Goal: Task Accomplishment & Management: Complete application form

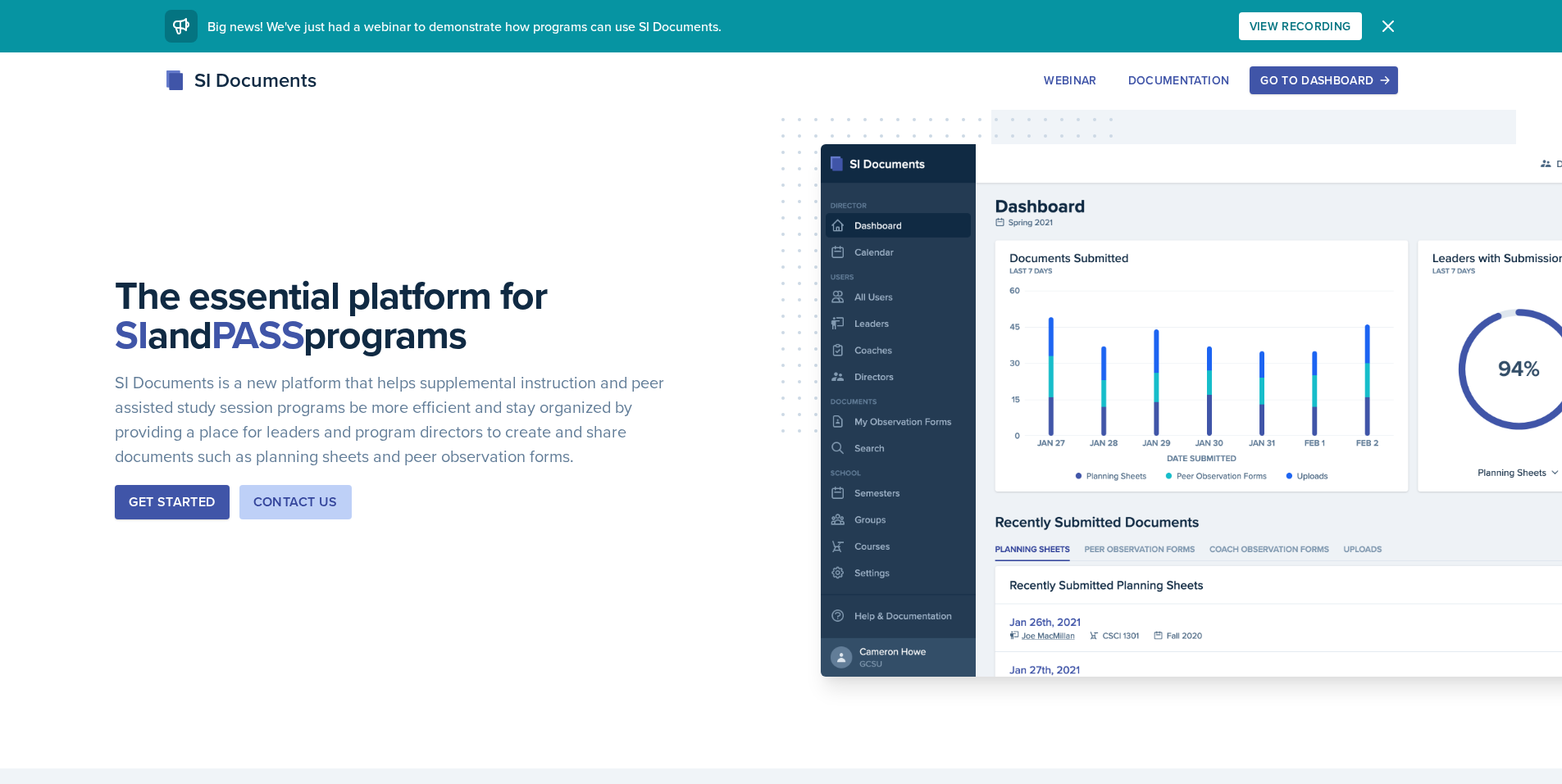
click at [1280, 85] on div "Go to Dashboard" at bounding box center [1322, 80] width 127 height 14
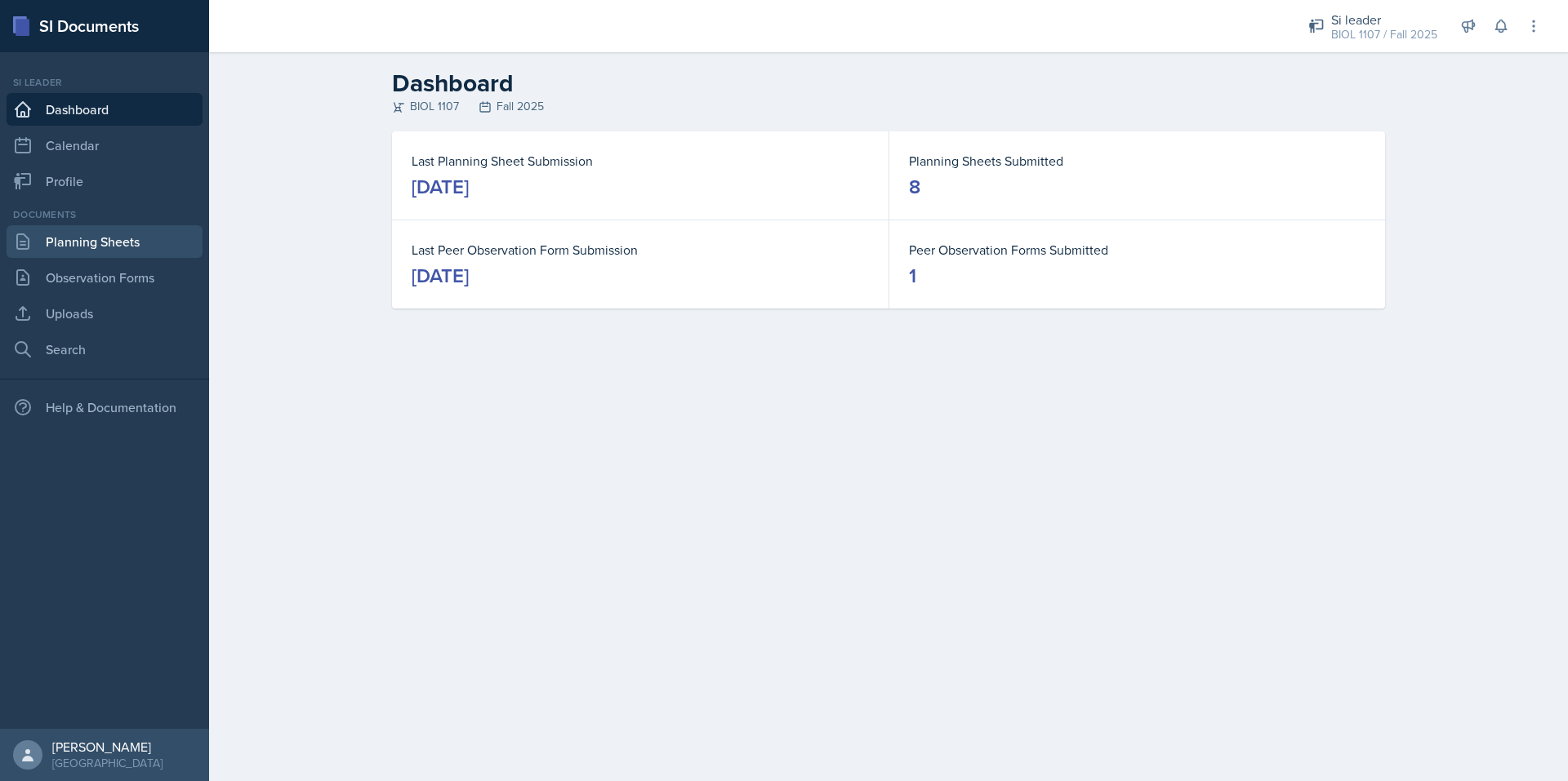
click at [160, 235] on link "Planning Sheets" at bounding box center [105, 241] width 196 height 33
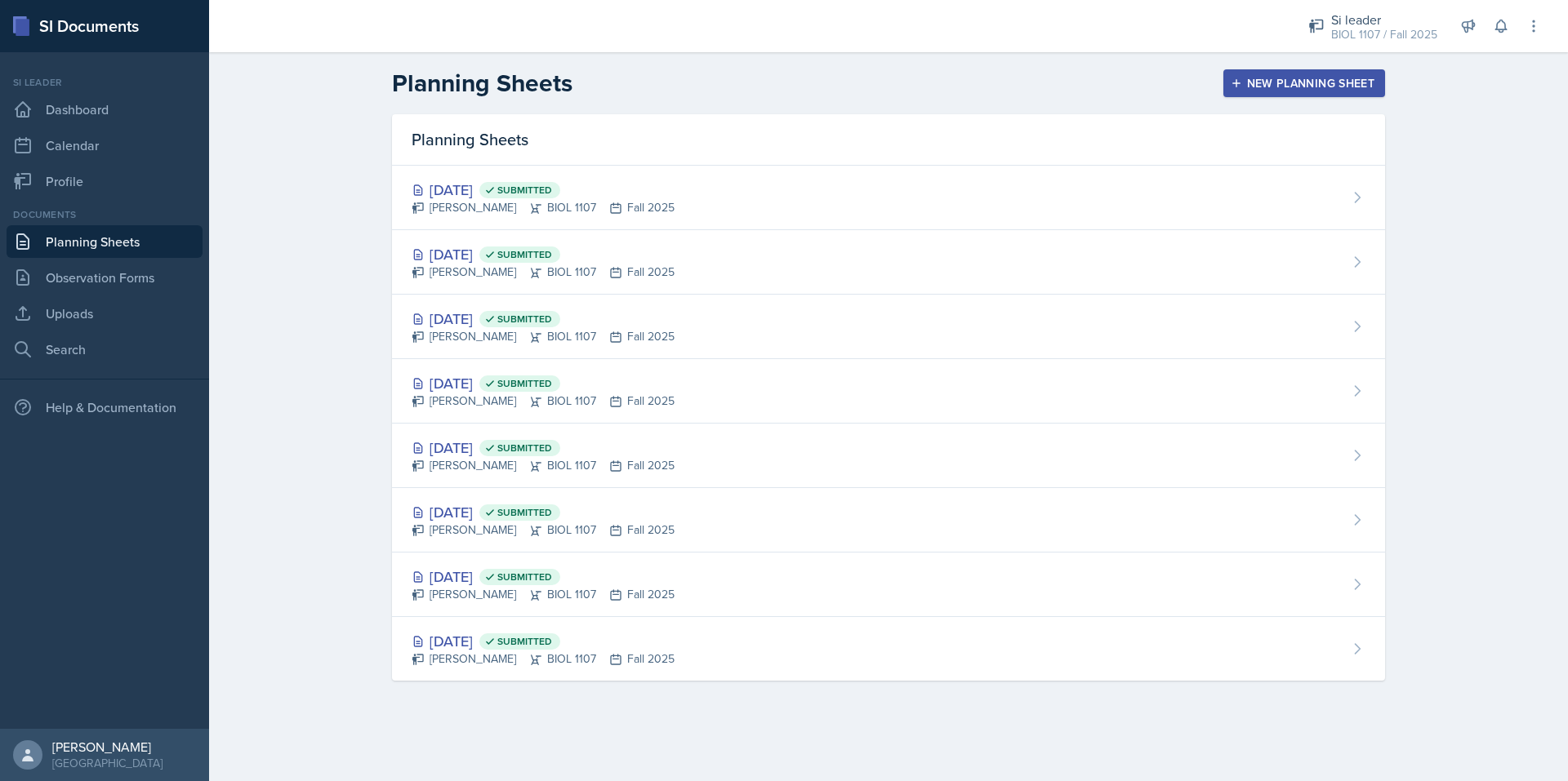
click at [1276, 85] on div "New Planning Sheet" at bounding box center [1303, 84] width 140 height 13
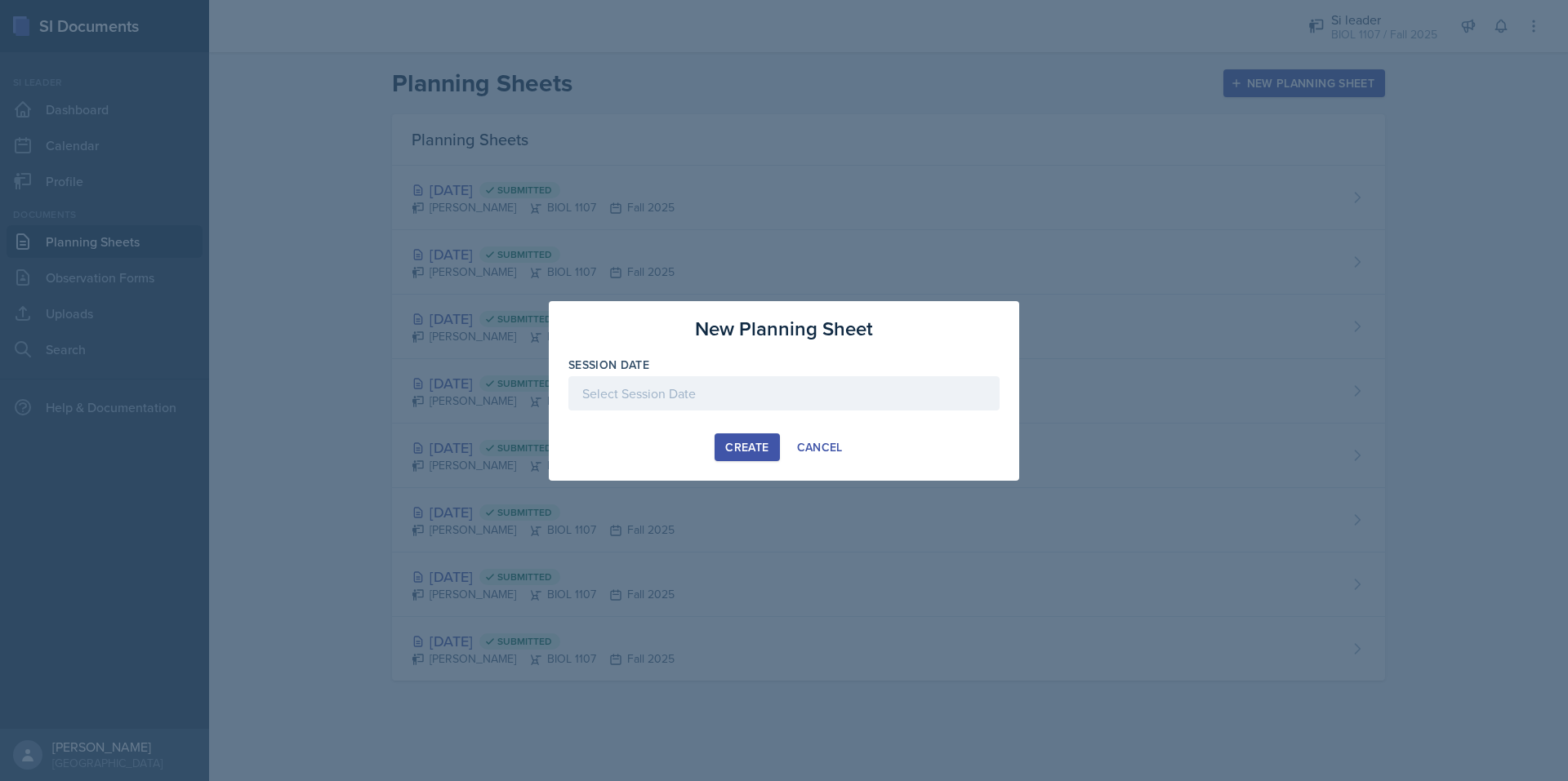
click at [705, 386] on div at bounding box center [784, 393] width 431 height 35
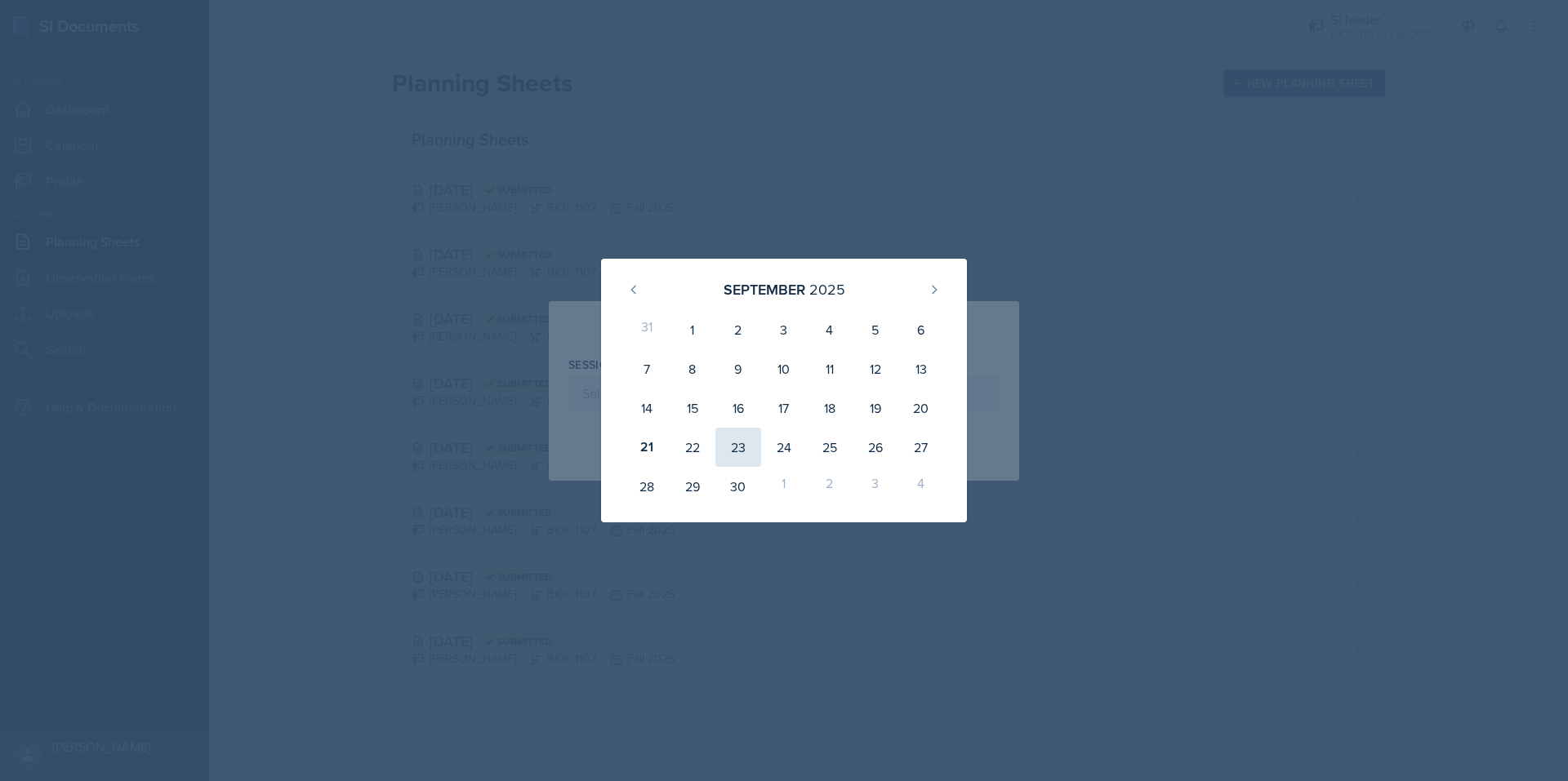
click at [732, 445] on div "23" at bounding box center [738, 447] width 46 height 39
type input "[DATE]"
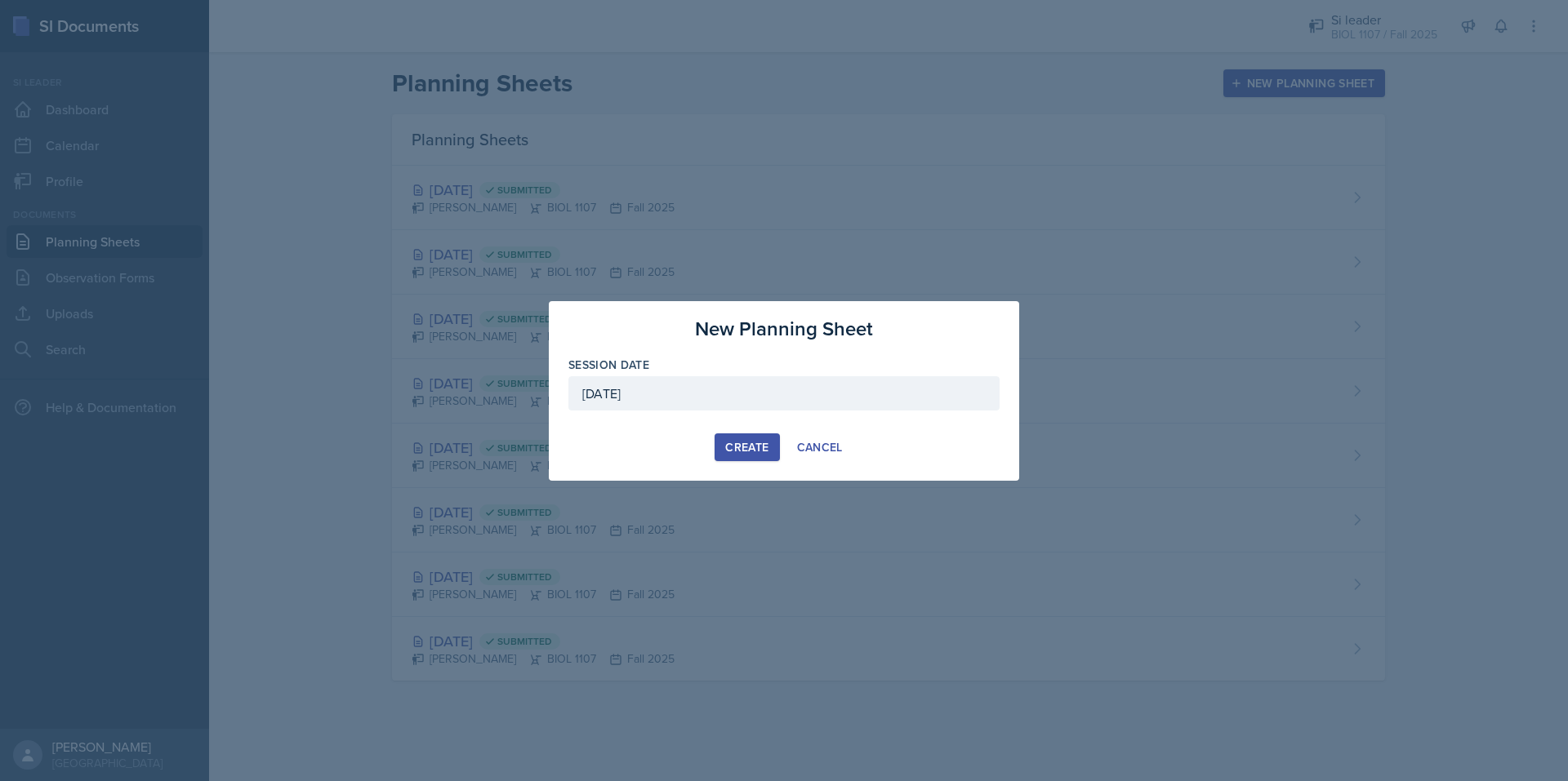
click at [743, 445] on div "Create" at bounding box center [746, 447] width 43 height 13
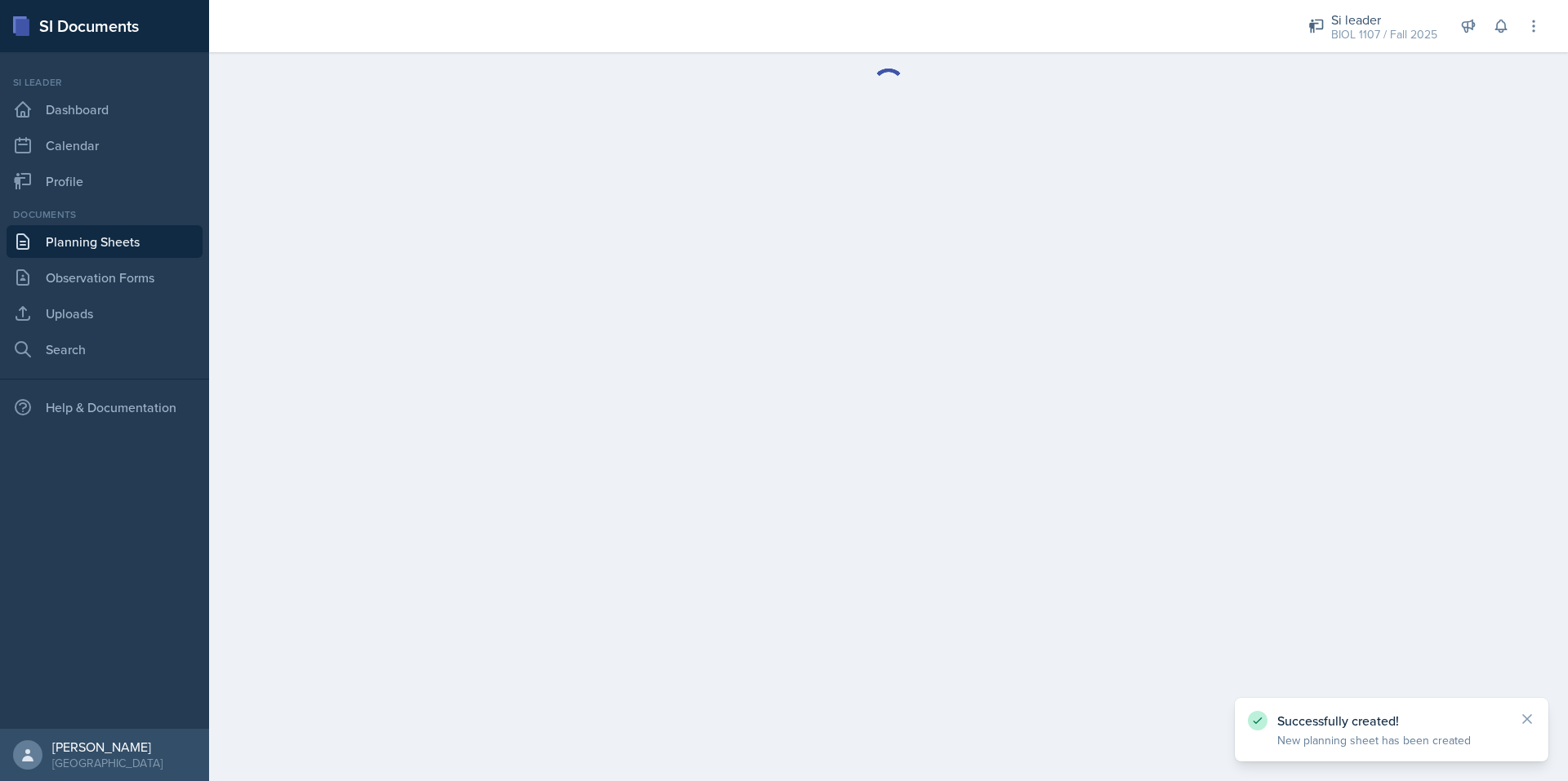
click at [87, 237] on link "Planning Sheets" at bounding box center [105, 241] width 196 height 33
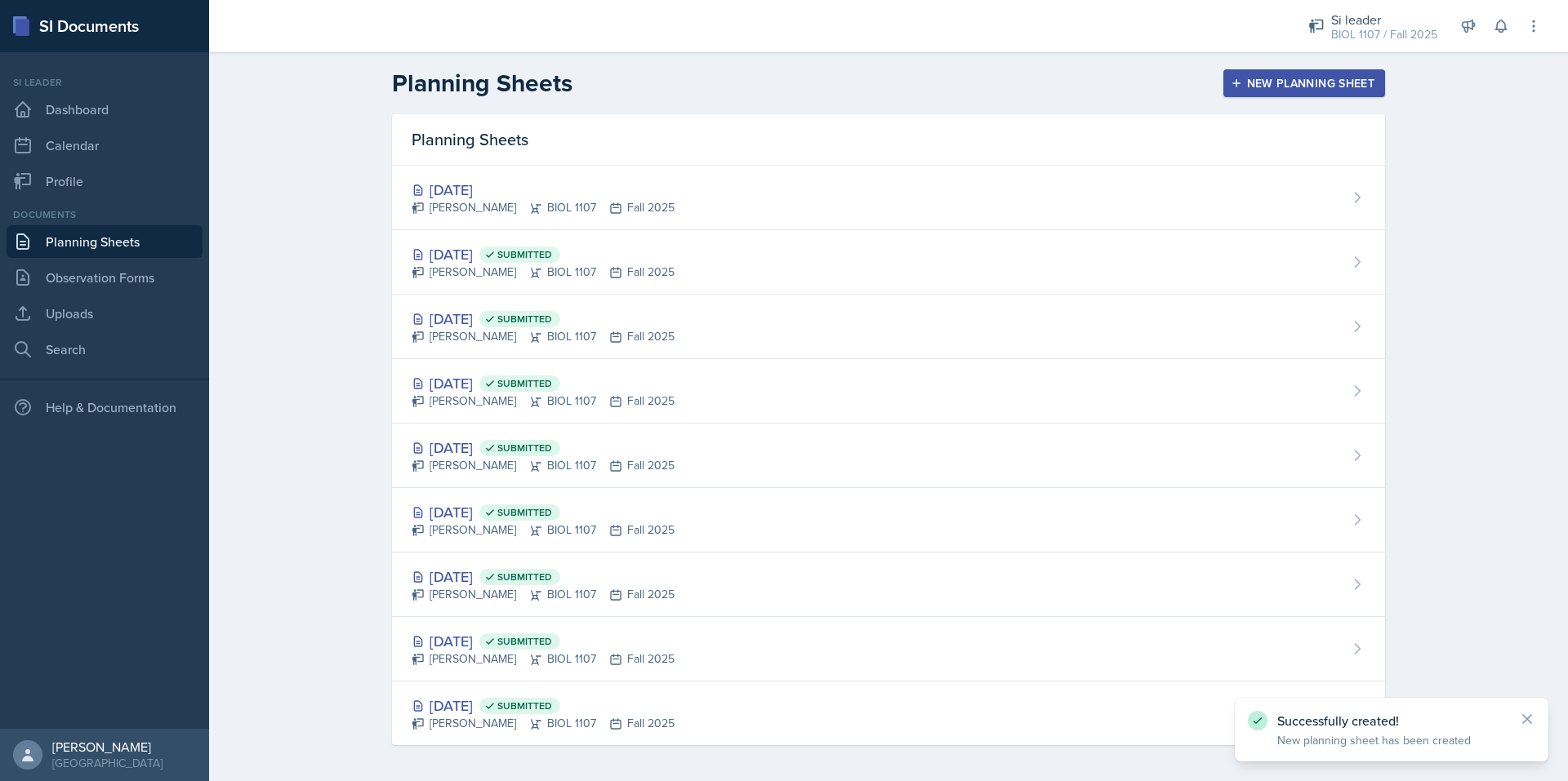
click at [1240, 89] on div "New Planning Sheet" at bounding box center [1303, 84] width 140 height 13
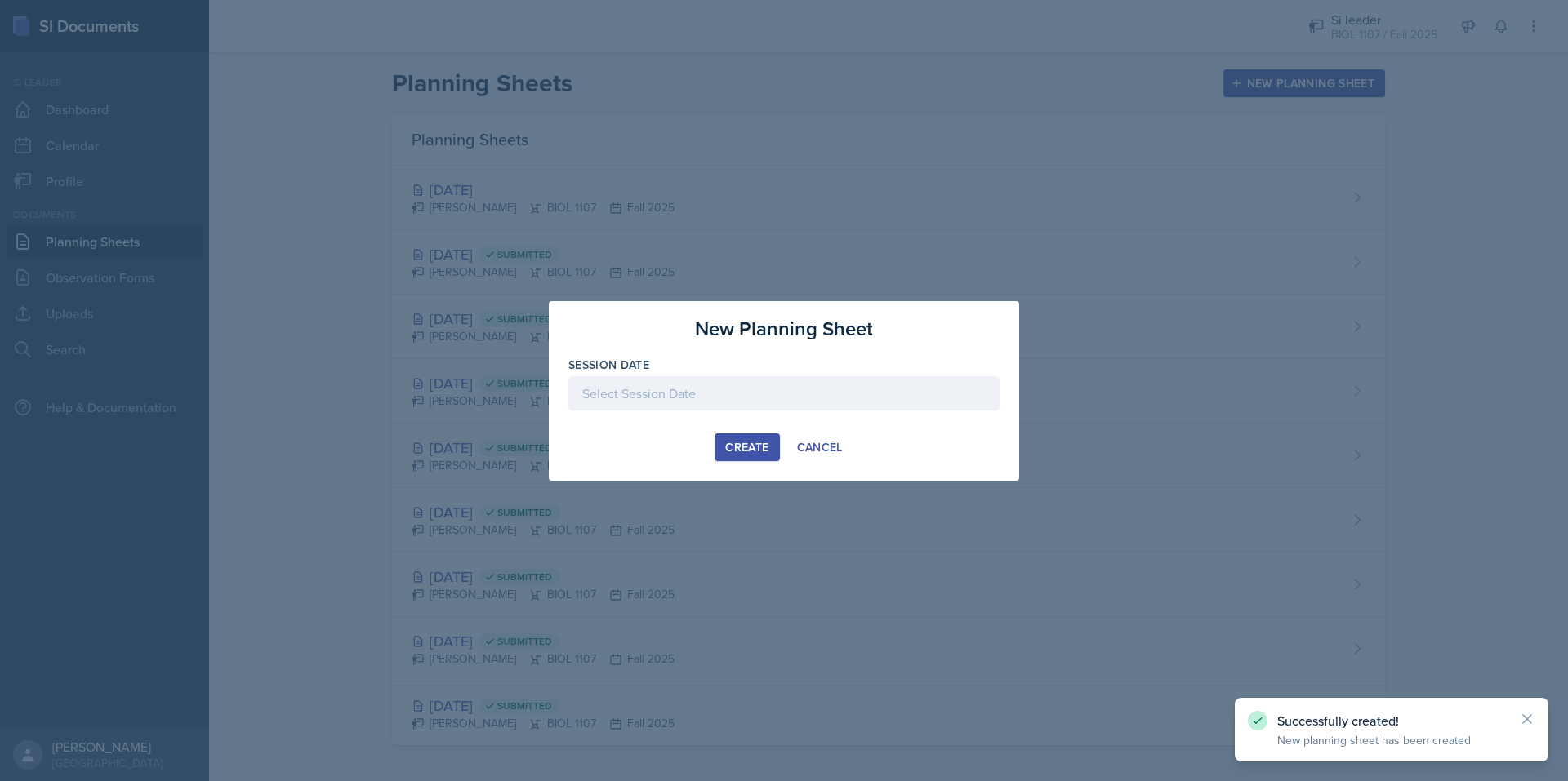
click at [761, 398] on div at bounding box center [784, 393] width 431 height 35
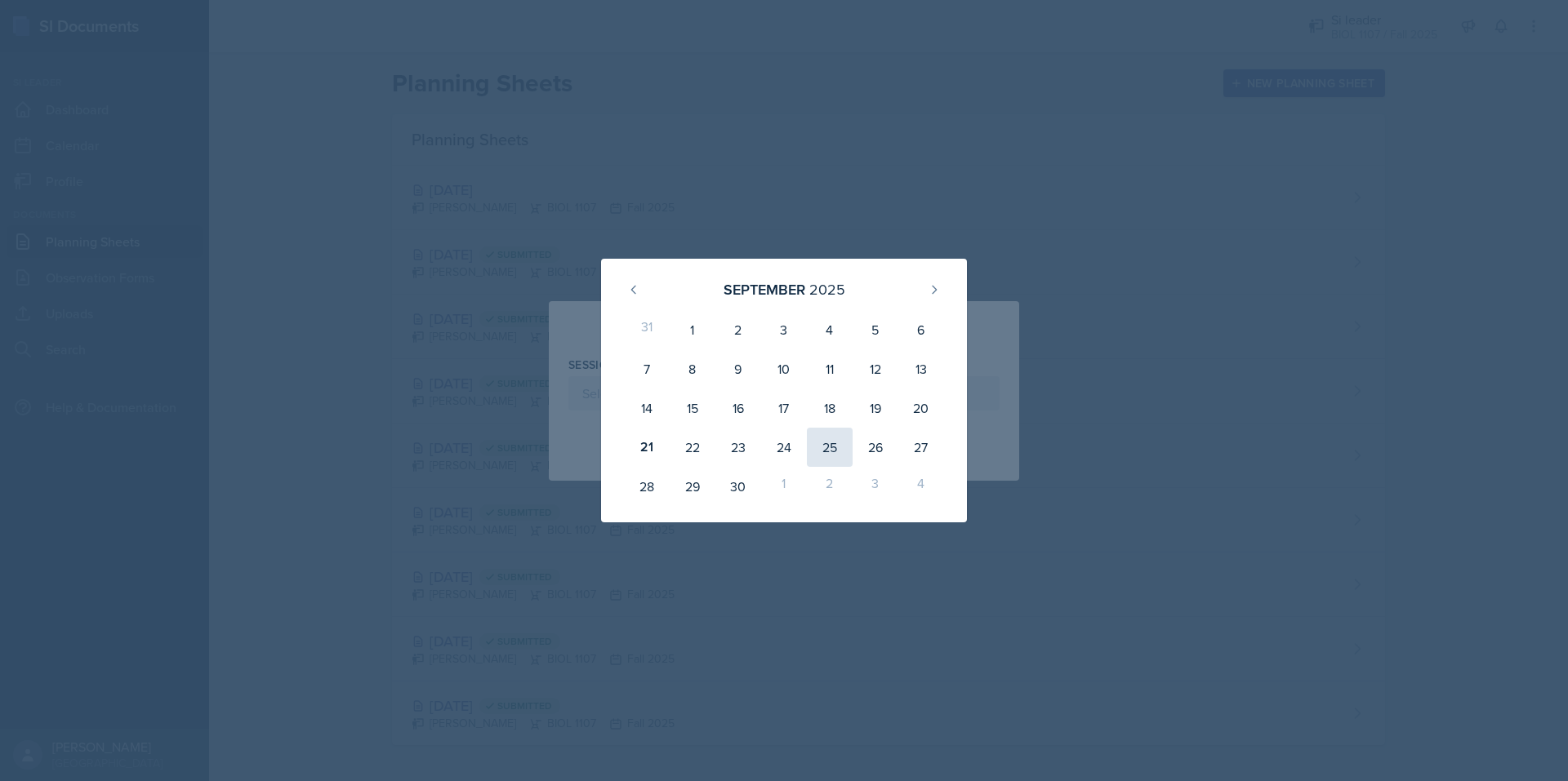
click at [840, 435] on div "25" at bounding box center [830, 447] width 46 height 39
type input "September 25th, 2025"
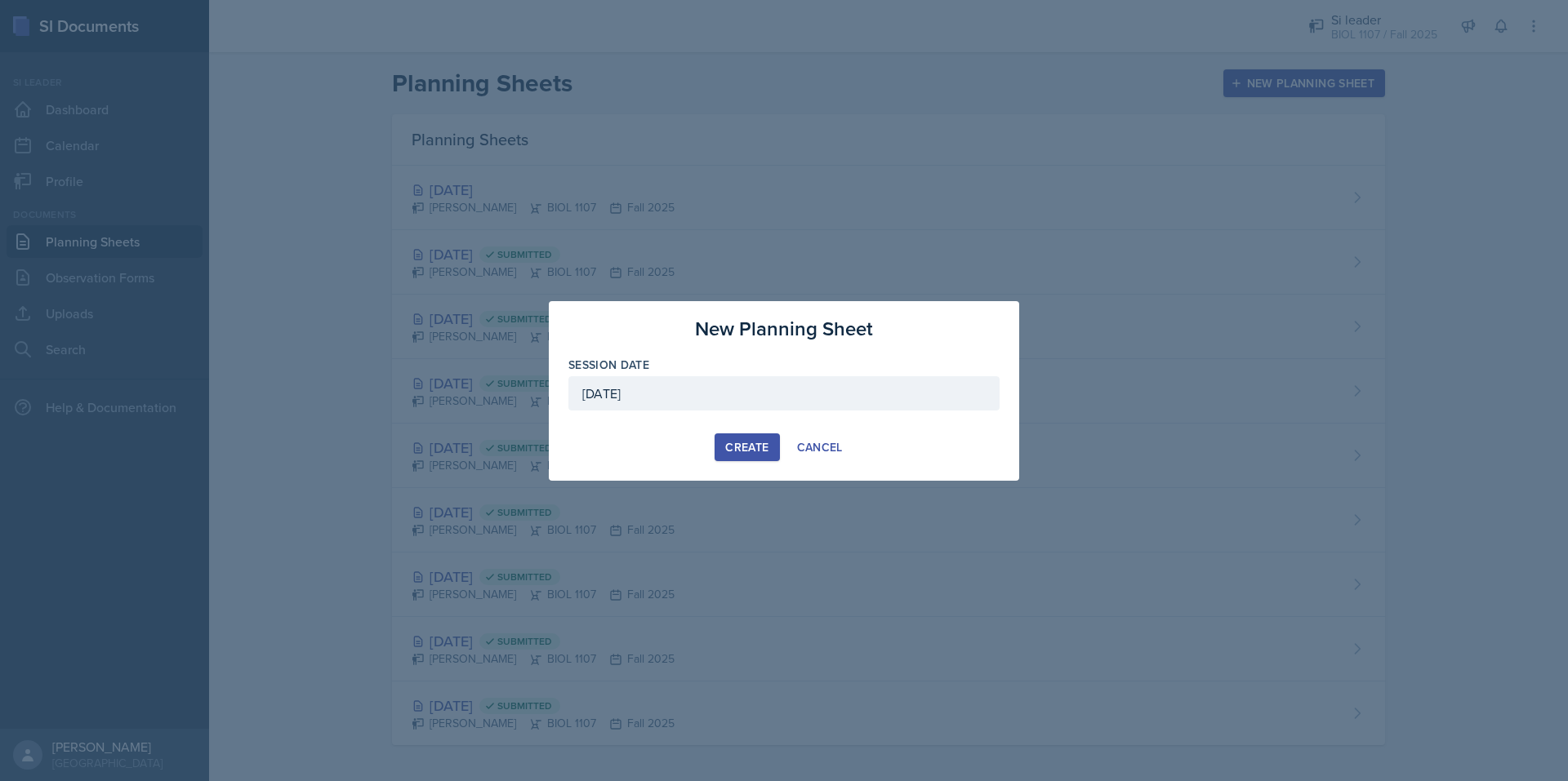
click at [737, 443] on div "Create" at bounding box center [746, 447] width 43 height 13
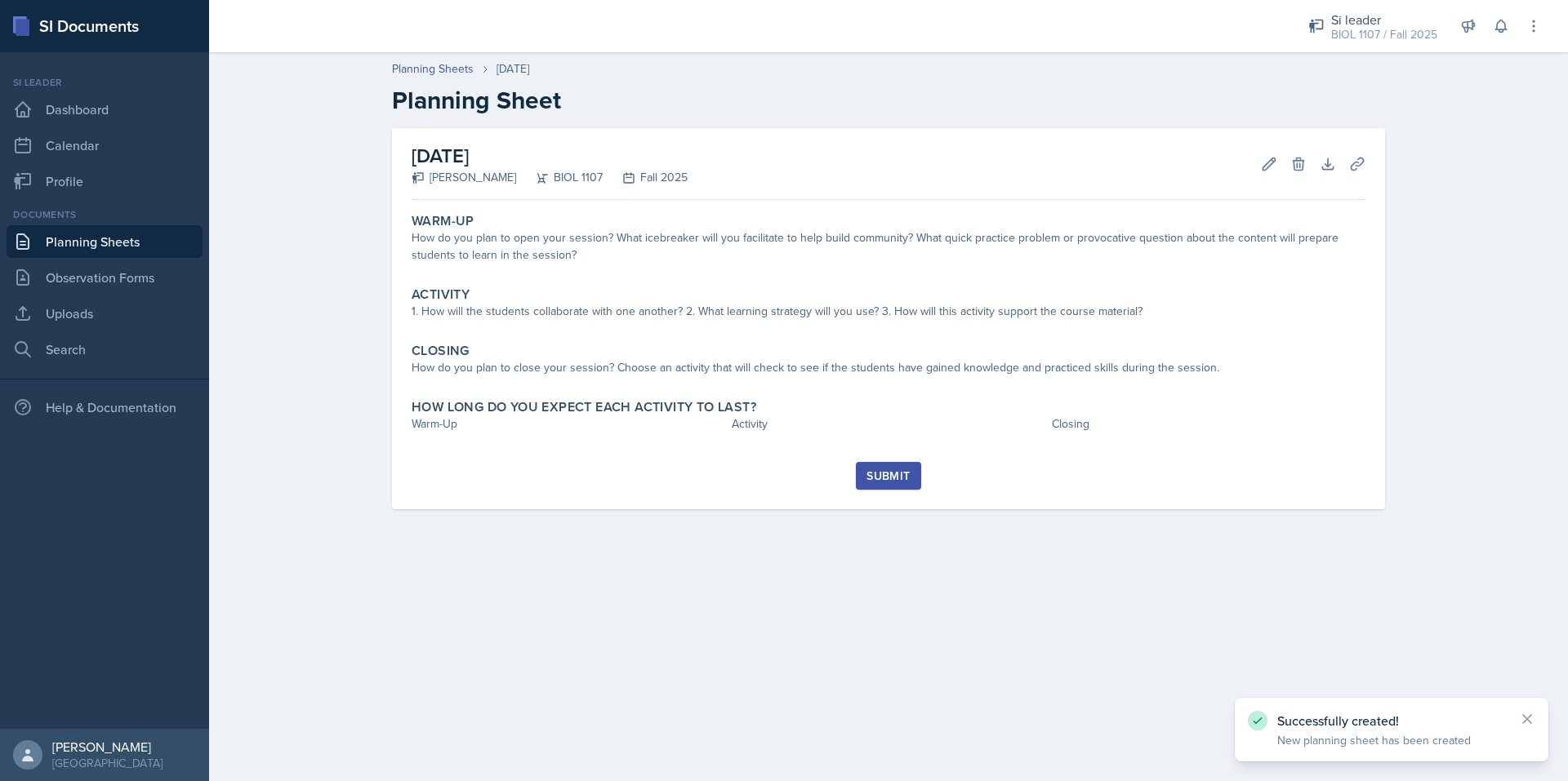
click at [147, 238] on link "Planning Sheets" at bounding box center [105, 241] width 196 height 33
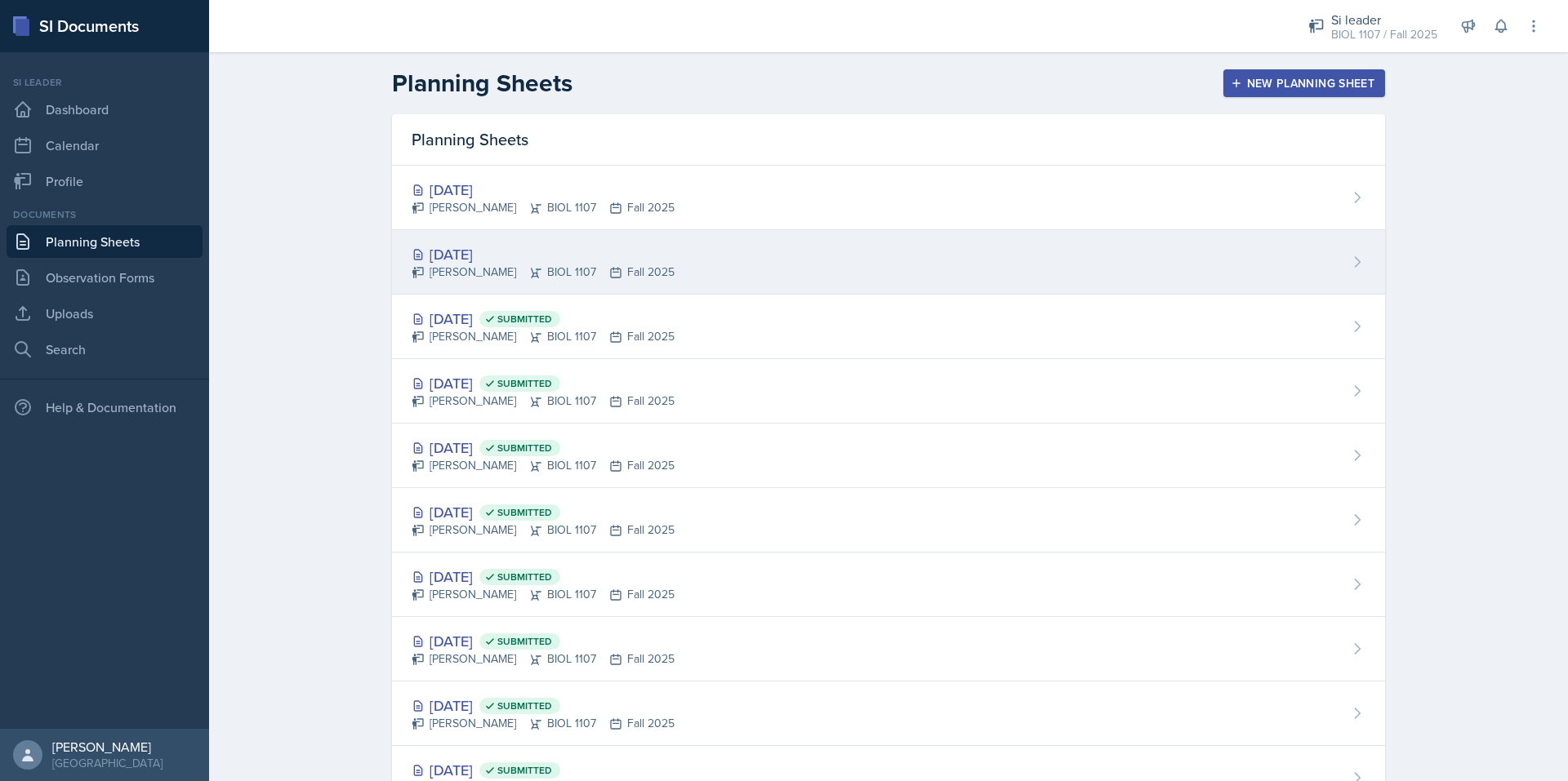
click at [436, 248] on div "[DATE]" at bounding box center [543, 254] width 263 height 22
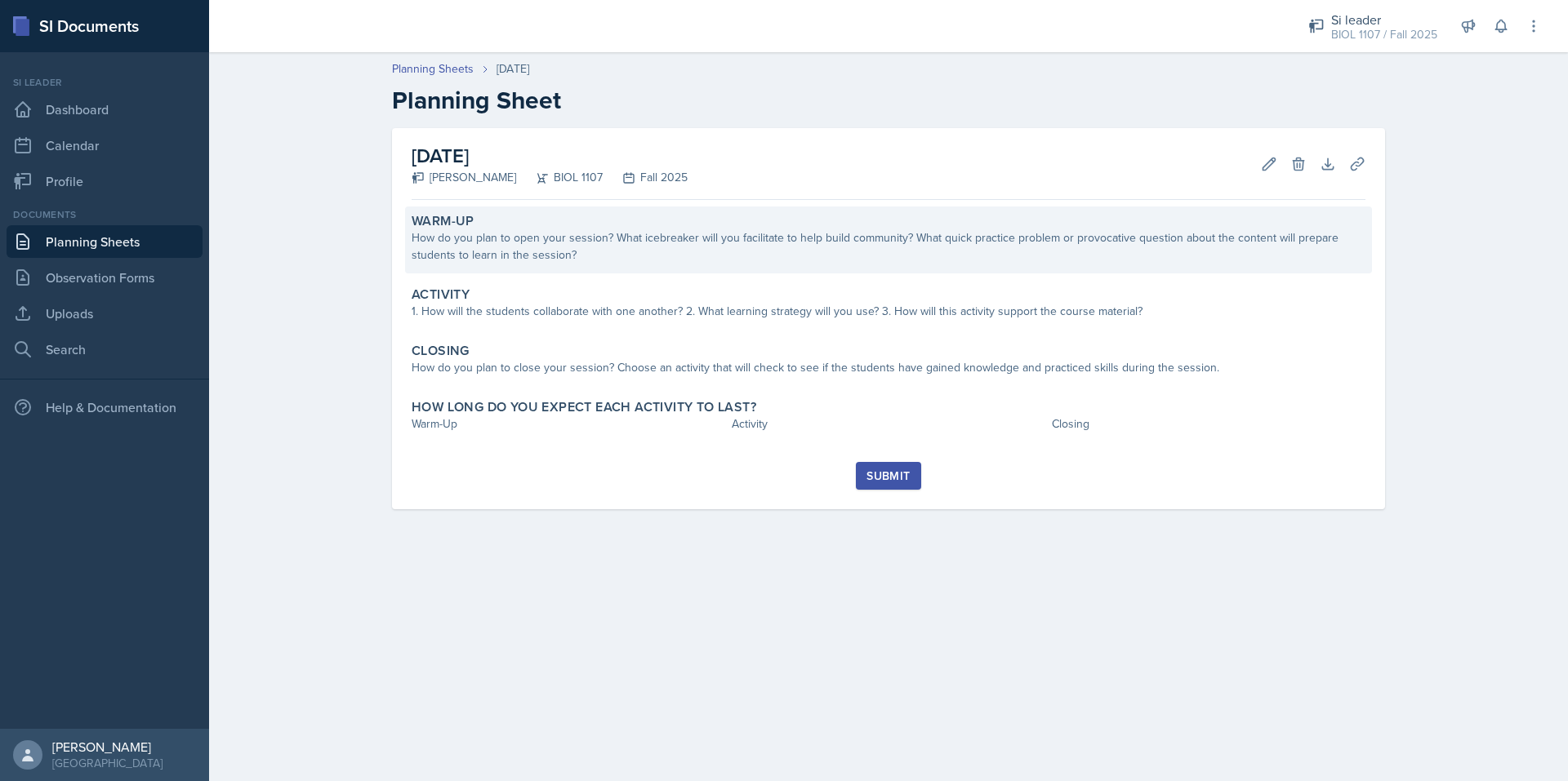
click at [481, 218] on div "Warm-Up" at bounding box center [888, 221] width 953 height 16
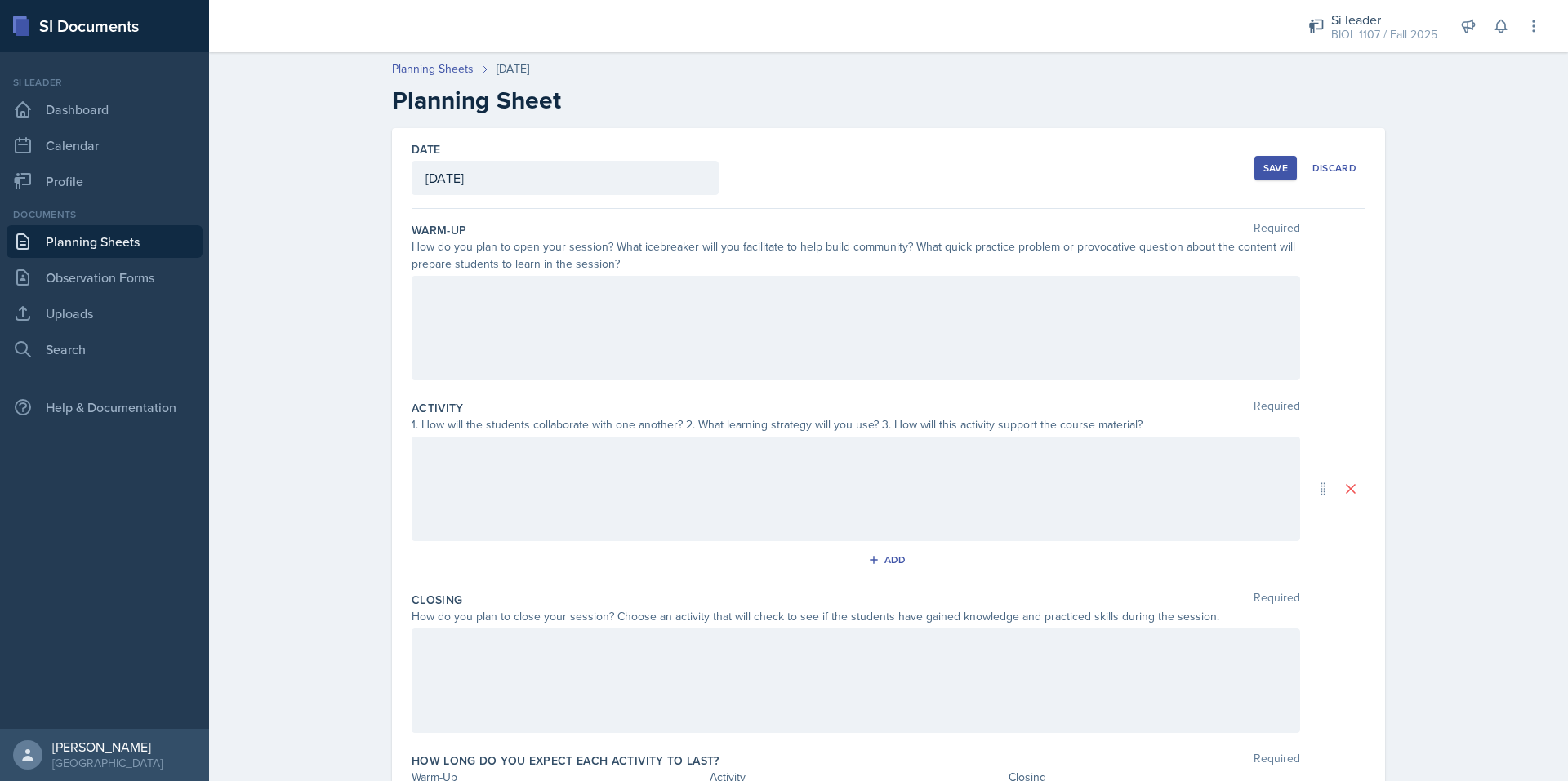
click at [473, 337] on div at bounding box center [855, 328] width 888 height 105
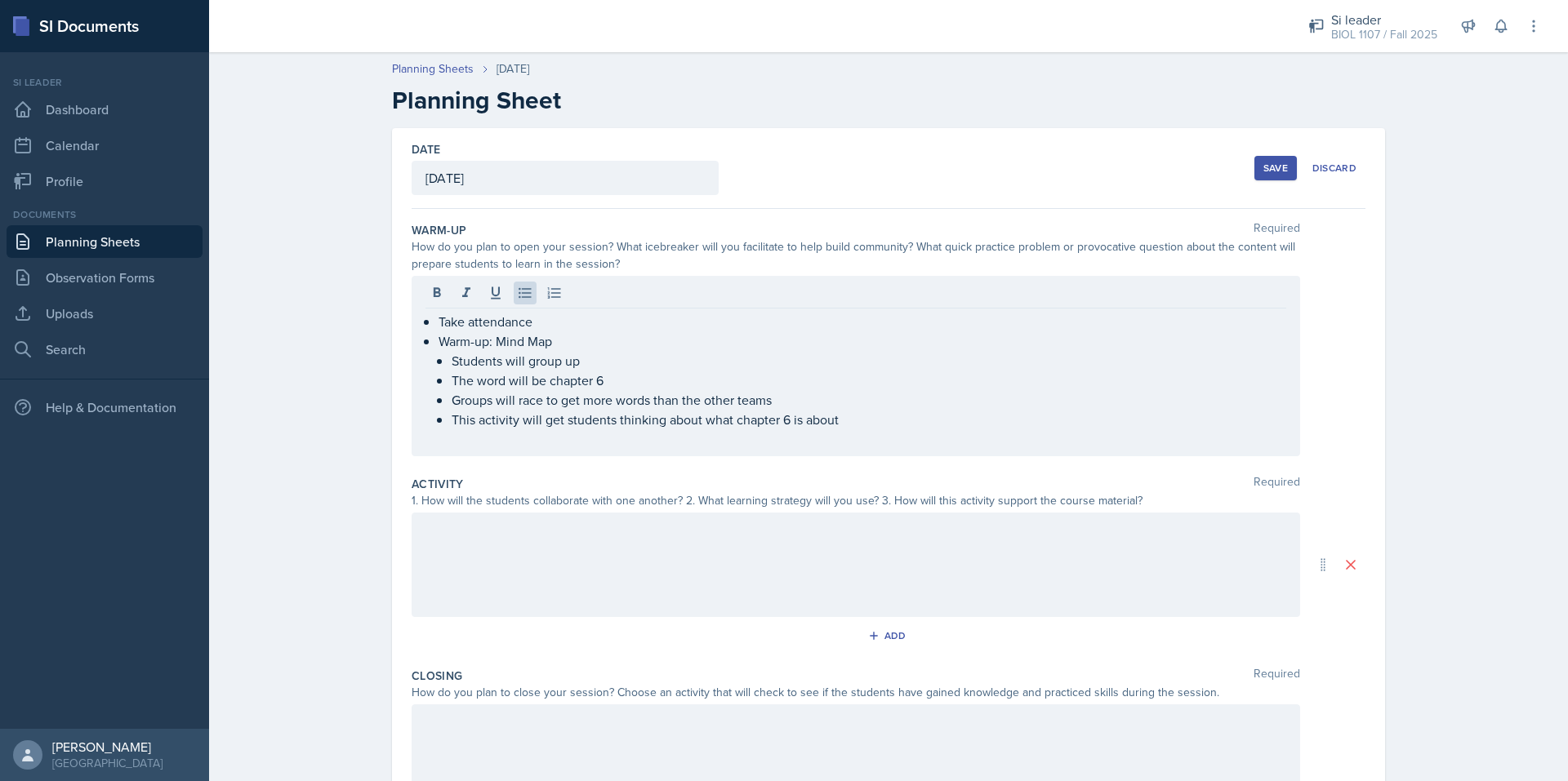
click at [502, 586] on div at bounding box center [855, 565] width 888 height 105
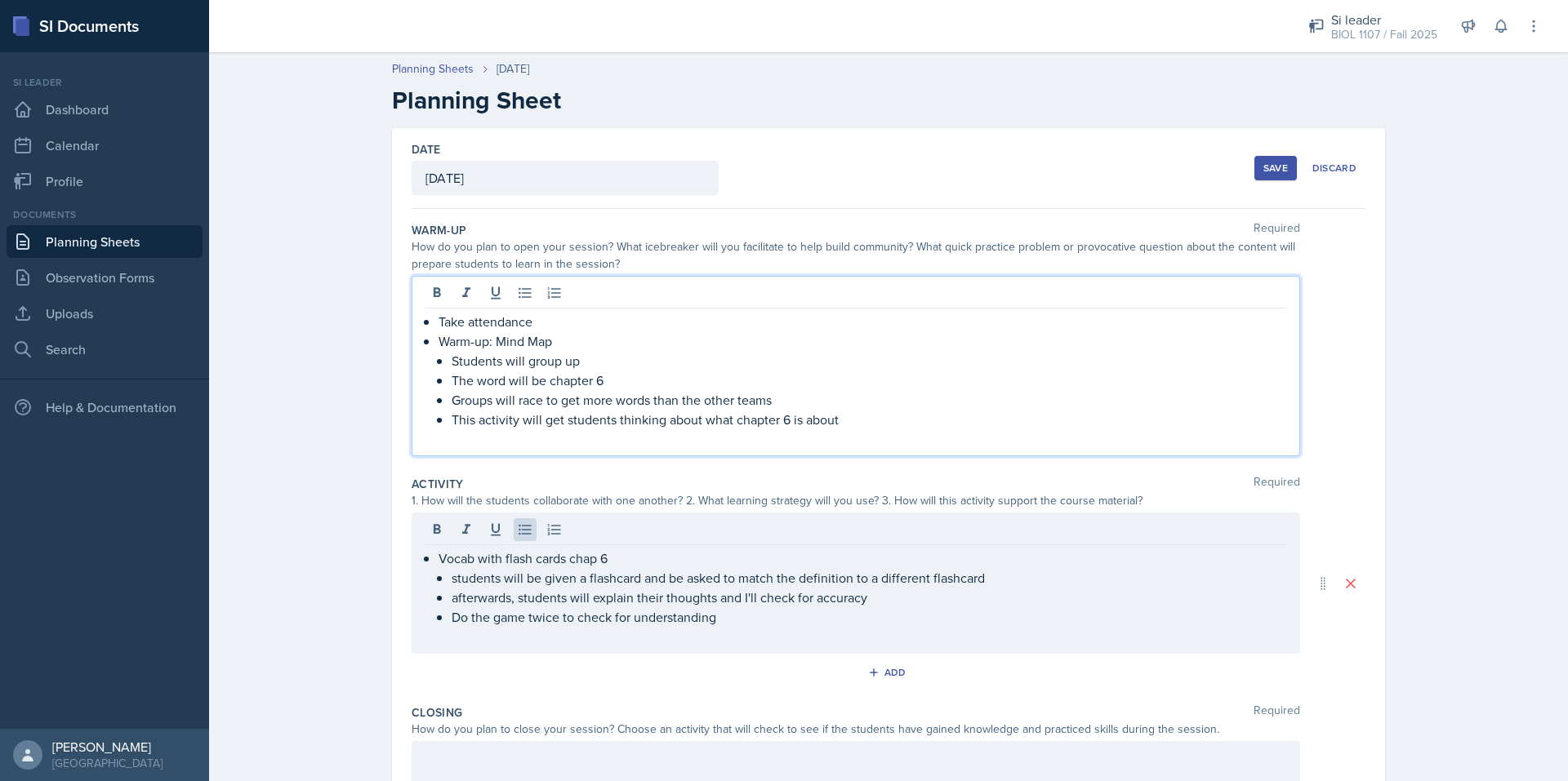
click at [502, 411] on div "Take attendance Warm-up: Mind Map Students will group up The word will be chapt…" at bounding box center [855, 380] width 861 height 138
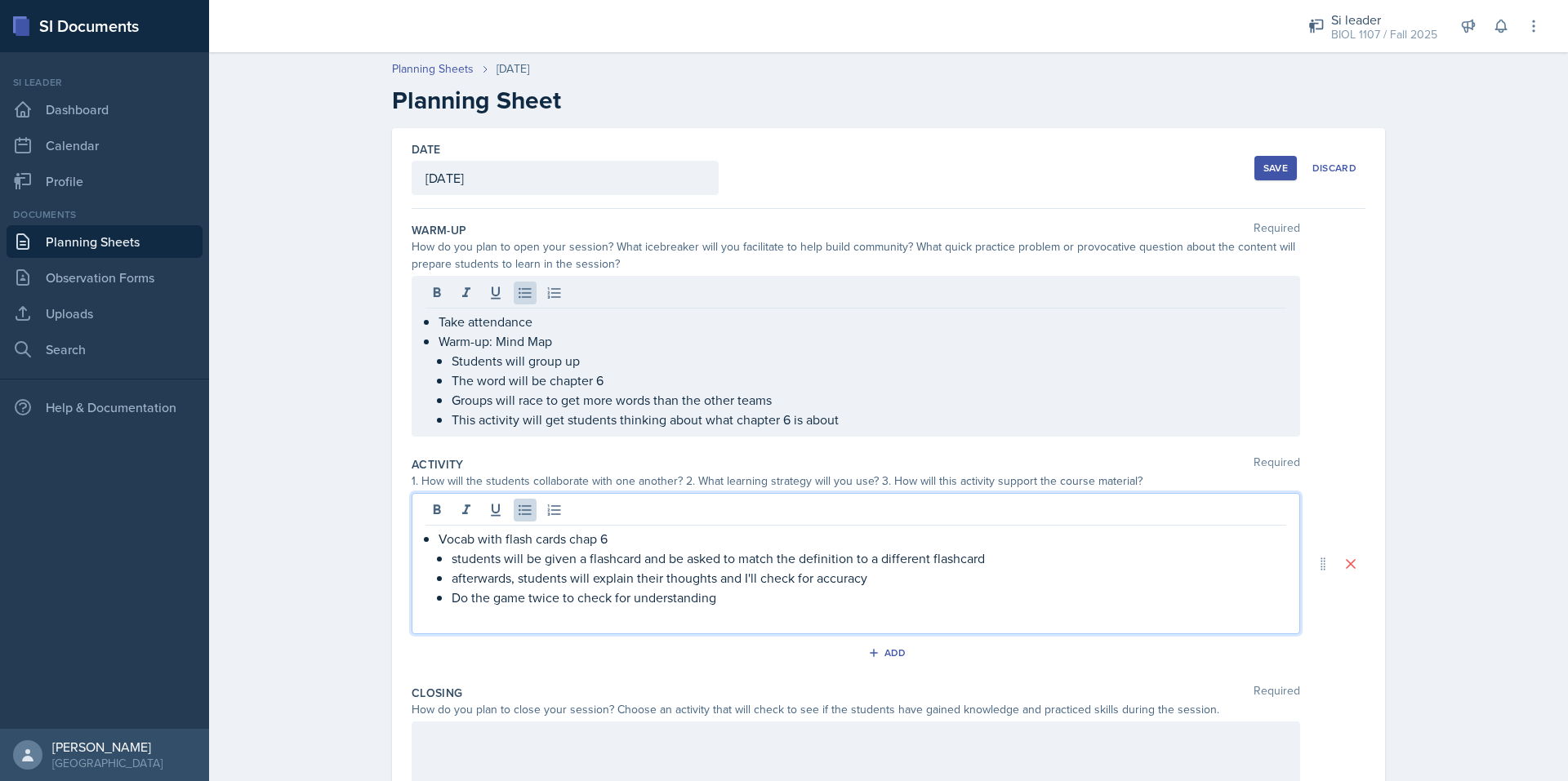
click at [745, 576] on ul "students will be given a flashcard and be asked to match the definition to a di…" at bounding box center [868, 577] width 834 height 59
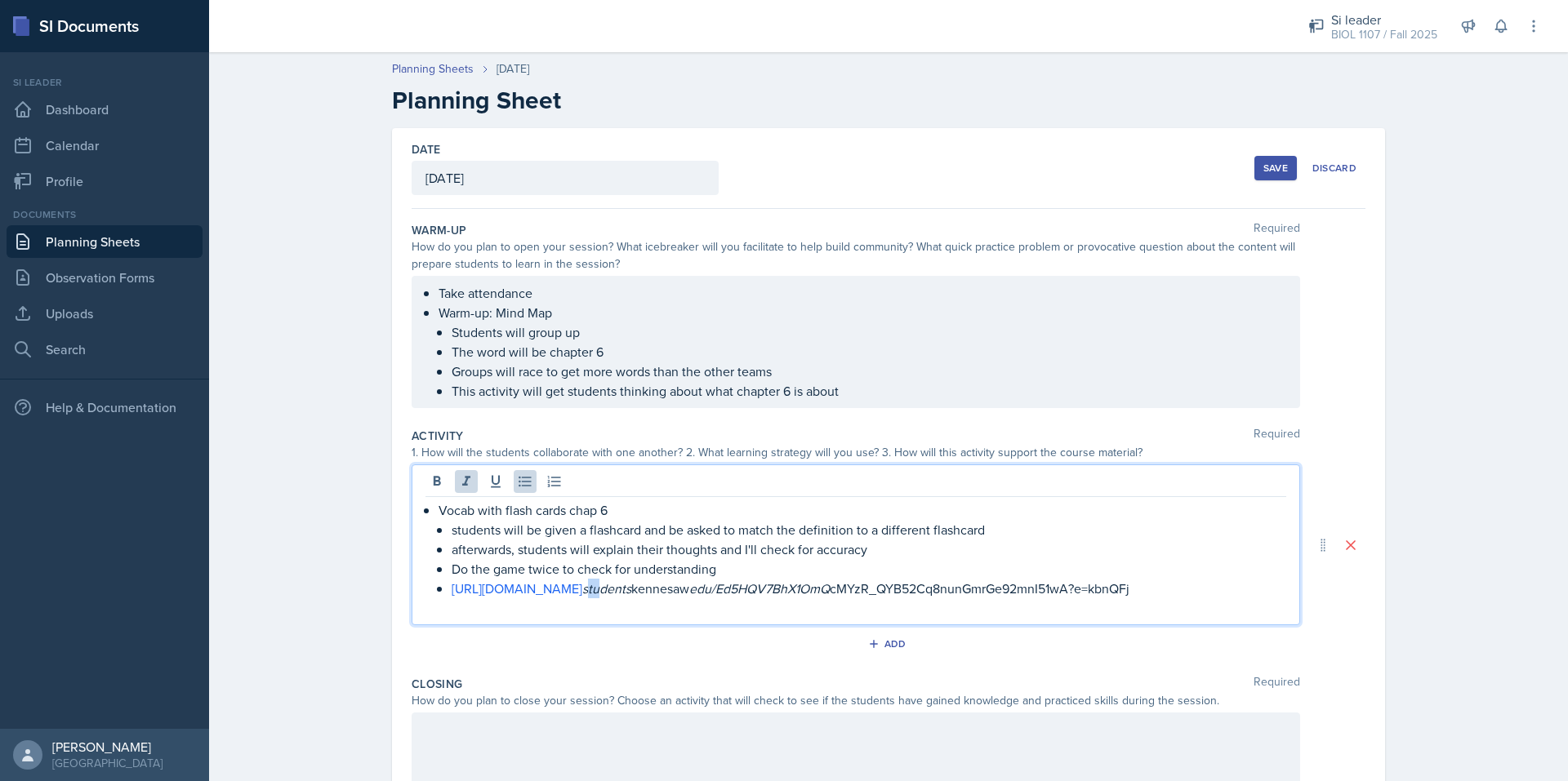
drag, startPoint x: 696, startPoint y: 612, endPoint x: 707, endPoint y: 613, distance: 11.0
click at [631, 597] on em "students" at bounding box center [606, 589] width 49 height 18
drag, startPoint x: 695, startPoint y: 615, endPoint x: 743, endPoint y: 613, distance: 48.0
click at [743, 598] on p "https://kennesawedu-my.sharepoint.com/:w:/g/personal/ssimokai students kennesaw…" at bounding box center [868, 589] width 834 height 19
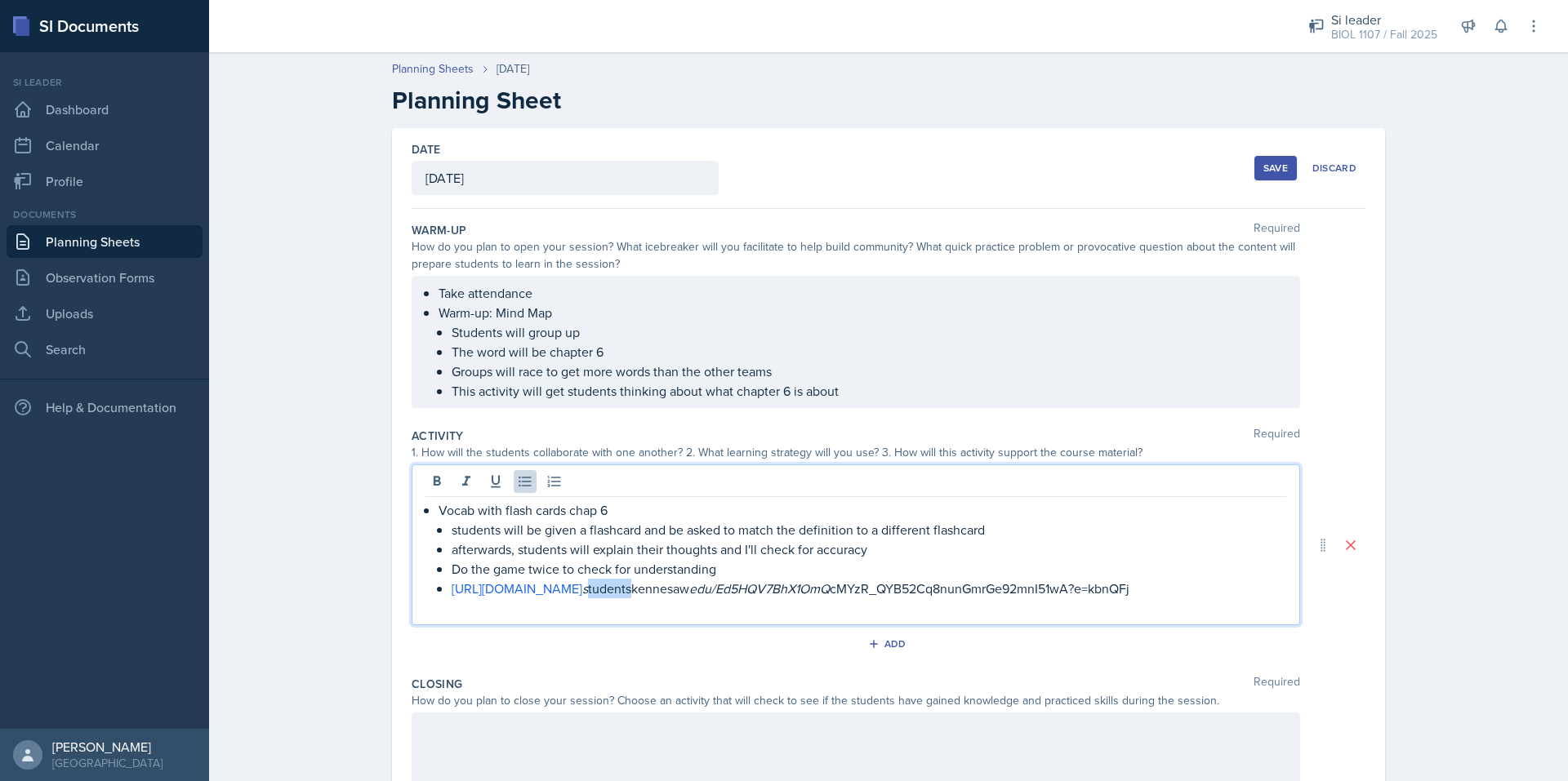
click at [743, 598] on p "https://kennesawedu-my.sharepoint.com/:w:/g/personal/ssimokai s tudentskennesaw…" at bounding box center [868, 589] width 834 height 19
click at [588, 597] on em "s" at bounding box center [585, 589] width 6 height 18
click at [819, 617] on p at bounding box center [855, 608] width 861 height 19
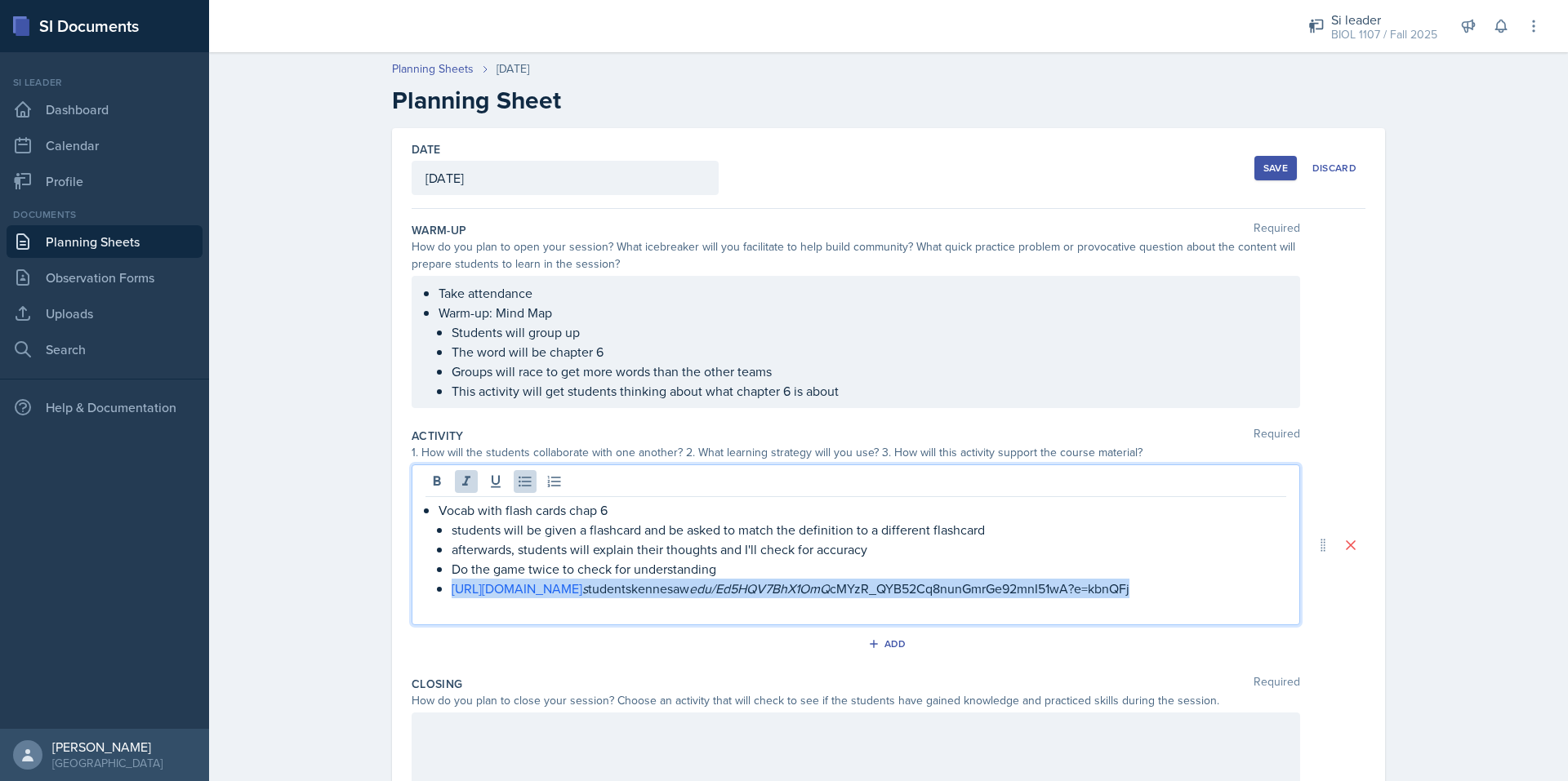
drag, startPoint x: 1244, startPoint y: 607, endPoint x: 441, endPoint y: 591, distance: 803.2
click at [441, 591] on li "Vocab with flash cards chap 6 students will be given a flashcard and be asked t…" at bounding box center [862, 549] width 847 height 98
copy p "https://kennesawedu-my.sharepoint.com/:w:/g/personal/ssimokai s tudentskennesaw…"
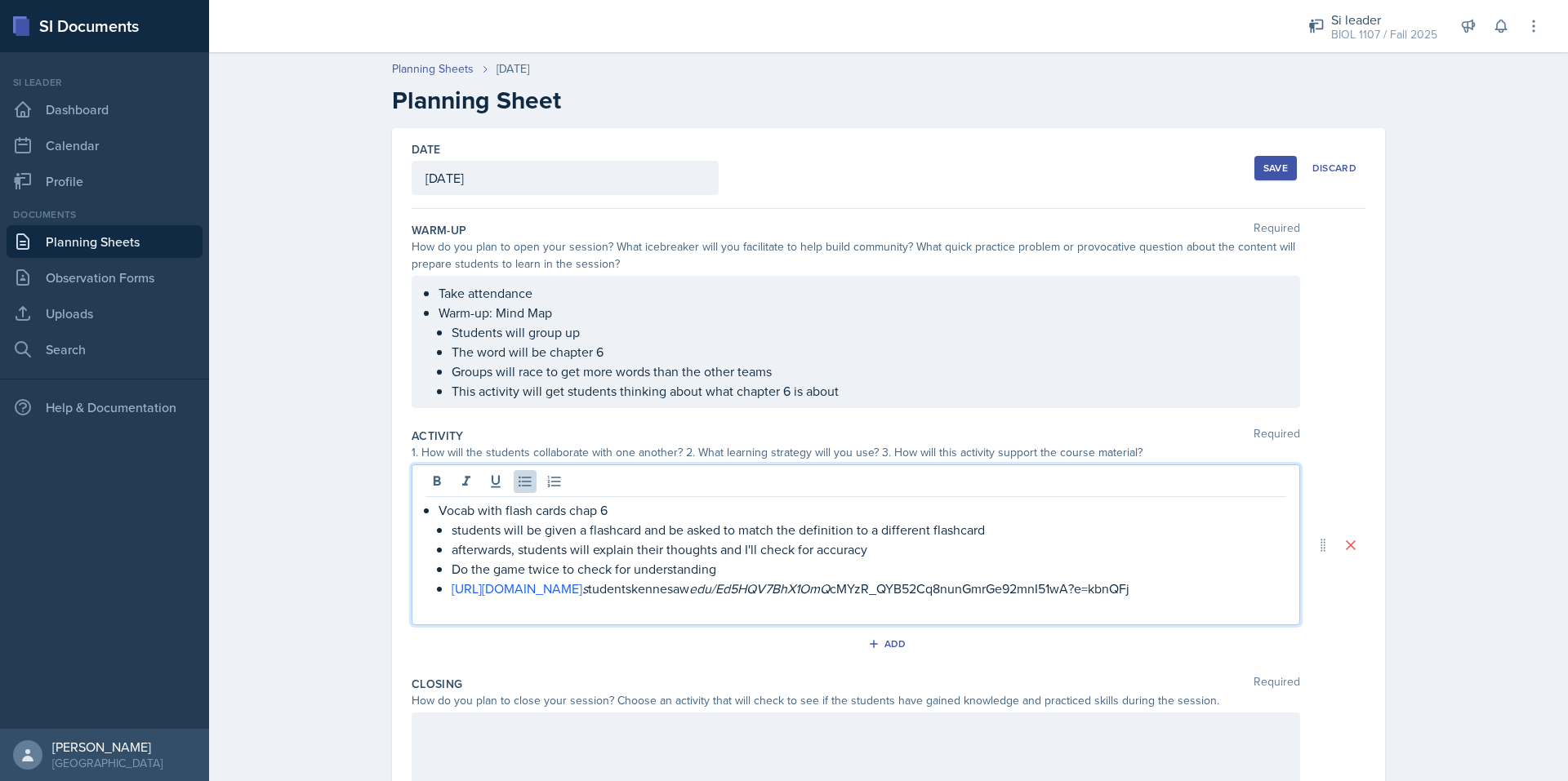
click at [588, 597] on em "s" at bounding box center [585, 589] width 6 height 18
click at [582, 597] on link "https://kennesawedu-my.sharepoint.com/:w:/g/personal/ssimoka" at bounding box center [517, 589] width 131 height 18
click at [810, 597] on em "edu/Ed5HQV7BhX1OmQ" at bounding box center [763, 589] width 140 height 18
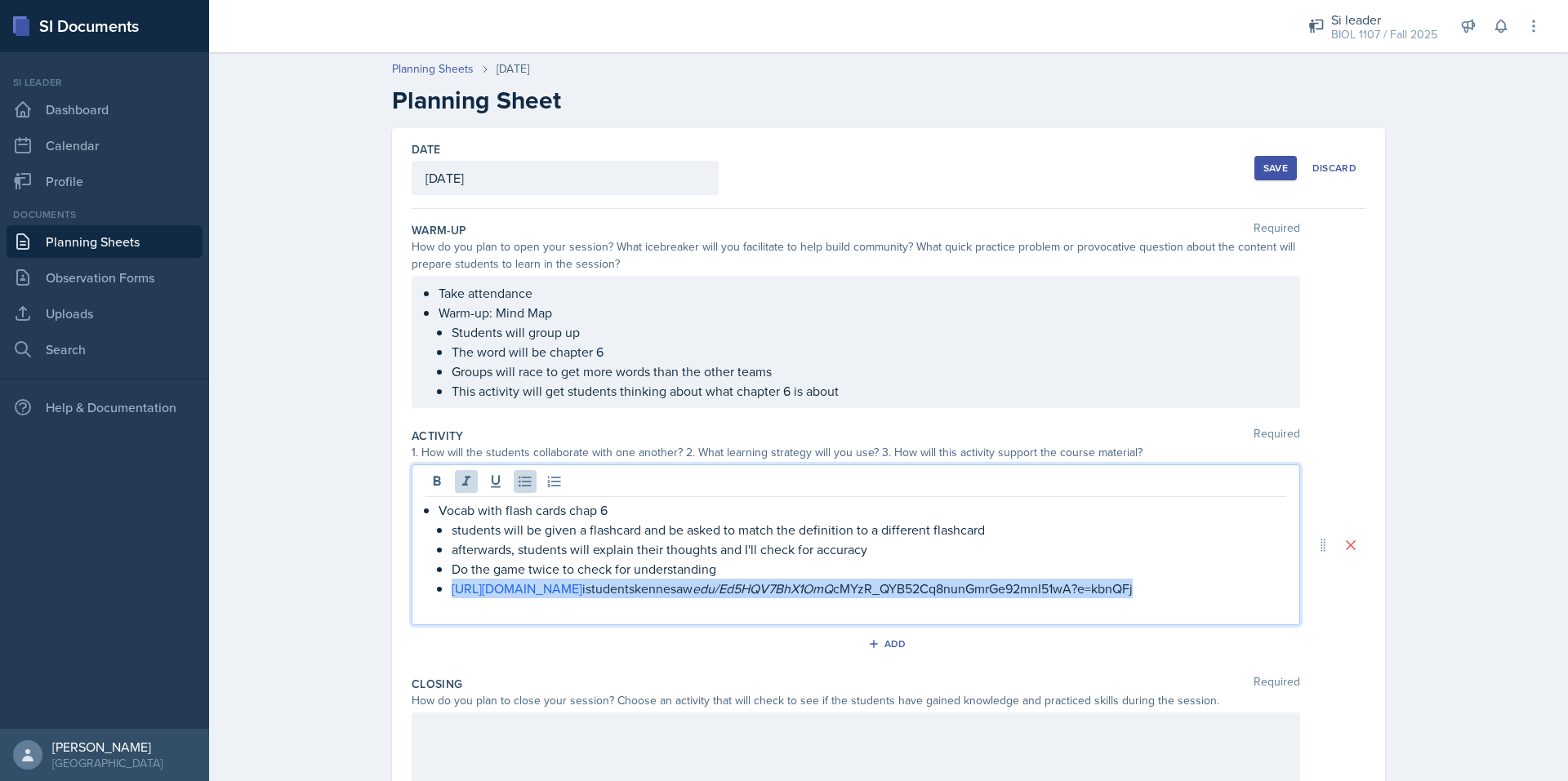
click at [810, 597] on em "edu/Ed5HQV7BhX1OmQ" at bounding box center [763, 589] width 140 height 18
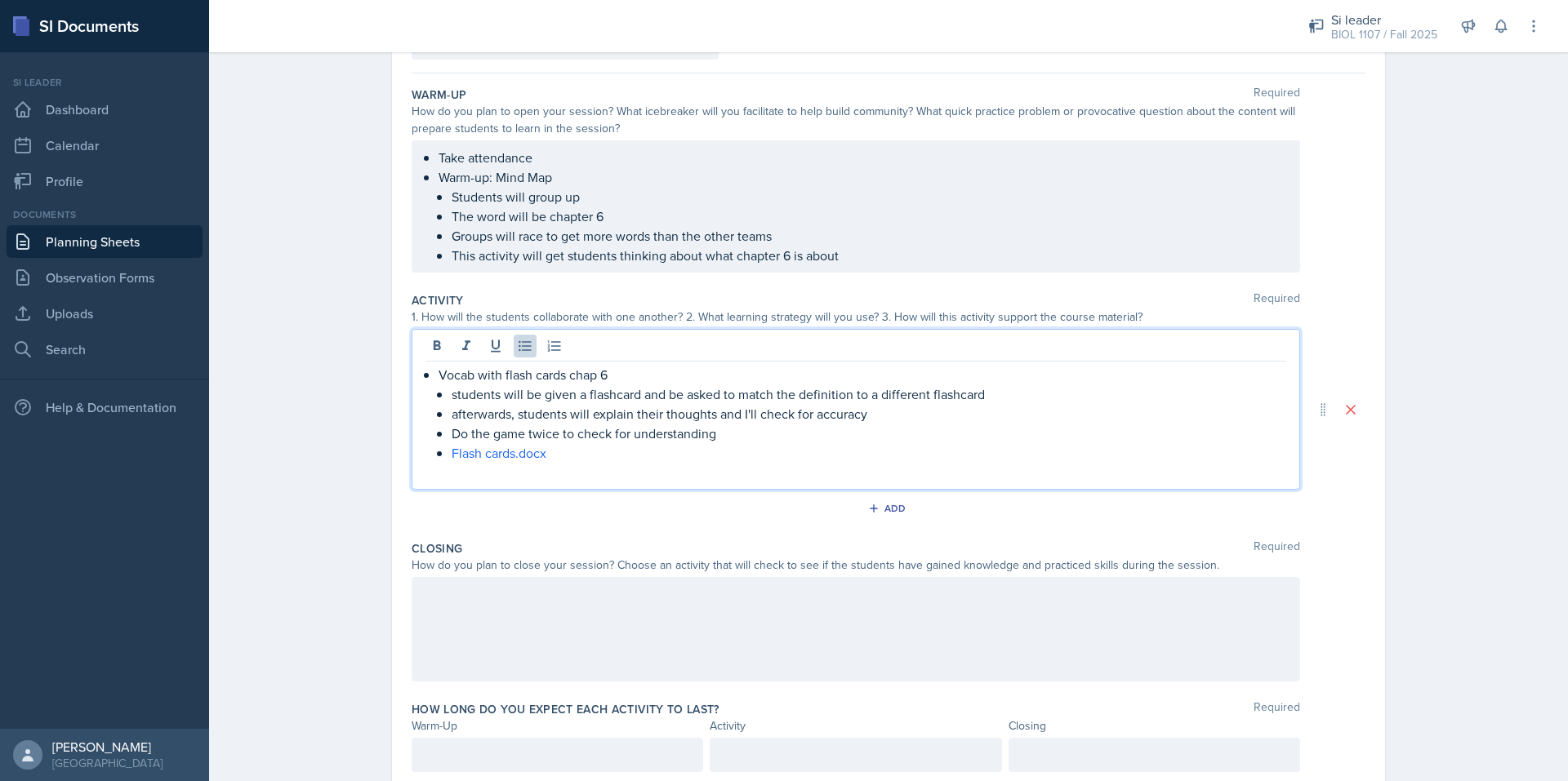
scroll to position [143, 0]
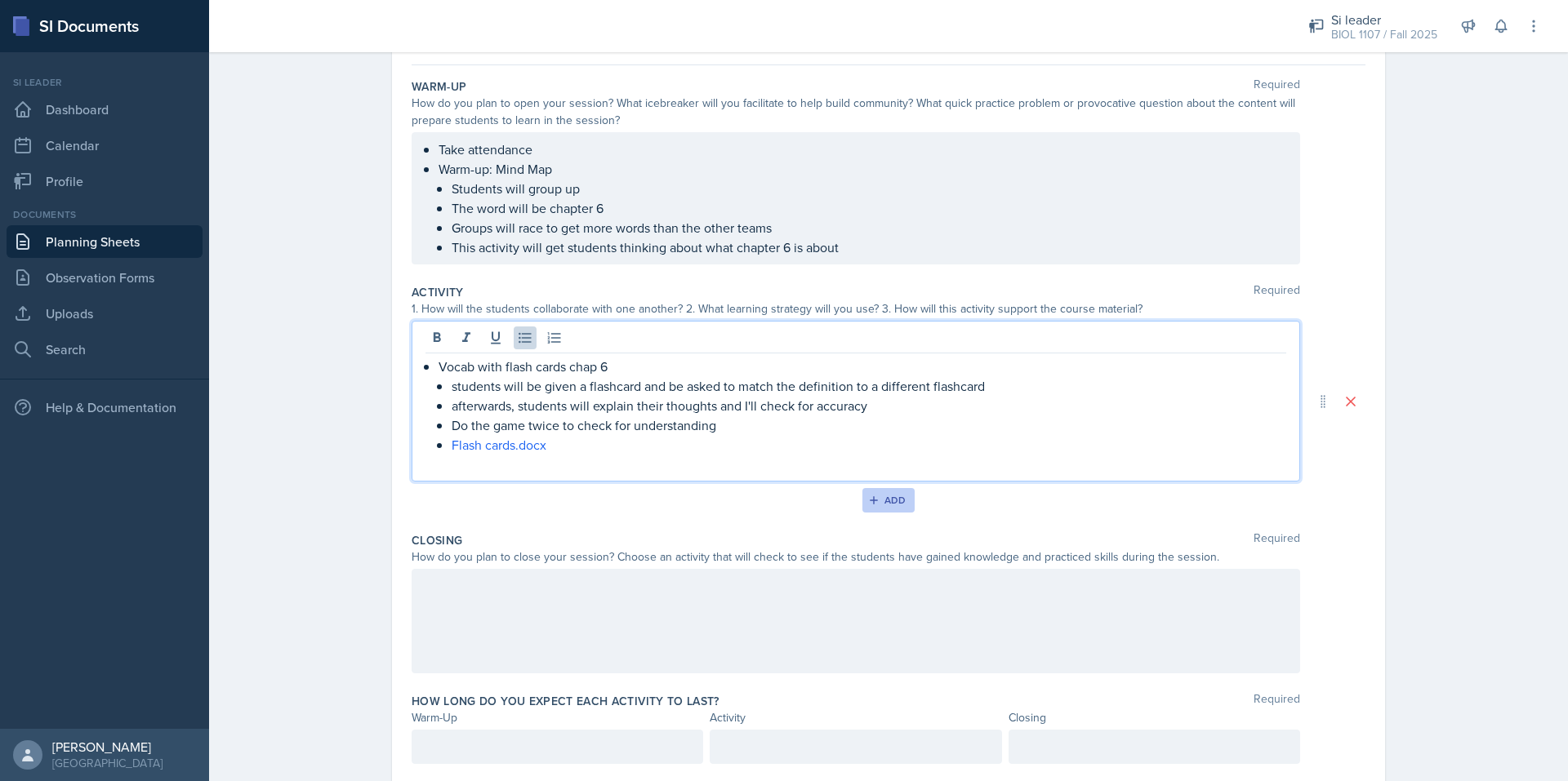
click at [871, 509] on button "Add" at bounding box center [888, 500] width 53 height 24
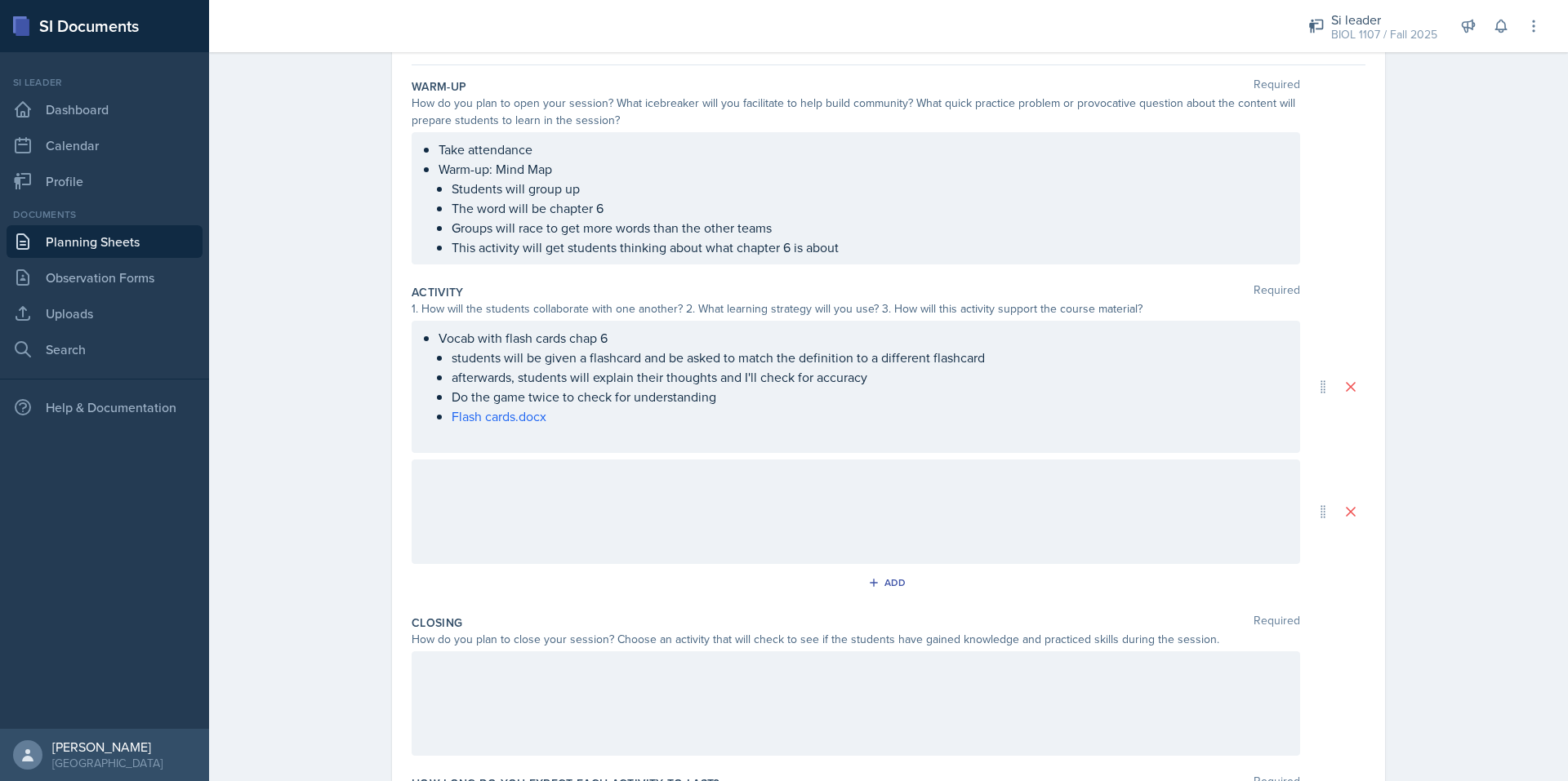
click at [669, 511] on div at bounding box center [855, 512] width 888 height 105
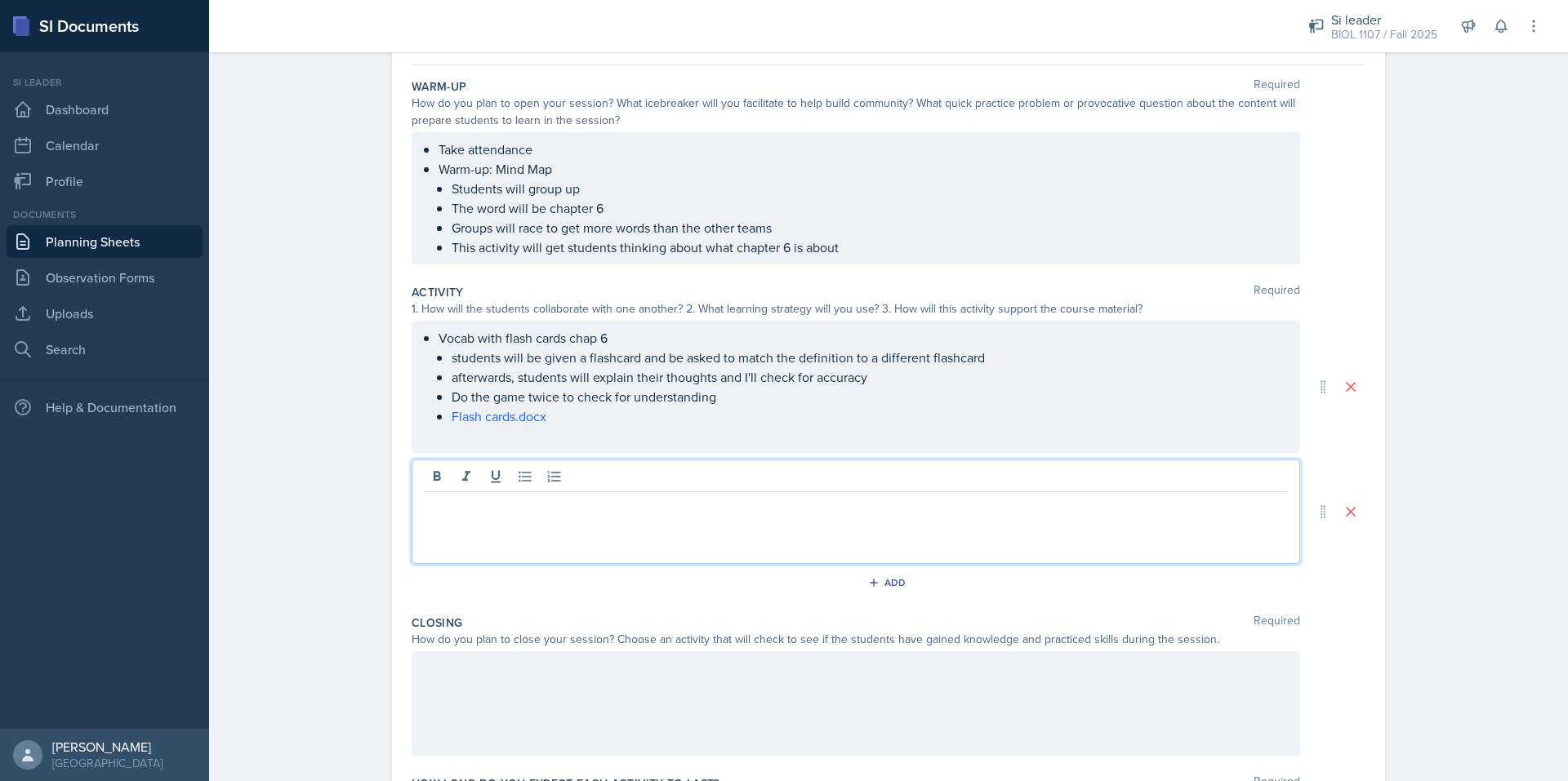
scroll to position [172, 0]
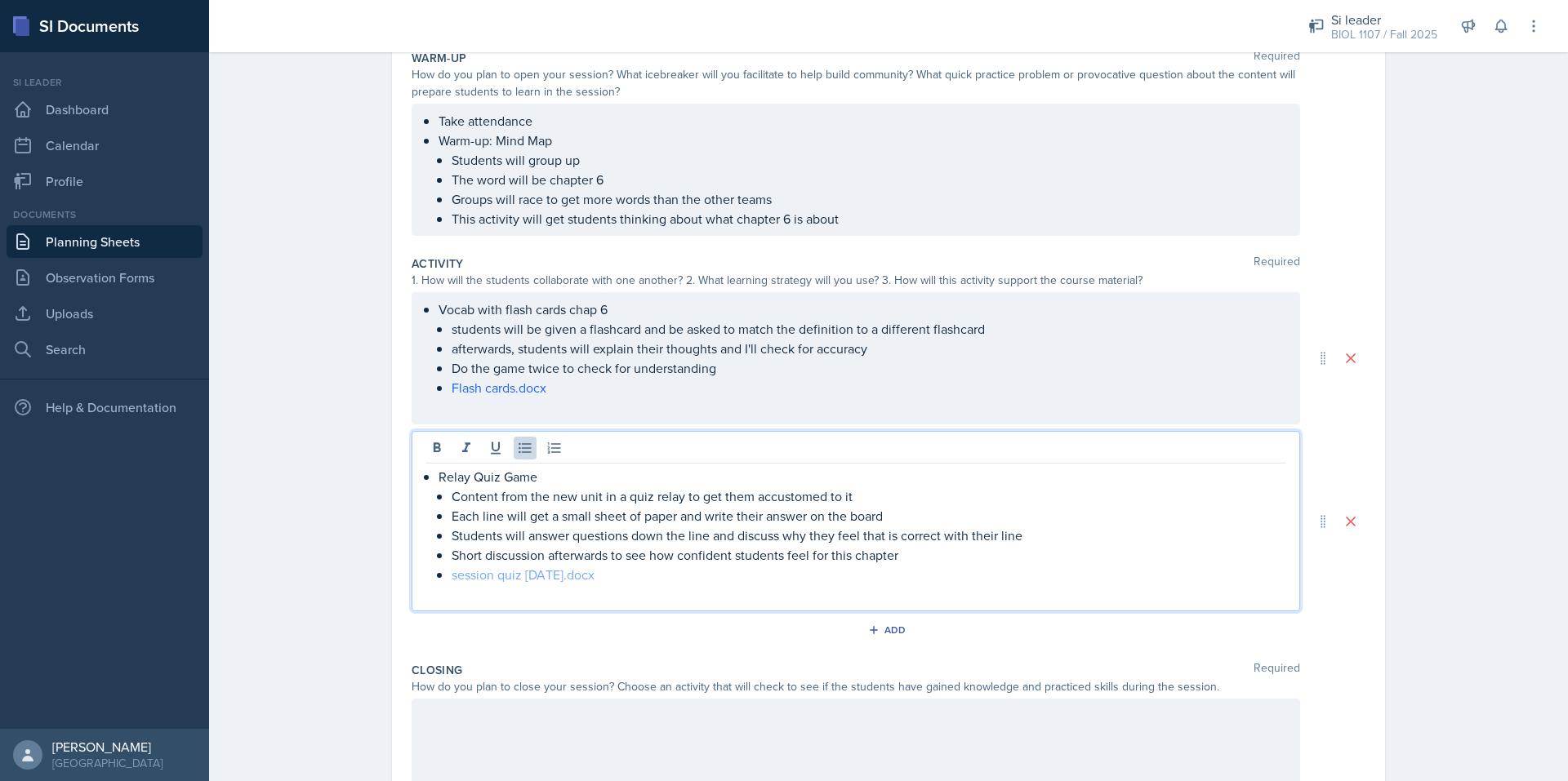
drag, startPoint x: 620, startPoint y: 577, endPoint x: 447, endPoint y: 574, distance: 173.0
click at [451, 574] on p "session quiz 2 13 2025.docx" at bounding box center [868, 574] width 834 height 19
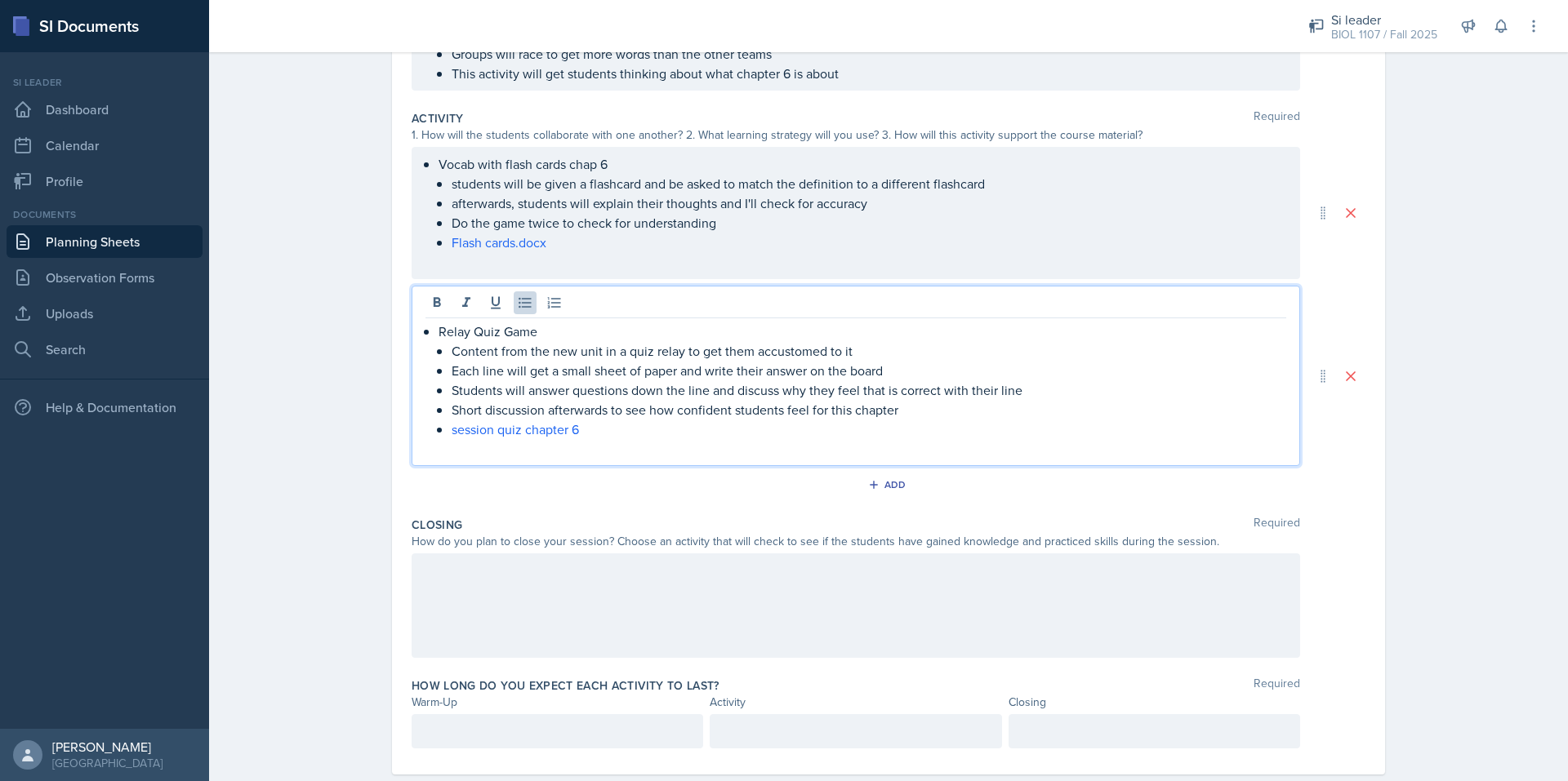
scroll to position [350, 0]
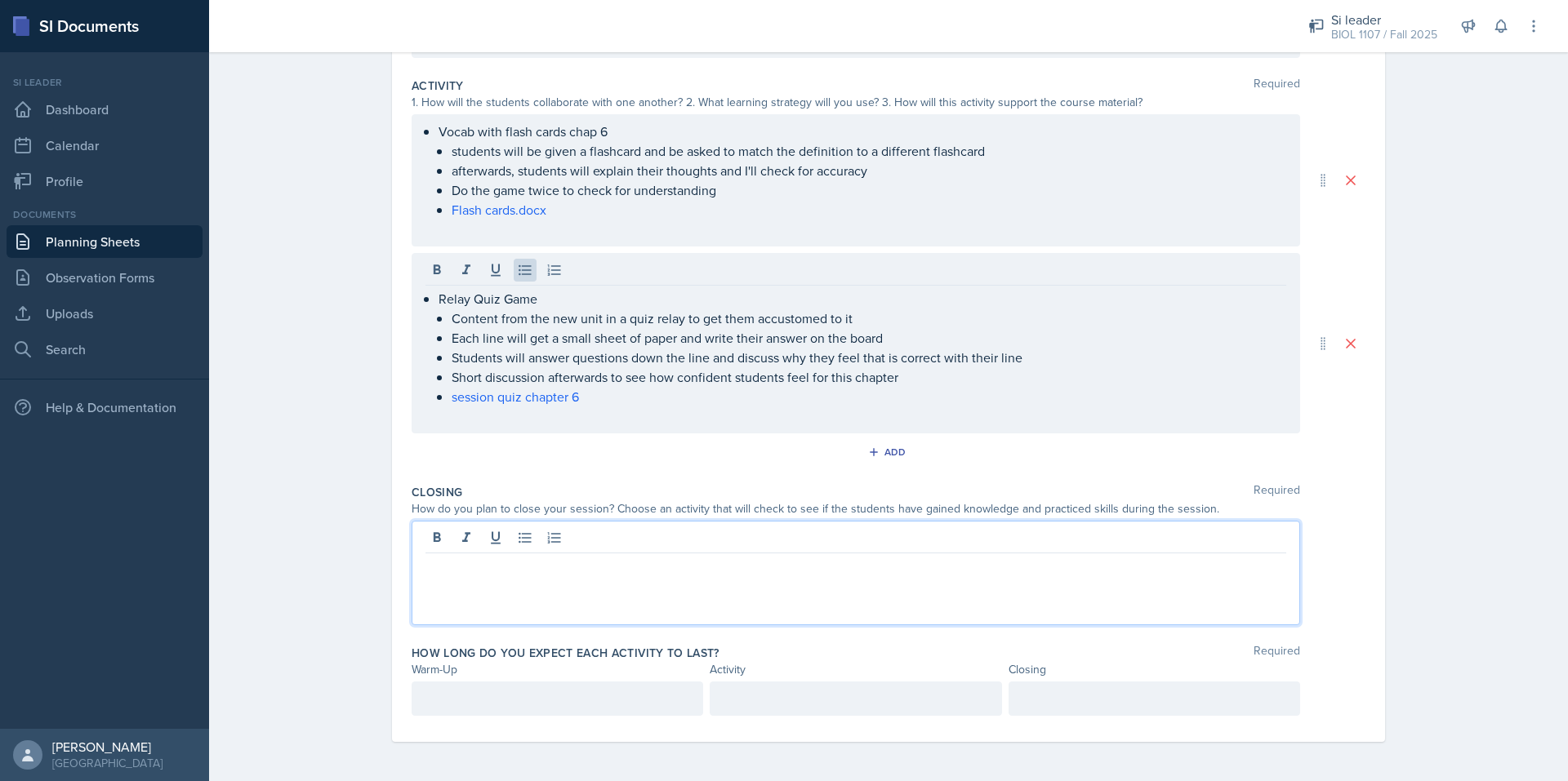
click at [494, 531] on div at bounding box center [855, 572] width 888 height 105
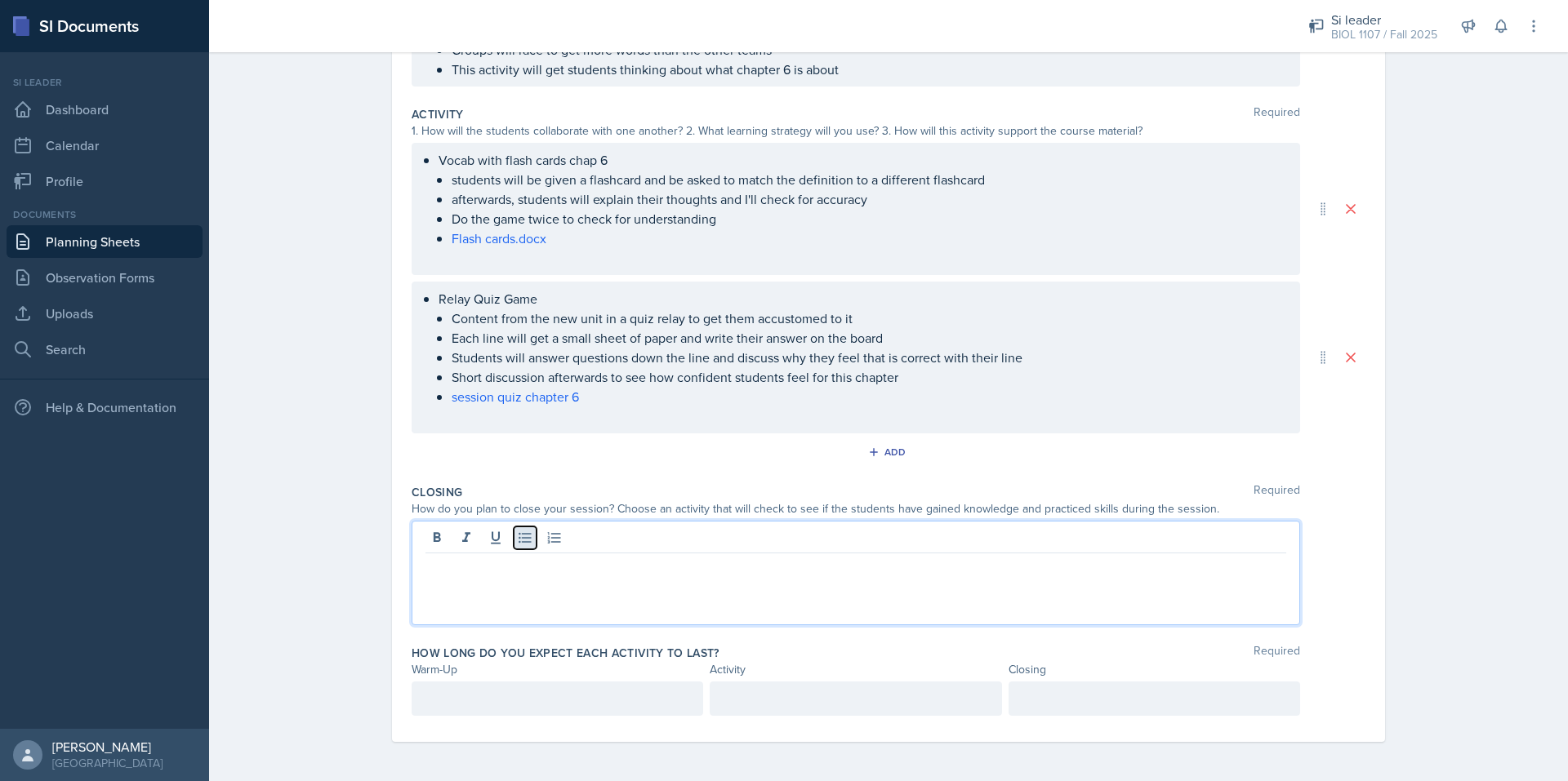
click at [518, 542] on icon at bounding box center [524, 538] width 16 height 16
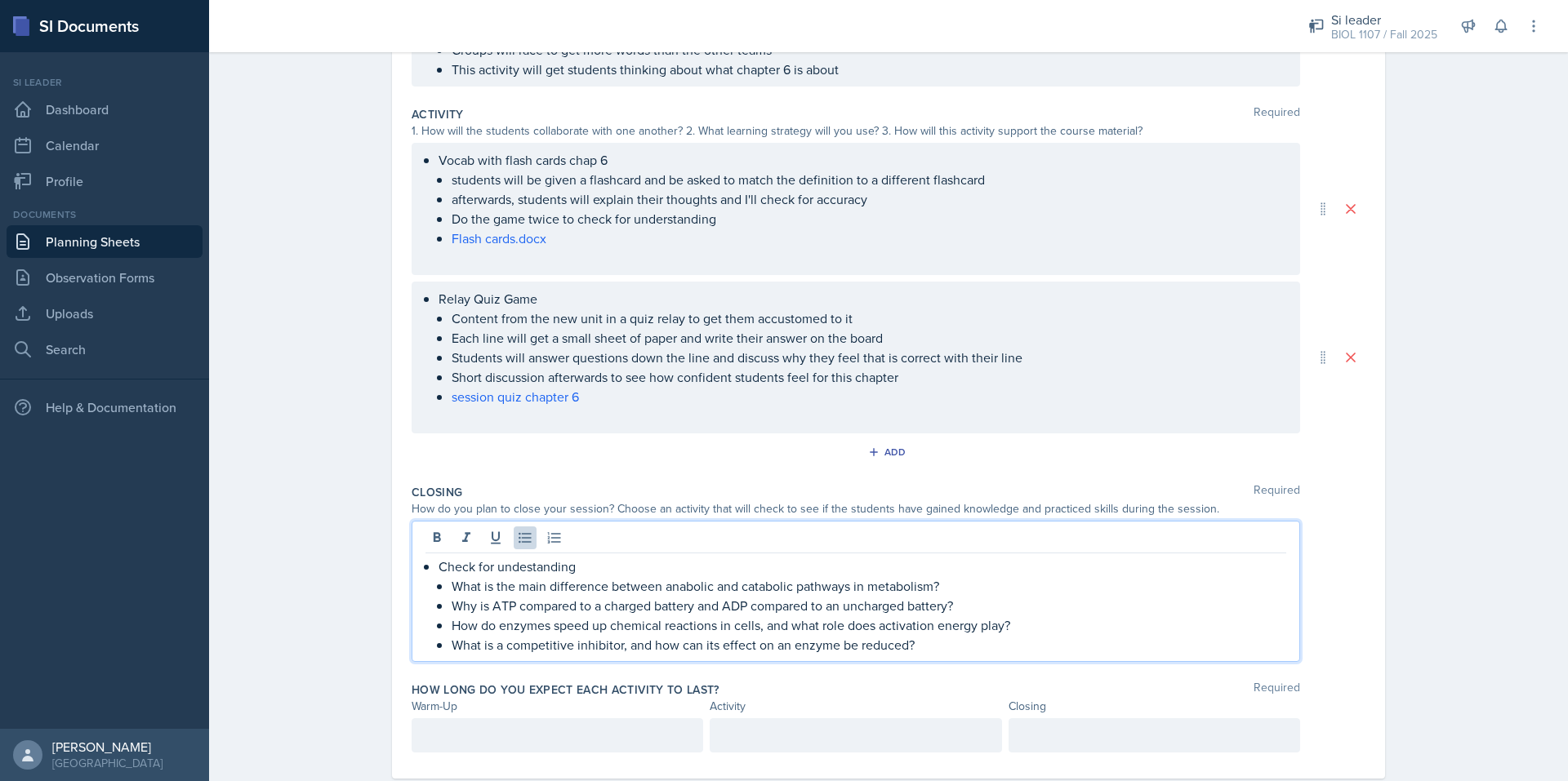
click at [607, 567] on p "Check for undestanding" at bounding box center [862, 567] width 847 height 19
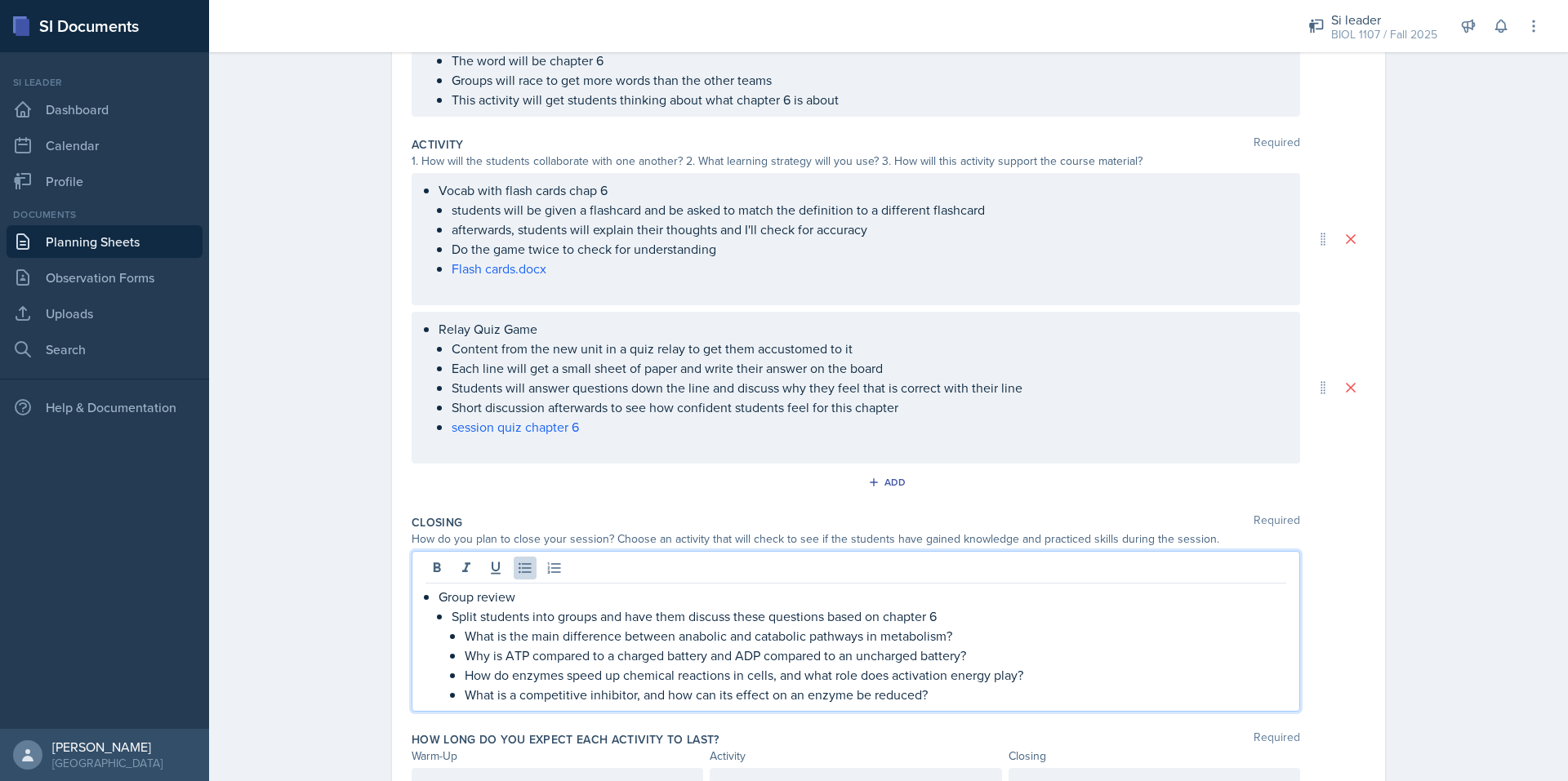
scroll to position [378, 0]
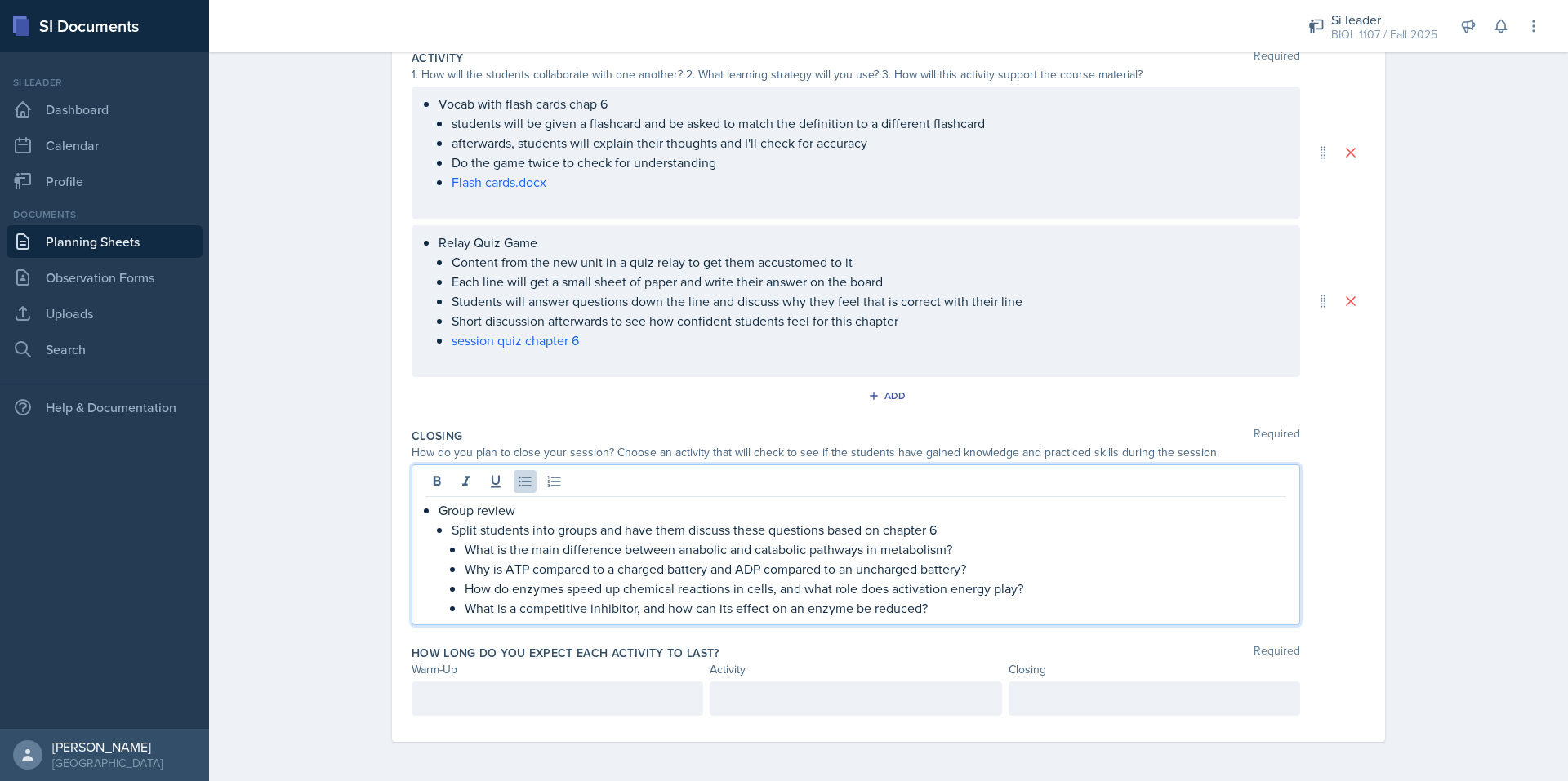
click at [507, 693] on div at bounding box center [557, 699] width 291 height 35
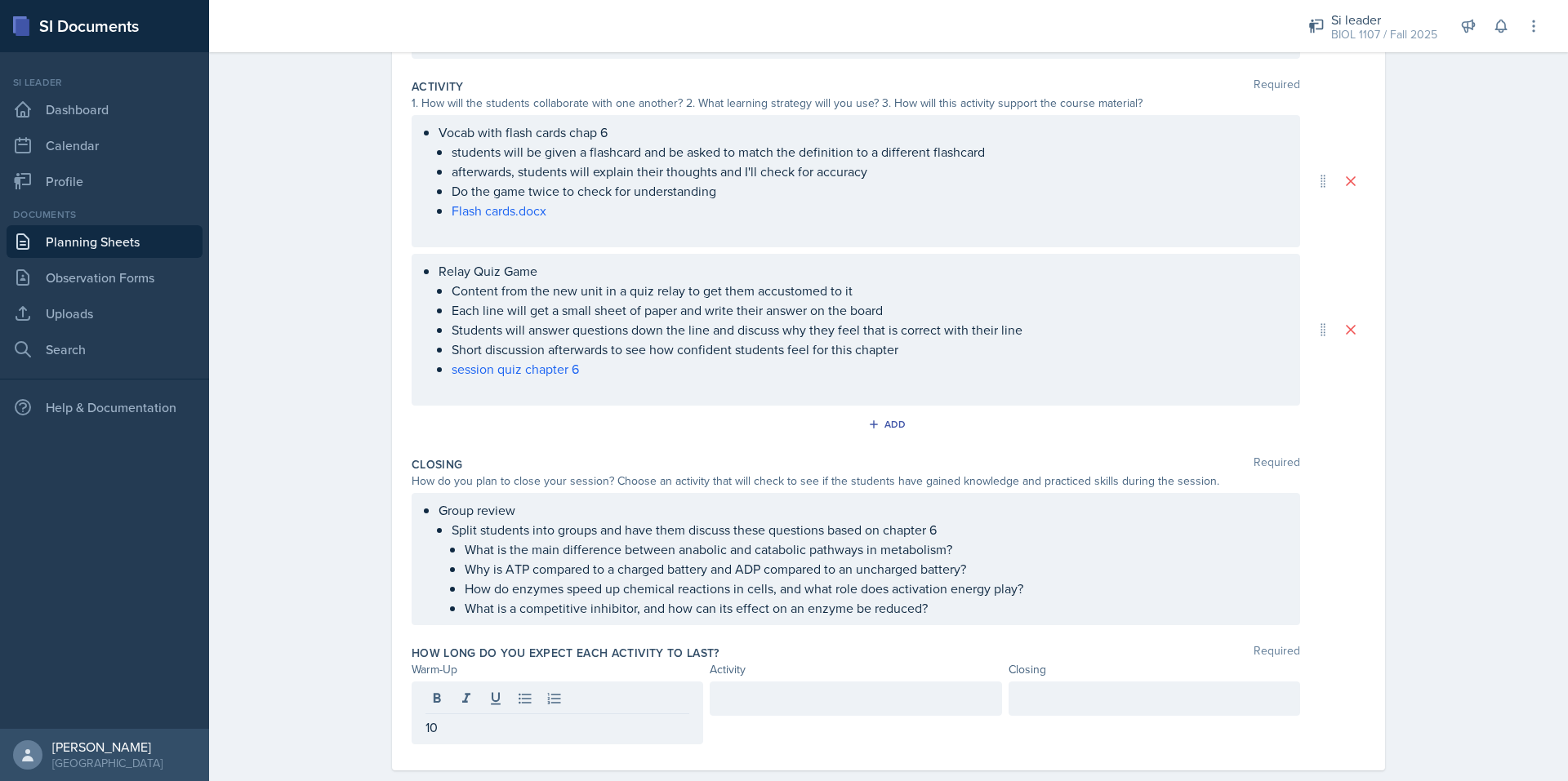
click at [748, 710] on div at bounding box center [855, 699] width 291 height 35
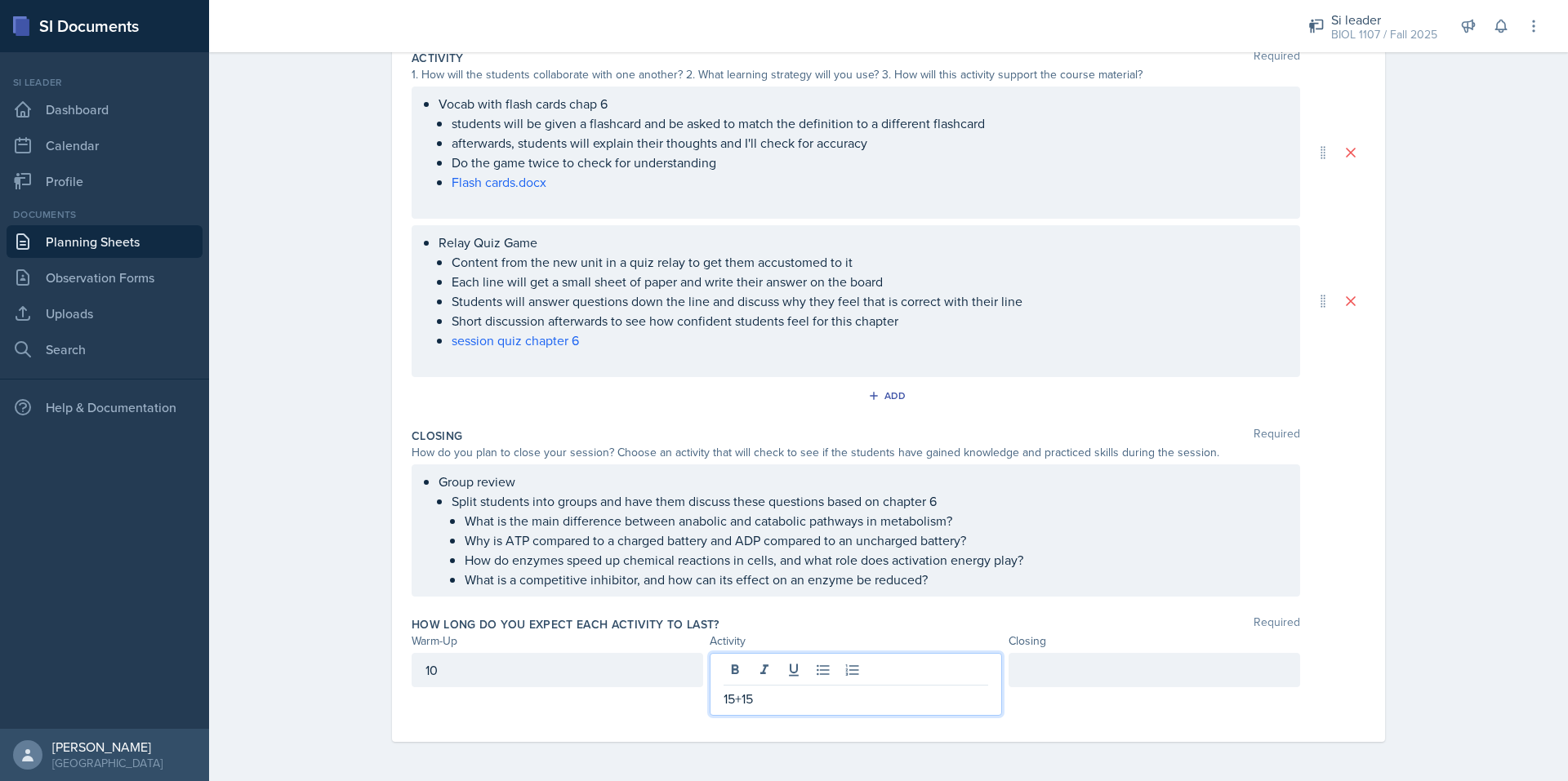
click at [1133, 685] on div at bounding box center [1153, 670] width 291 height 35
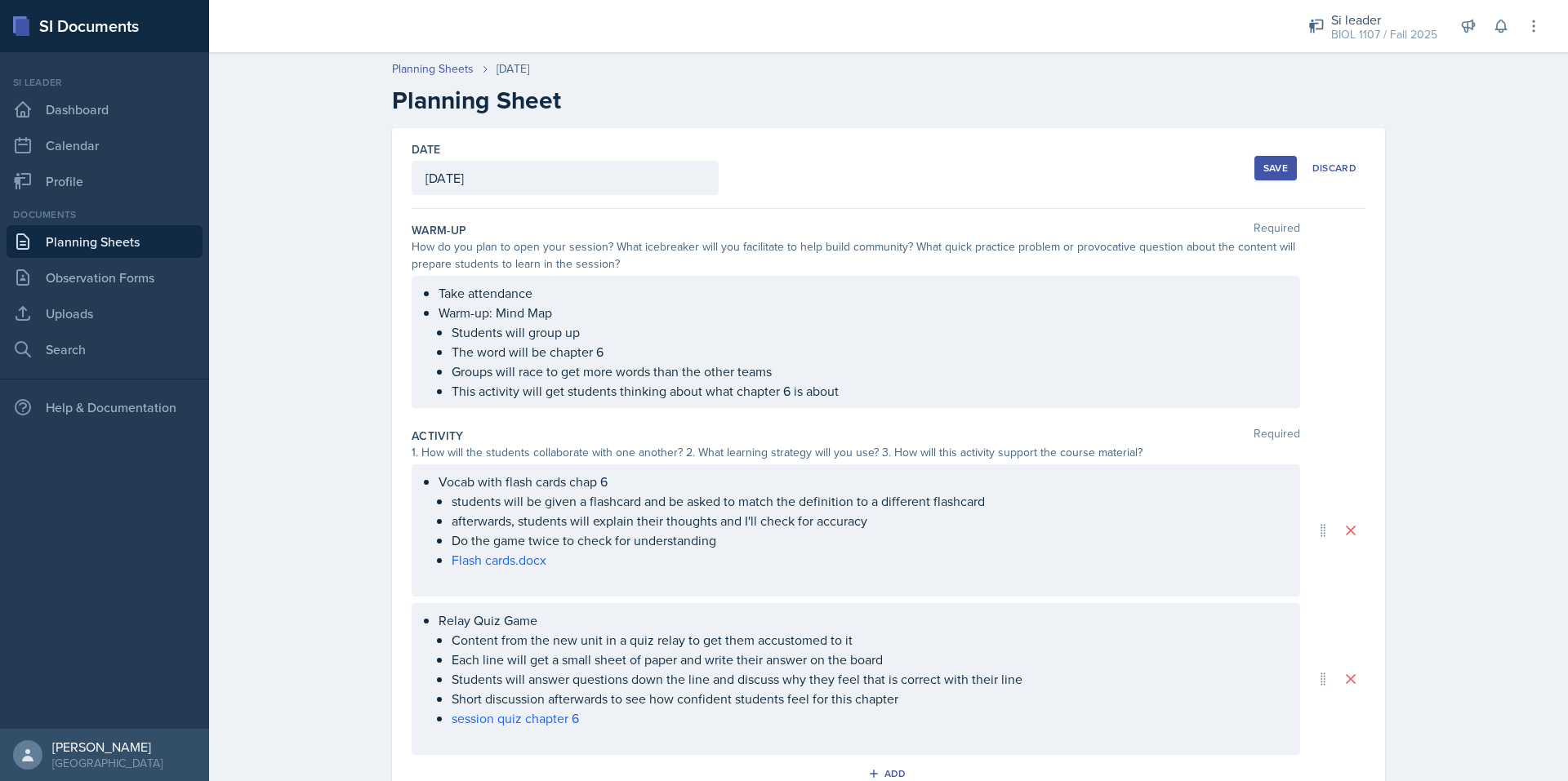
click at [1272, 164] on div "Save" at bounding box center [1275, 168] width 24 height 13
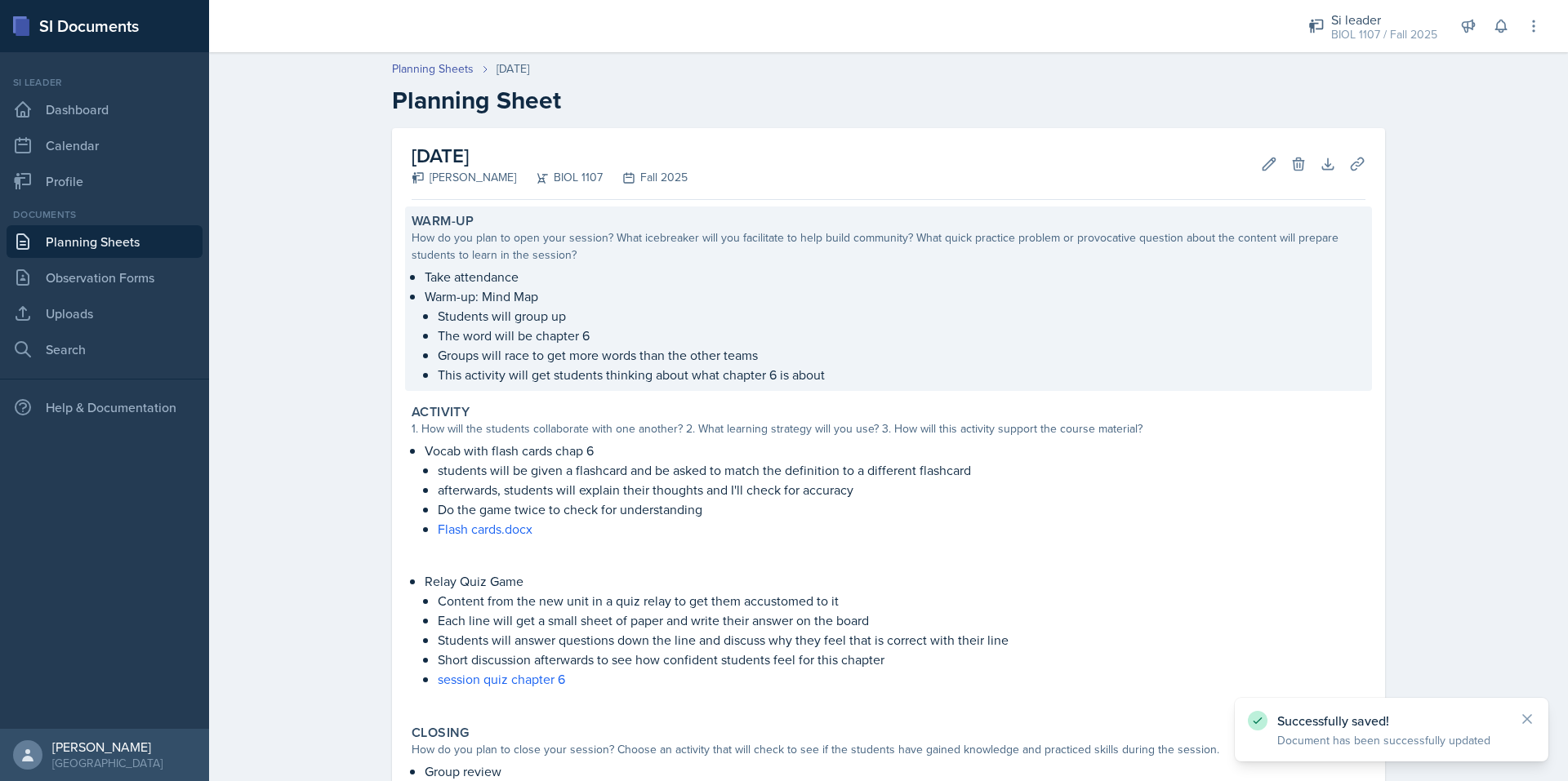
scroll to position [287, 0]
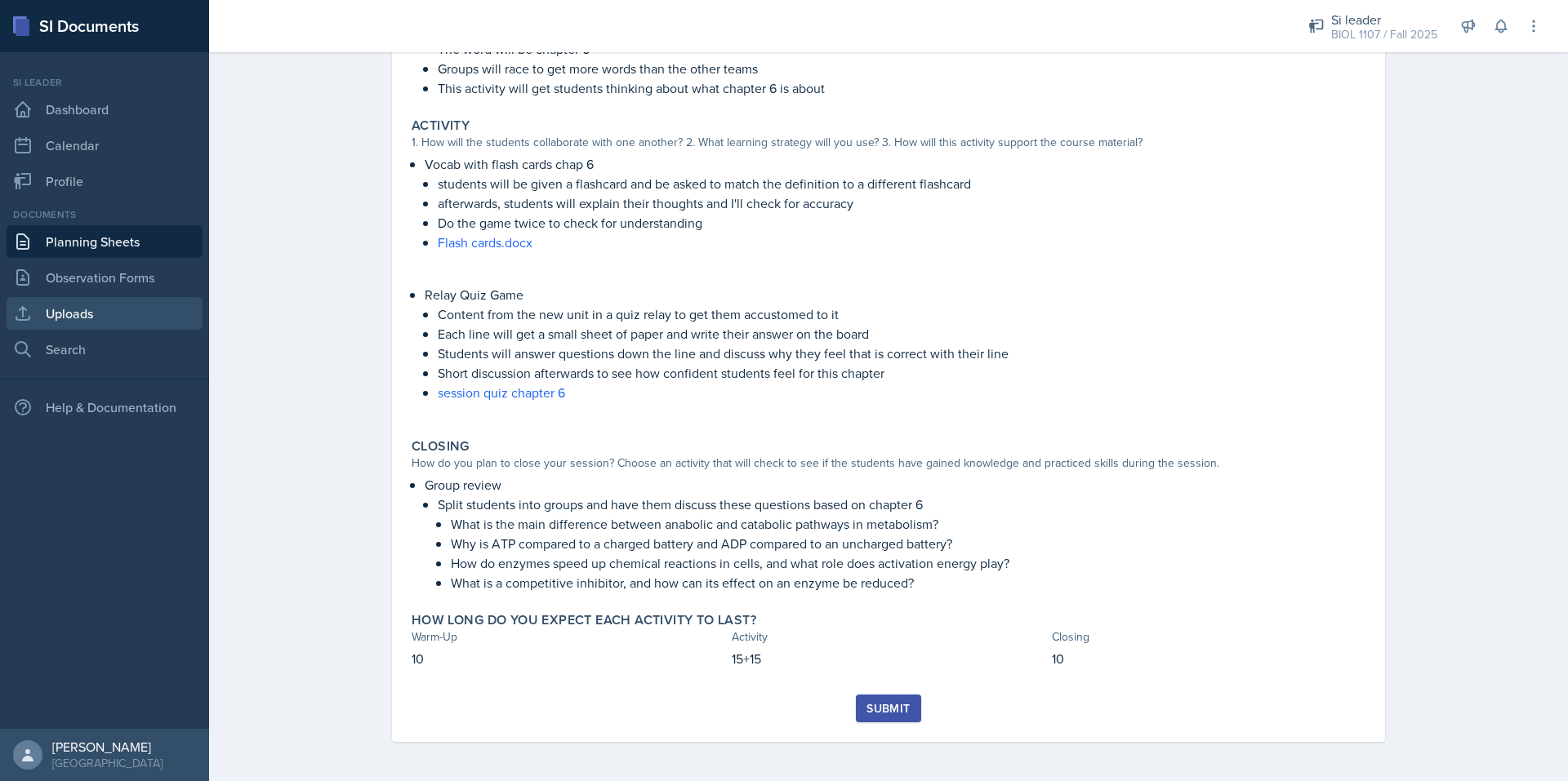
click at [89, 311] on link "Uploads" at bounding box center [105, 314] width 196 height 33
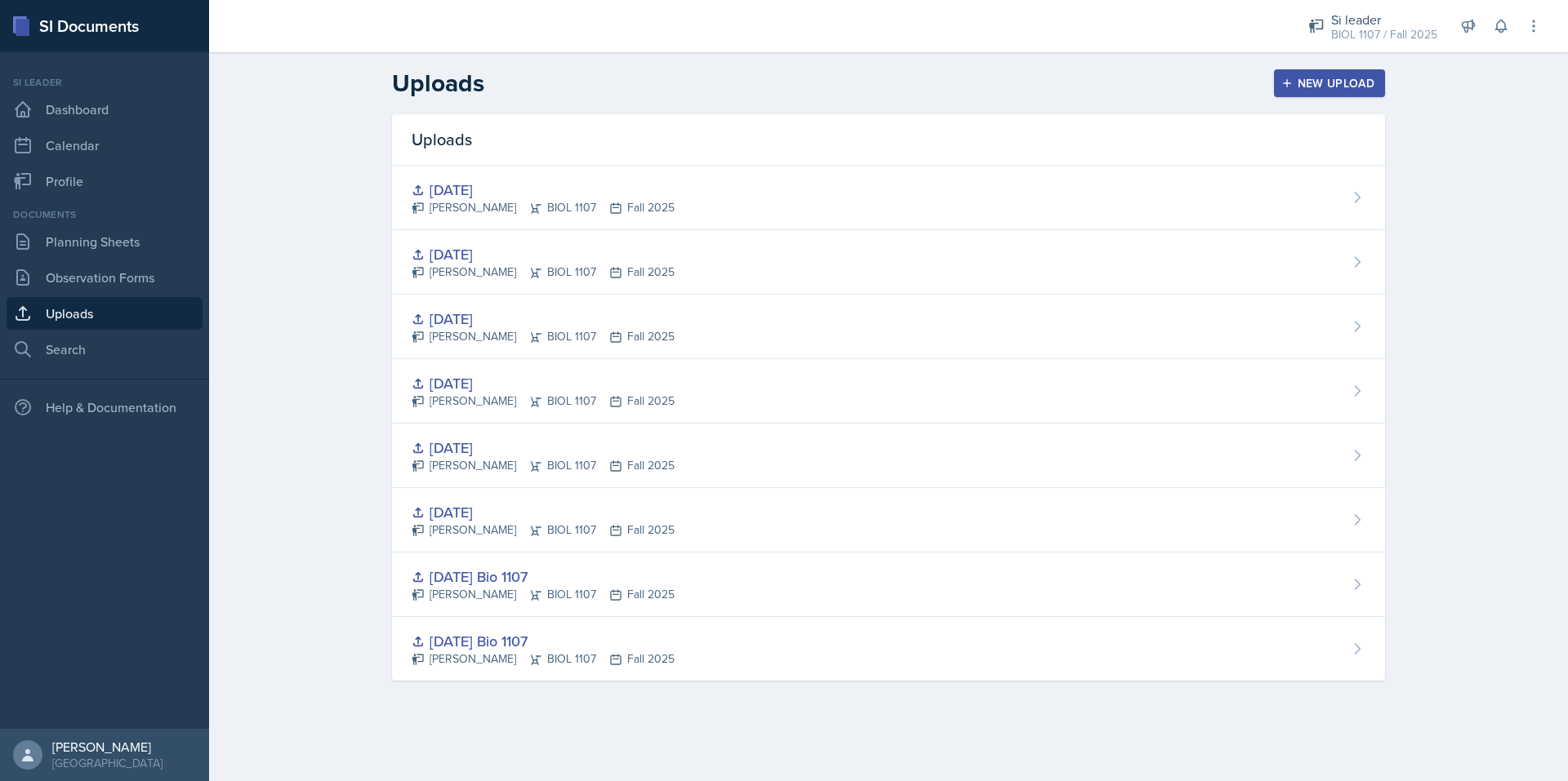
click at [1321, 86] on div "New Upload" at bounding box center [1329, 84] width 90 height 13
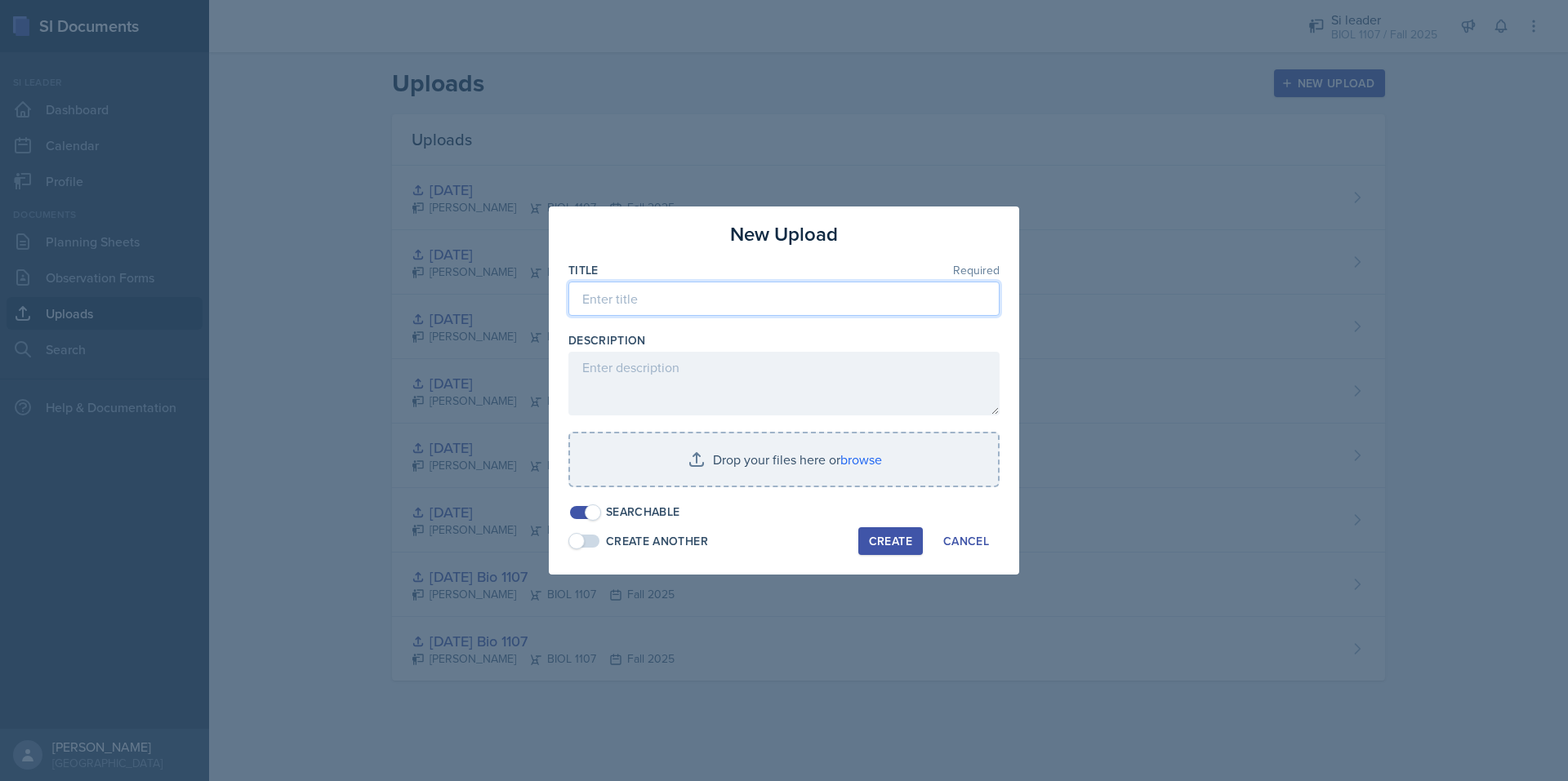
click at [733, 301] on input at bounding box center [784, 299] width 431 height 35
type input "9/23/205"
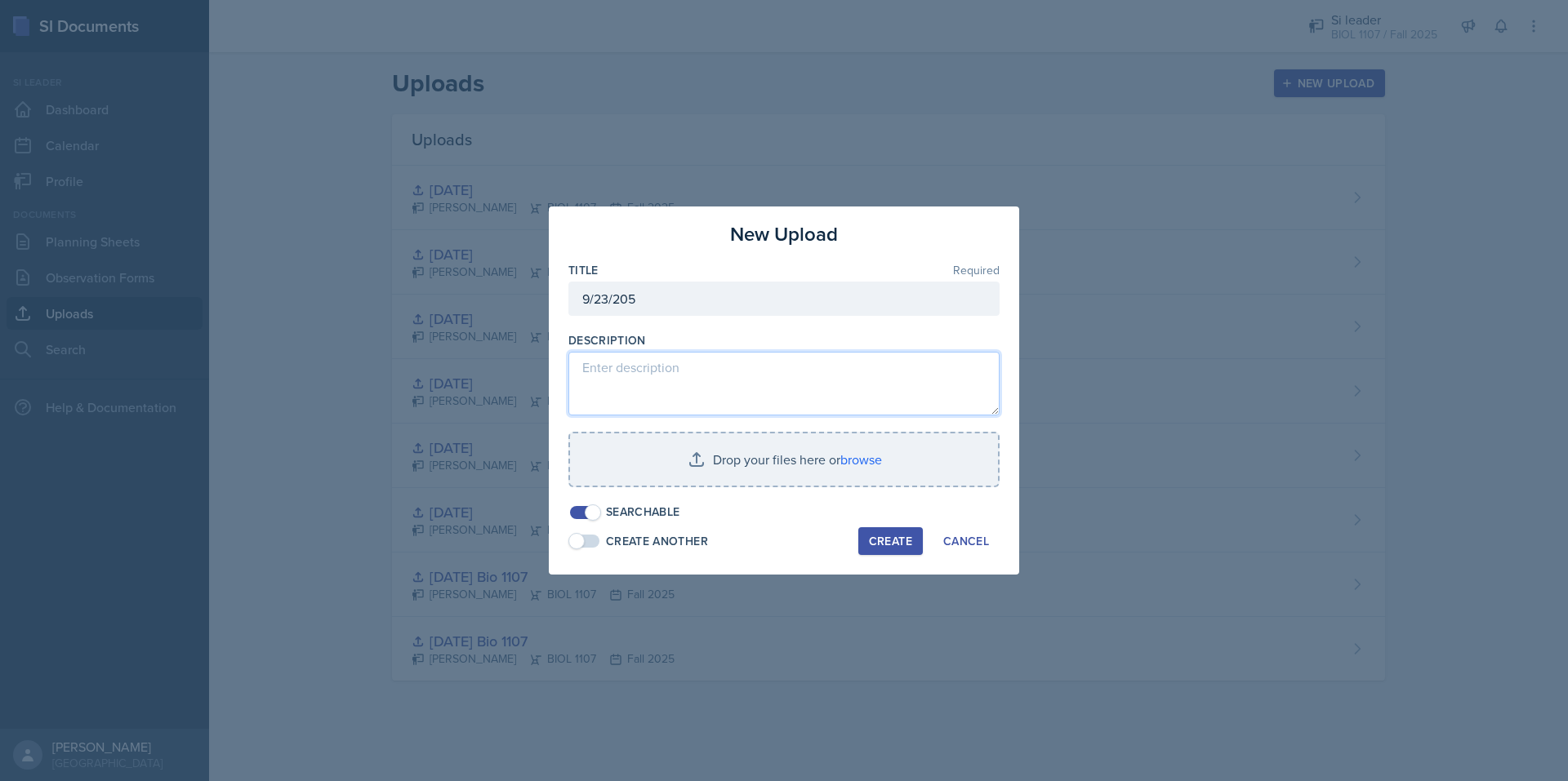
click at [686, 381] on textarea at bounding box center [784, 384] width 431 height 63
type textarea "chap 6"
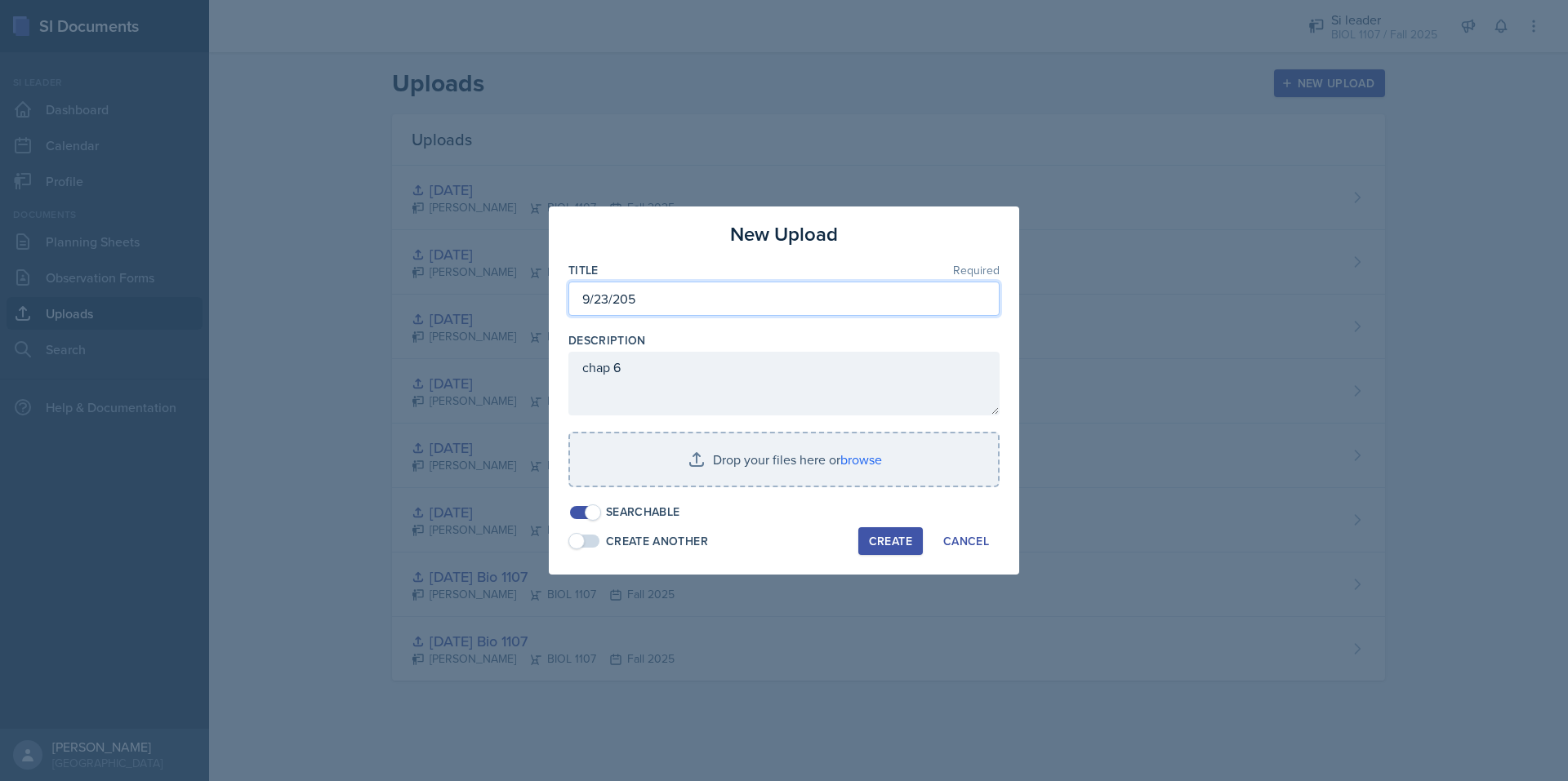
click at [621, 299] on input "9/23/205" at bounding box center [784, 299] width 431 height 35
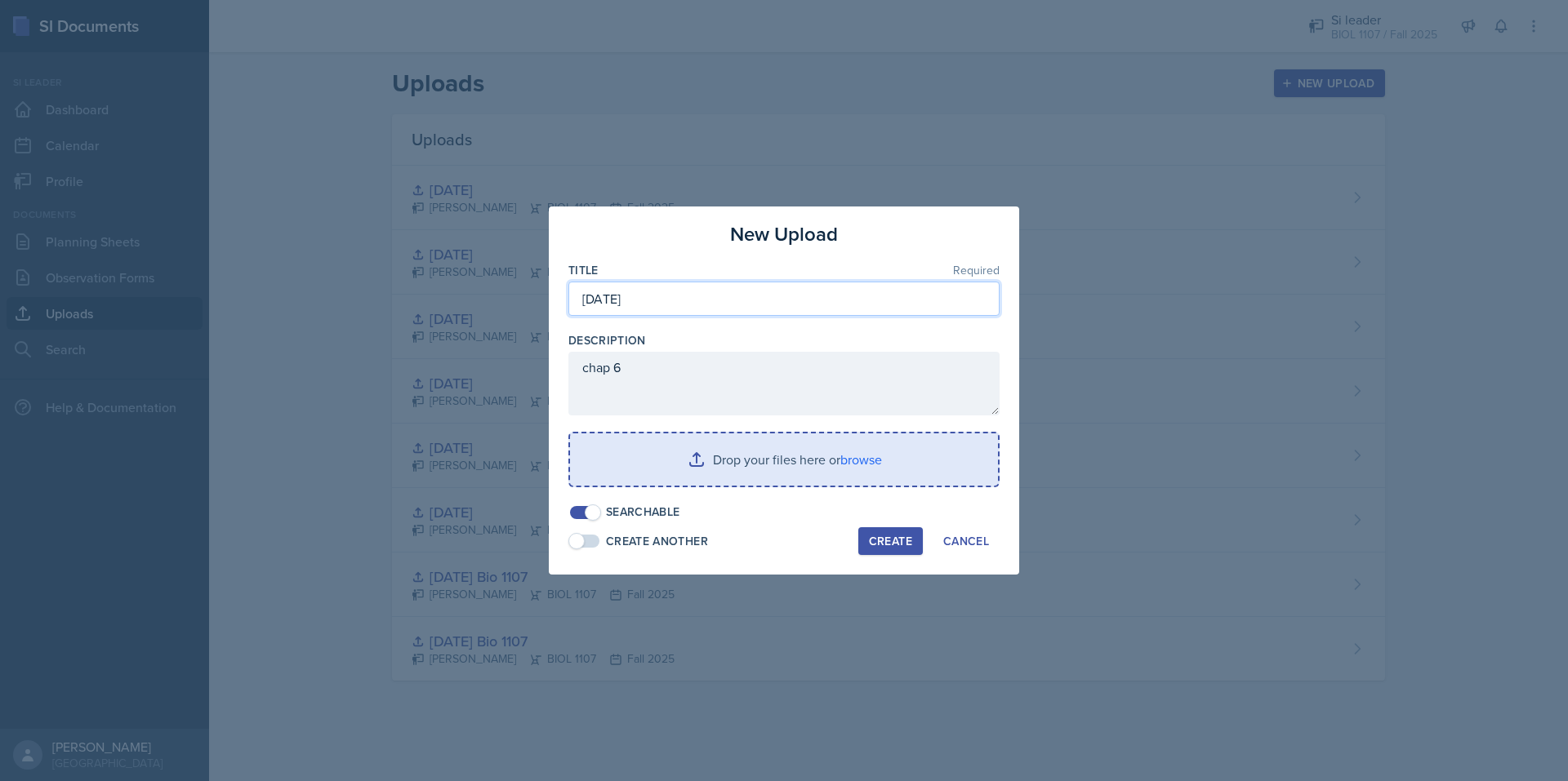
type input "9/23/2025"
click at [754, 450] on input "file" at bounding box center [783, 460] width 428 height 52
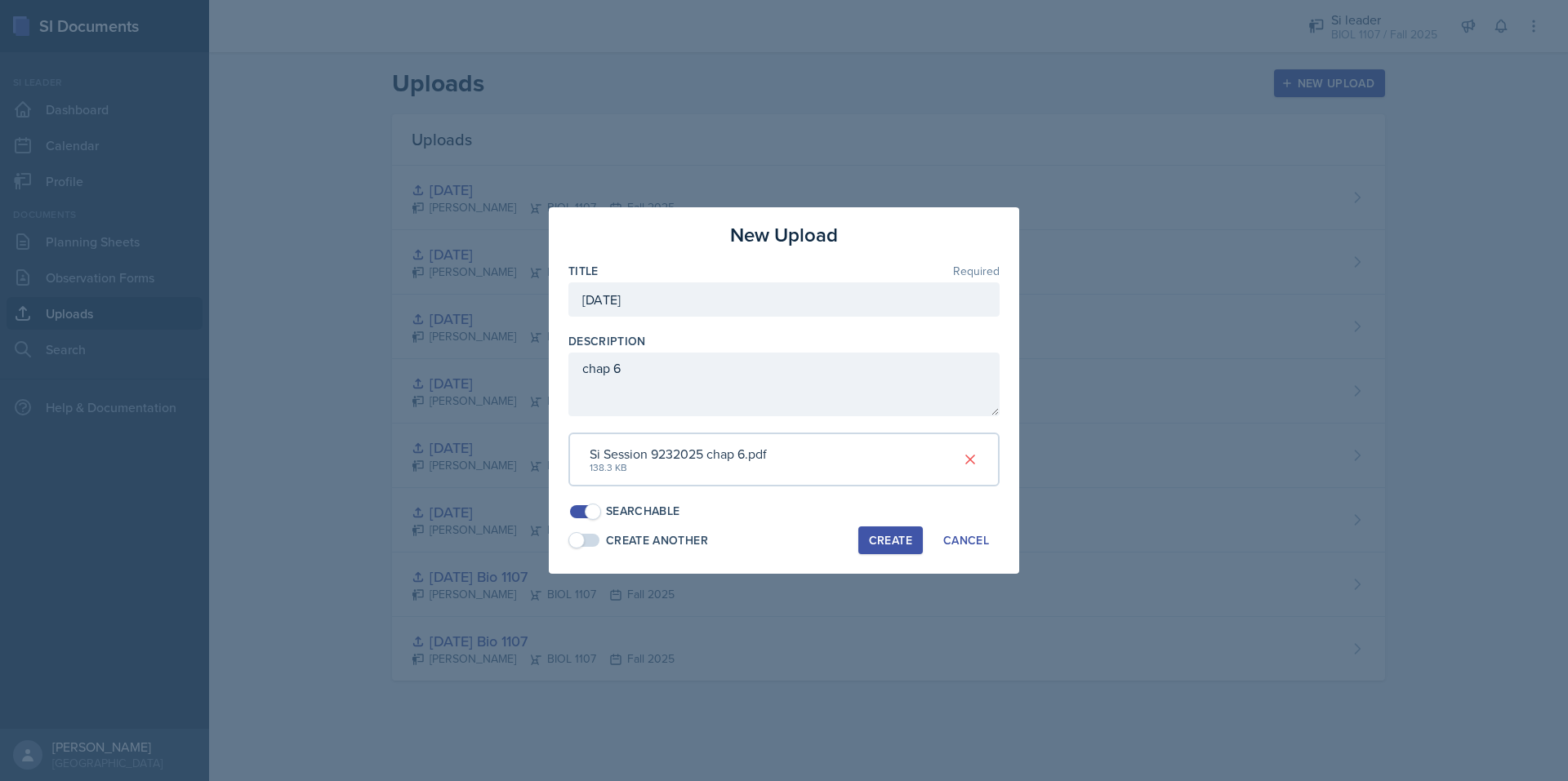
click at [904, 542] on div "Create" at bounding box center [890, 541] width 43 height 13
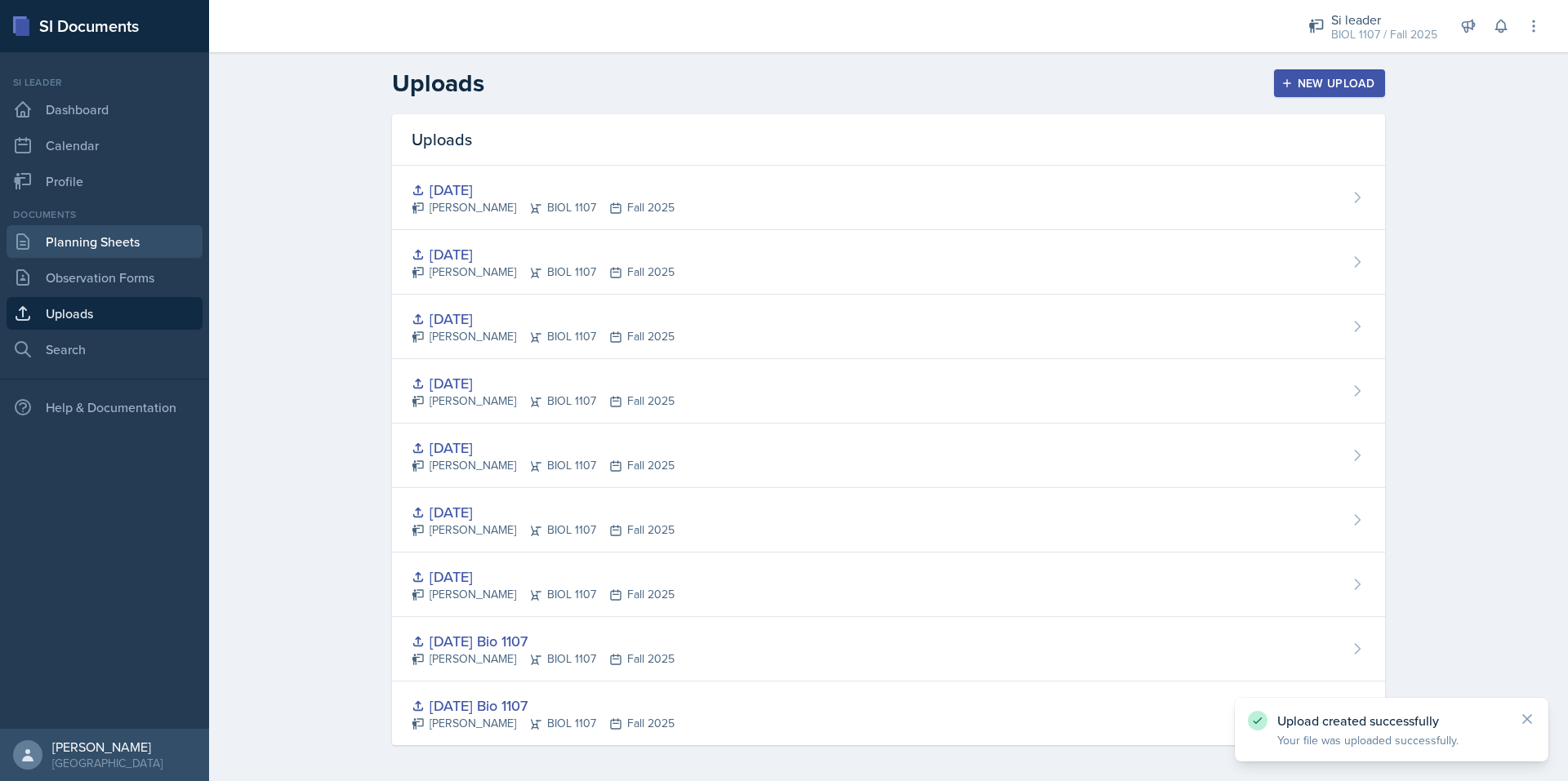
click at [105, 252] on link "Planning Sheets" at bounding box center [105, 241] width 196 height 33
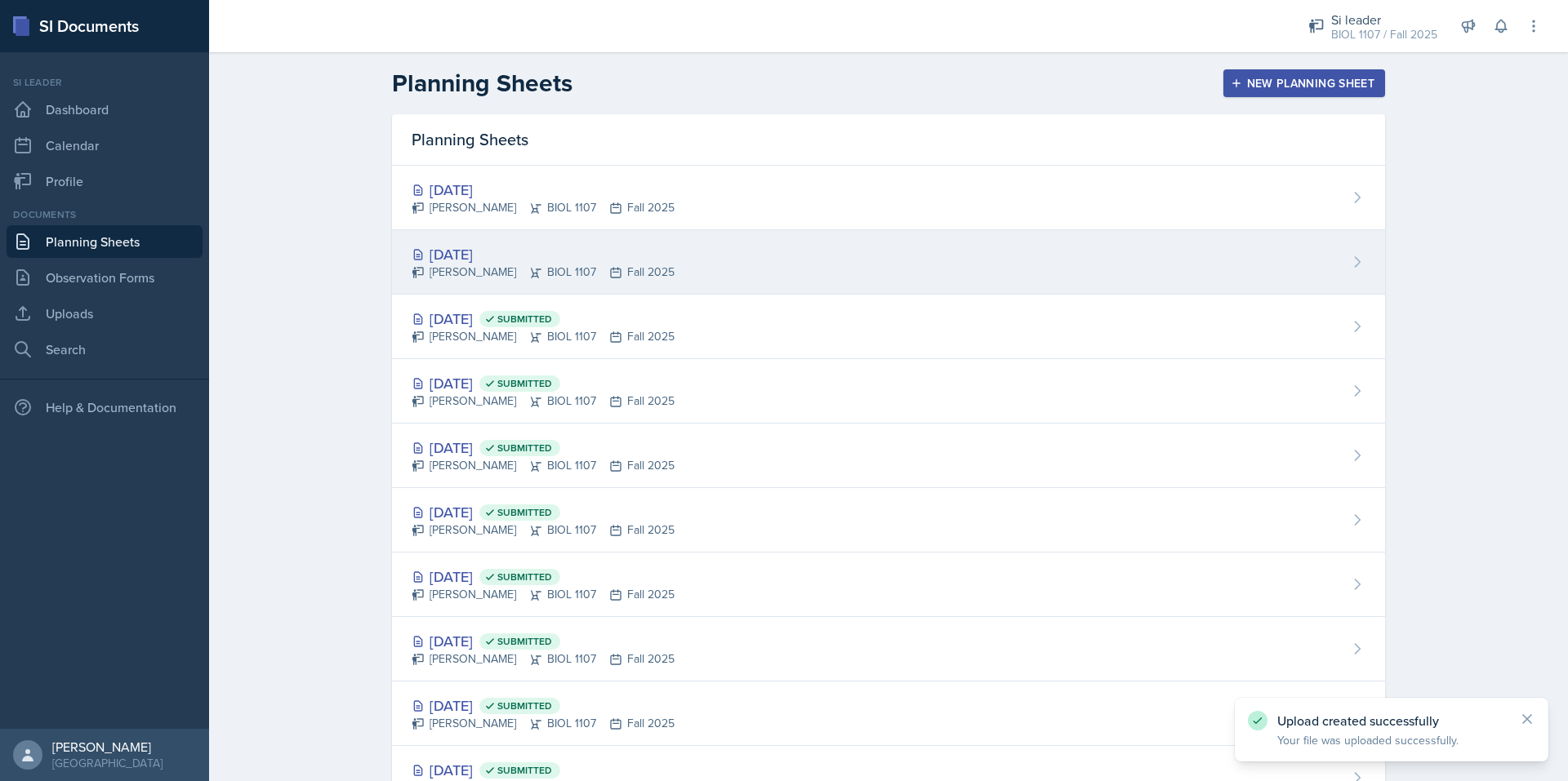
click at [585, 268] on div "Simas Simokaitis BIOL 1107 Fall 2025" at bounding box center [543, 272] width 263 height 17
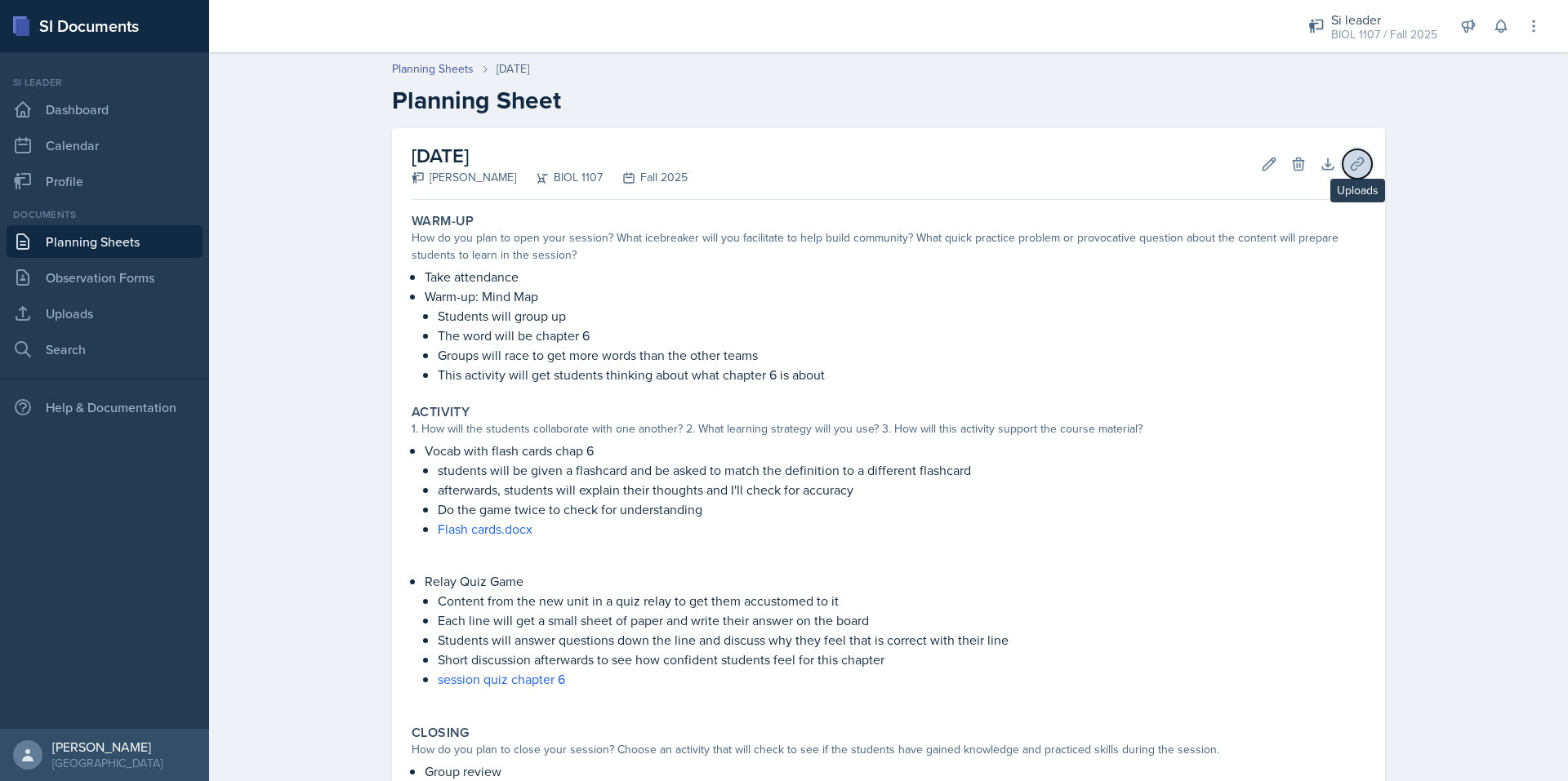
click at [1349, 159] on icon at bounding box center [1356, 164] width 16 height 16
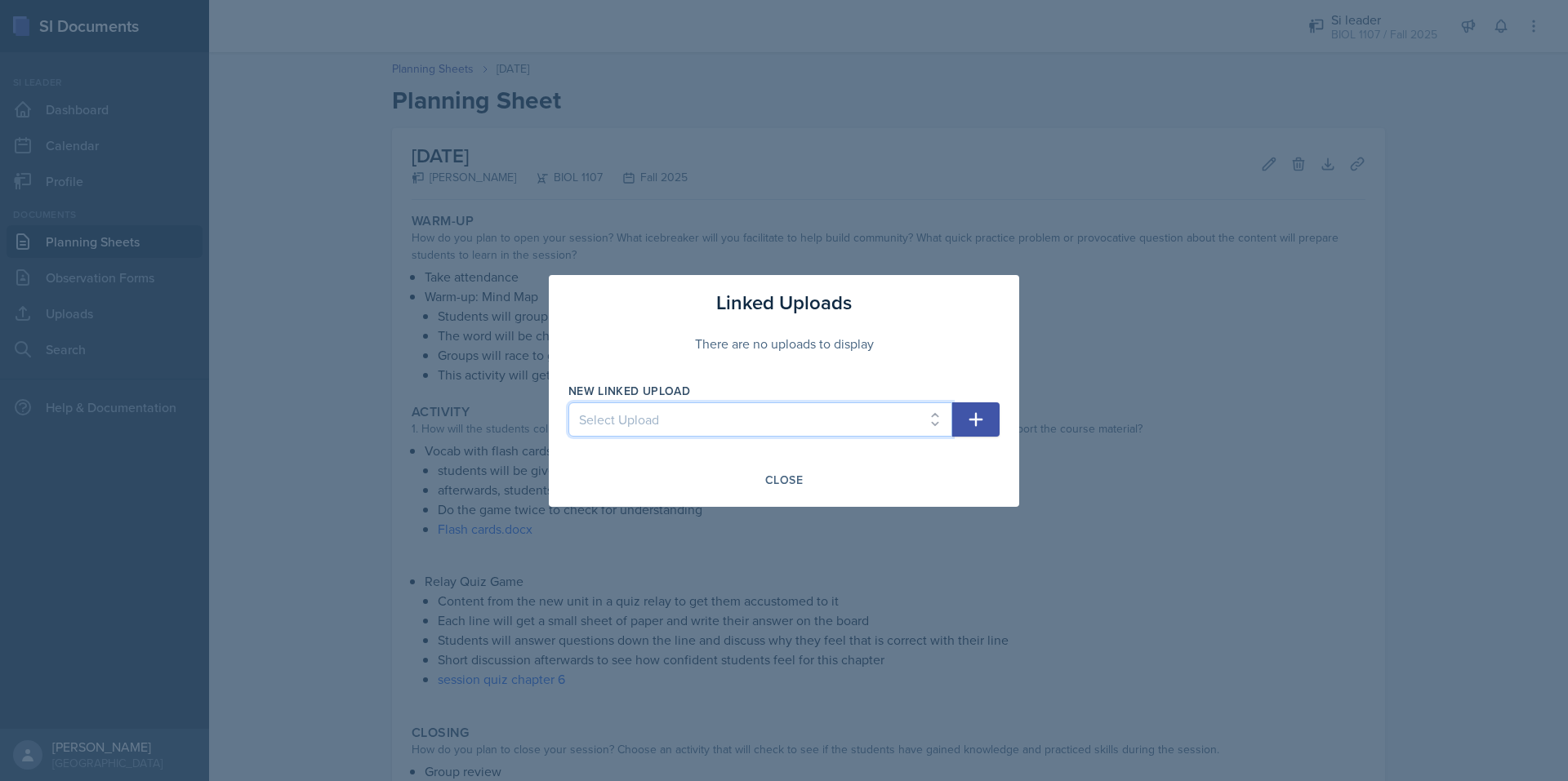
click at [897, 429] on select "Select Upload 8/27/2025 Bio 1107 8/29/2025 Bio 1107 9/3/2025 9/5/2025 9/10/2025…" at bounding box center [760, 419] width 384 height 35
select select "ba0f8875-d77c-4f0f-ac26-e2ad9db37e52"
click at [569, 402] on select "Select Upload 8/27/2025 Bio 1107 8/29/2025 Bio 1107 9/3/2025 9/5/2025 9/10/2025…" at bounding box center [760, 419] width 384 height 35
click at [966, 412] on icon "button" at bounding box center [975, 419] width 19 height 19
select select
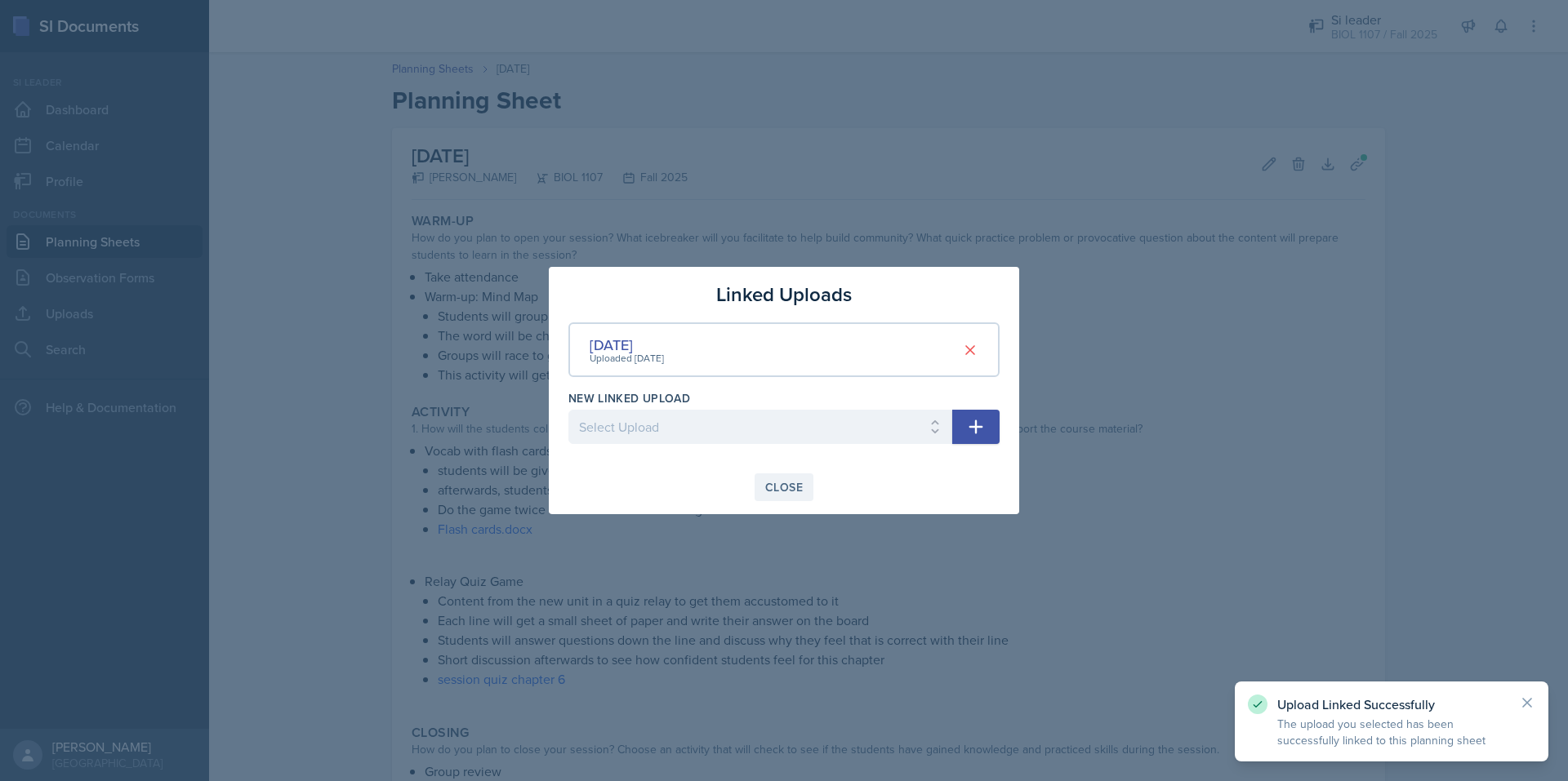
click at [785, 478] on button "Close" at bounding box center [783, 487] width 59 height 28
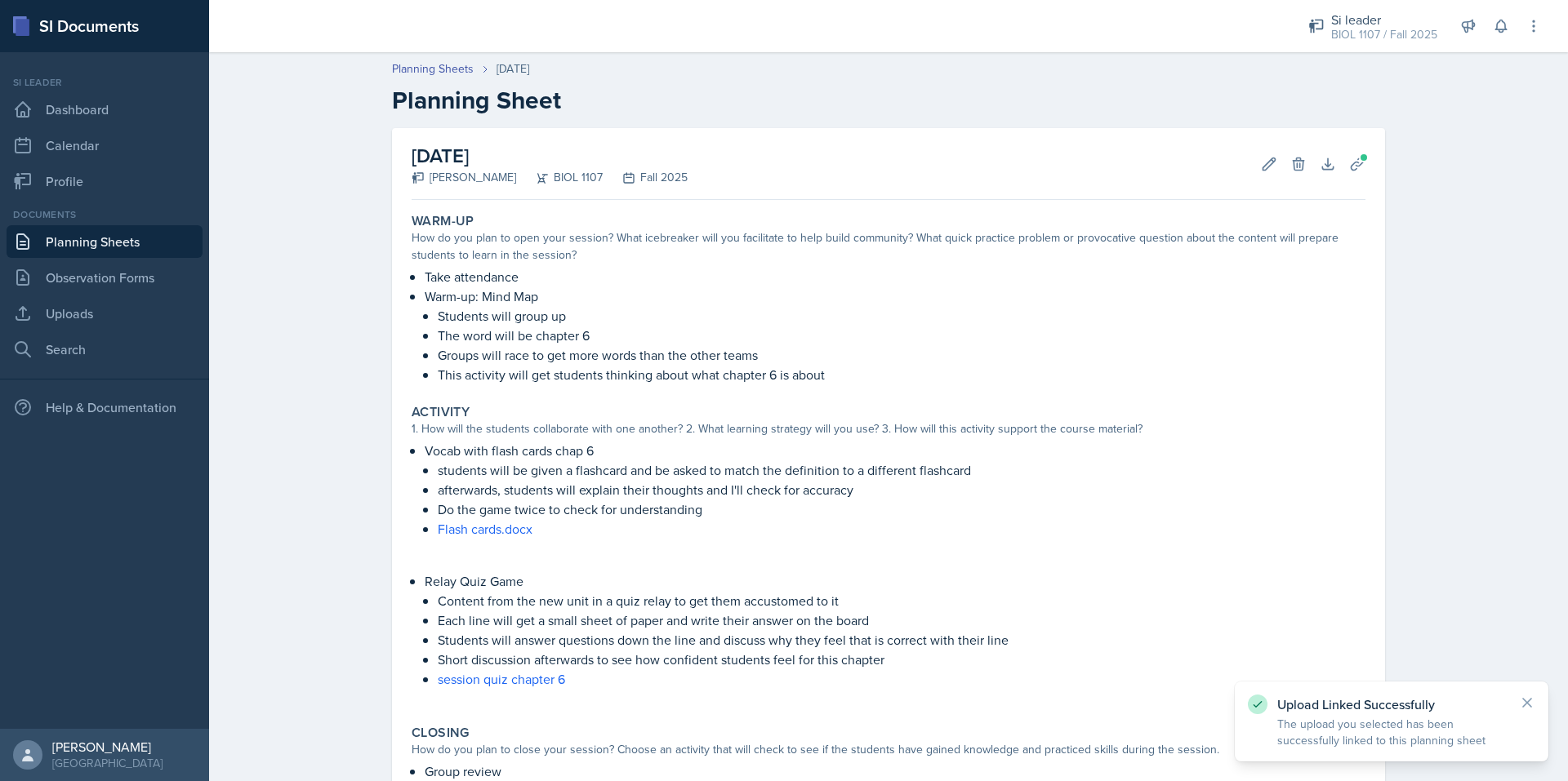
scroll to position [287, 0]
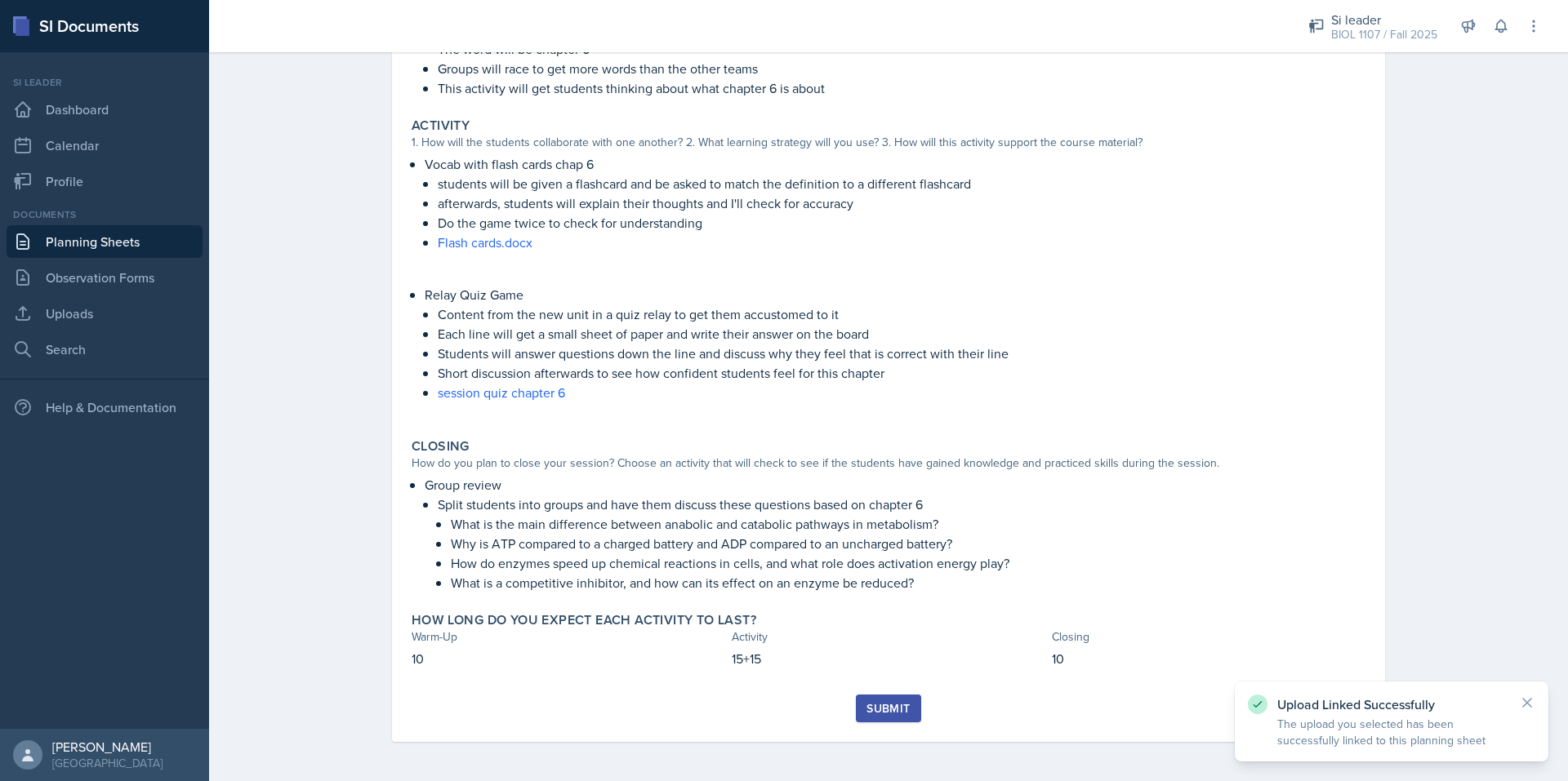
click at [873, 710] on div "Submit" at bounding box center [887, 709] width 43 height 13
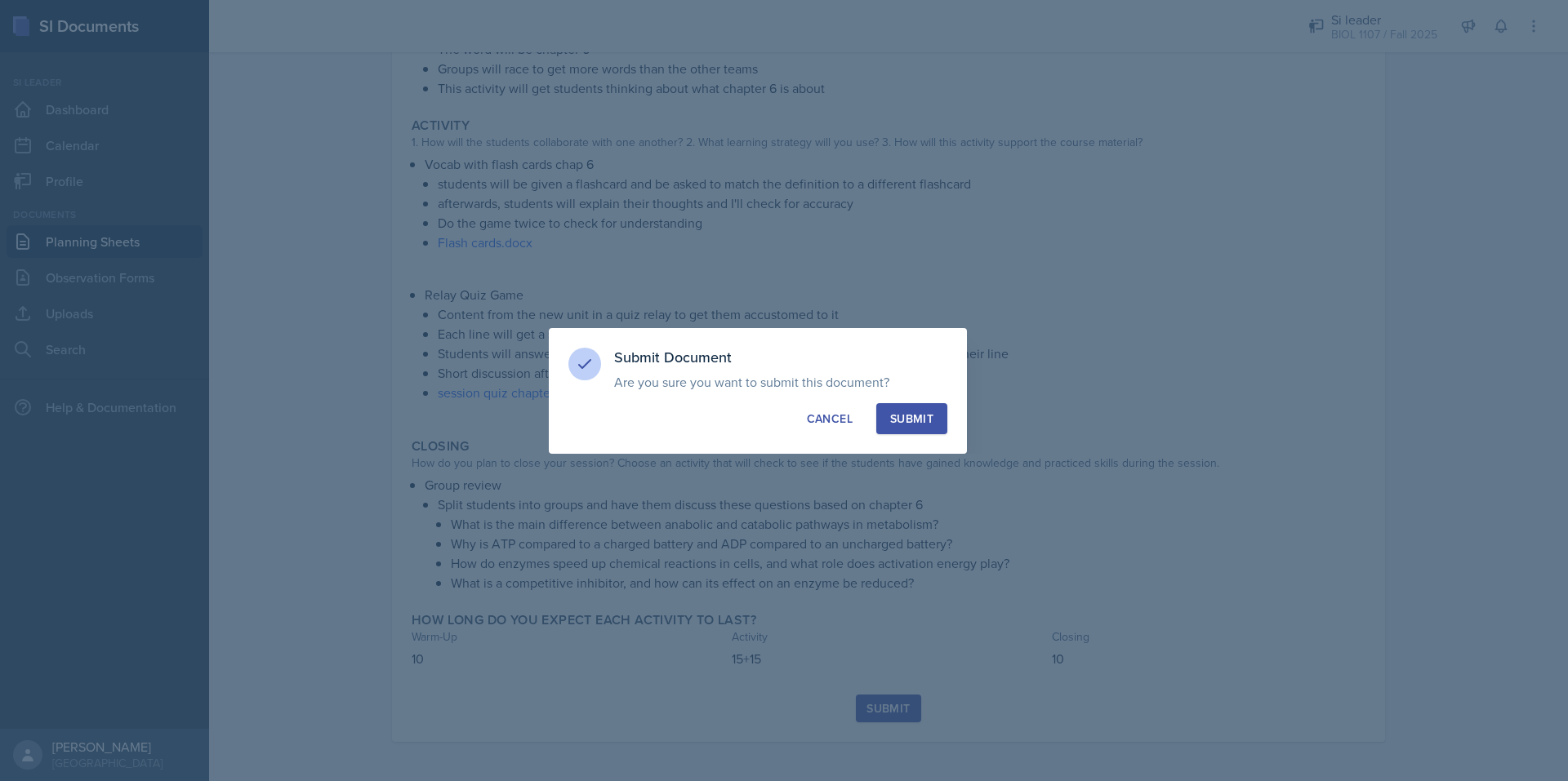
click at [909, 418] on div "Submit" at bounding box center [911, 418] width 43 height 16
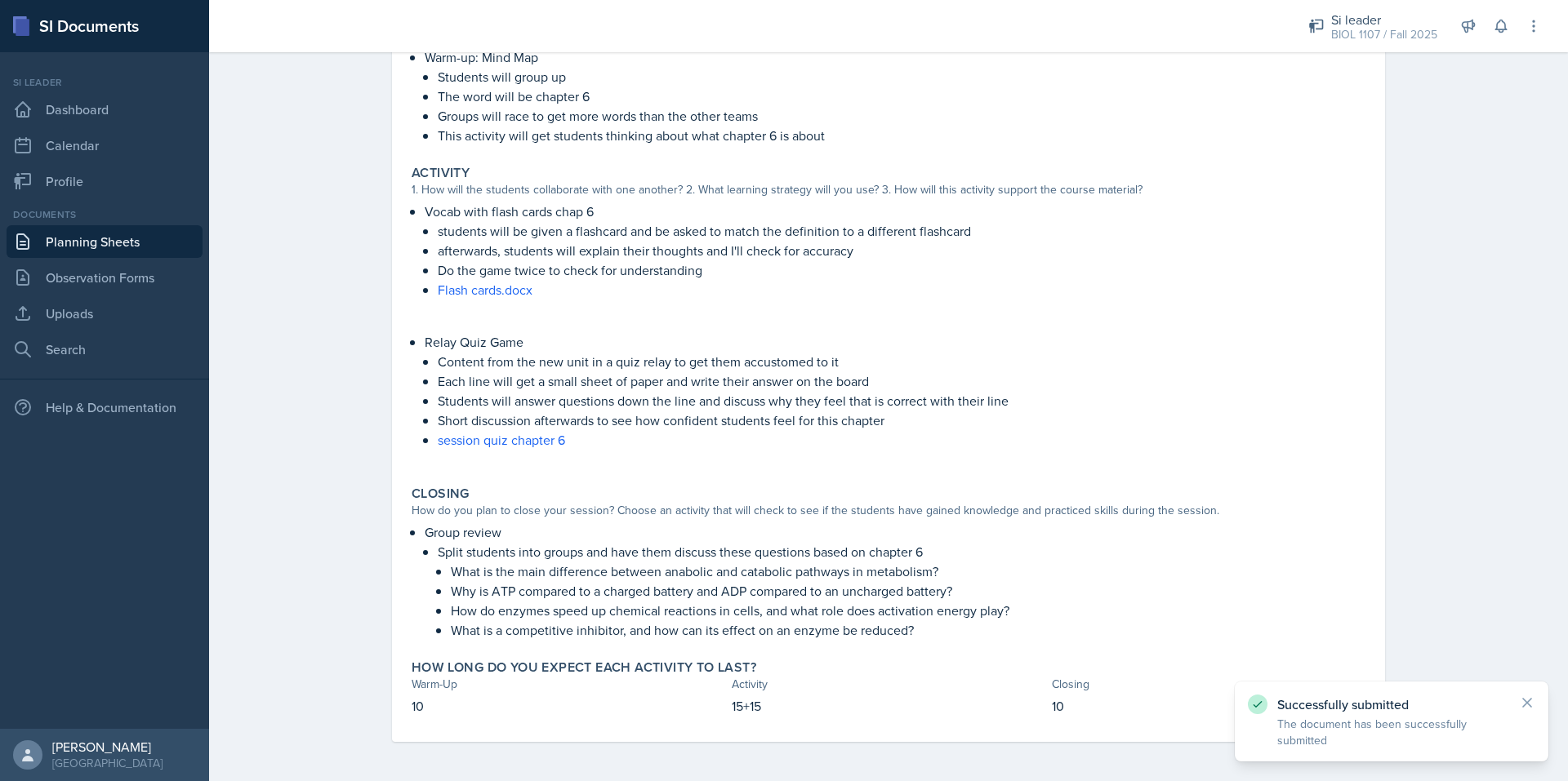
scroll to position [239, 0]
click at [127, 246] on link "Planning Sheets" at bounding box center [105, 241] width 196 height 33
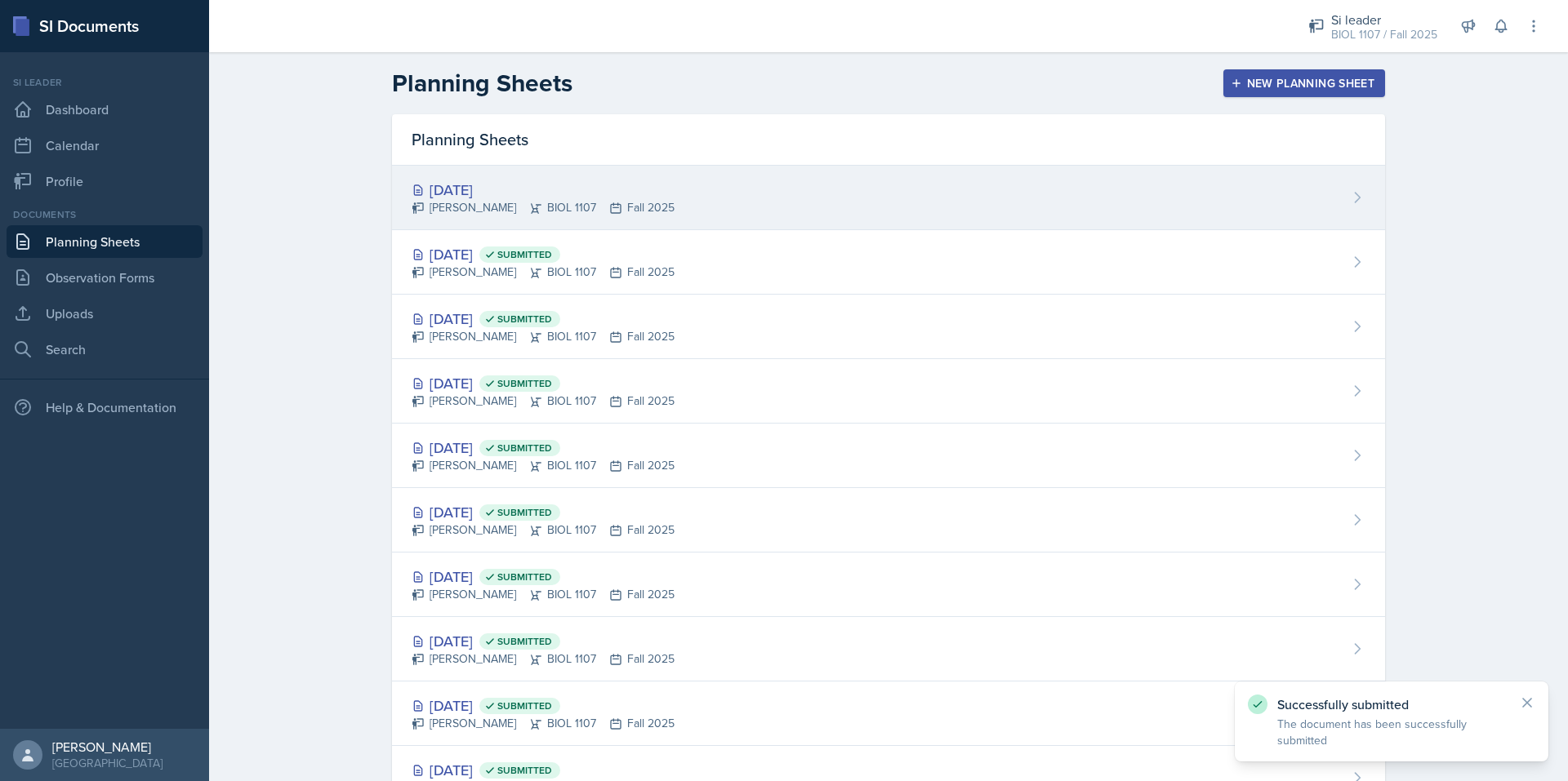
click at [437, 185] on div "[DATE]" at bounding box center [543, 189] width 263 height 22
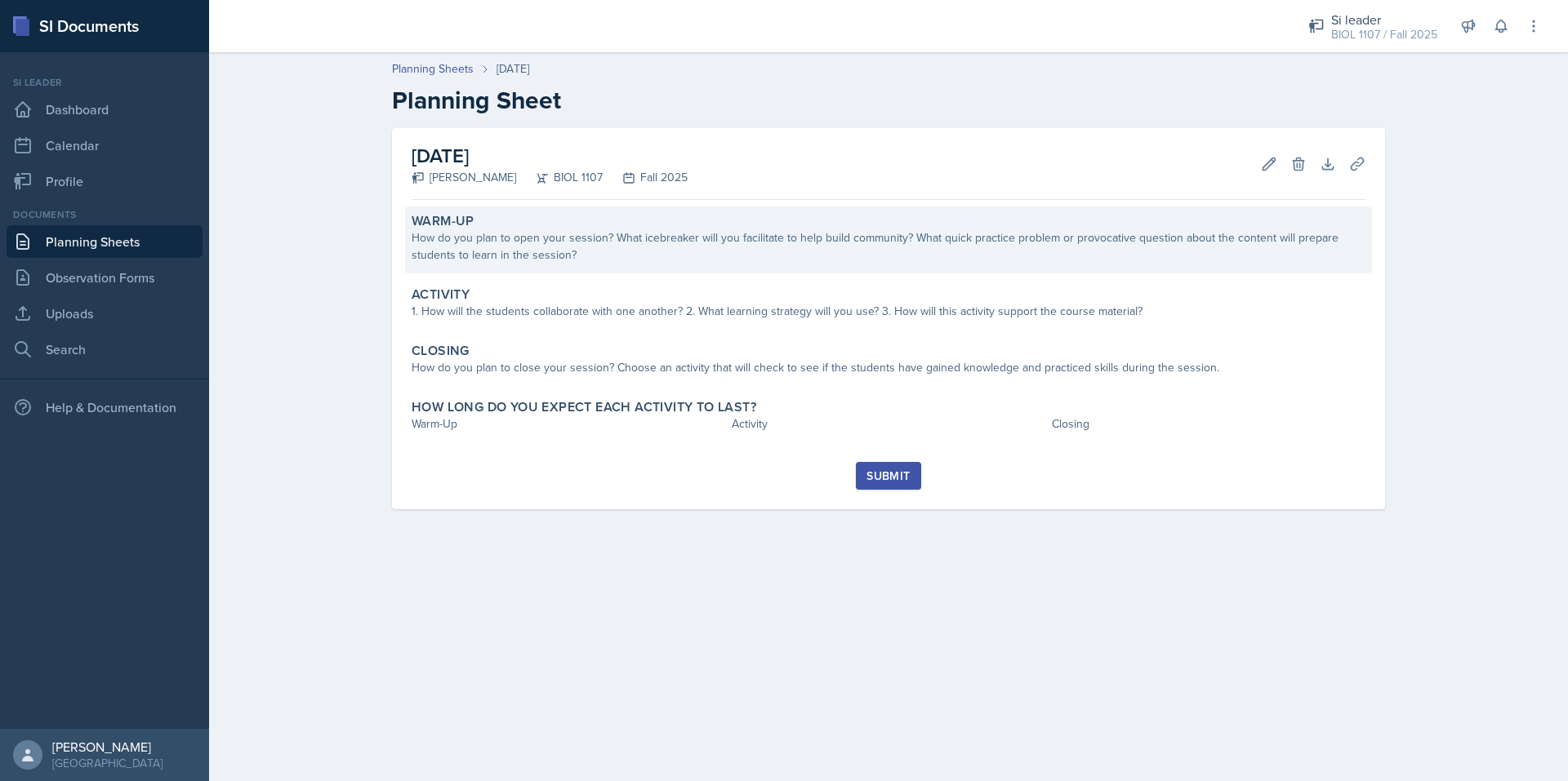
click at [520, 240] on div "How do you plan to open your session? What icebreaker will you facilitate to he…" at bounding box center [888, 246] width 953 height 35
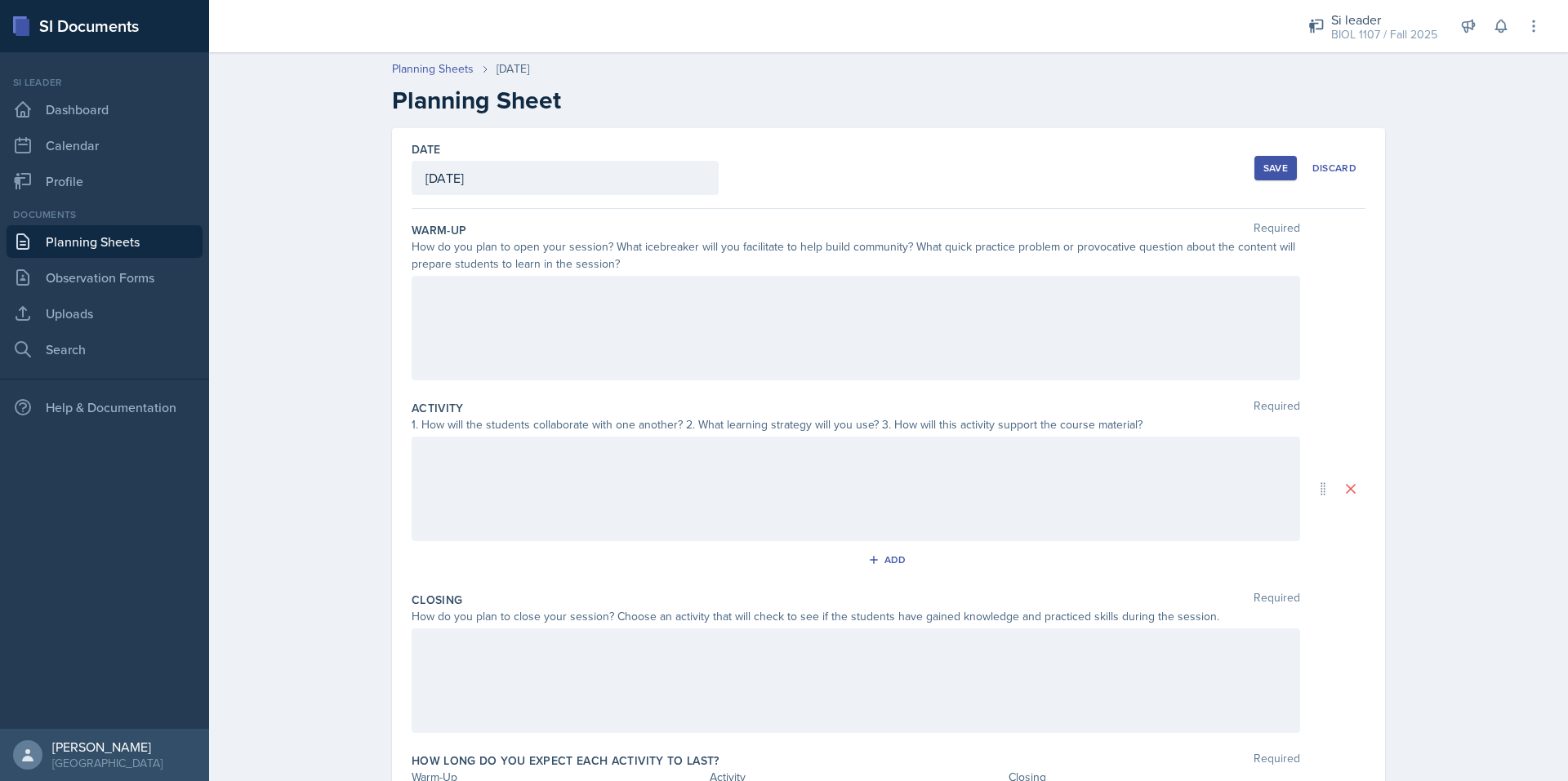
click at [530, 333] on div at bounding box center [855, 328] width 888 height 105
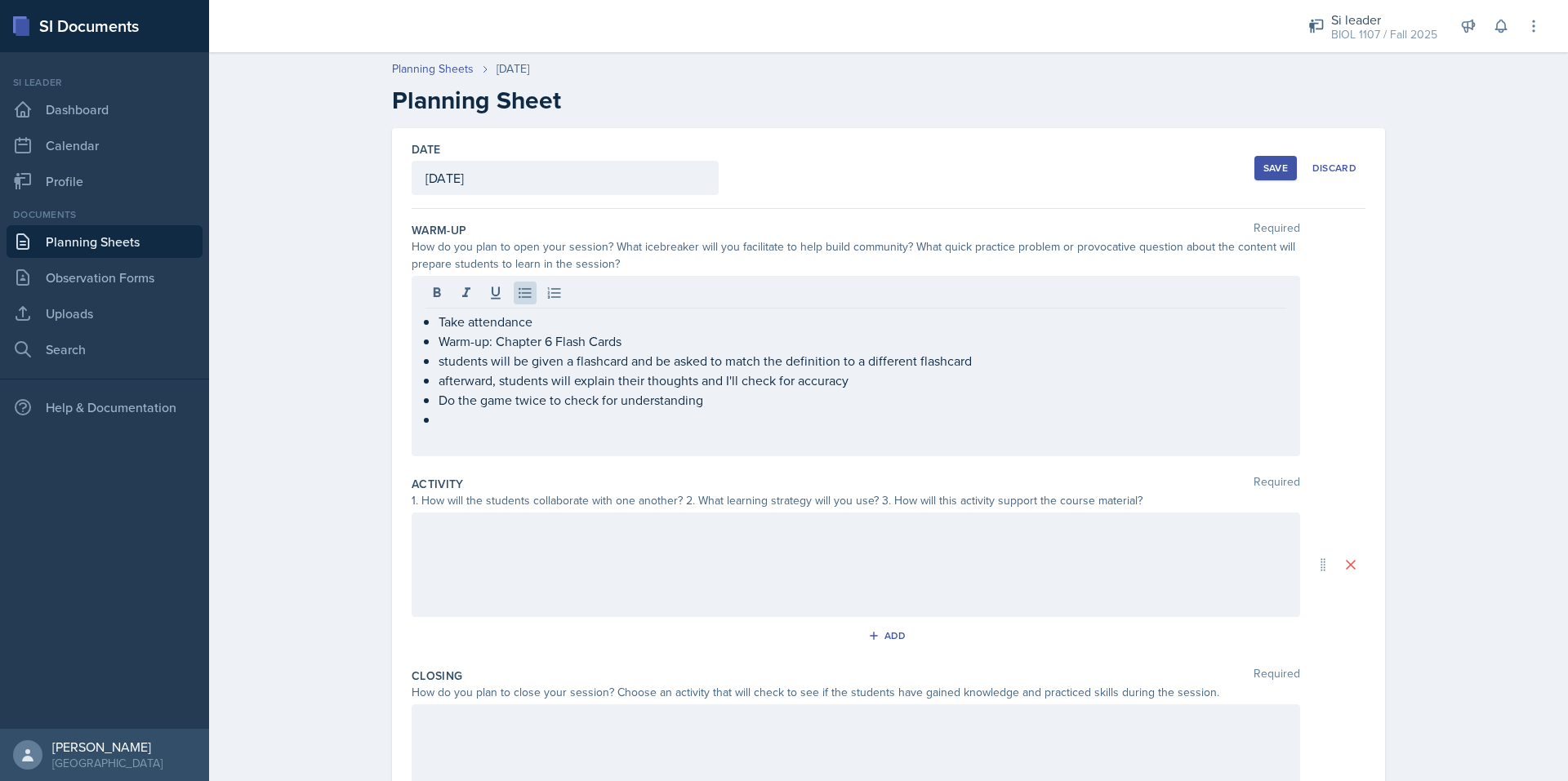
click at [547, 434] on p at bounding box center [855, 439] width 861 height 19
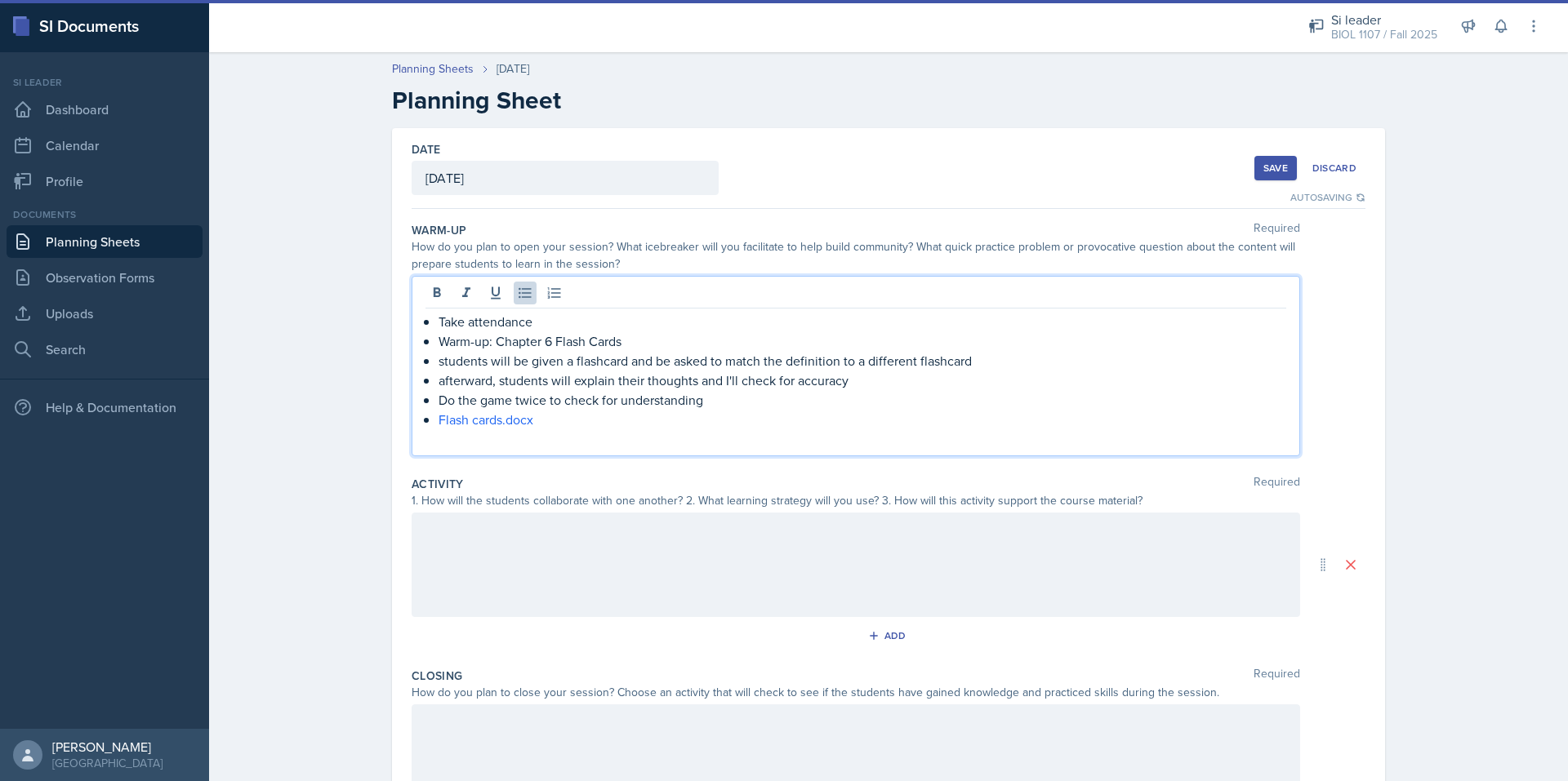
click at [700, 559] on div at bounding box center [855, 565] width 888 height 105
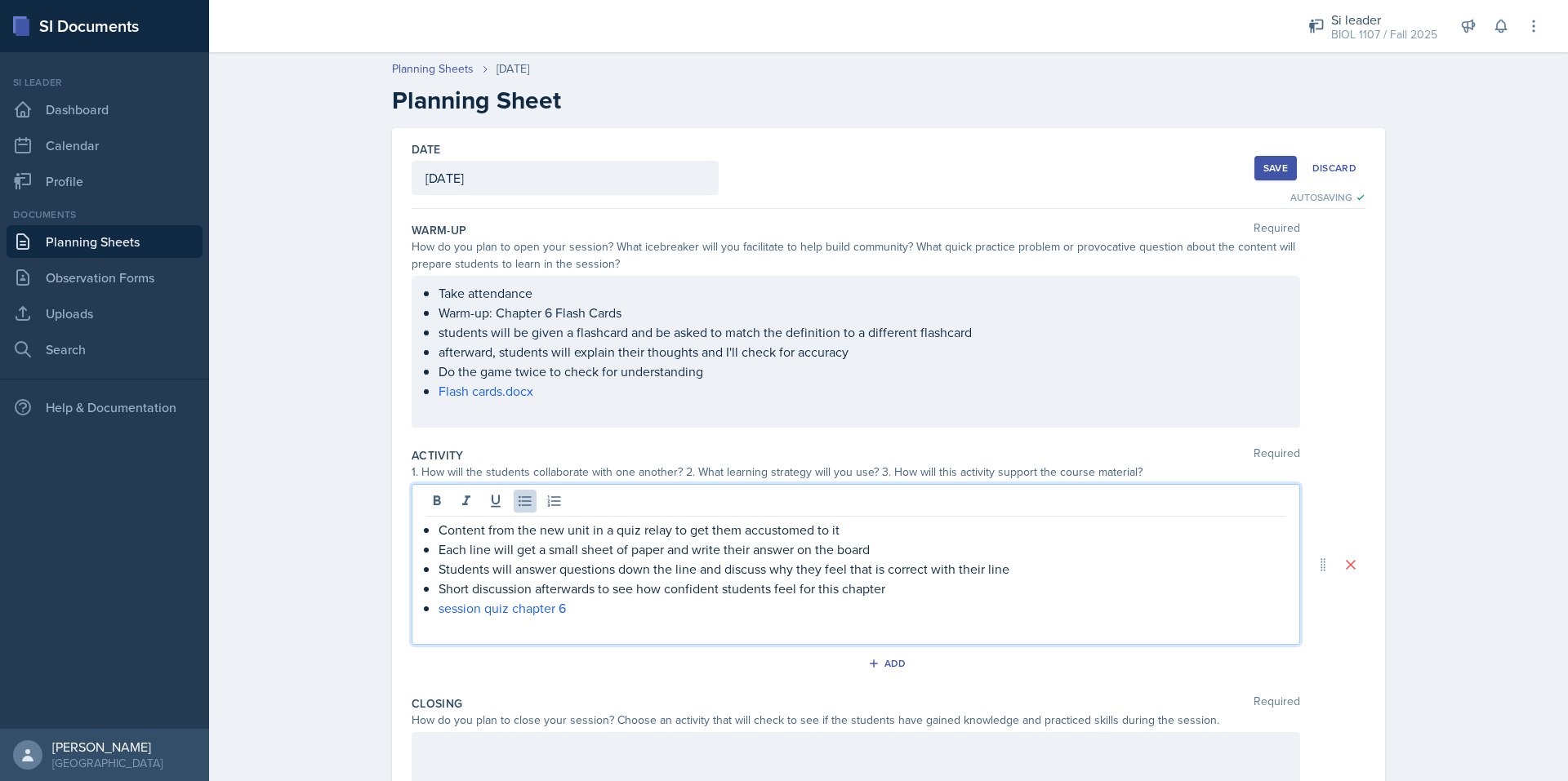
click at [569, 629] on p at bounding box center [855, 627] width 861 height 19
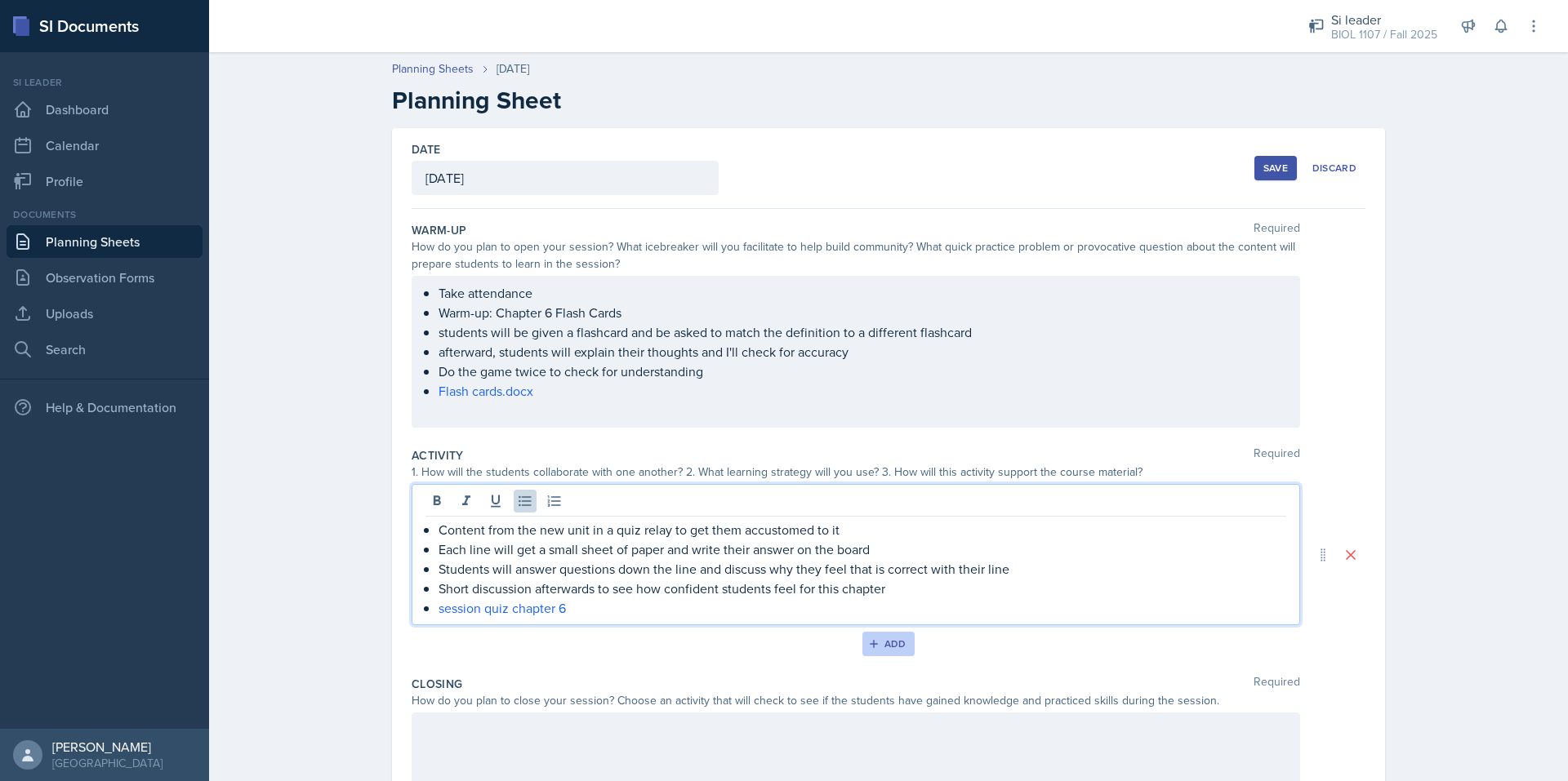
click at [902, 644] on button "Add" at bounding box center [888, 643] width 53 height 24
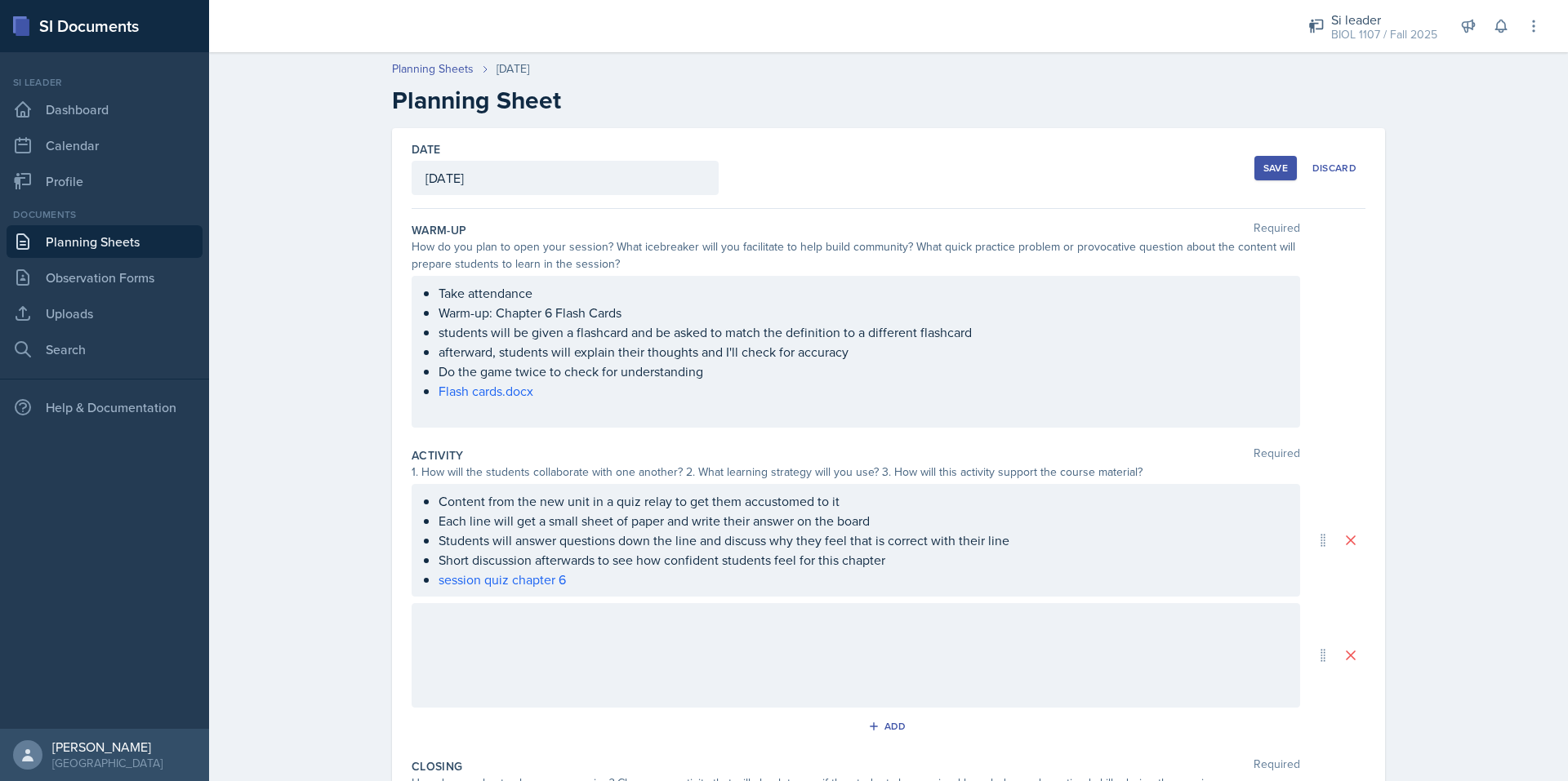
click at [499, 656] on div at bounding box center [855, 655] width 888 height 105
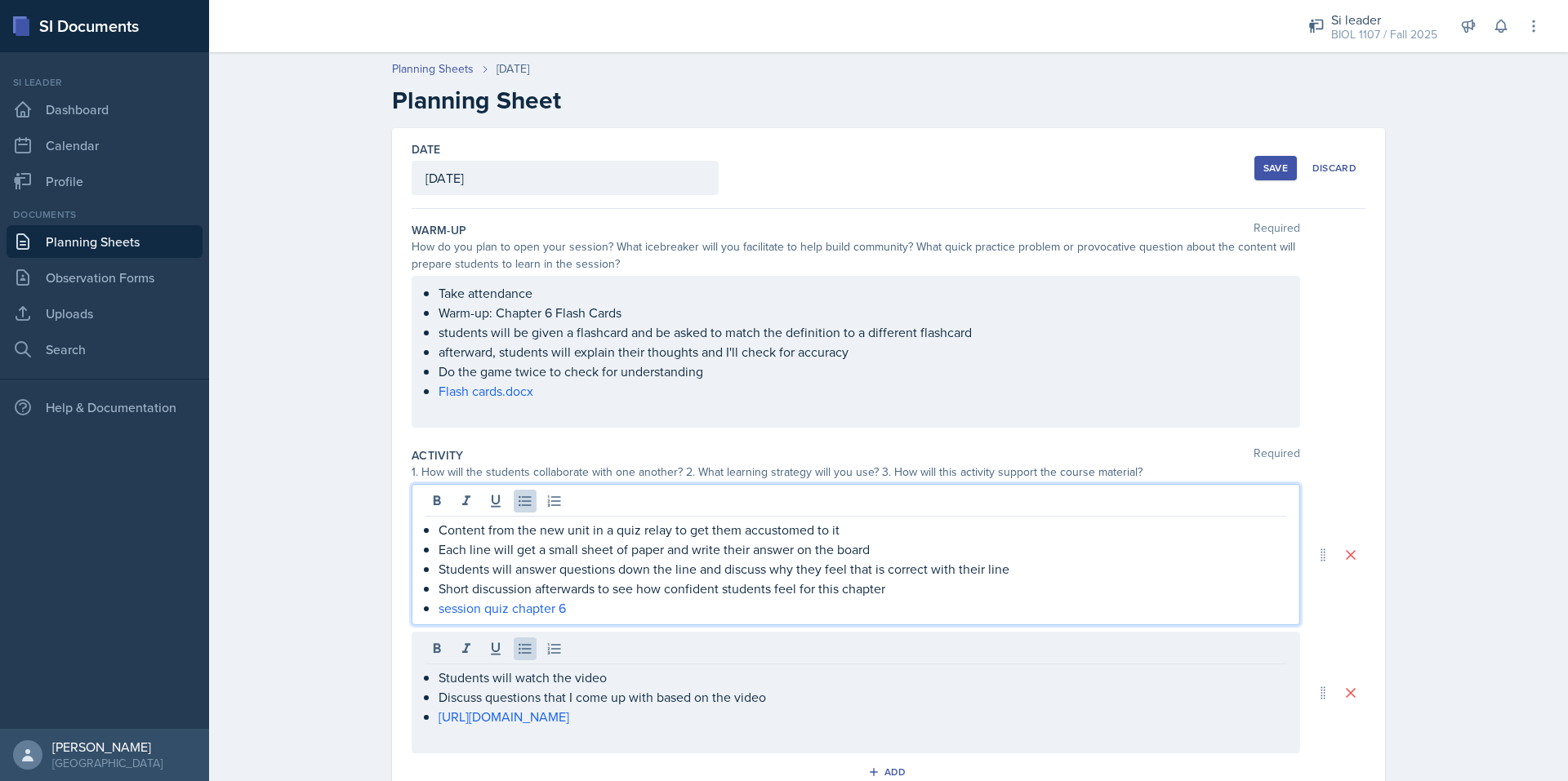
click at [423, 501] on div "Content from the new unit in a quiz relay to get them accustomed to it Each lin…" at bounding box center [855, 554] width 888 height 141
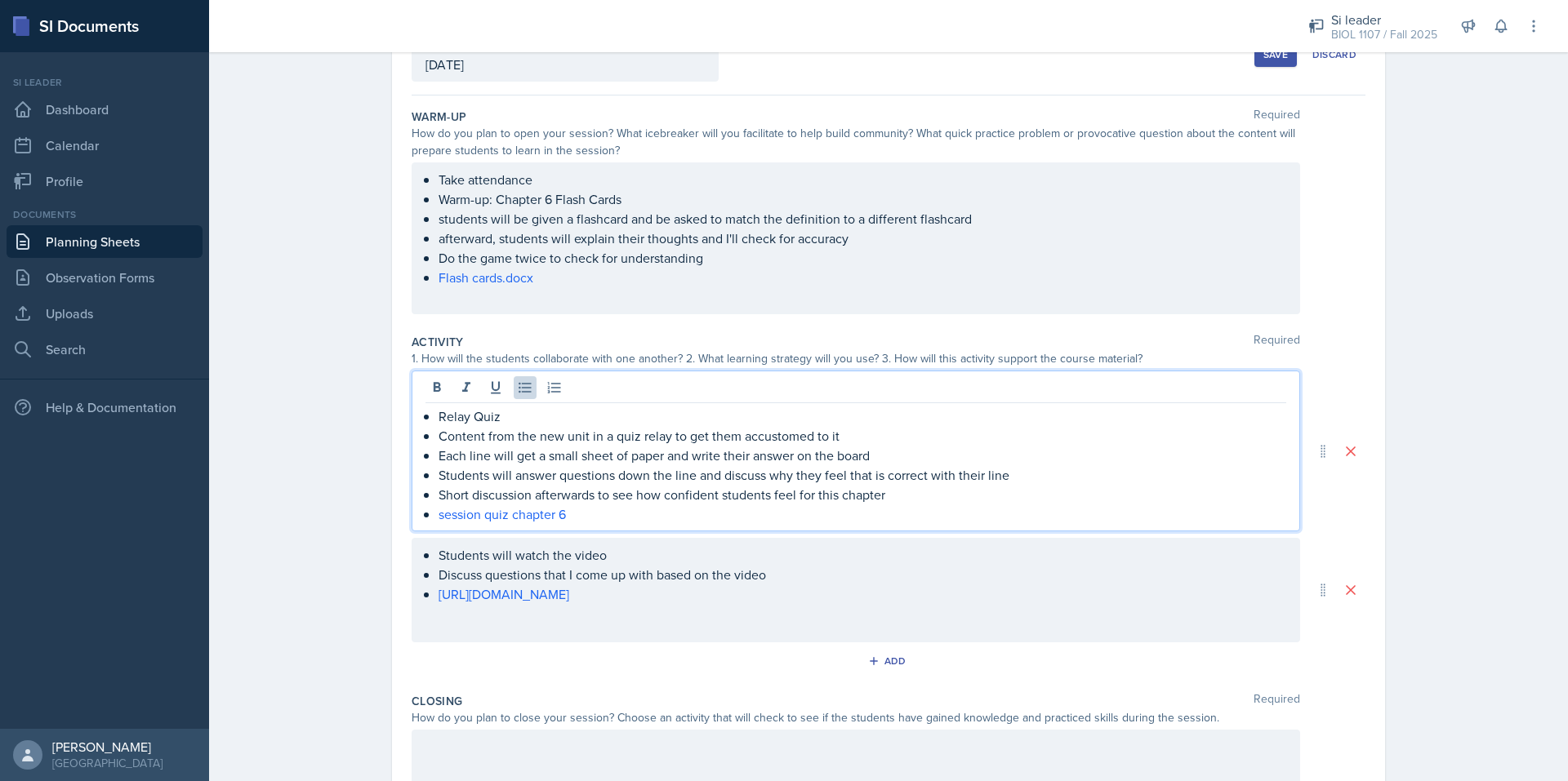
scroll to position [116, 0]
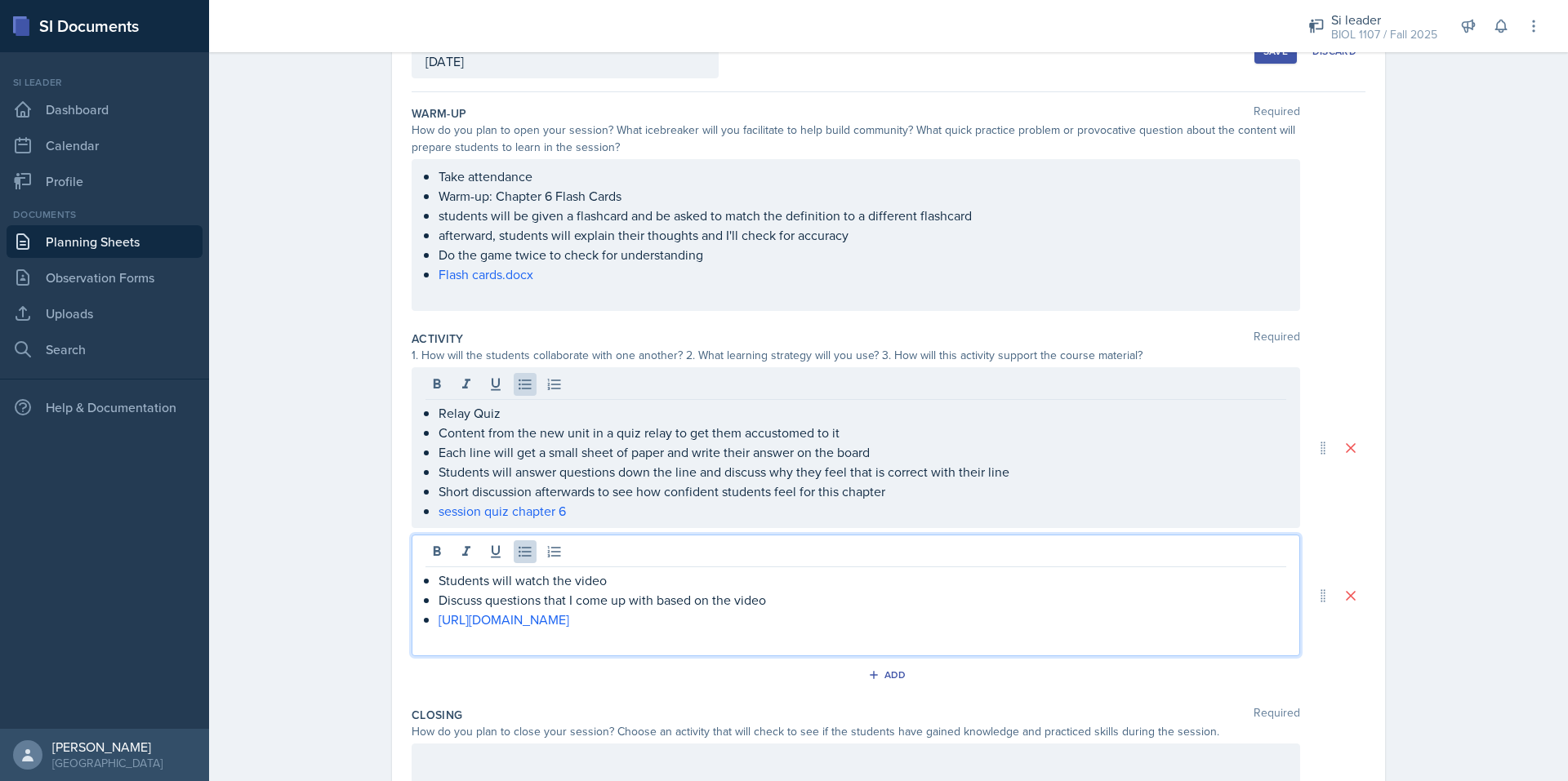
click at [429, 570] on div "Students will watch the video Discuss questions that I come up with based on th…" at bounding box center [855, 609] width 861 height 78
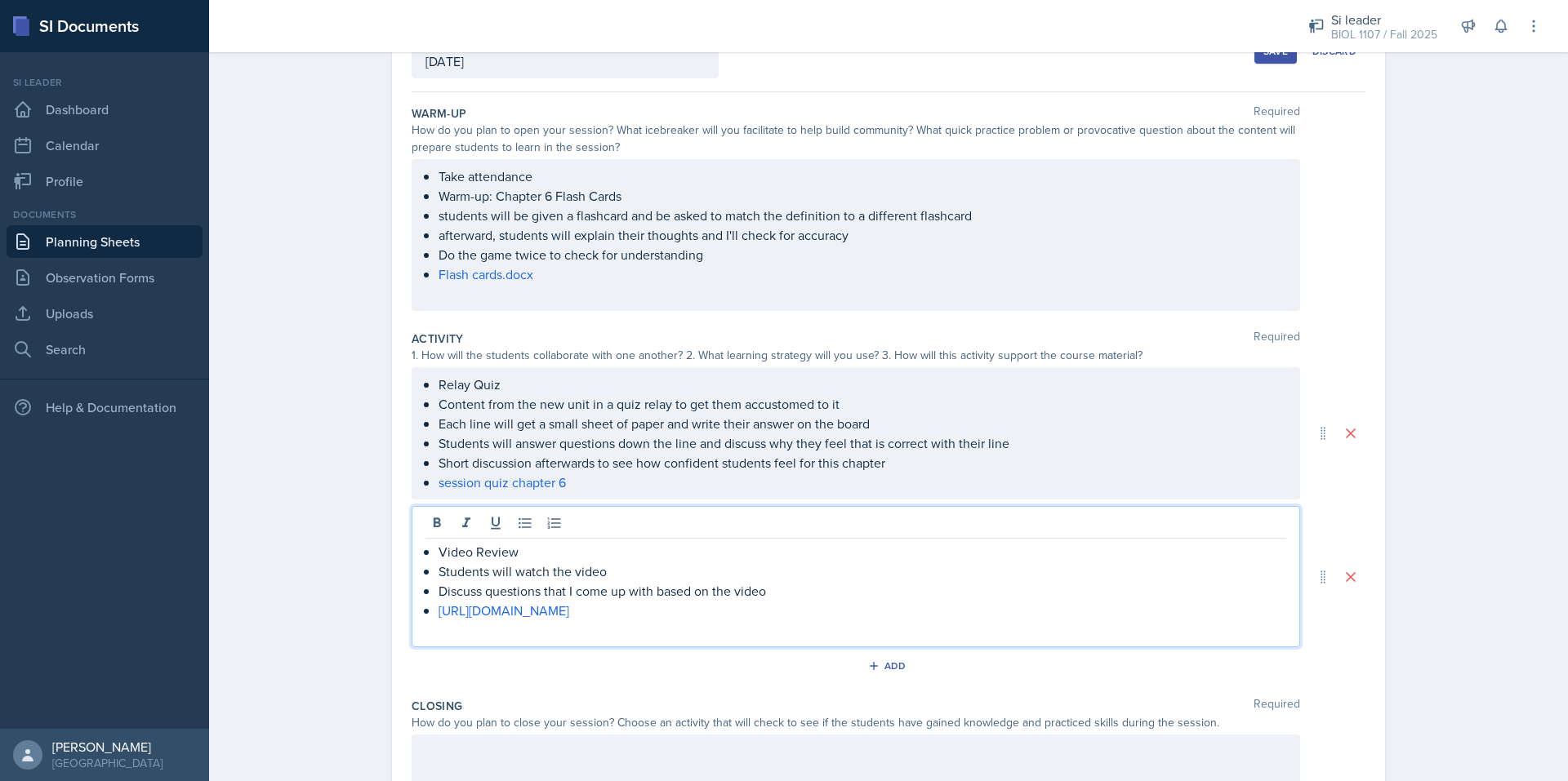
click at [768, 621] on p at bounding box center [855, 630] width 861 height 19
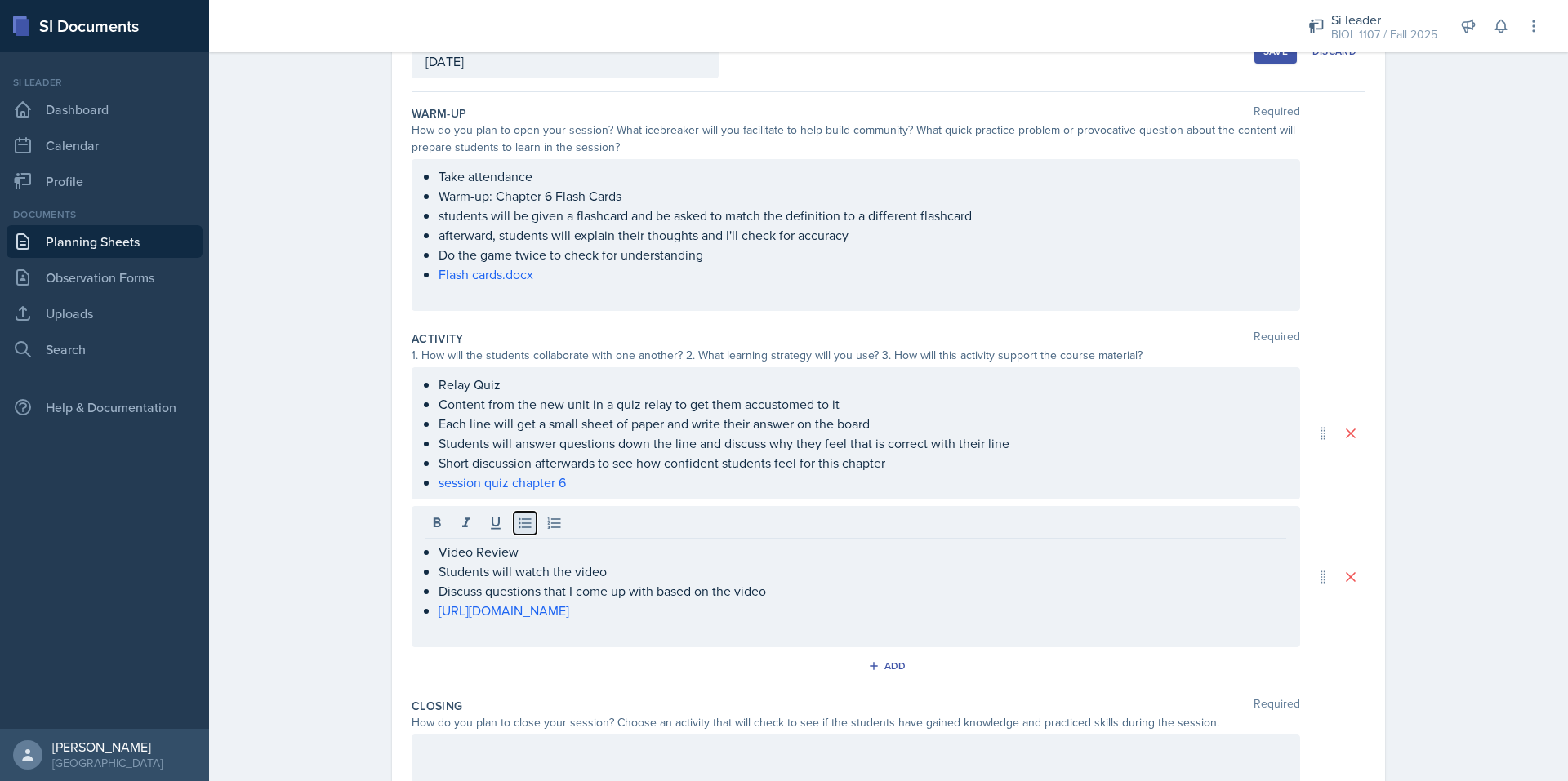
click at [522, 524] on icon at bounding box center [524, 523] width 16 height 16
click at [465, 636] on p at bounding box center [862, 630] width 847 height 19
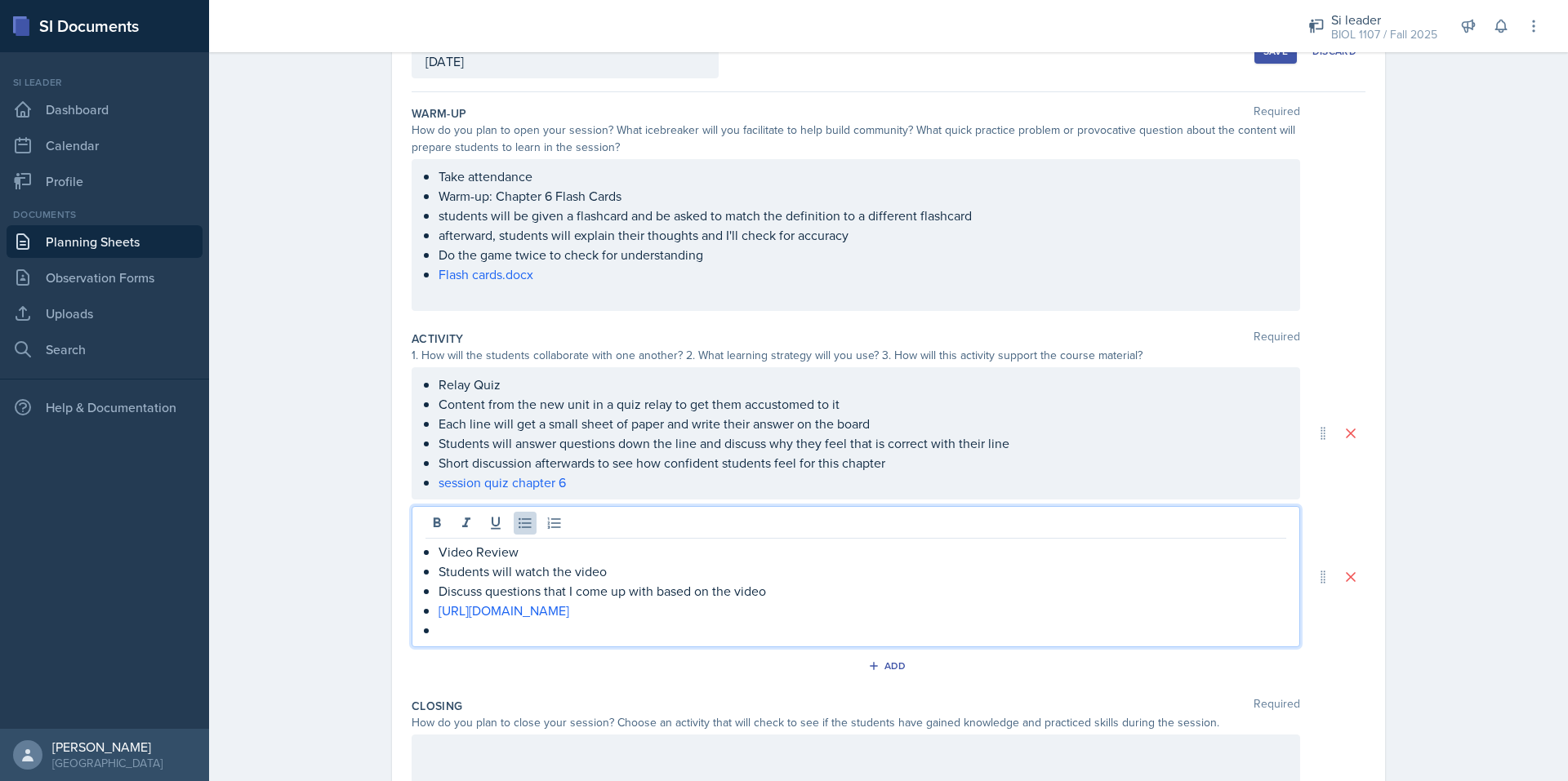
click at [465, 636] on p at bounding box center [862, 630] width 847 height 19
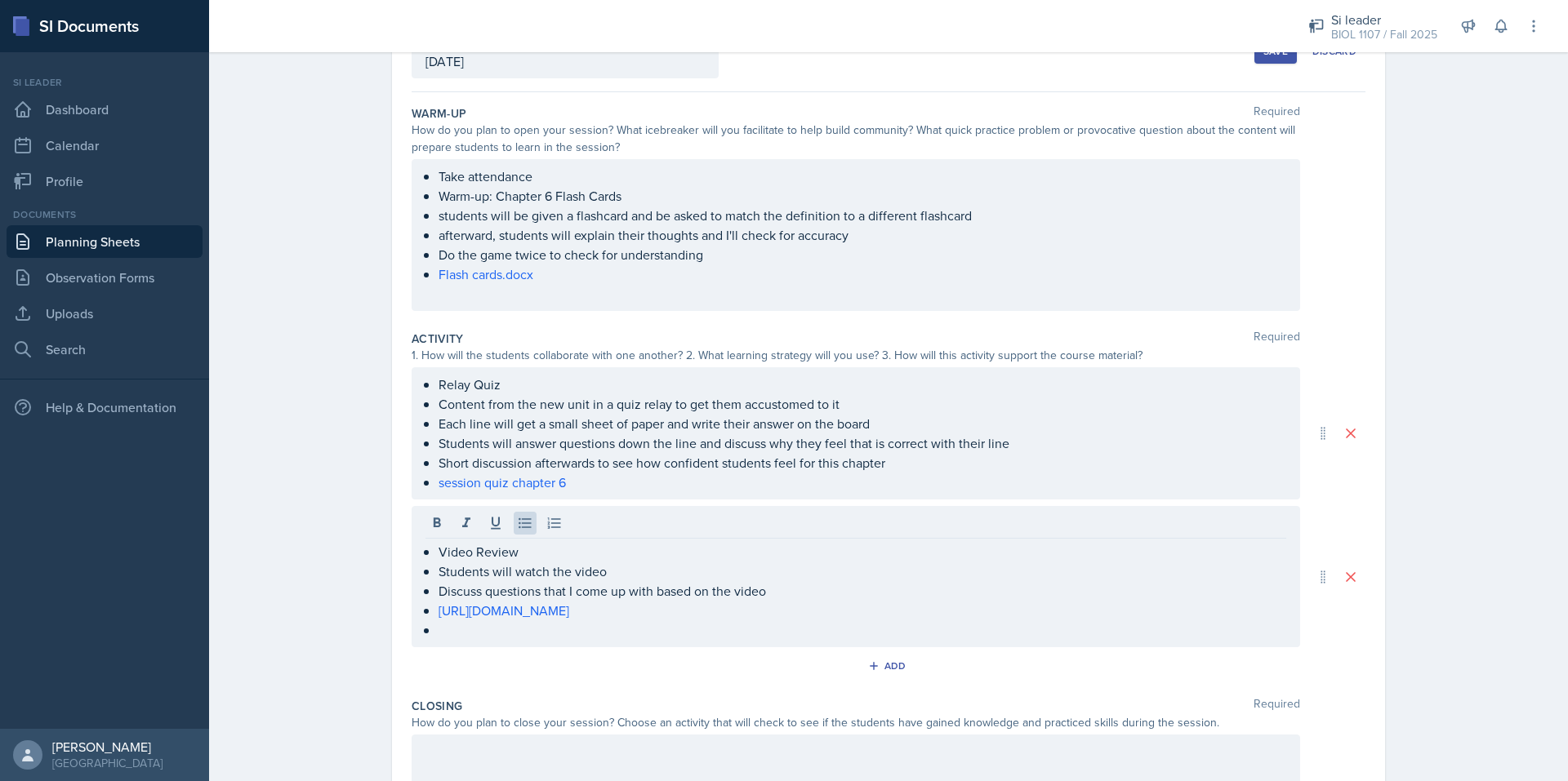
click at [447, 634] on p at bounding box center [862, 630] width 847 height 19
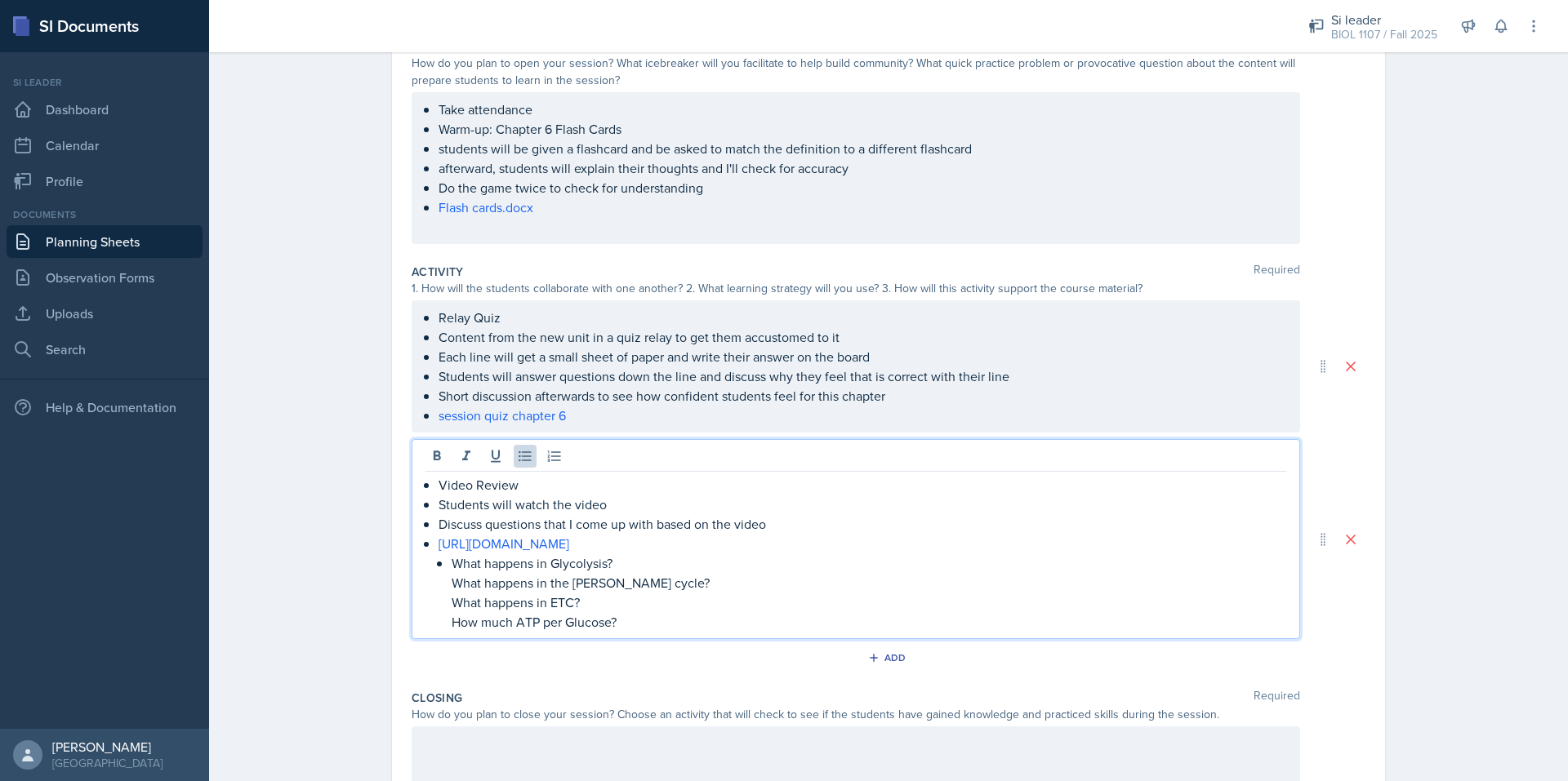
scroll to position [185, 0]
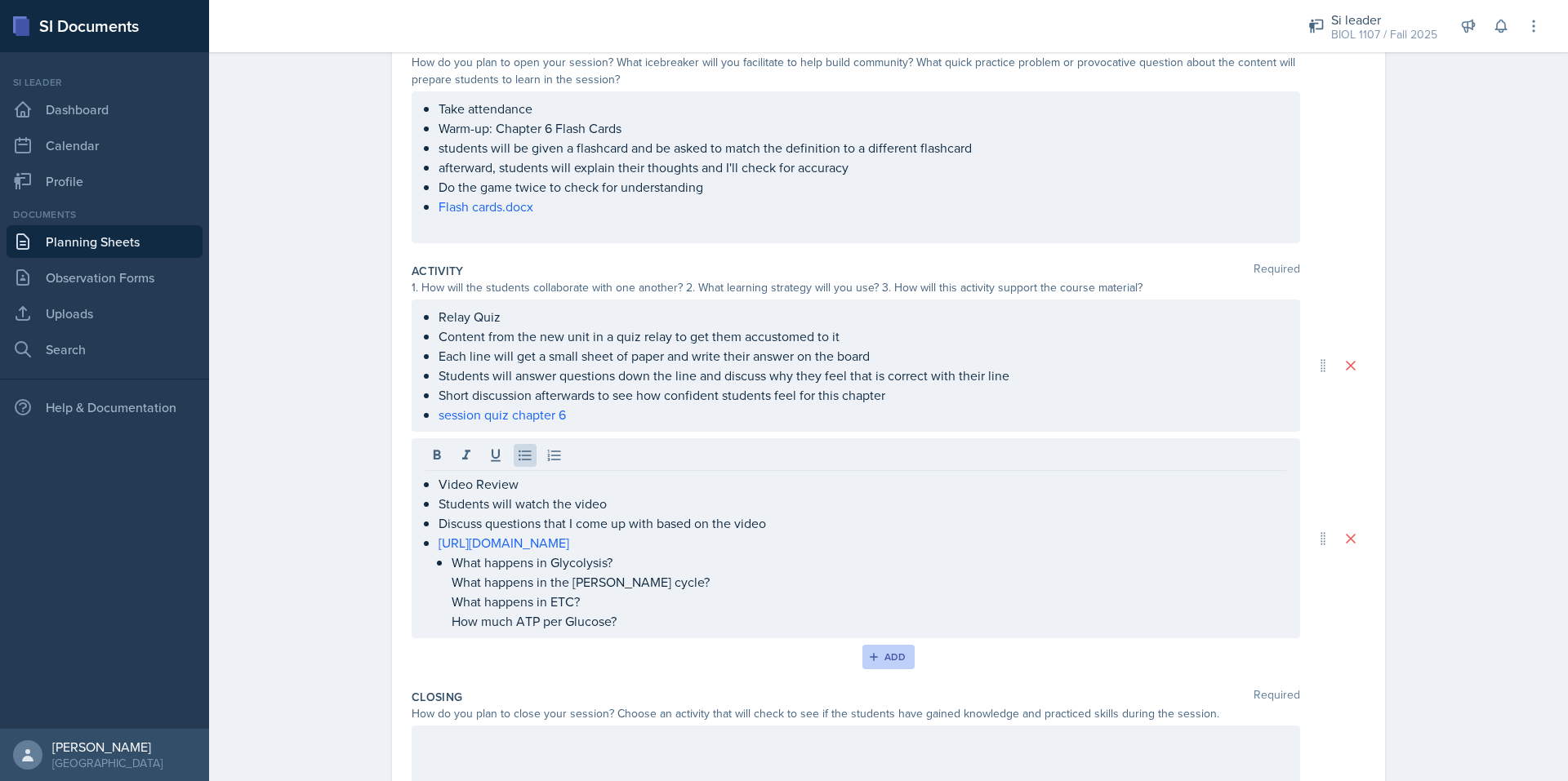
click at [904, 659] on button "Add" at bounding box center [888, 656] width 53 height 24
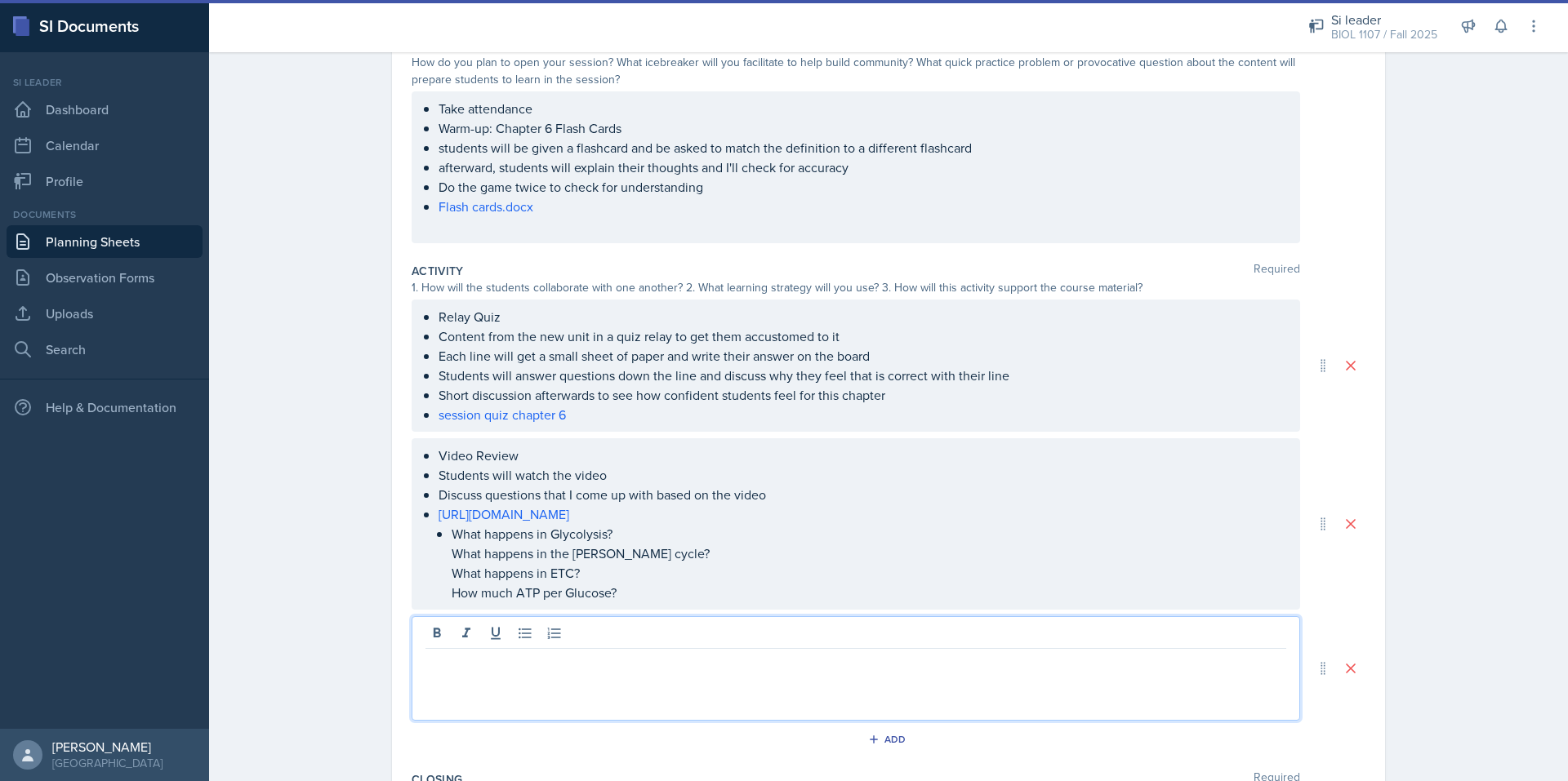
click at [574, 625] on div at bounding box center [855, 668] width 888 height 105
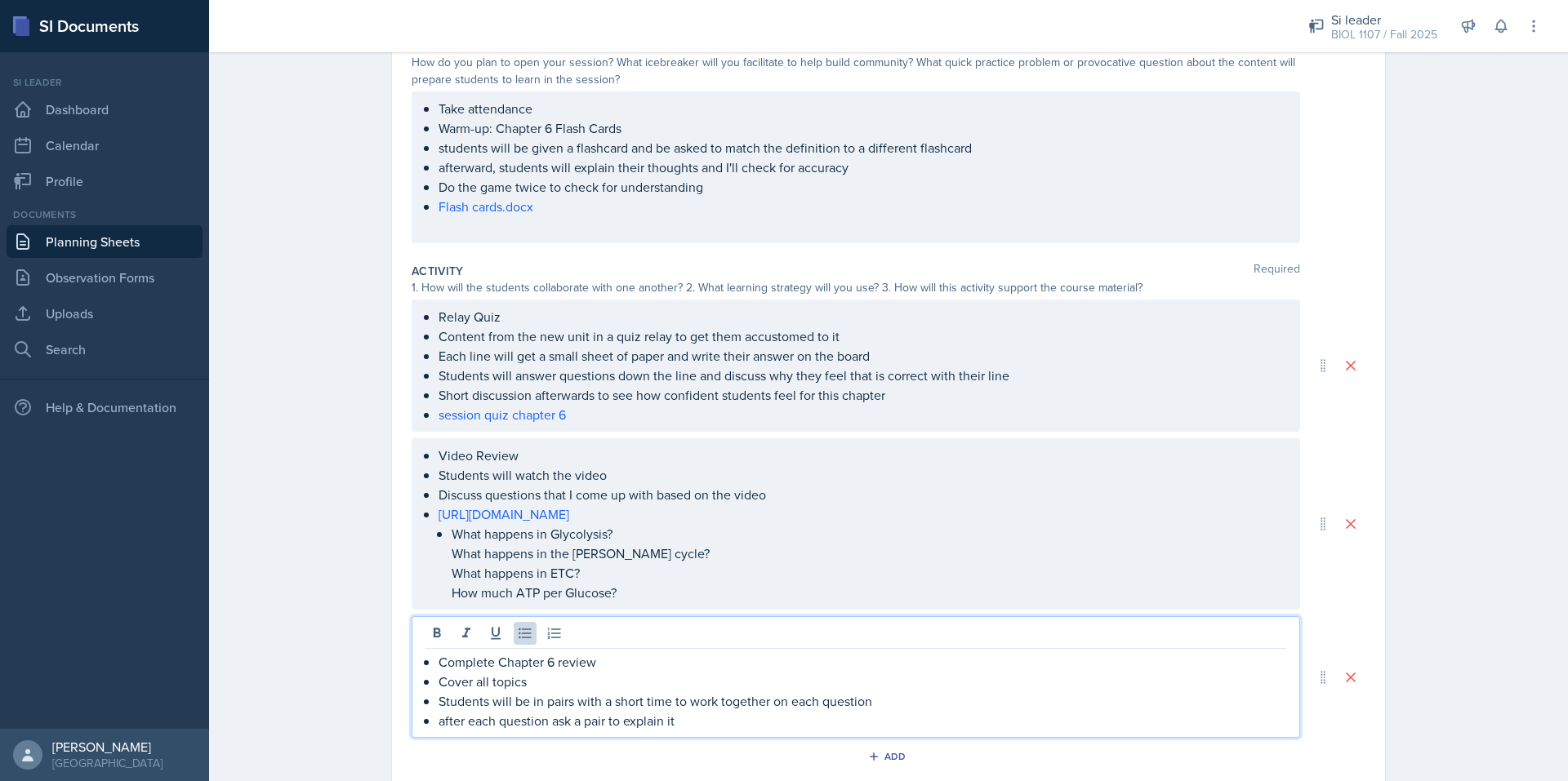
click at [440, 668] on p "Complete Chapter 6 review" at bounding box center [862, 662] width 847 height 19
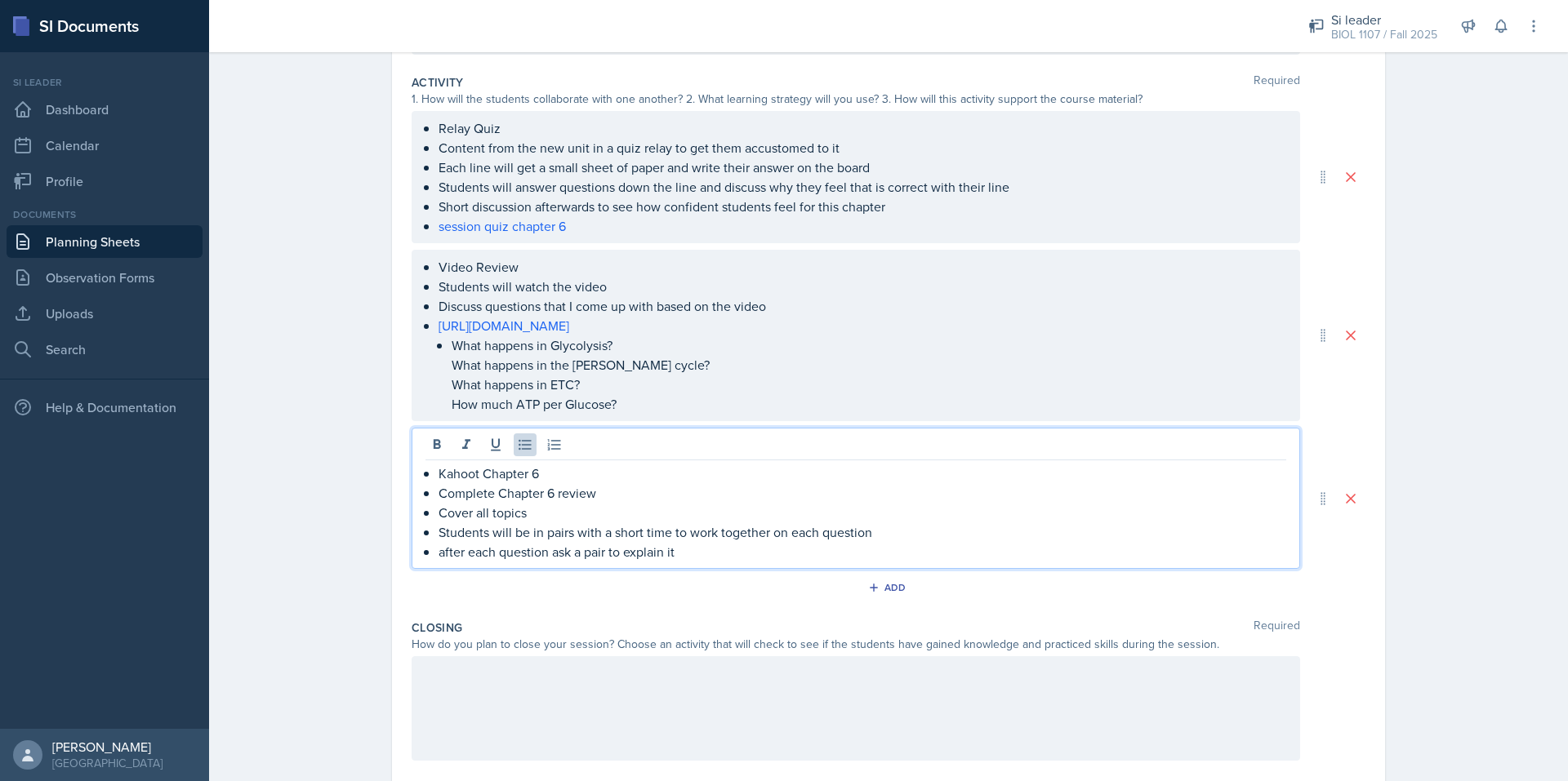
scroll to position [429, 0]
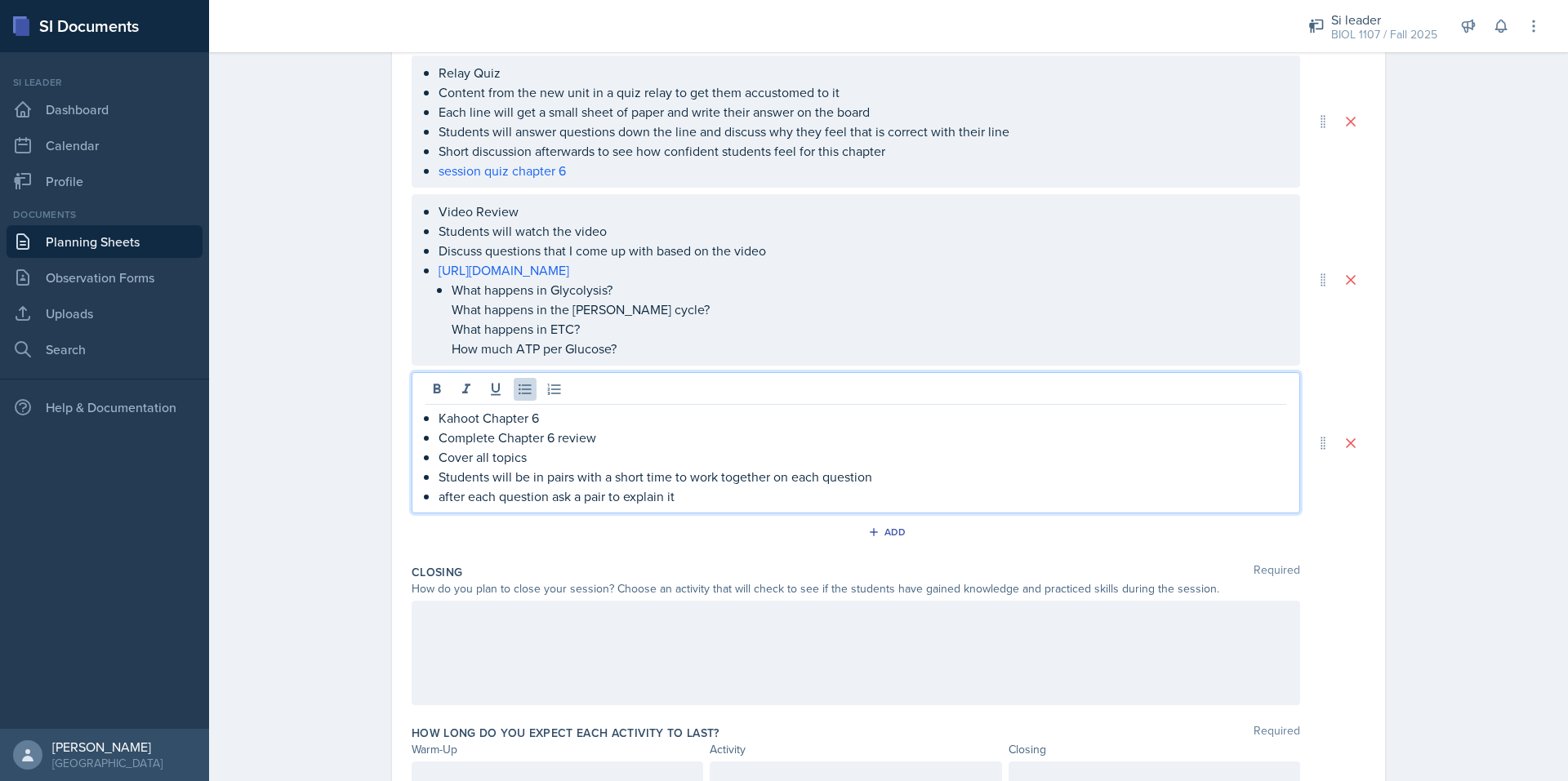
click at [696, 498] on p "after each question ask a pair to explain it" at bounding box center [862, 496] width 847 height 19
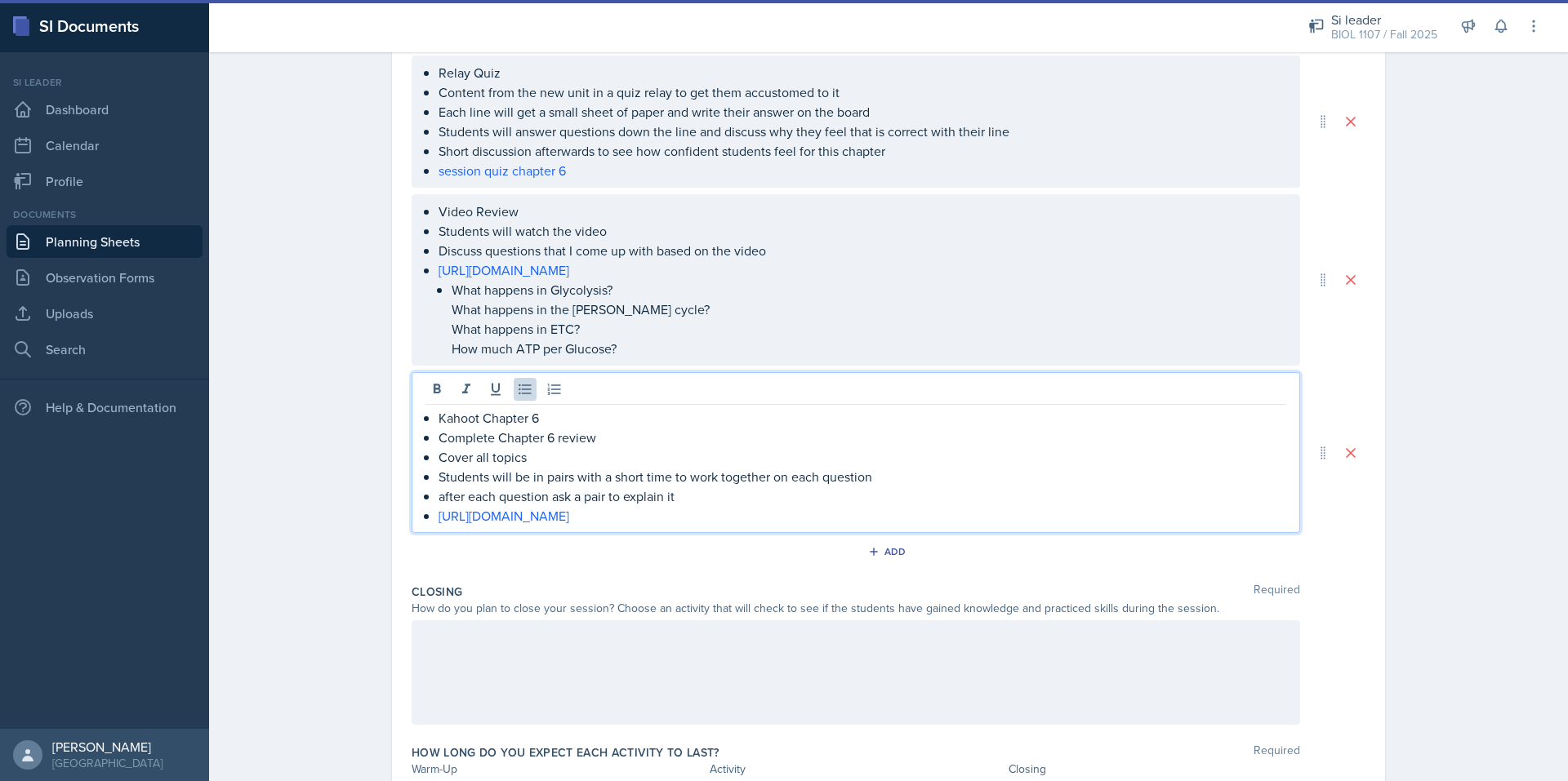
click at [3, 595] on nav "Si leader Dashboard Calendar Profile Documents Planning Sheets Observation Form…" at bounding box center [104, 390] width 209 height 677
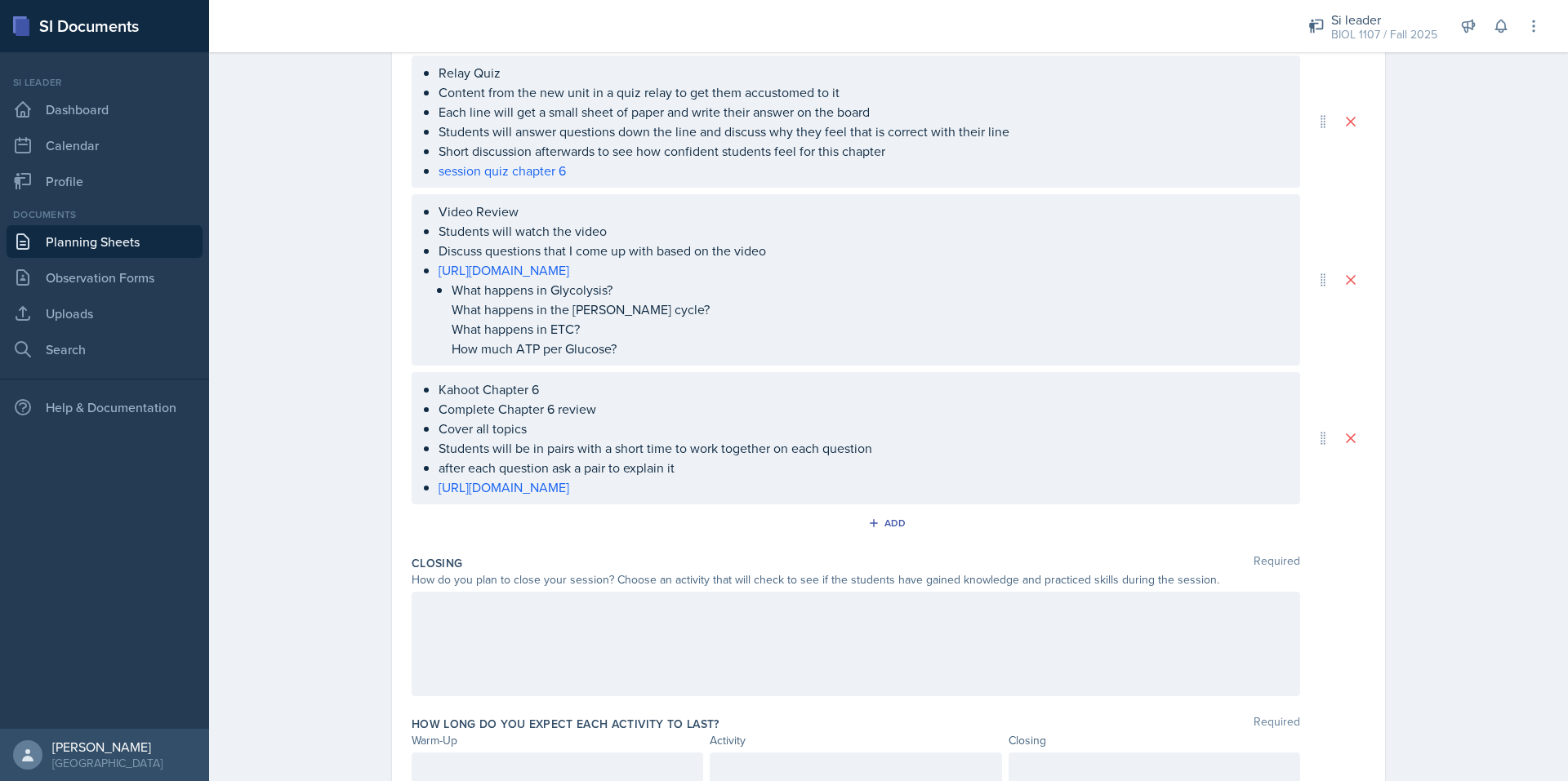
click at [544, 667] on div at bounding box center [855, 643] width 888 height 105
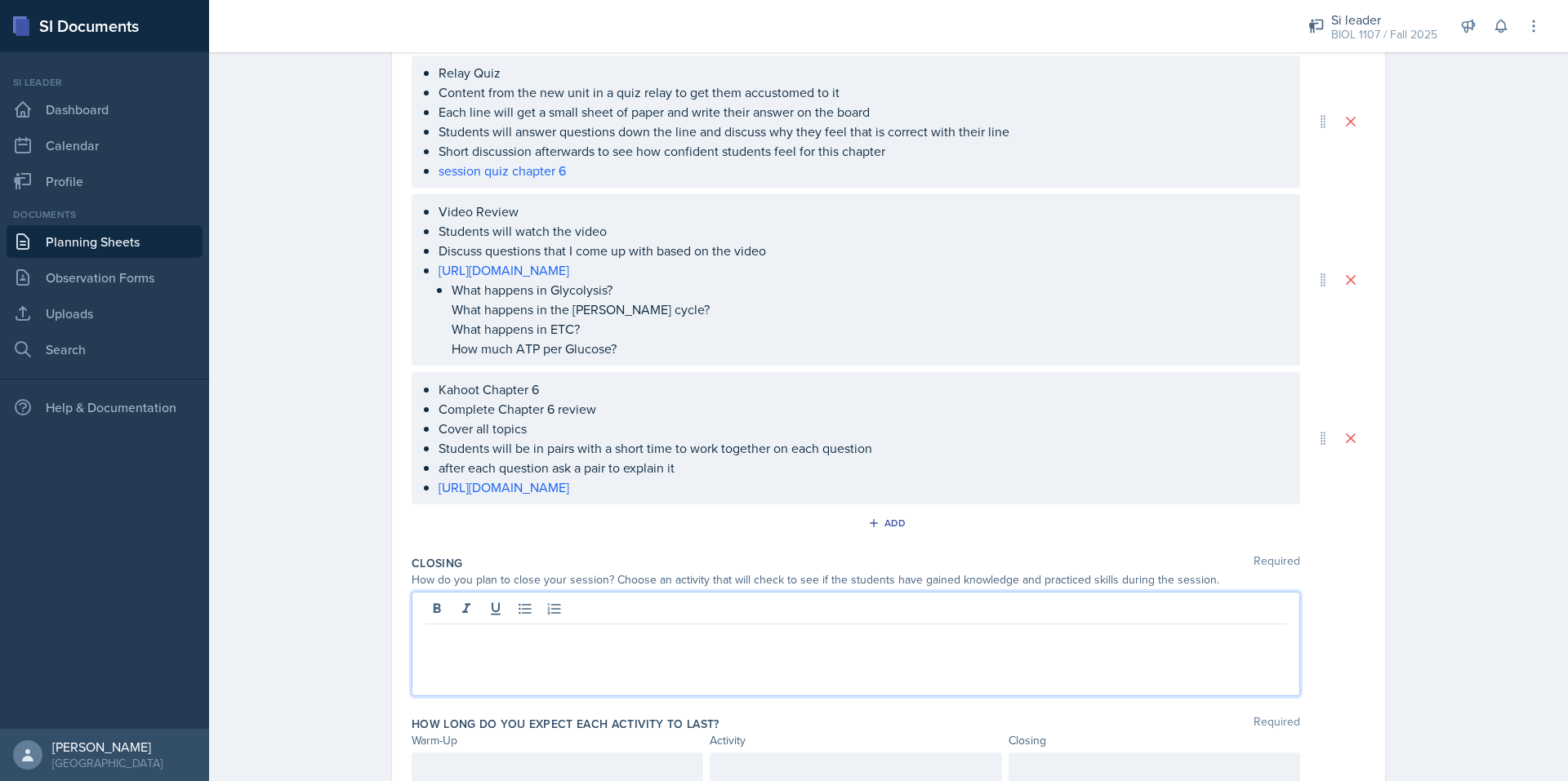
scroll to position [457, 0]
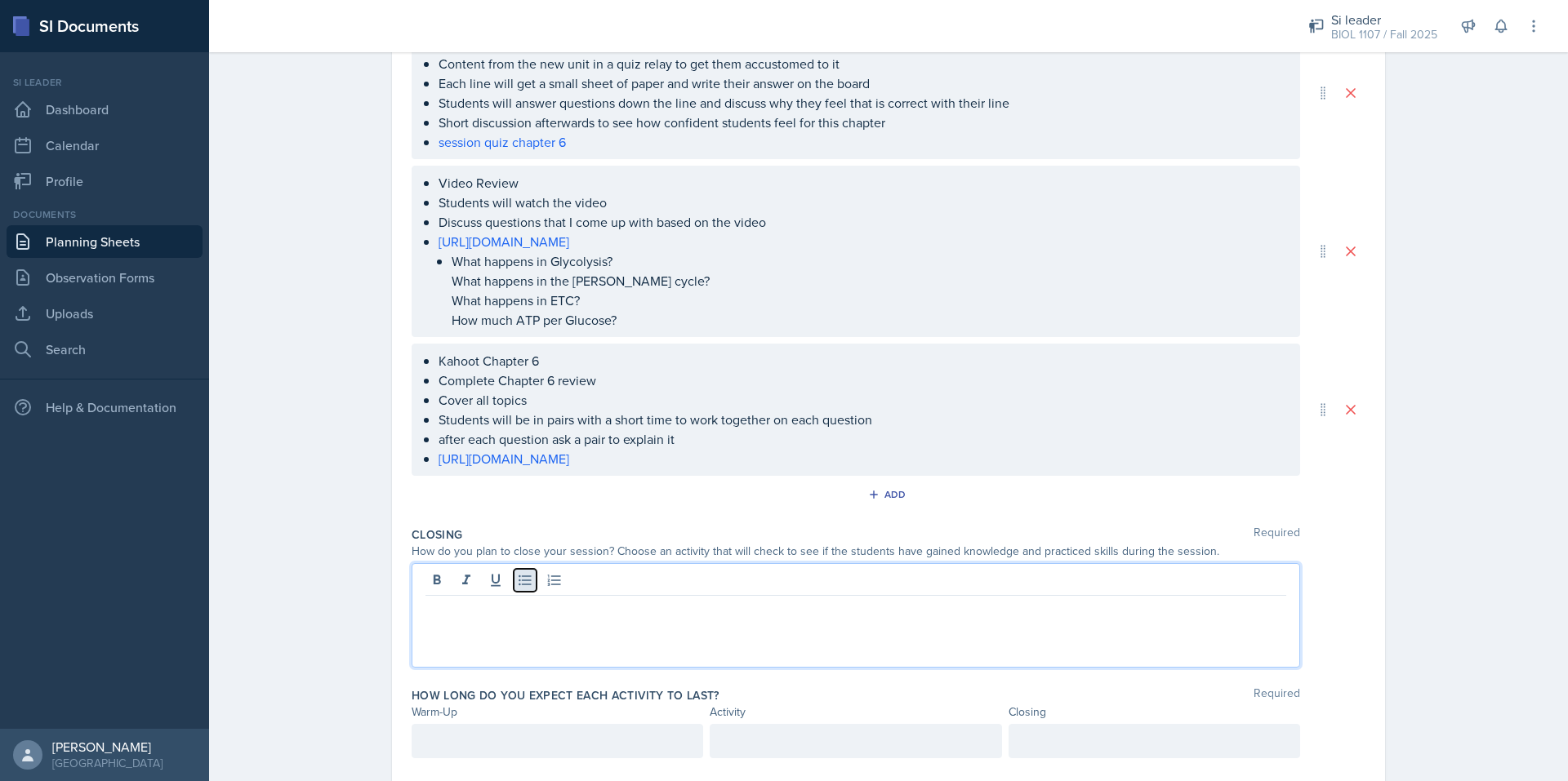
click at [518, 580] on icon at bounding box center [524, 580] width 13 height 11
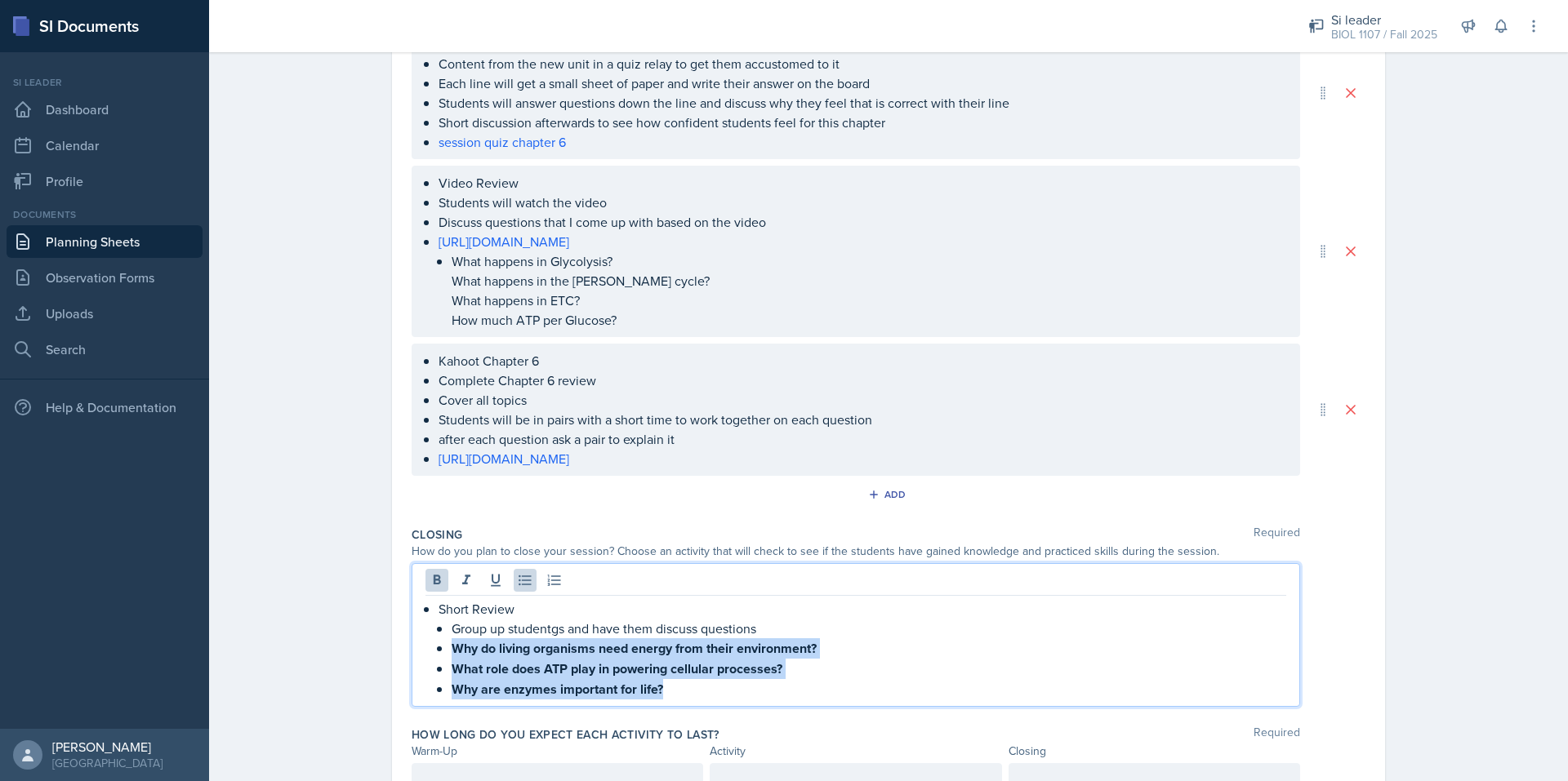
drag, startPoint x: 673, startPoint y: 692, endPoint x: 441, endPoint y: 646, distance: 236.5
click at [441, 646] on li "Short Review Group up studentgs and have them discuss questions Why do living o…" at bounding box center [862, 649] width 847 height 100
click at [0, 0] on div "Don't show again" at bounding box center [0, 0] width 0 height 0
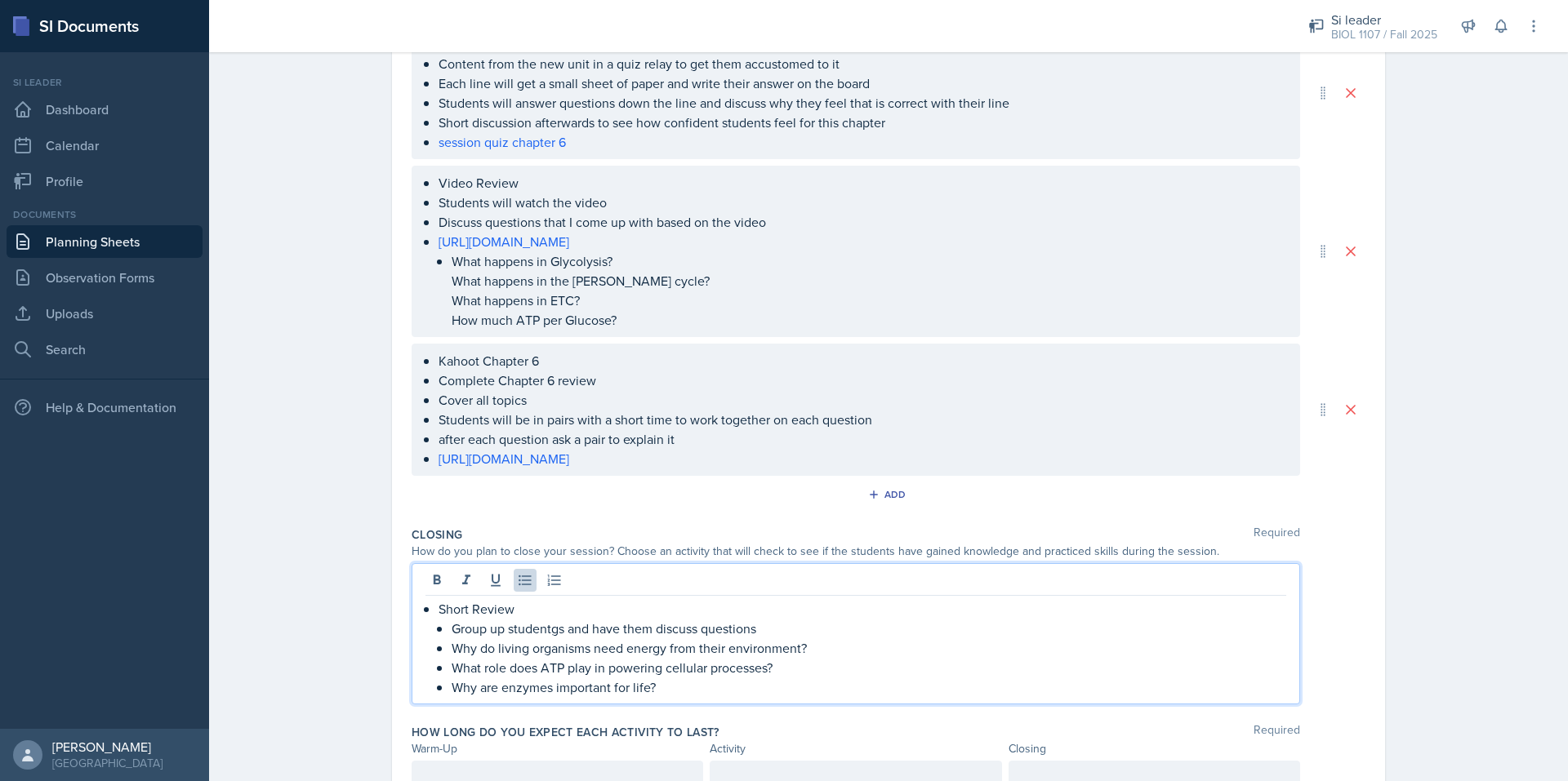
click at [526, 631] on p "Group up studentgs and have them discuss questions" at bounding box center [868, 628] width 834 height 19
click at [0, 0] on qb-div "Correct the spelling error students" at bounding box center [0, 0] width 0 height 0
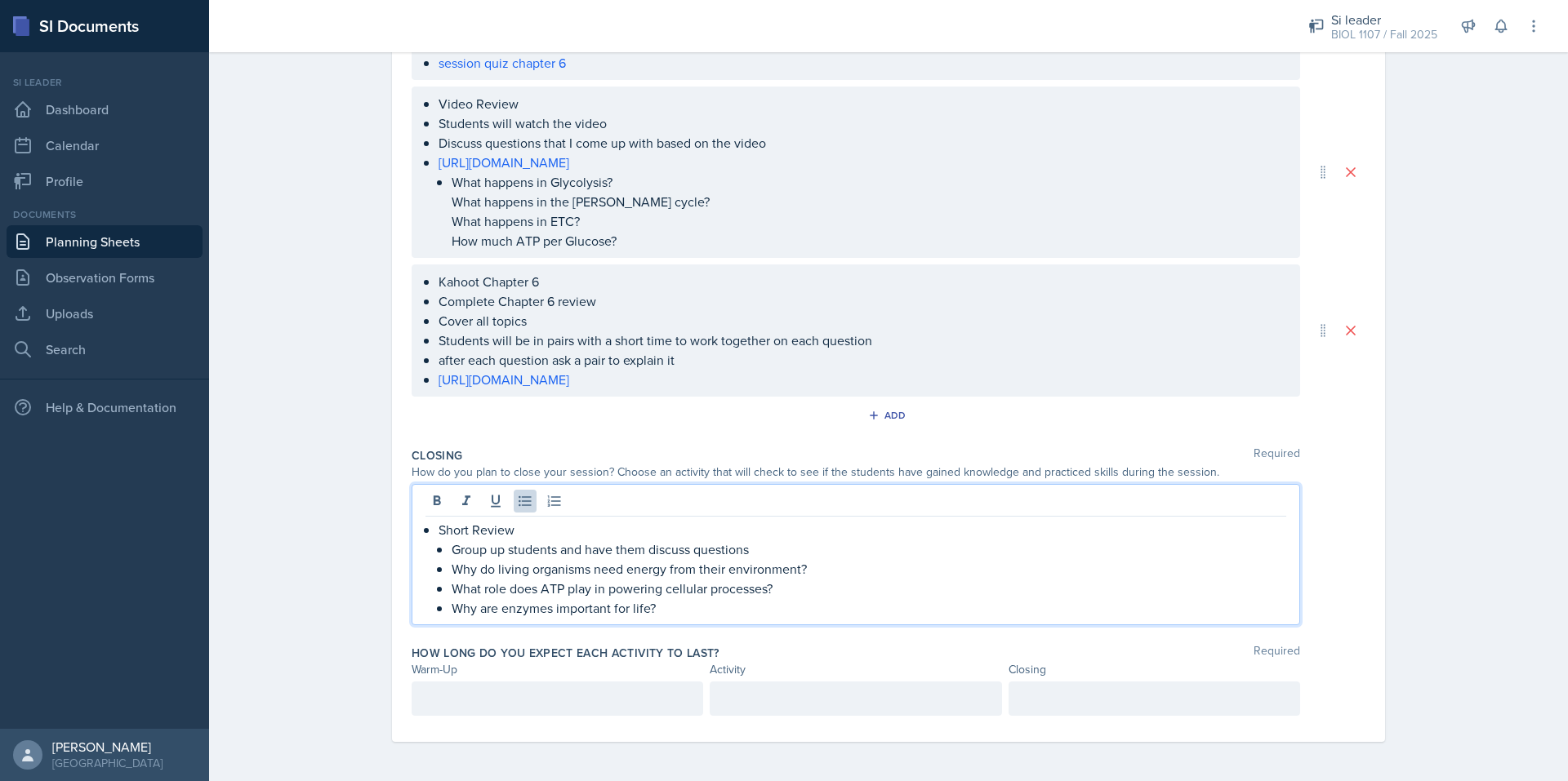
click at [502, 699] on p at bounding box center [557, 698] width 264 height 19
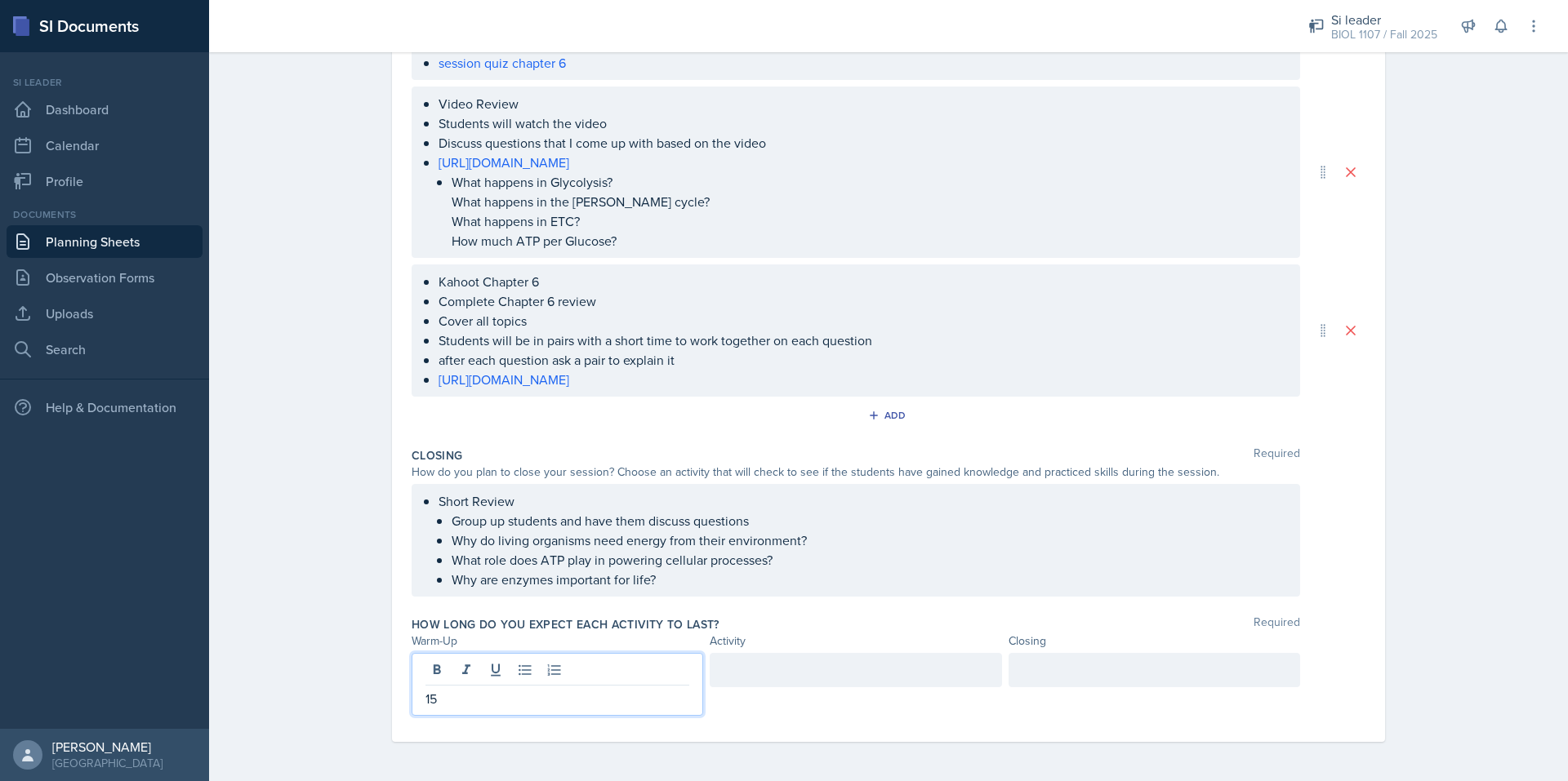
click at [730, 668] on div at bounding box center [855, 670] width 291 height 35
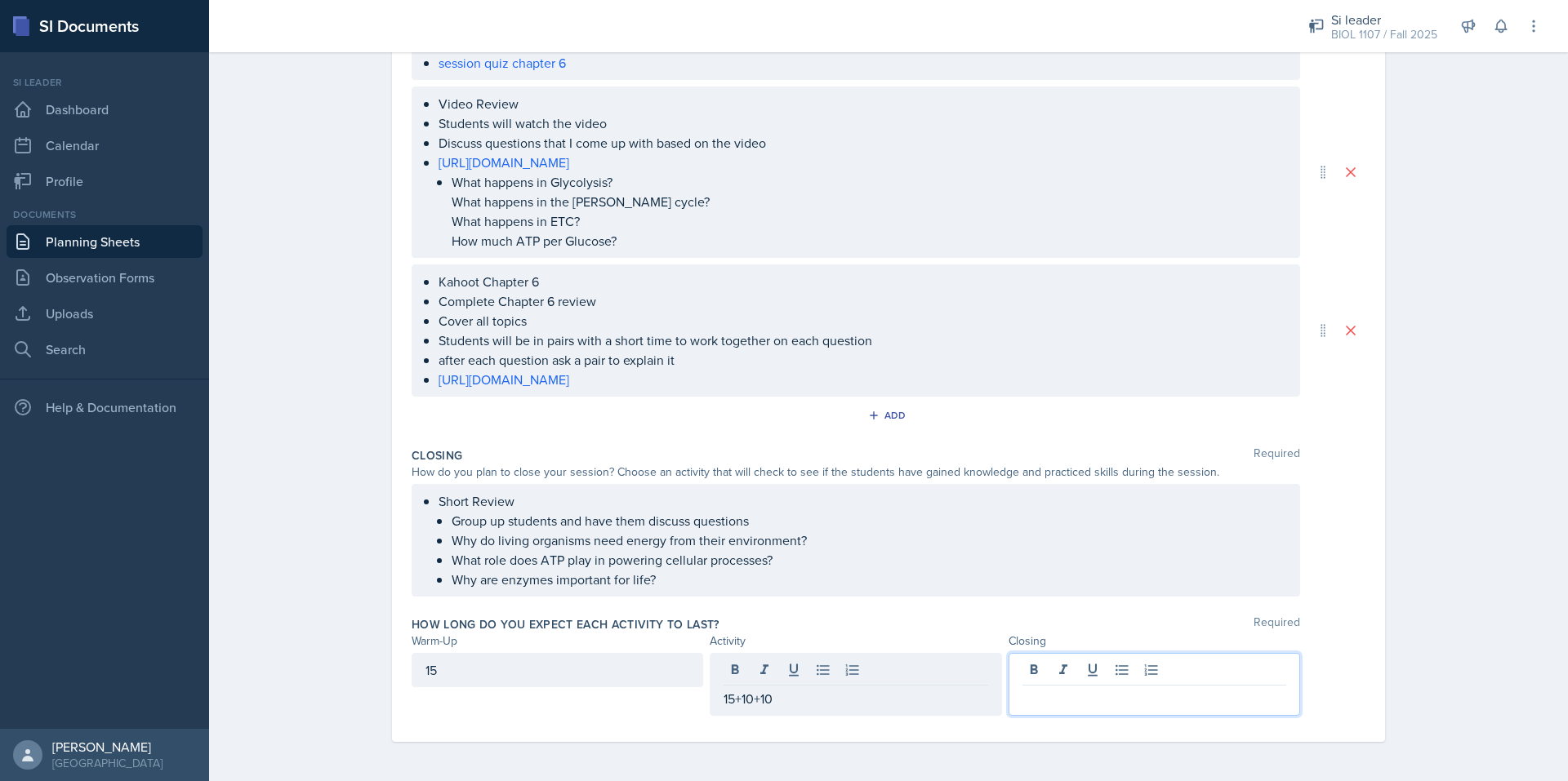
click at [1114, 665] on div at bounding box center [1153, 684] width 291 height 63
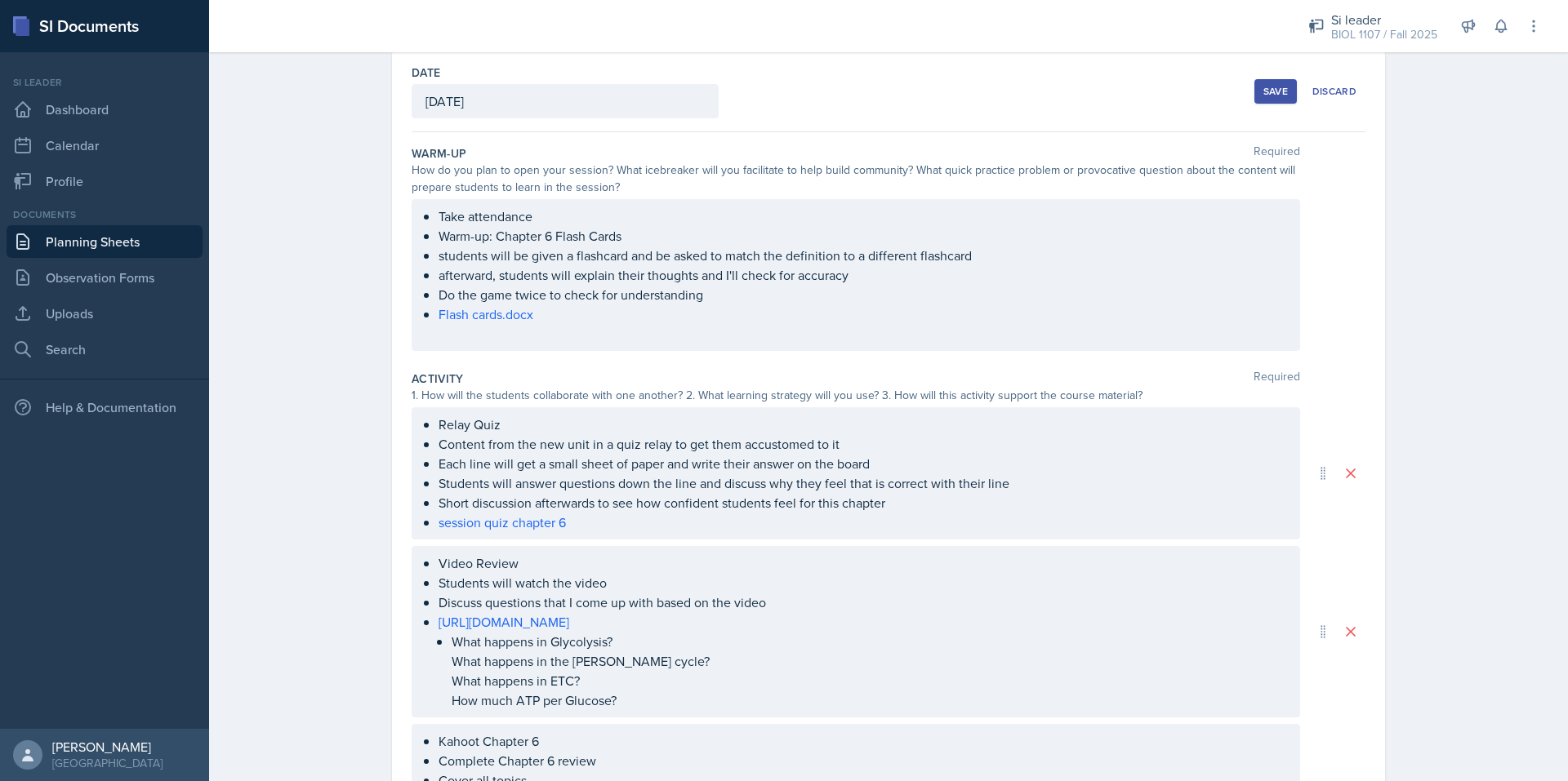
scroll to position [0, 0]
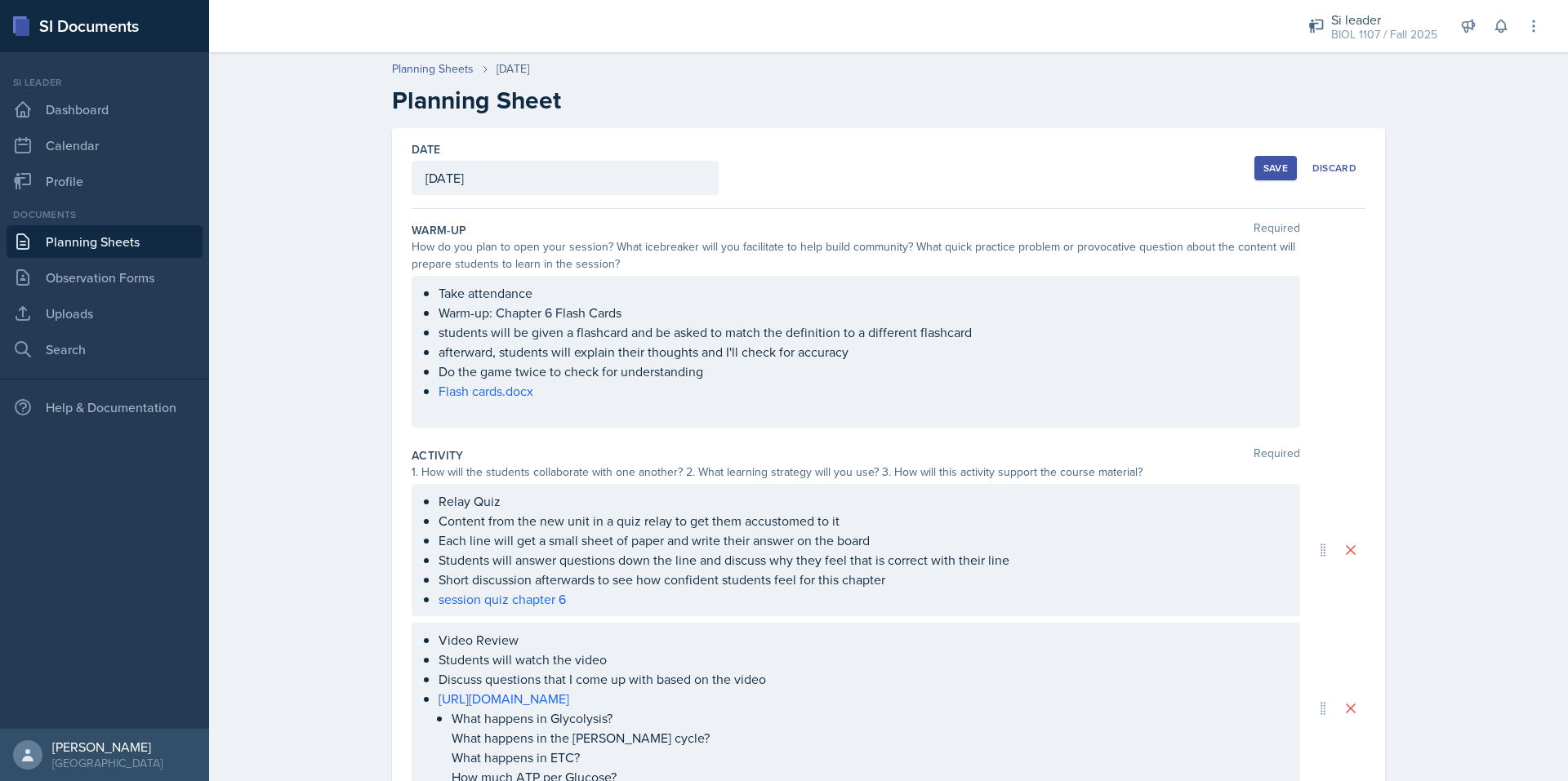
click at [1266, 159] on button "Save" at bounding box center [1276, 167] width 42 height 24
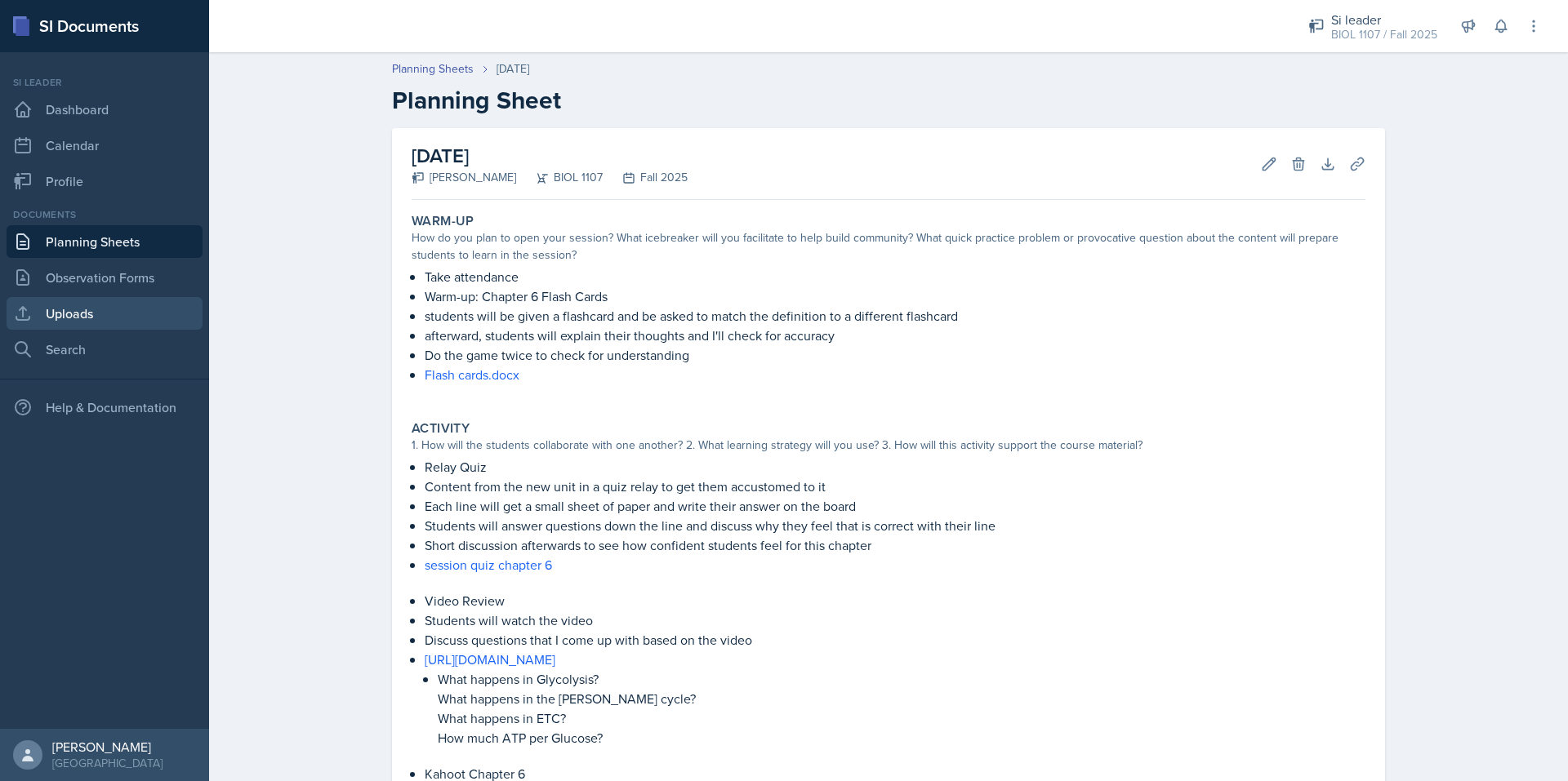
click at [121, 322] on link "Uploads" at bounding box center [105, 314] width 196 height 33
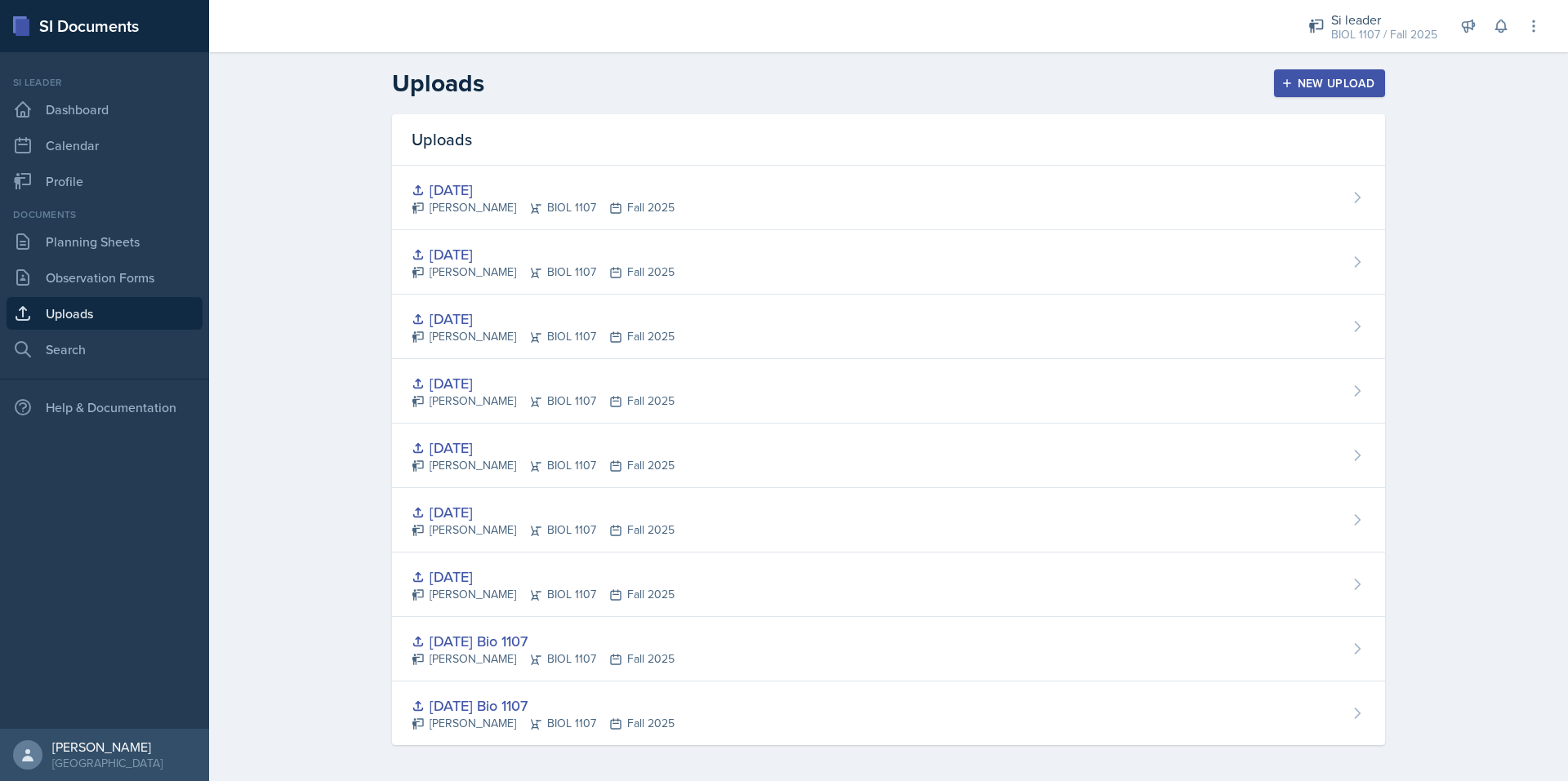
click at [1306, 78] on div "New Upload" at bounding box center [1329, 84] width 90 height 13
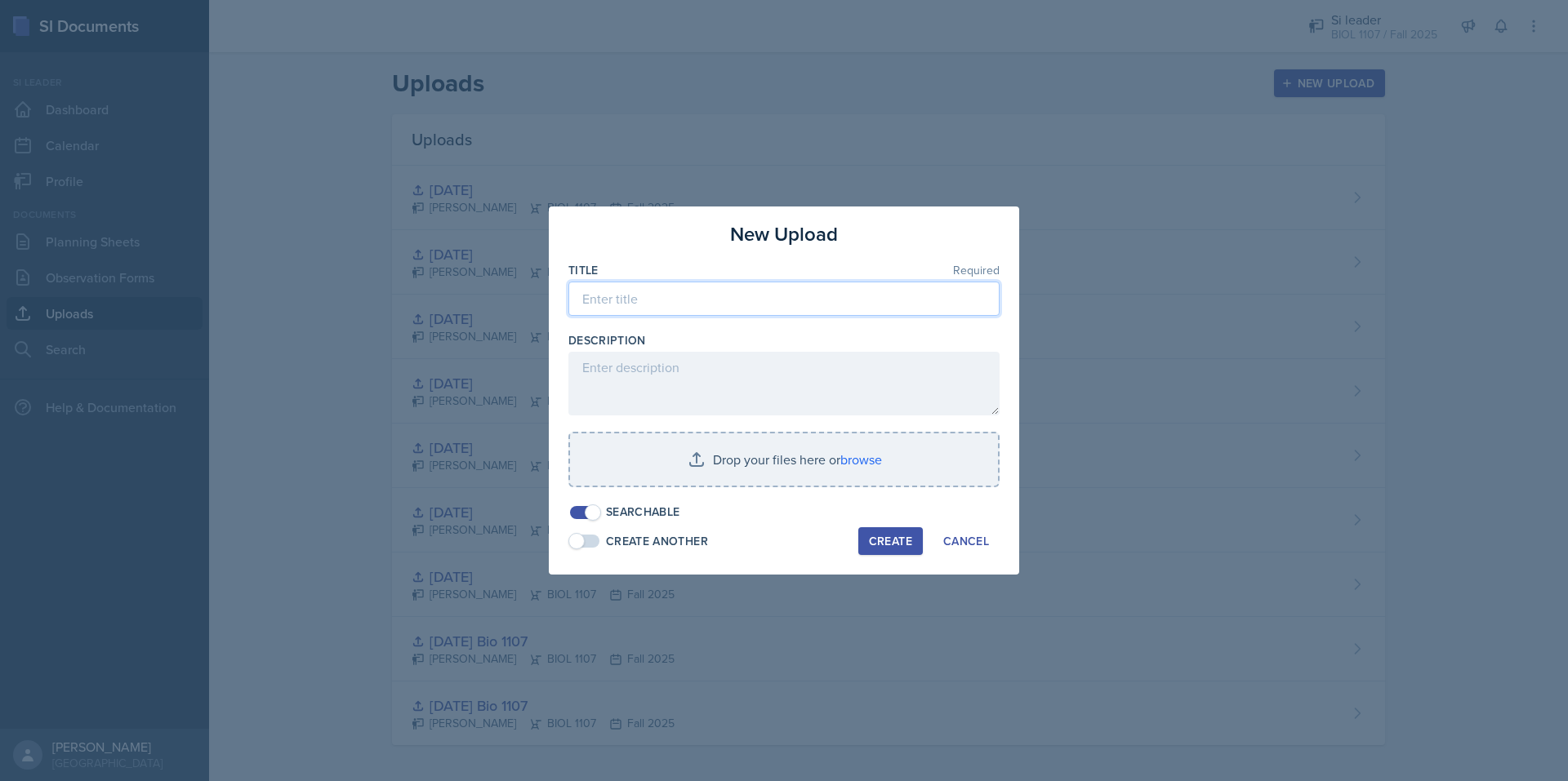
click at [793, 289] on input at bounding box center [784, 299] width 431 height 35
type input "9/25/2025"
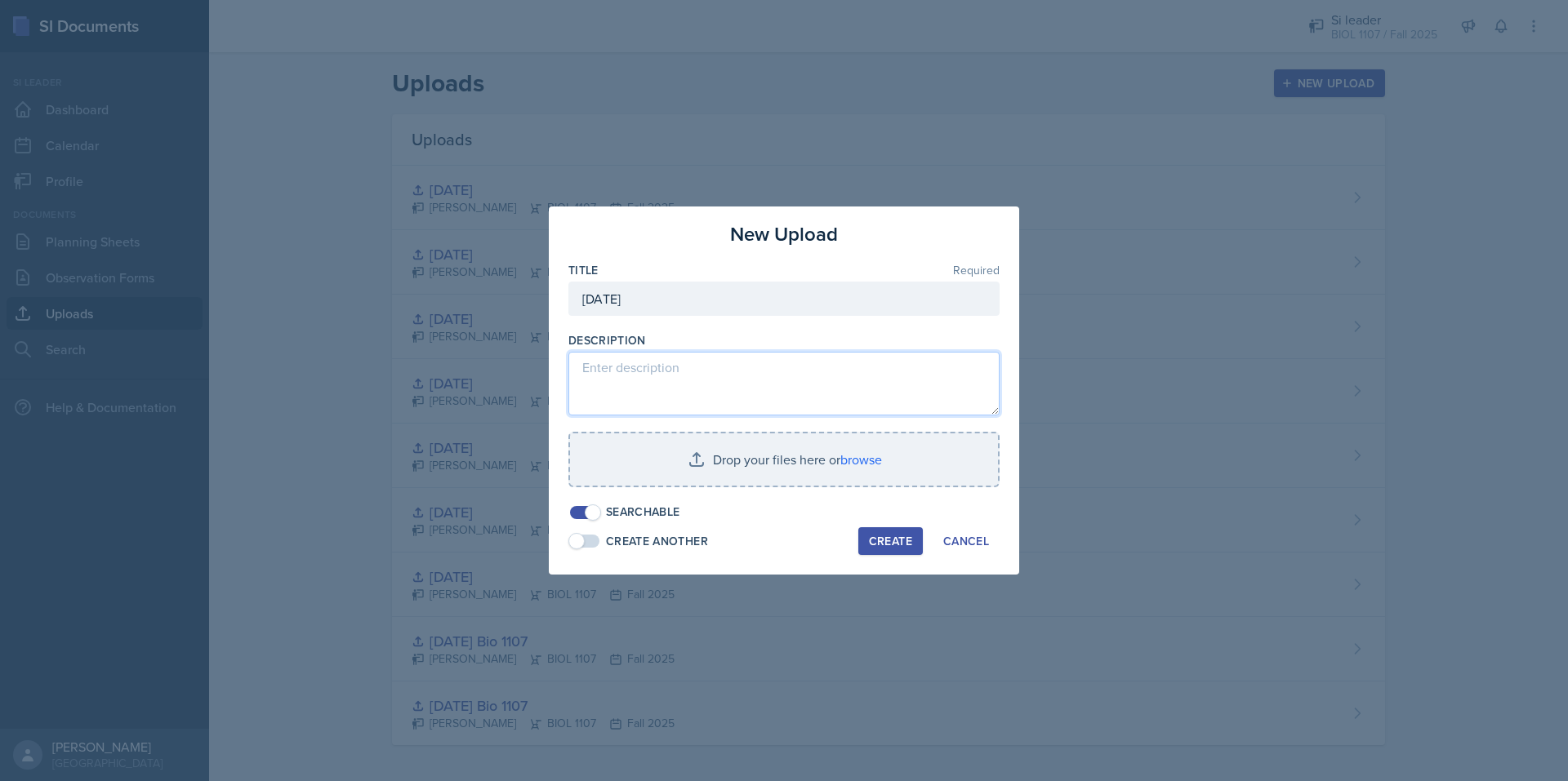
click at [725, 366] on textarea at bounding box center [784, 384] width 431 height 63
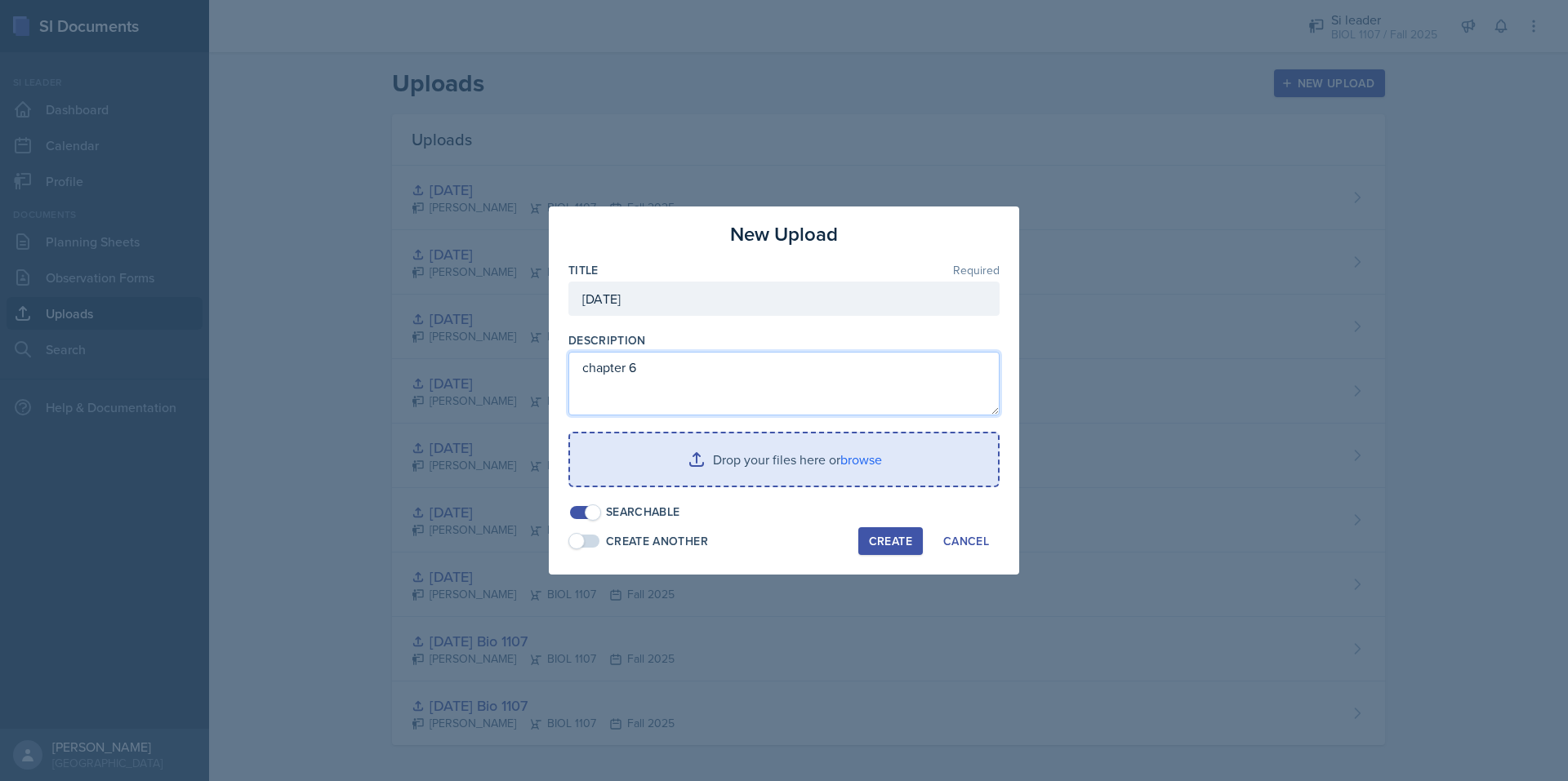
type textarea "chapter 6"
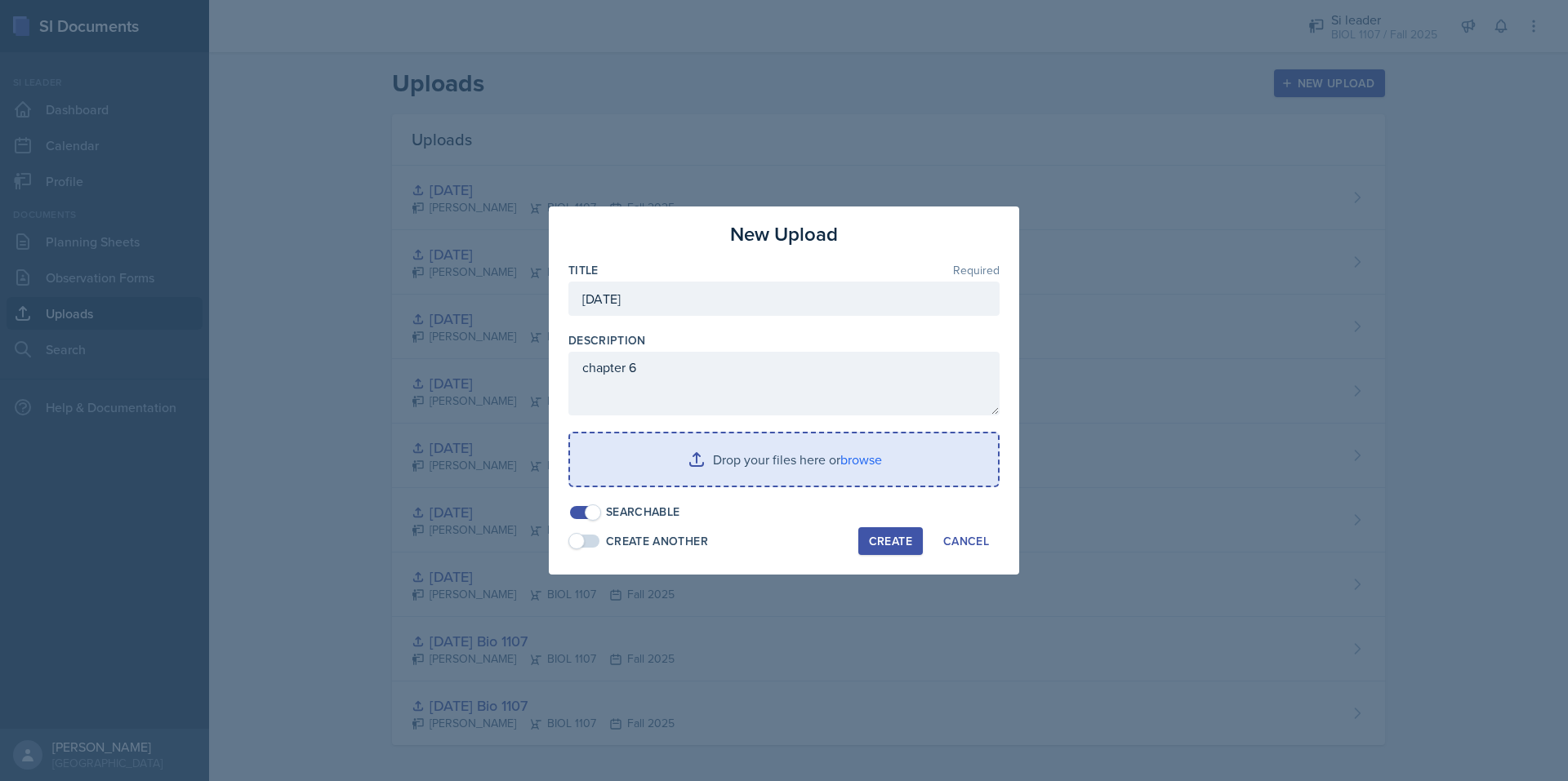
click at [813, 459] on input "file" at bounding box center [783, 460] width 428 height 52
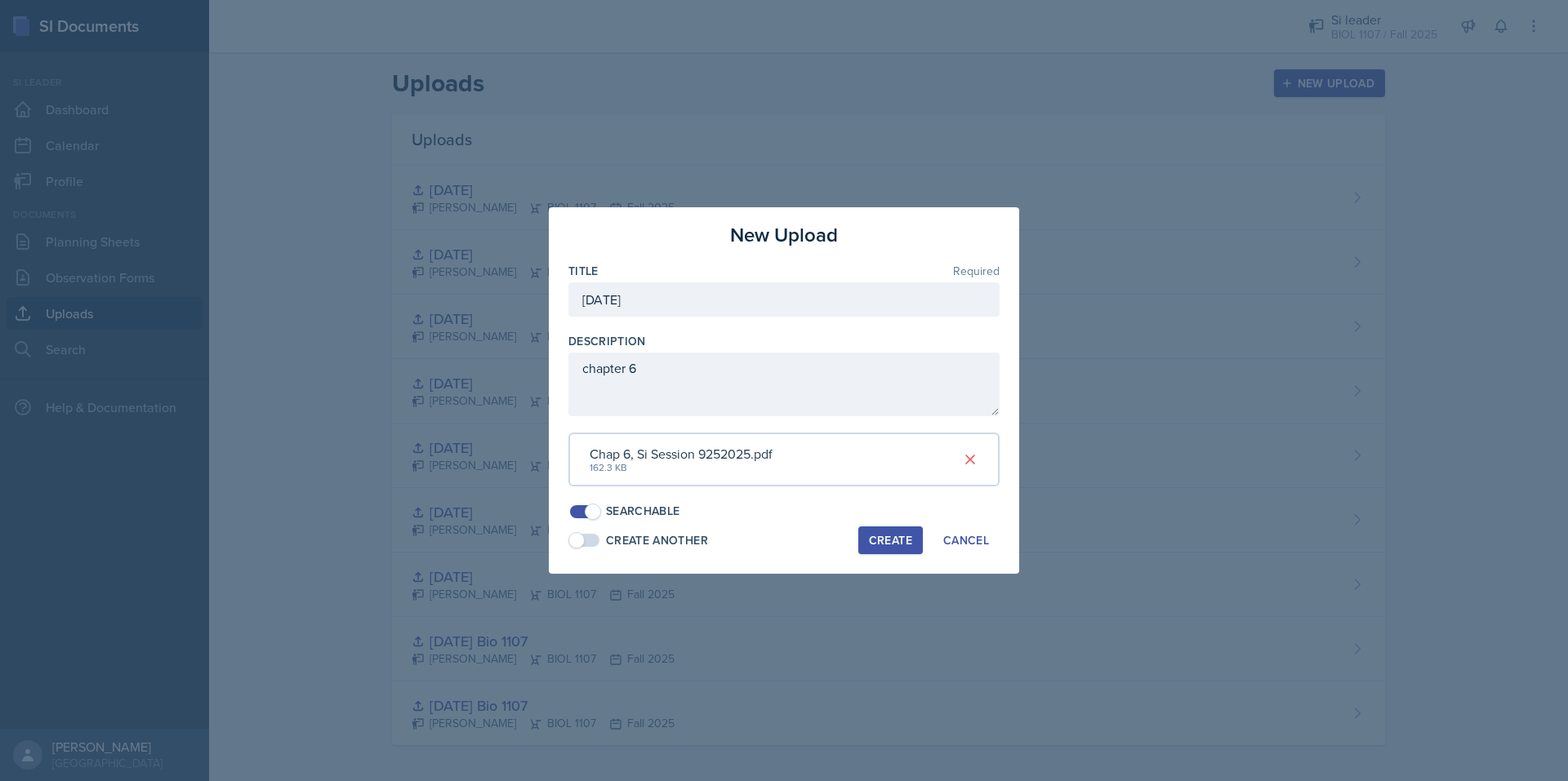
click at [876, 541] on div "Create" at bounding box center [890, 541] width 43 height 13
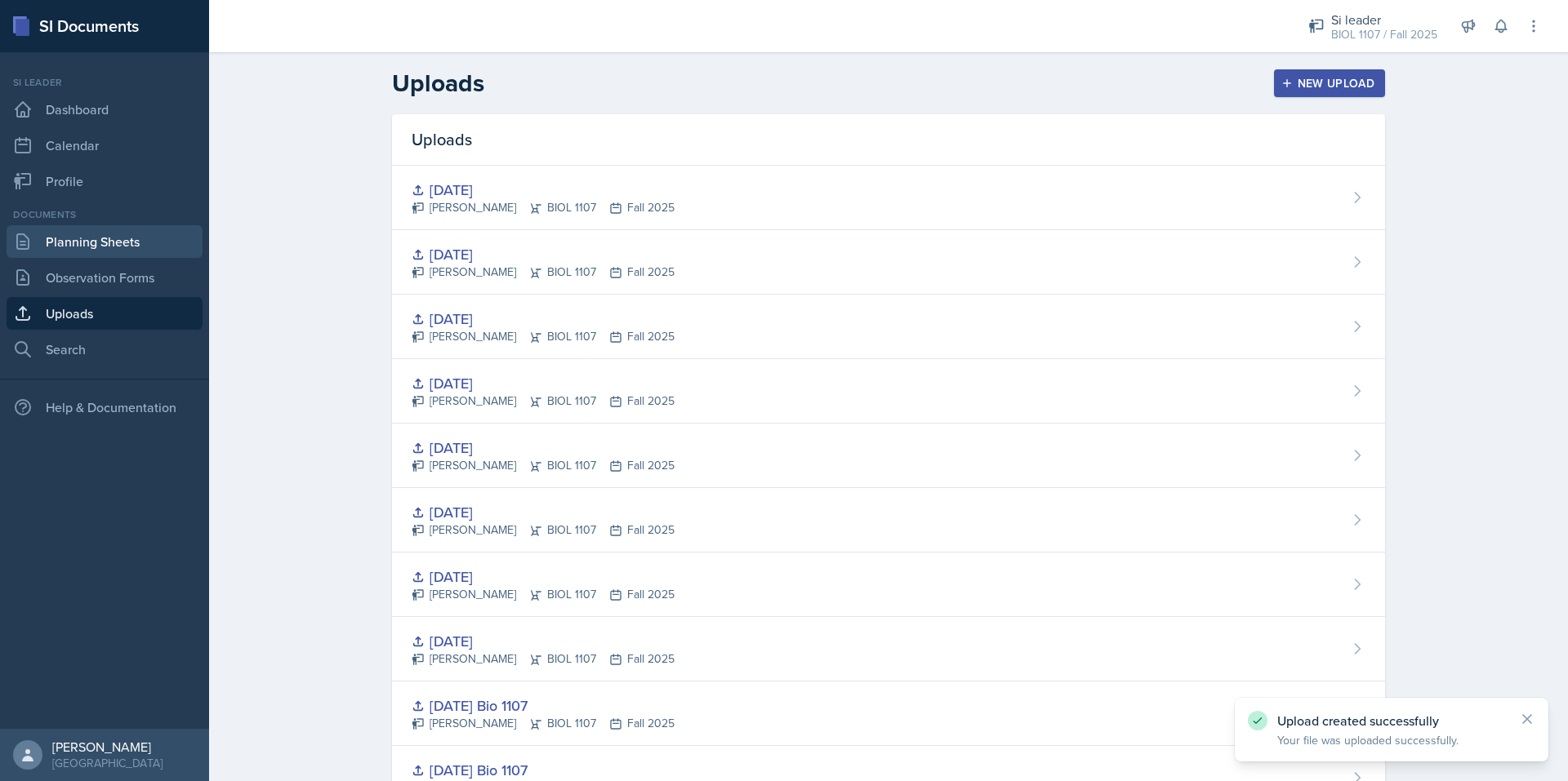
click at [116, 254] on link "Planning Sheets" at bounding box center [105, 241] width 196 height 33
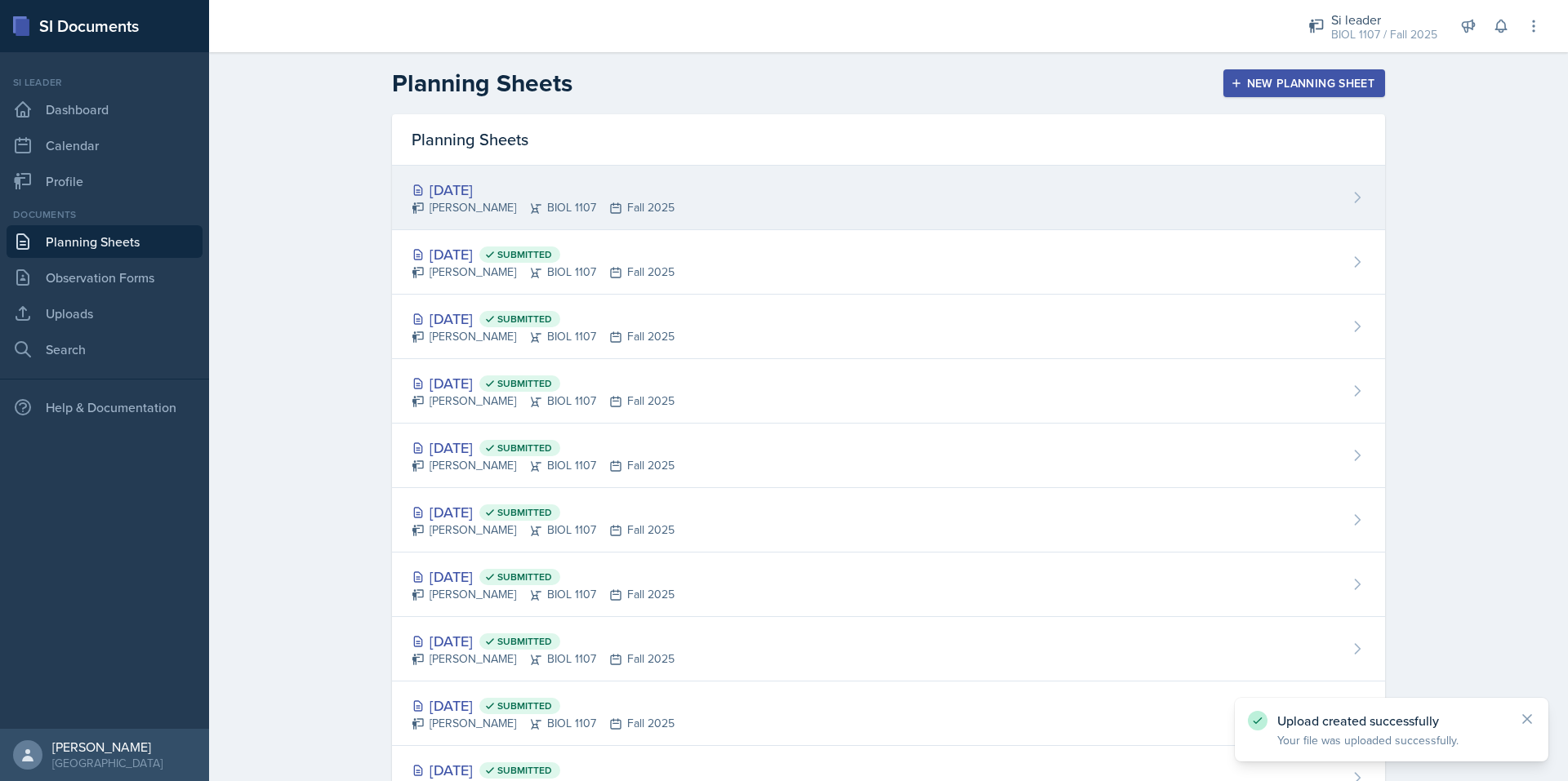
click at [627, 201] on div "Simas Simokaitis BIOL 1107 Fall 2025" at bounding box center [543, 208] width 263 height 17
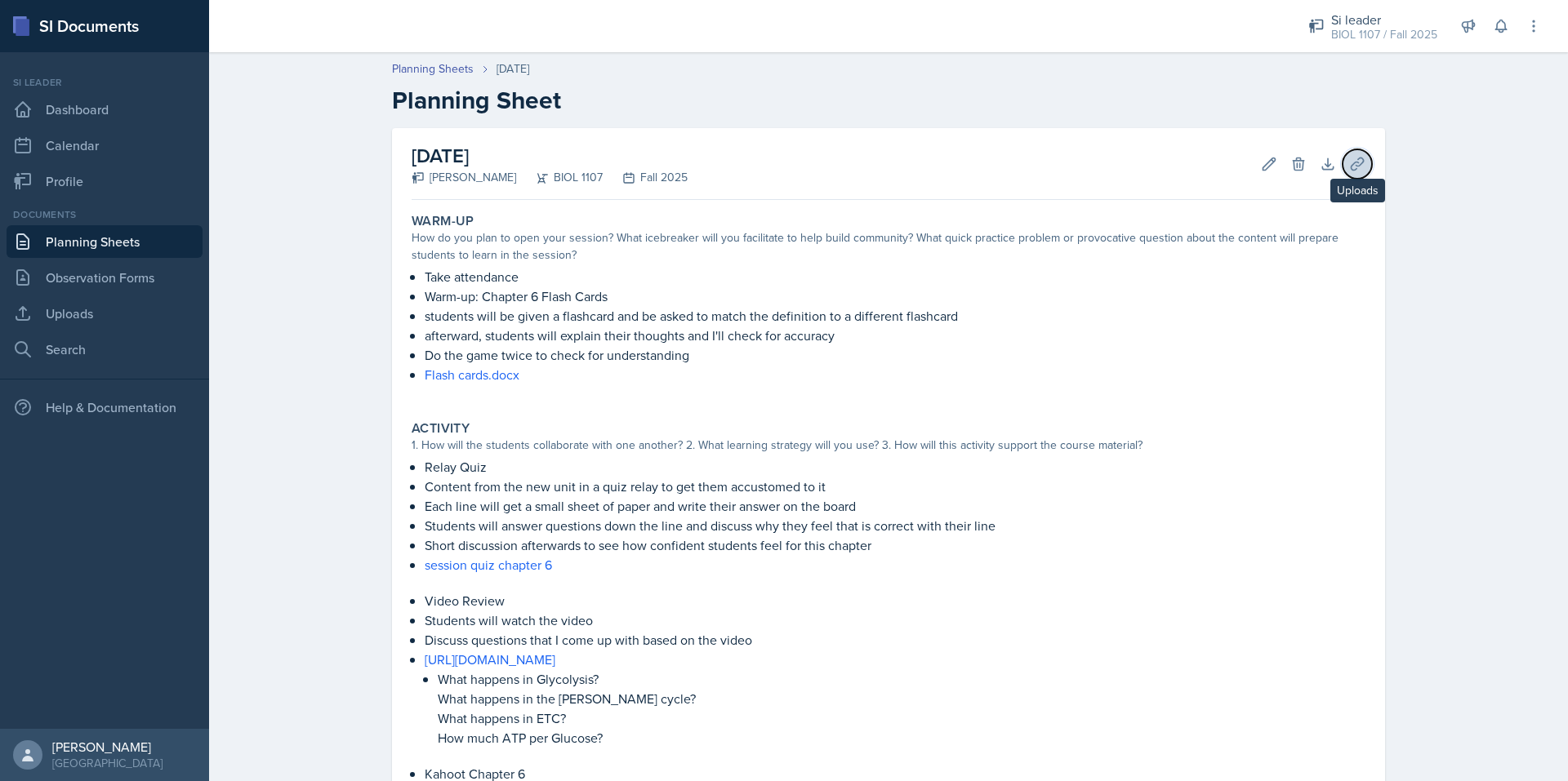
click at [1349, 160] on icon at bounding box center [1356, 164] width 16 height 16
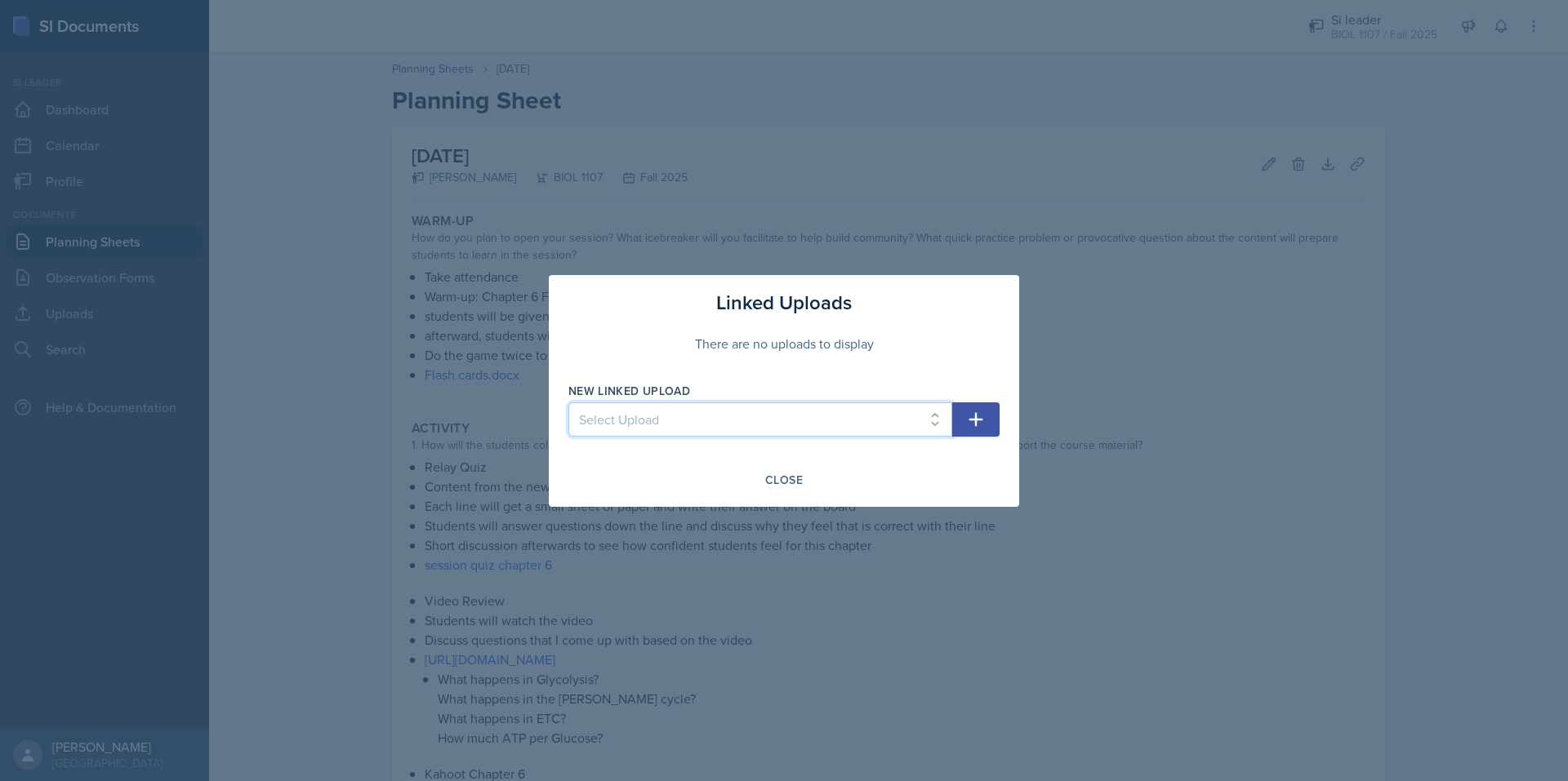
click at [788, 423] on select "Select Upload 8/27/2025 Bio 1107 8/29/2025 Bio 1107 9/3/2025 9/5/2025 9/10/2025…" at bounding box center [760, 419] width 384 height 35
select select "9ce64b8c-5301-4740-b1ce-de346a646970"
click at [569, 402] on select "Select Upload 8/27/2025 Bio 1107 8/29/2025 Bio 1107 9/3/2025 9/5/2025 9/10/2025…" at bounding box center [760, 419] width 384 height 35
click at [976, 418] on icon "button" at bounding box center [975, 419] width 13 height 13
select select
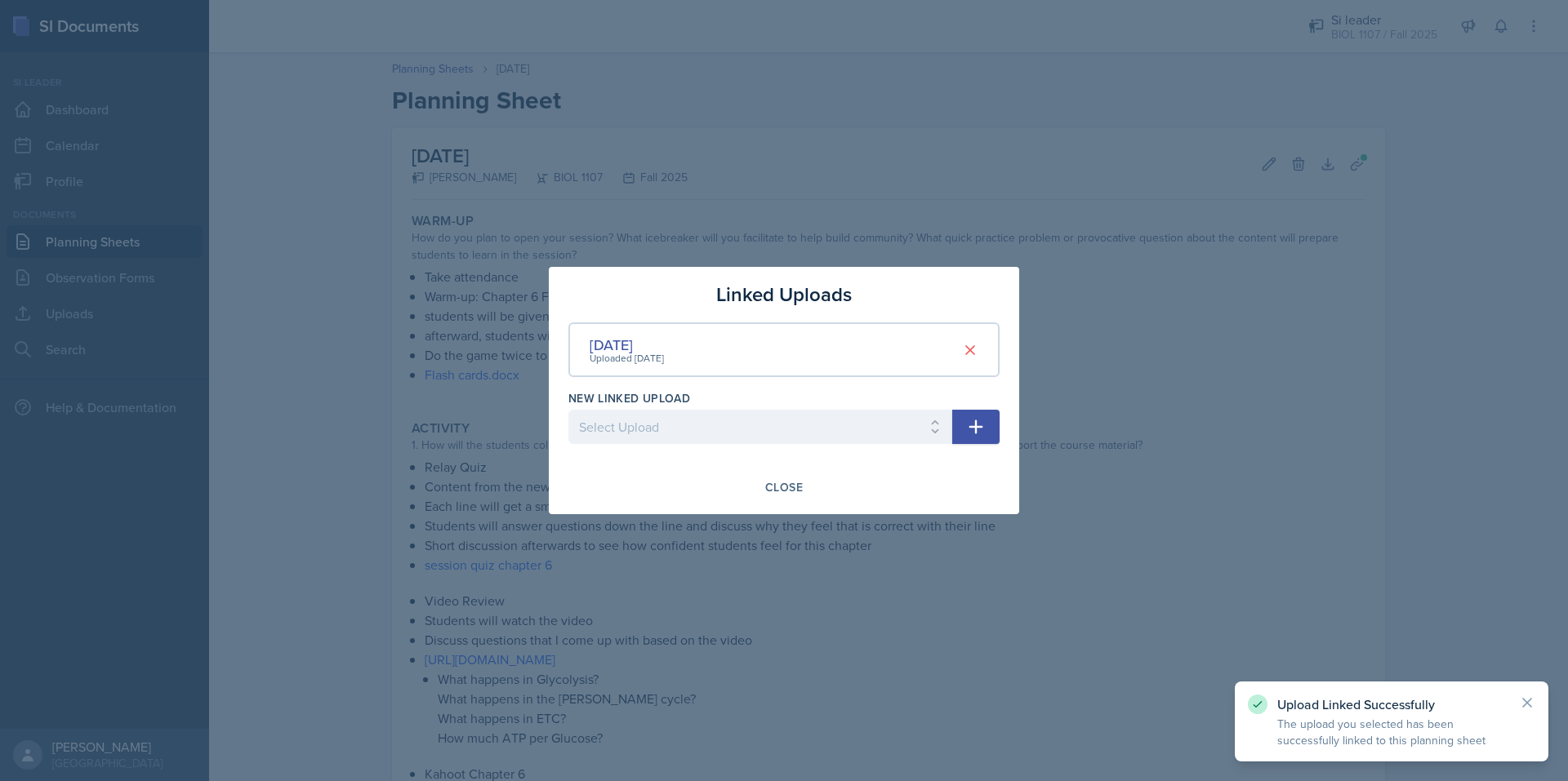
click at [814, 479] on div "Close" at bounding box center [784, 487] width 431 height 28
click at [771, 490] on div "Close" at bounding box center [783, 488] width 38 height 13
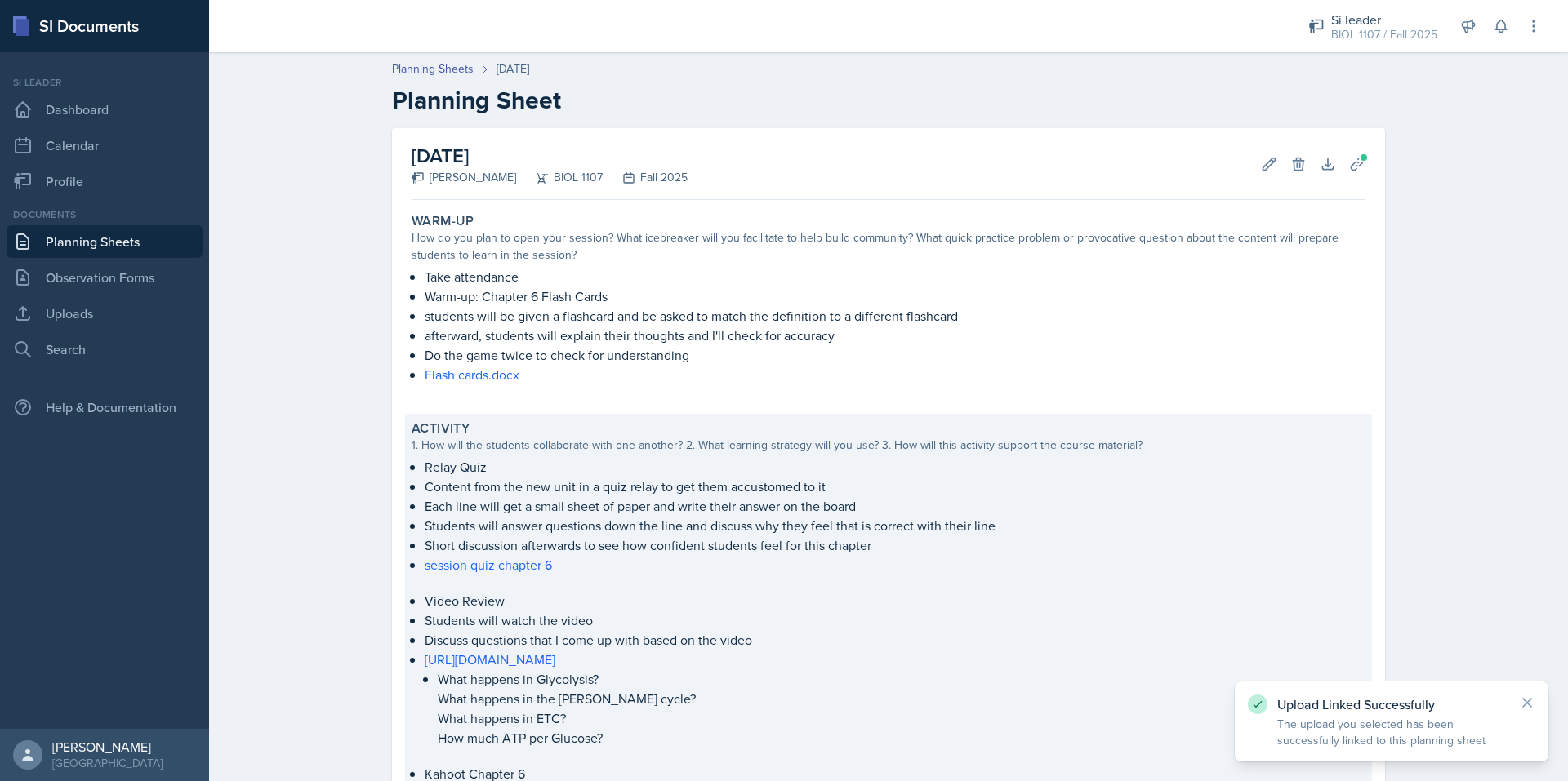
scroll to position [443, 0]
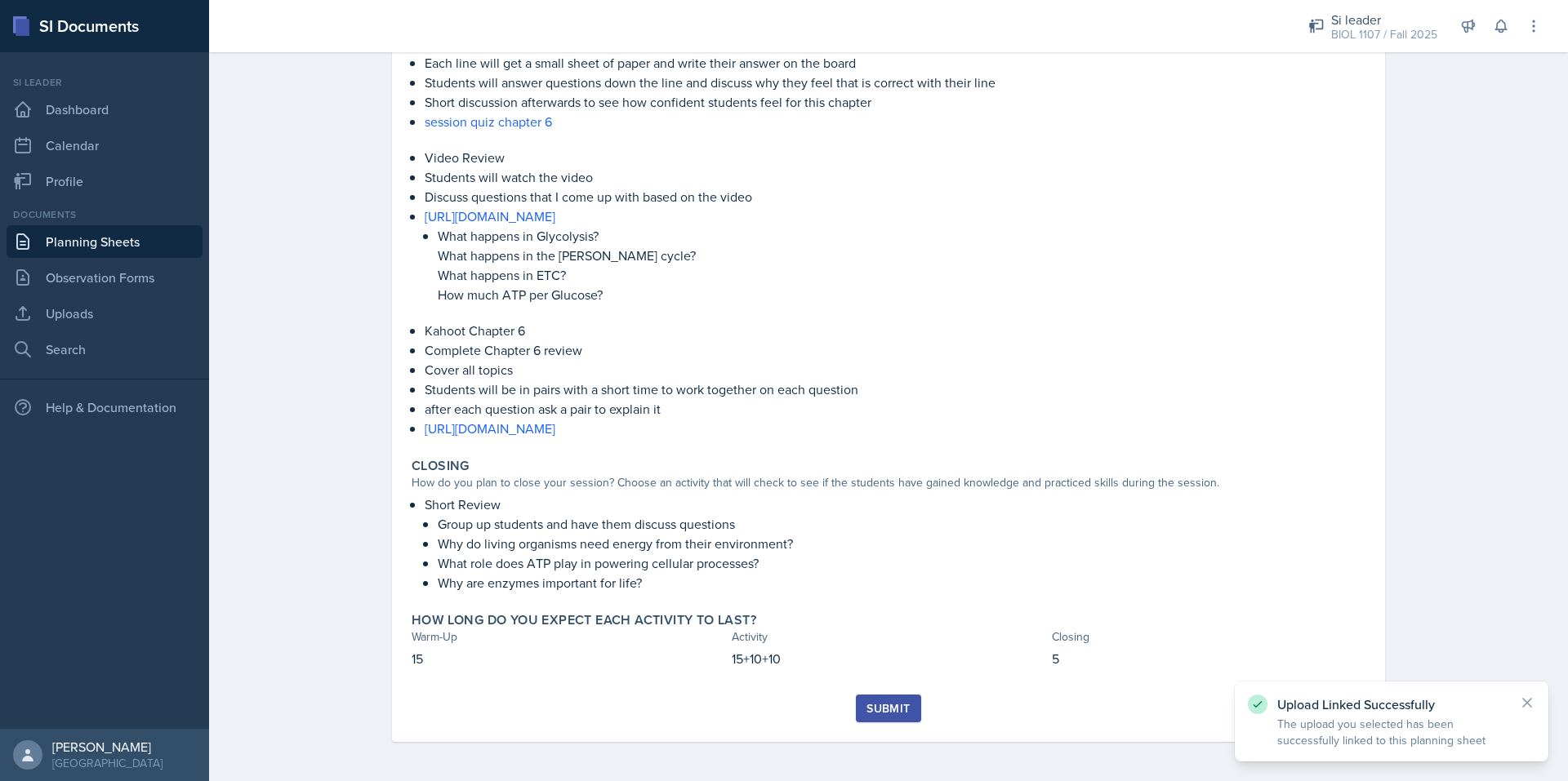
click at [857, 704] on button "Submit" at bounding box center [887, 708] width 64 height 28
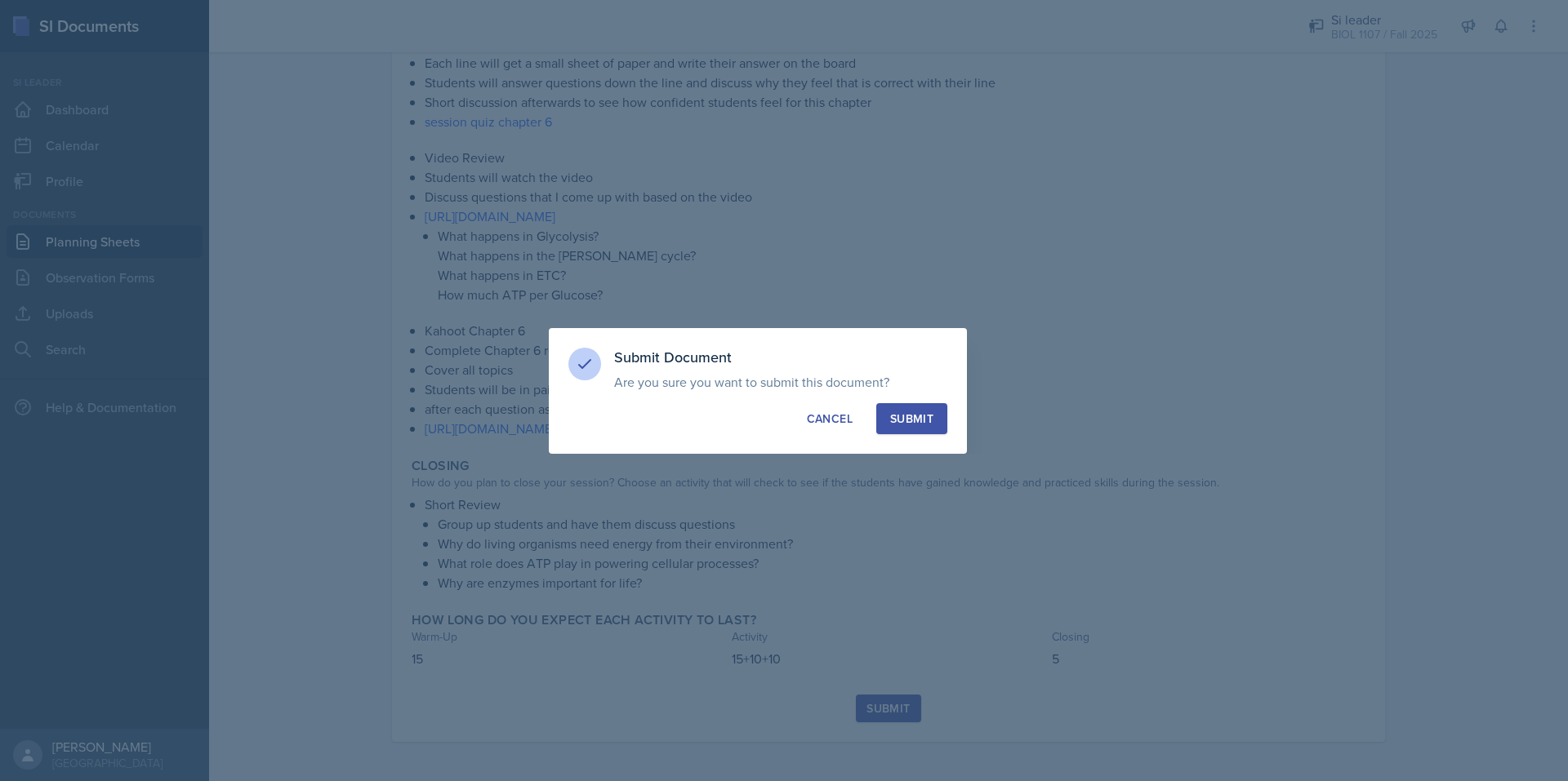
click at [910, 408] on button "Submit" at bounding box center [912, 418] width 71 height 31
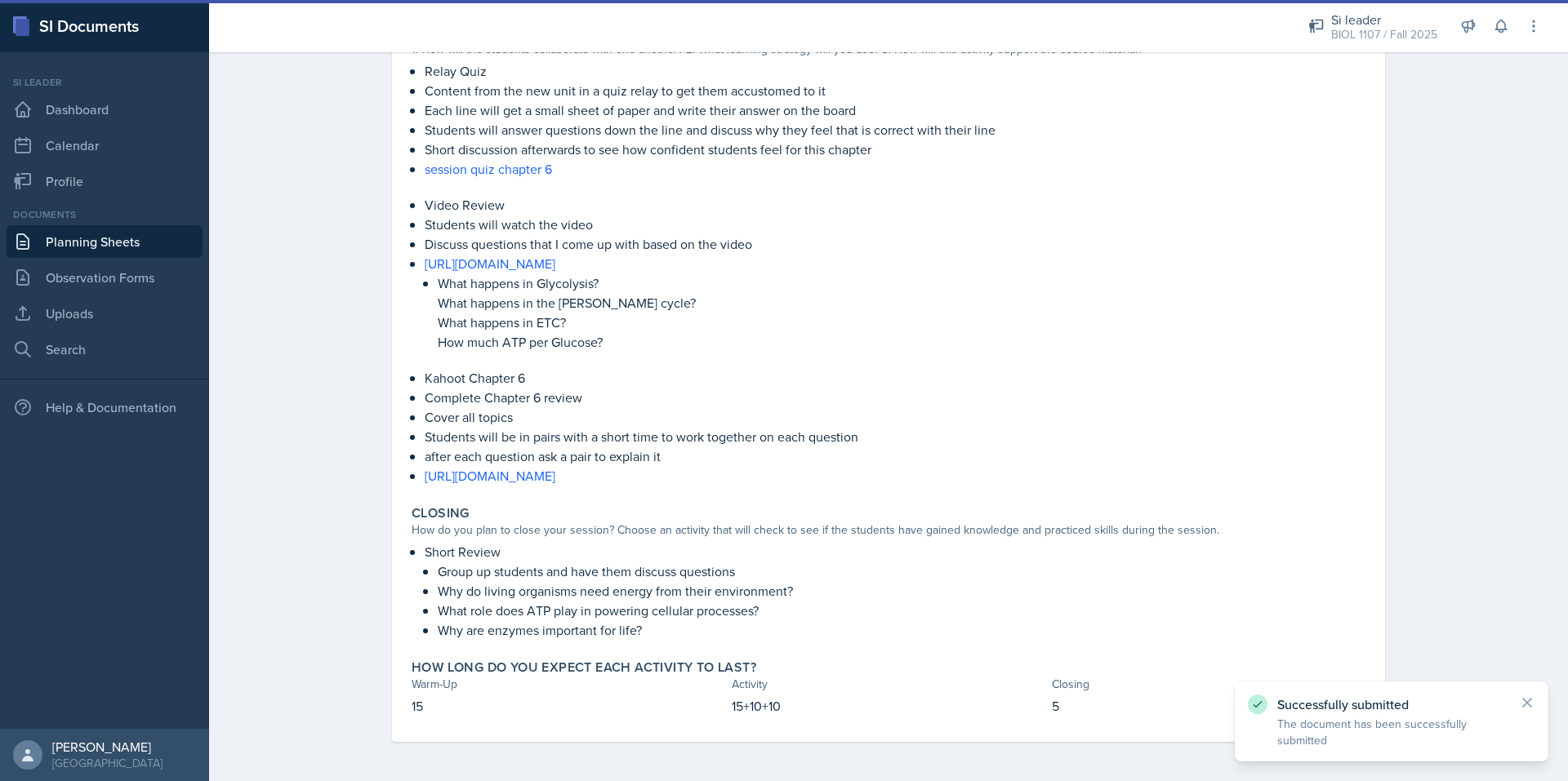
scroll to position [396, 0]
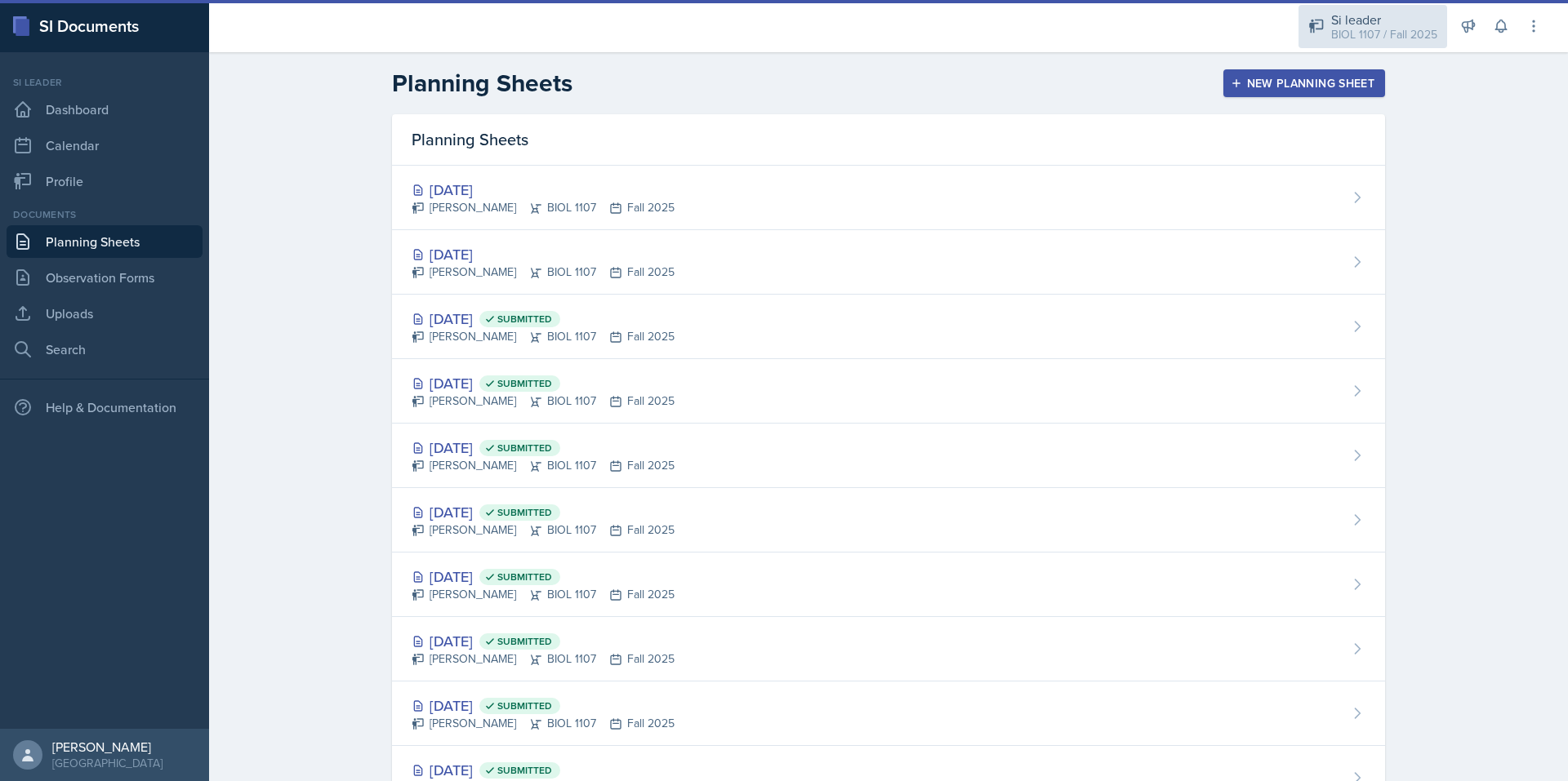
click at [1404, 26] on div "BIOL 1107 / Fall 2025" at bounding box center [1383, 35] width 106 height 17
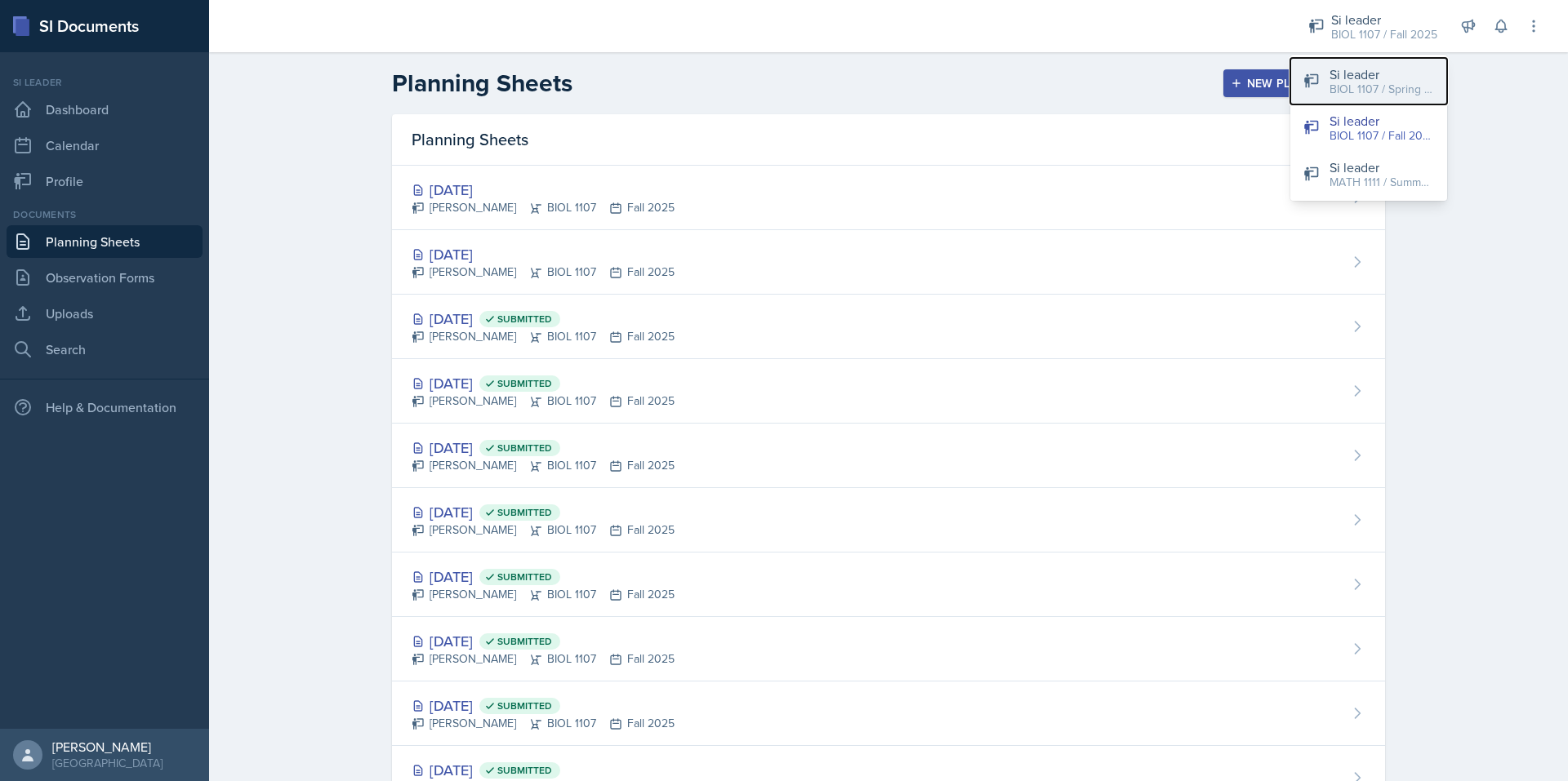
click at [1393, 78] on div "Si leader" at bounding box center [1381, 74] width 105 height 19
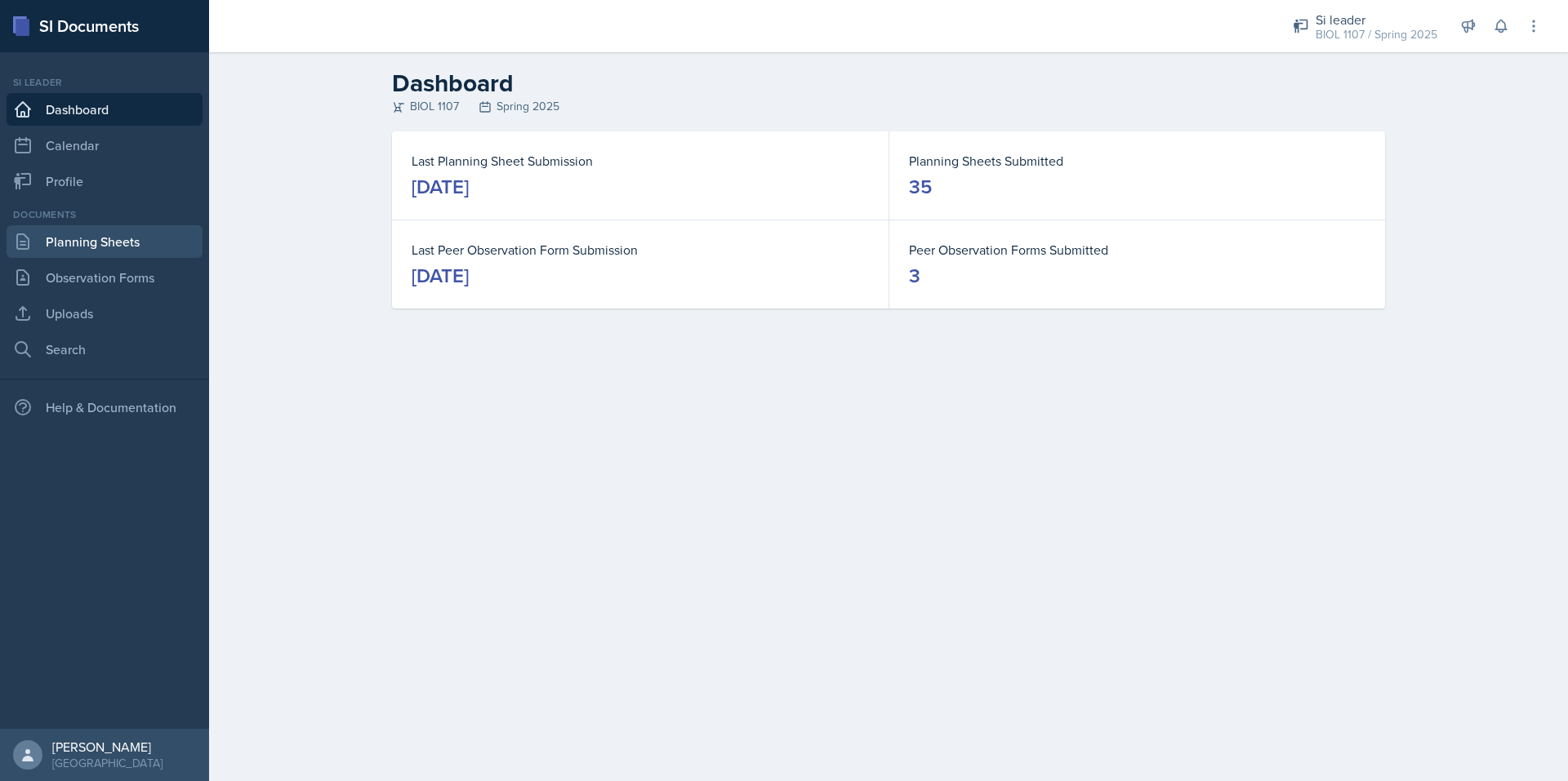
click at [129, 249] on link "Planning Sheets" at bounding box center [105, 241] width 196 height 33
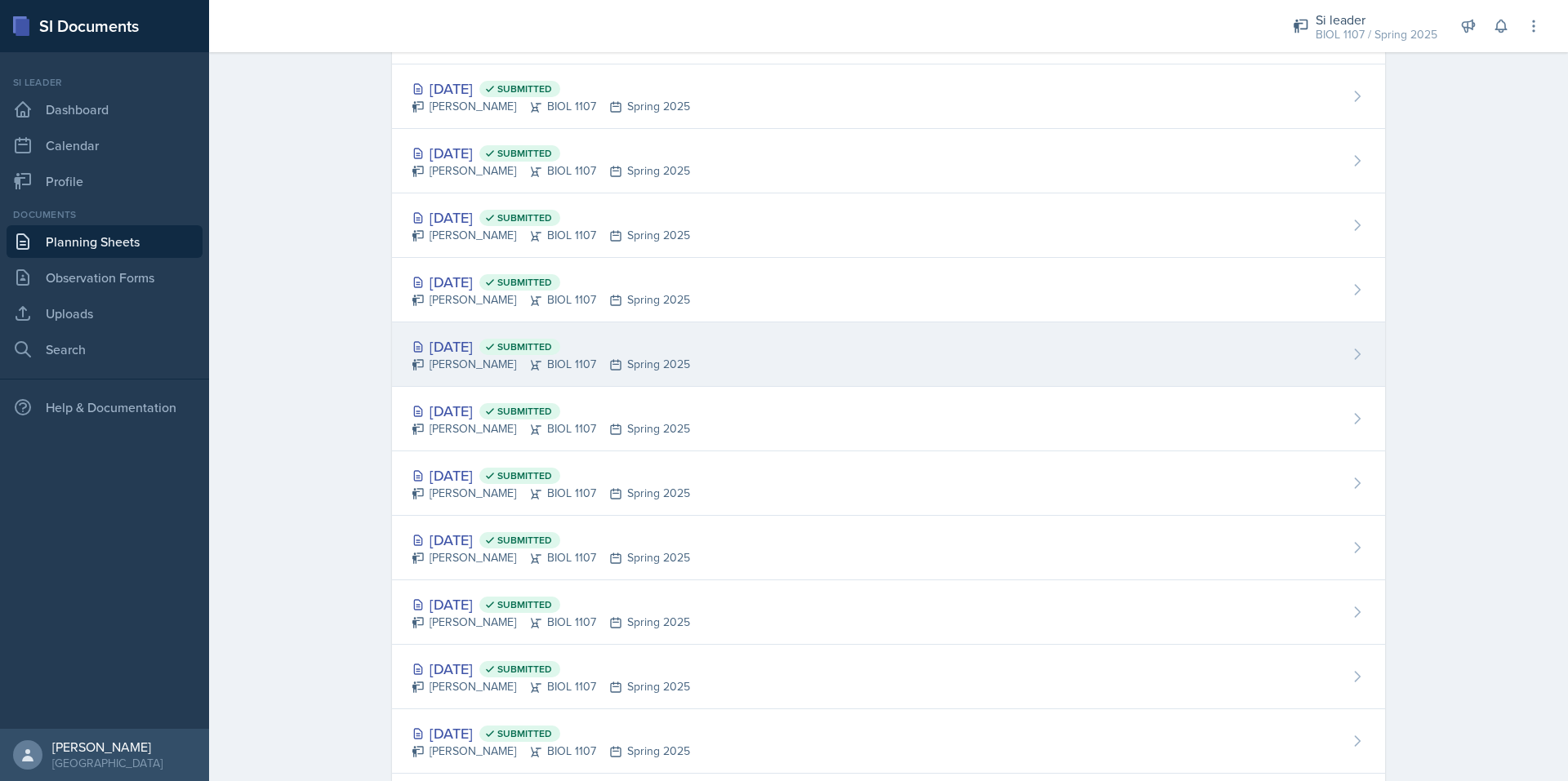
scroll to position [1134, 0]
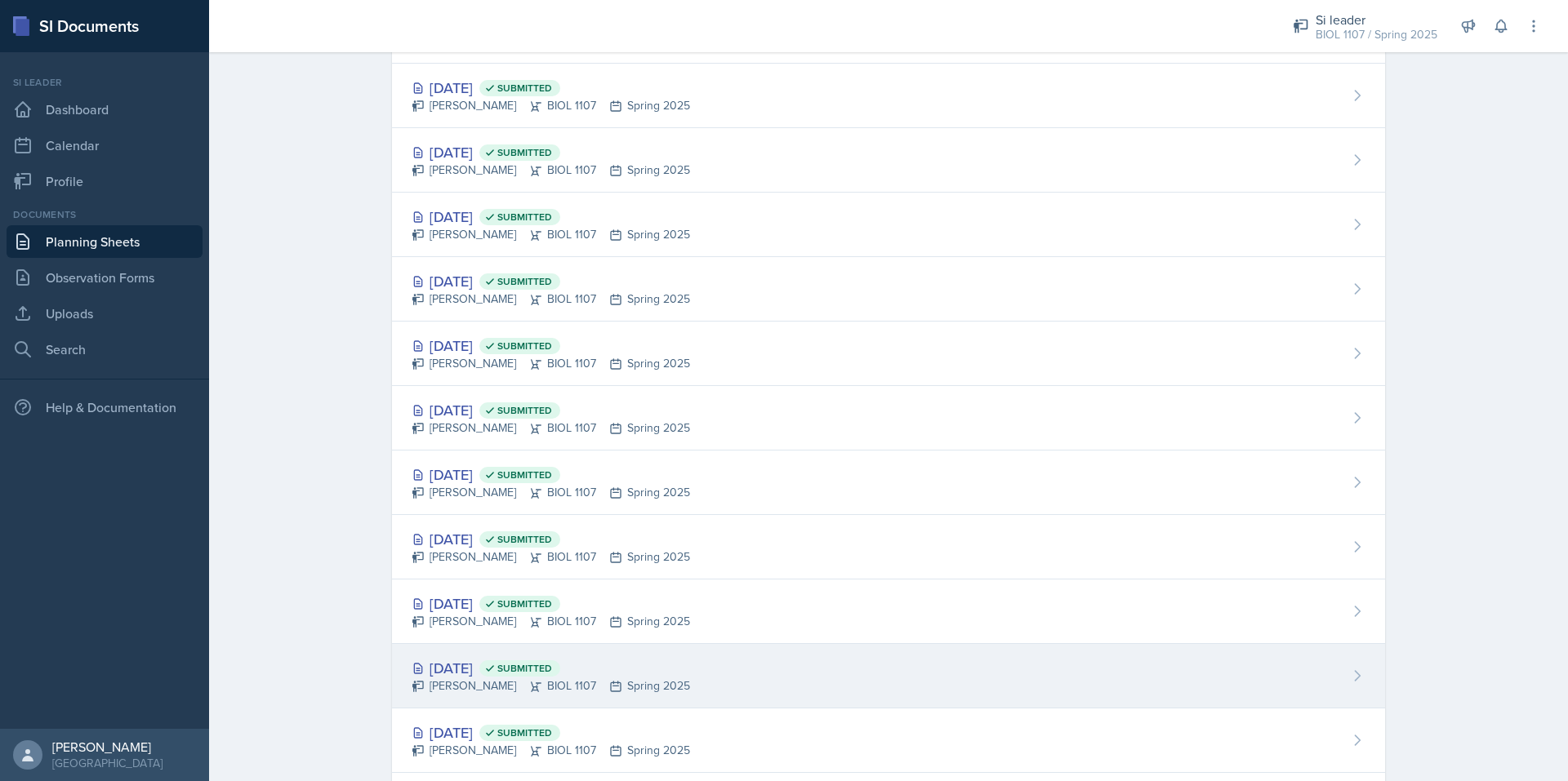
click at [478, 672] on div "[DATE] Submitted" at bounding box center [550, 668] width 278 height 22
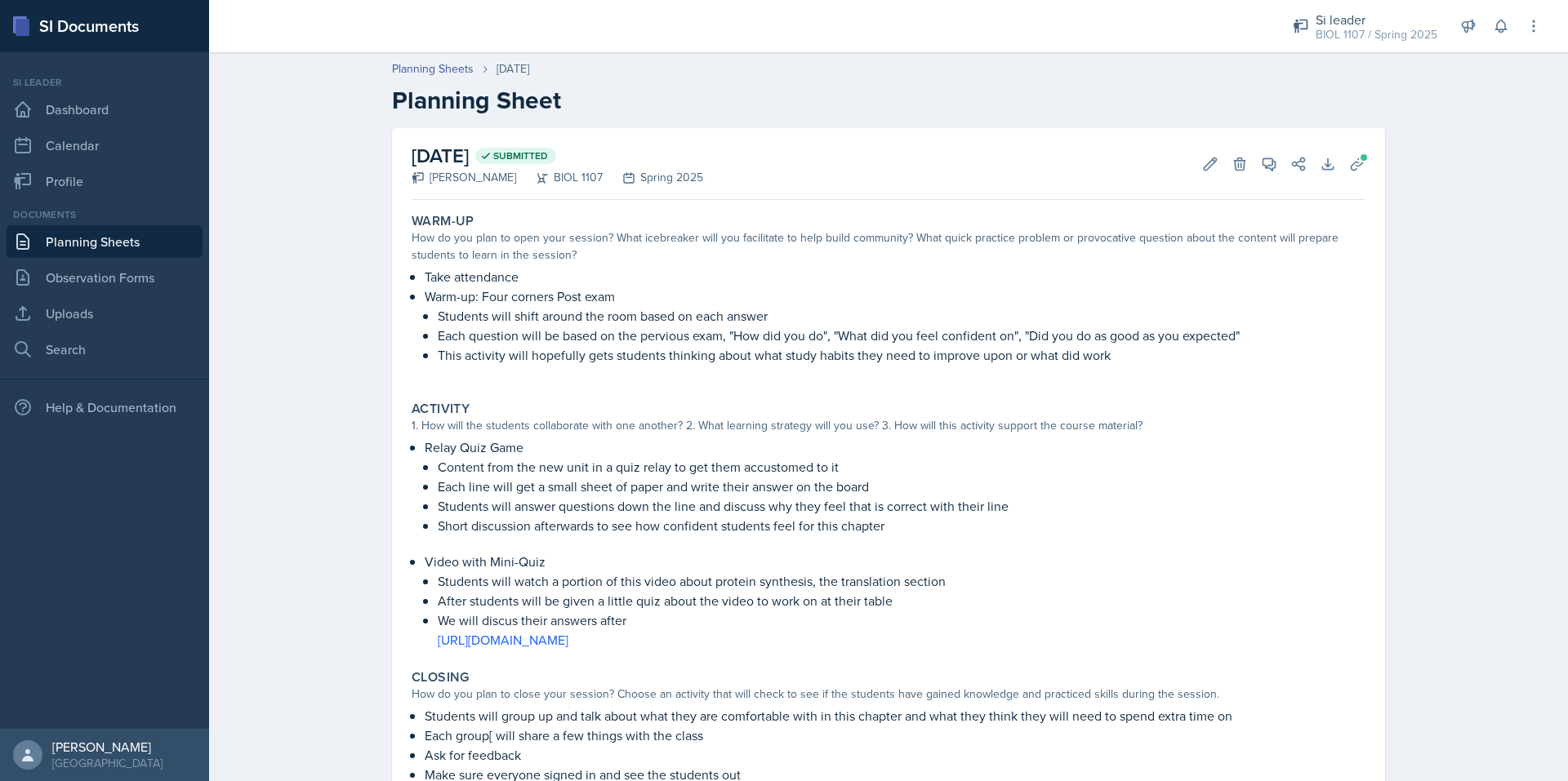
click at [157, 246] on link "Planning Sheets" at bounding box center [105, 241] width 196 height 33
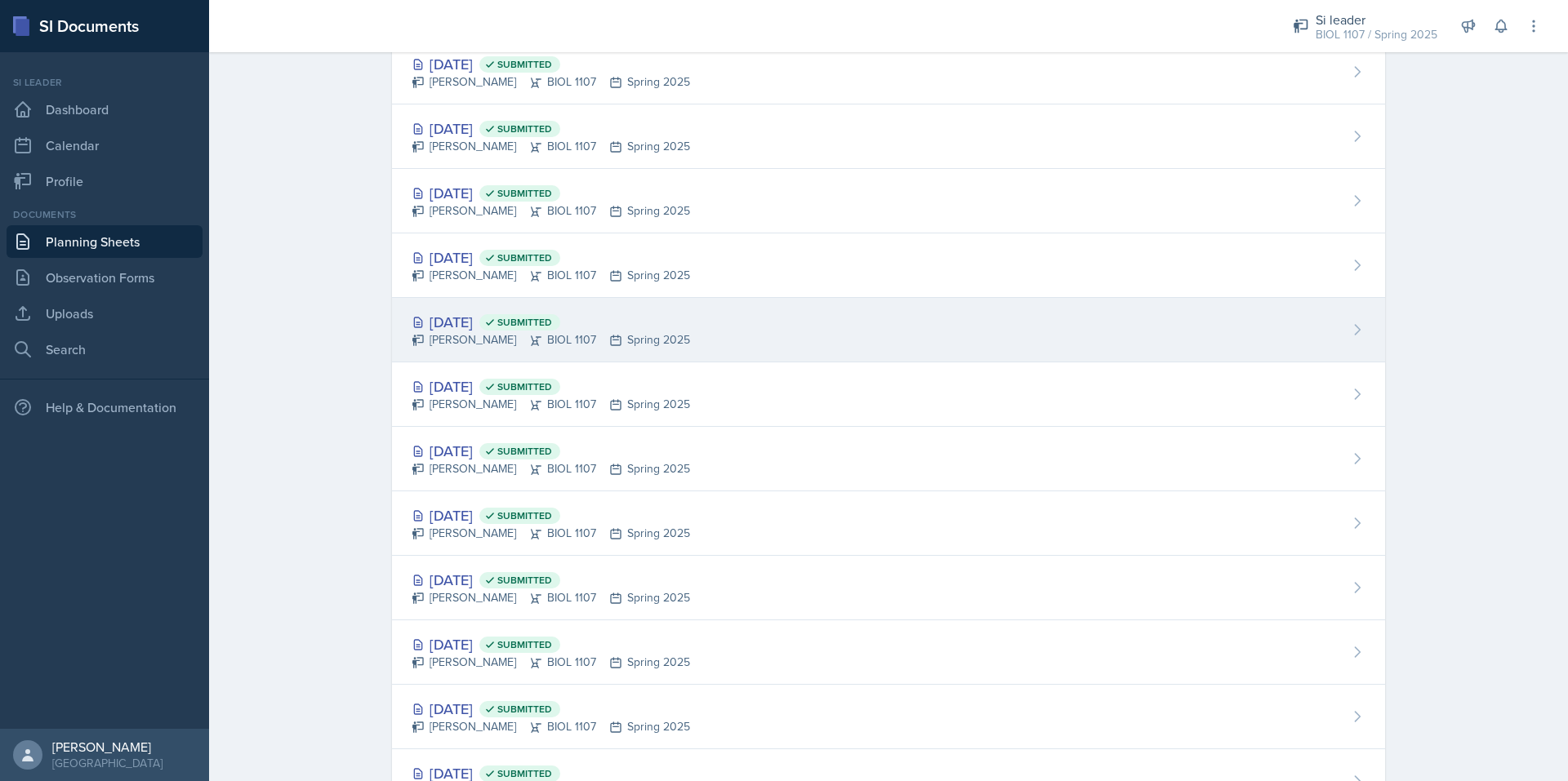
scroll to position [1222, 0]
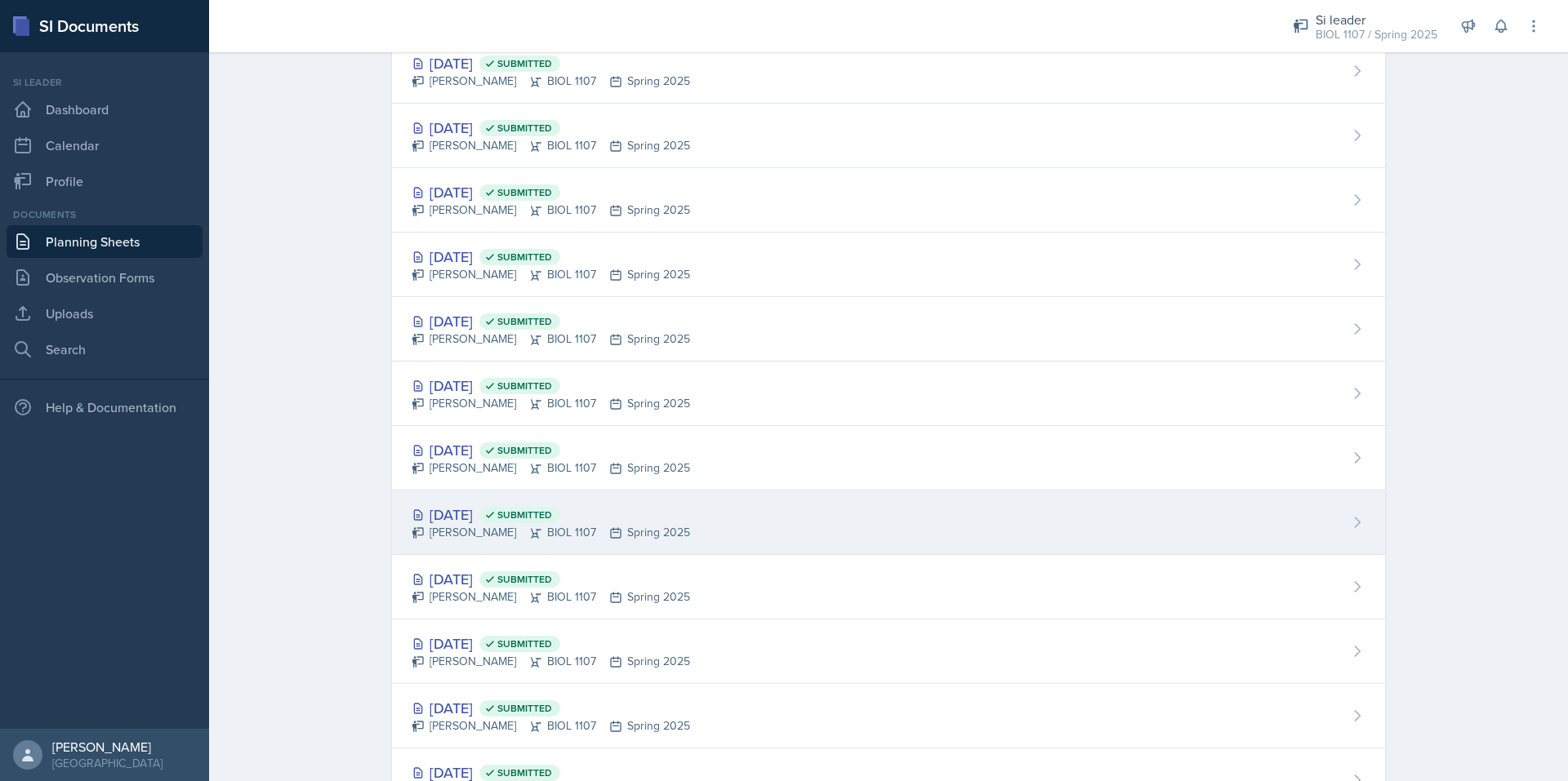
click at [470, 502] on div "[DATE] Submitted [PERSON_NAME] BIOL 1107 Spring 2025" at bounding box center [888, 522] width 993 height 64
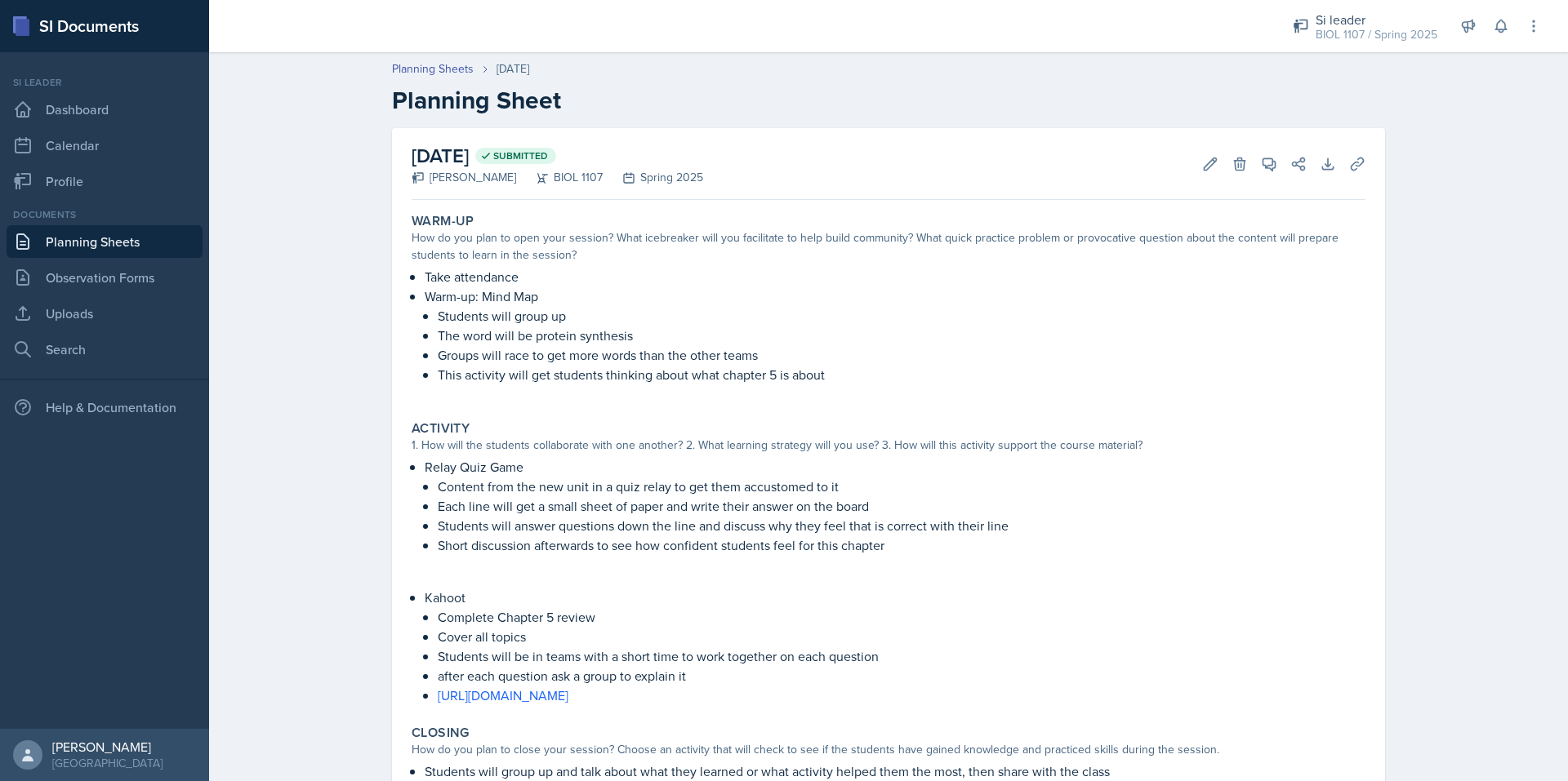
click at [116, 245] on link "Planning Sheets" at bounding box center [105, 241] width 196 height 33
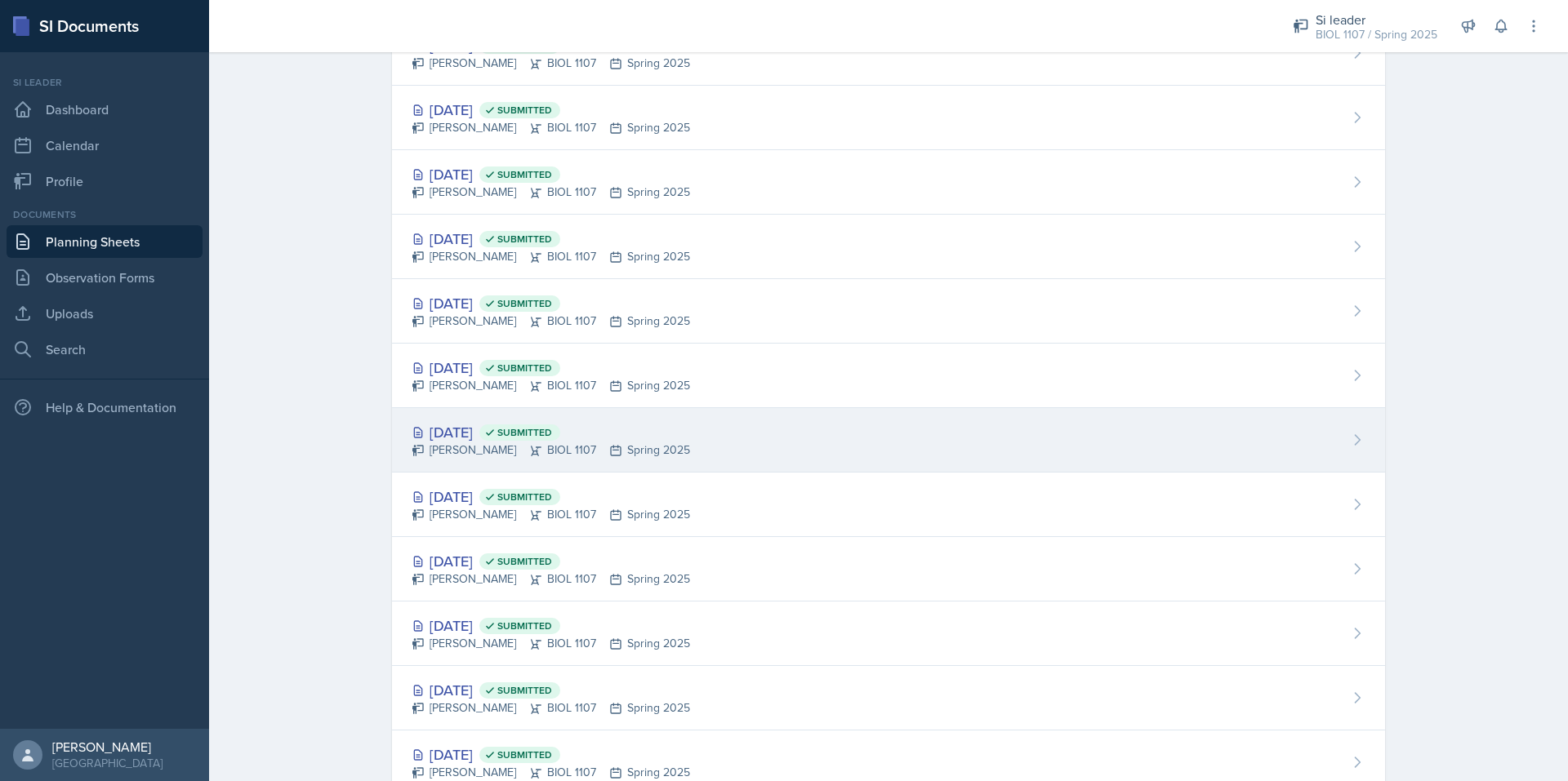
scroll to position [1113, 0]
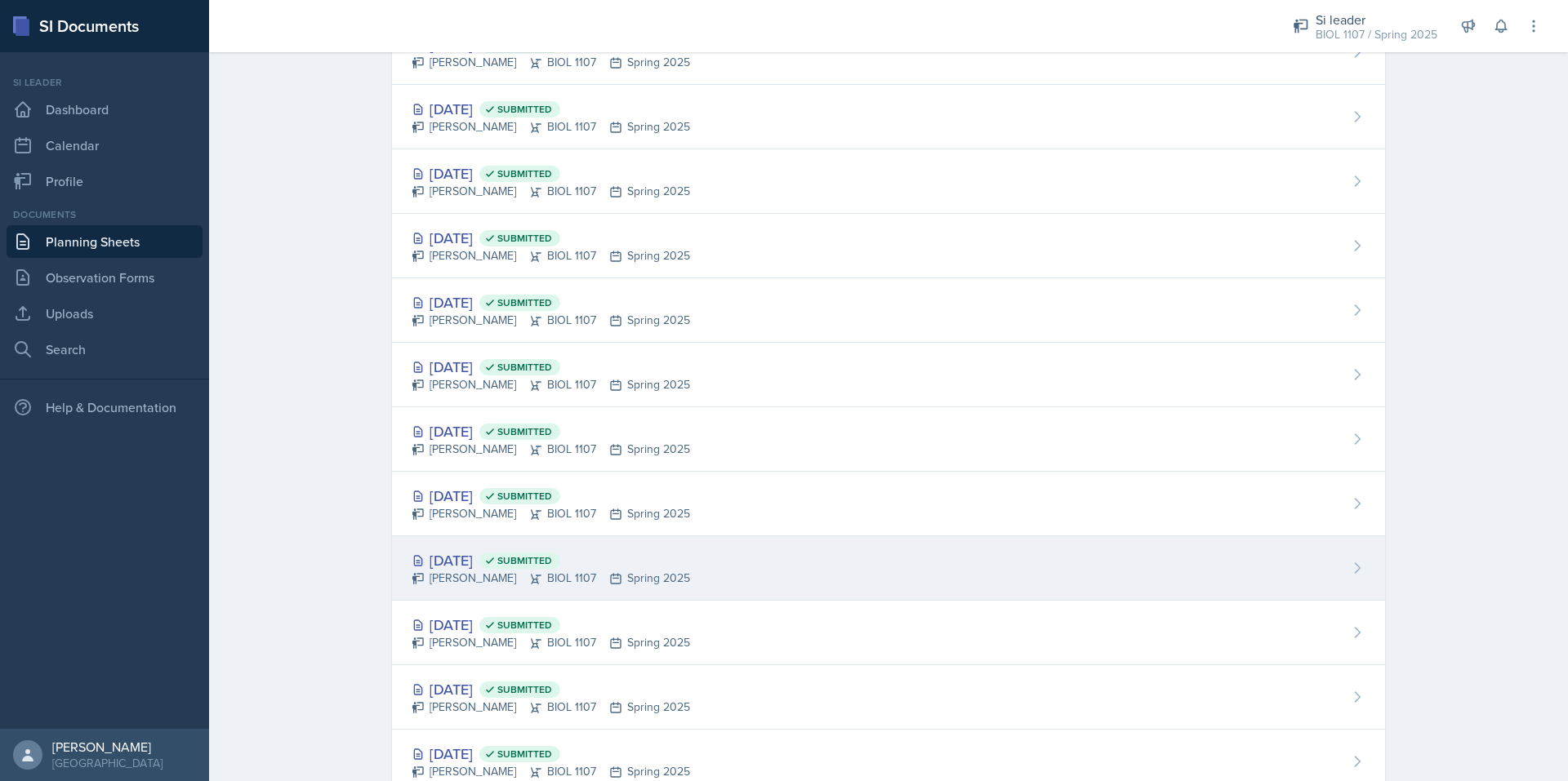
click at [456, 558] on div "[DATE] Submitted" at bounding box center [550, 560] width 278 height 22
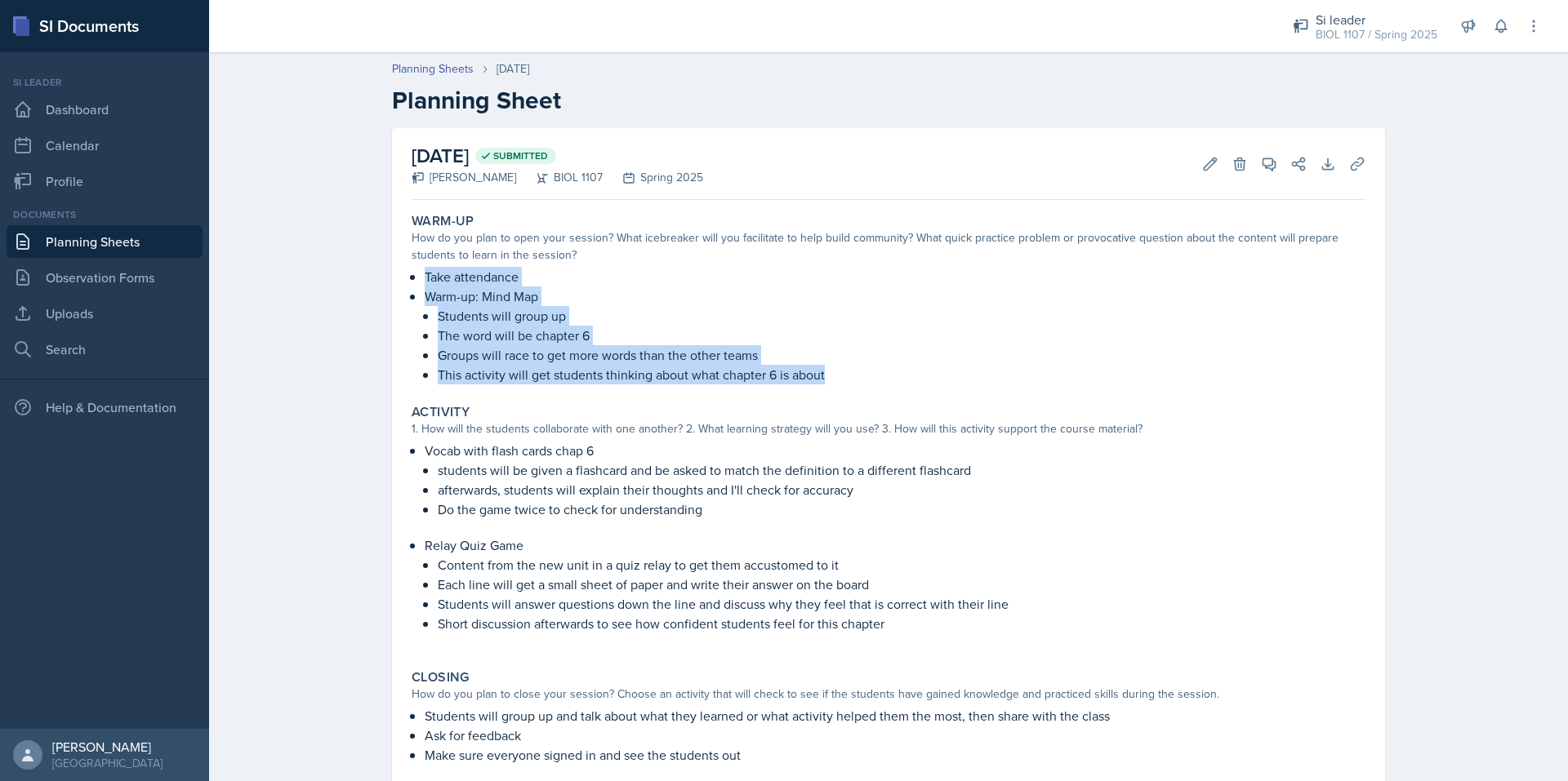
drag, startPoint x: 841, startPoint y: 377, endPoint x: 418, endPoint y: 270, distance: 436.3
click at [418, 270] on div "Take attendance Warm-up: Mind Map Students will group up The word will be chapt…" at bounding box center [888, 326] width 953 height 117
copy div "Take attendance Warm-up: Mind Map Students will group up The word will be chapt…"
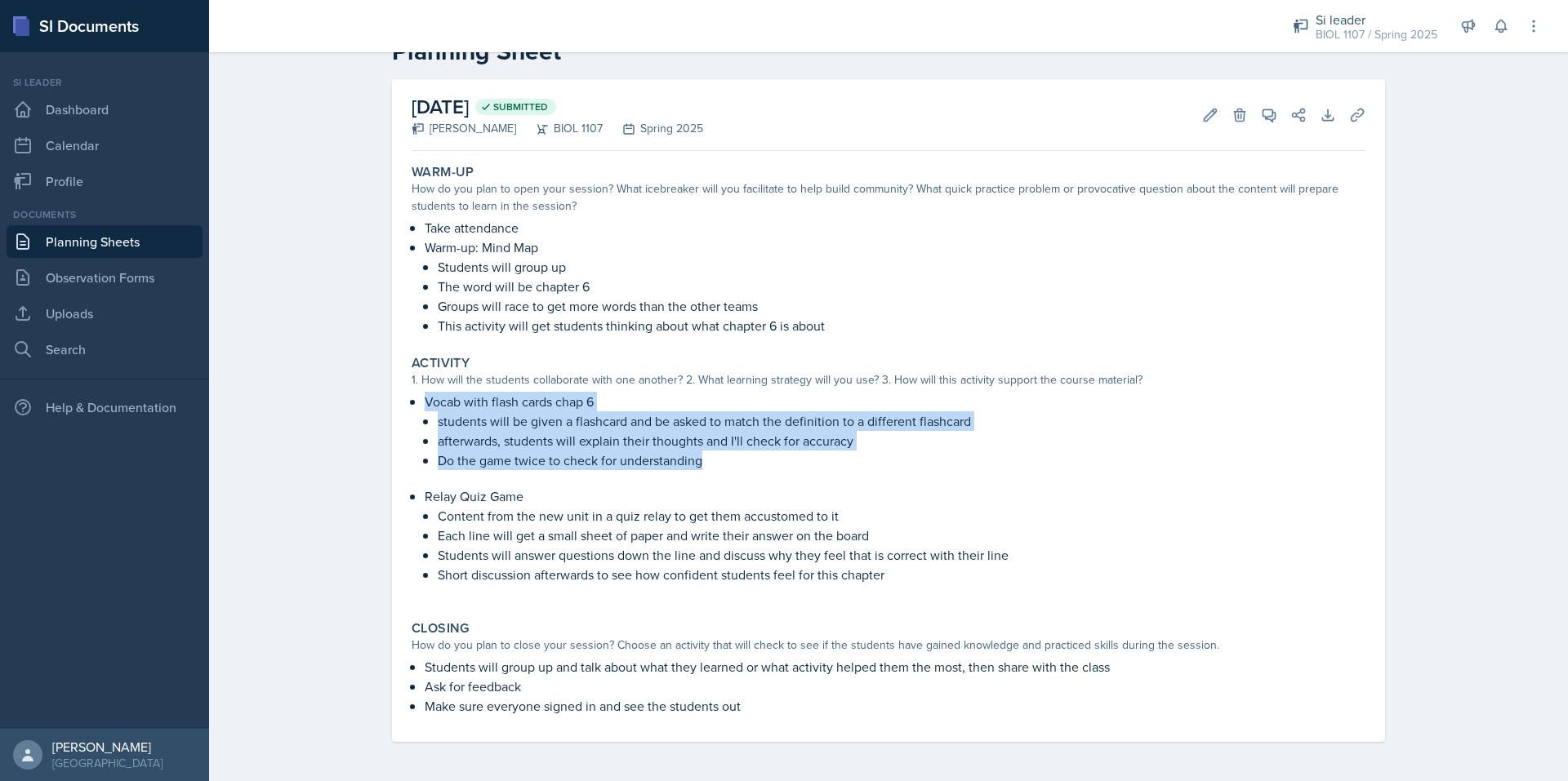
drag, startPoint x: 704, startPoint y: 462, endPoint x: 398, endPoint y: 405, distance: 311.3
click at [405, 405] on div "Activity 1. How will the students collaborate with one another? 2. What learnin…" at bounding box center [888, 477] width 967 height 259
copy li "Vocab with flash cards chap 6 students will be given a flashcard and be asked t…"
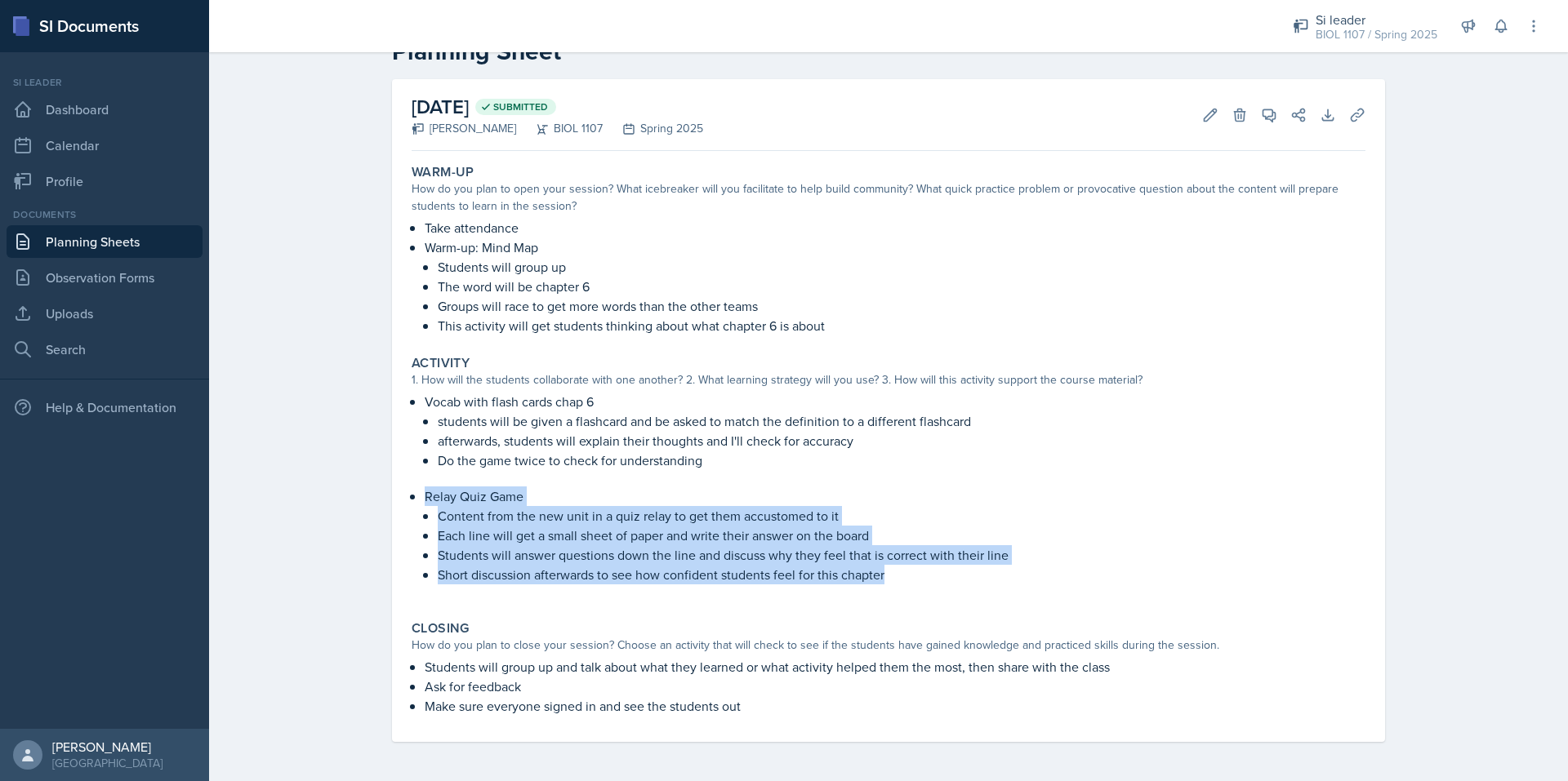
drag, startPoint x: 896, startPoint y: 578, endPoint x: 395, endPoint y: 498, distance: 507.3
click at [395, 498] on div "[DATE] Submitted [PERSON_NAME] BIOL 1107 Spring 2025 Edit Delete View Comments …" at bounding box center [888, 410] width 993 height 663
copy li "Relay Quiz Game Content from the new unit in a quiz relay to get them accustome…"
click at [147, 239] on link "Planning Sheets" at bounding box center [105, 241] width 196 height 33
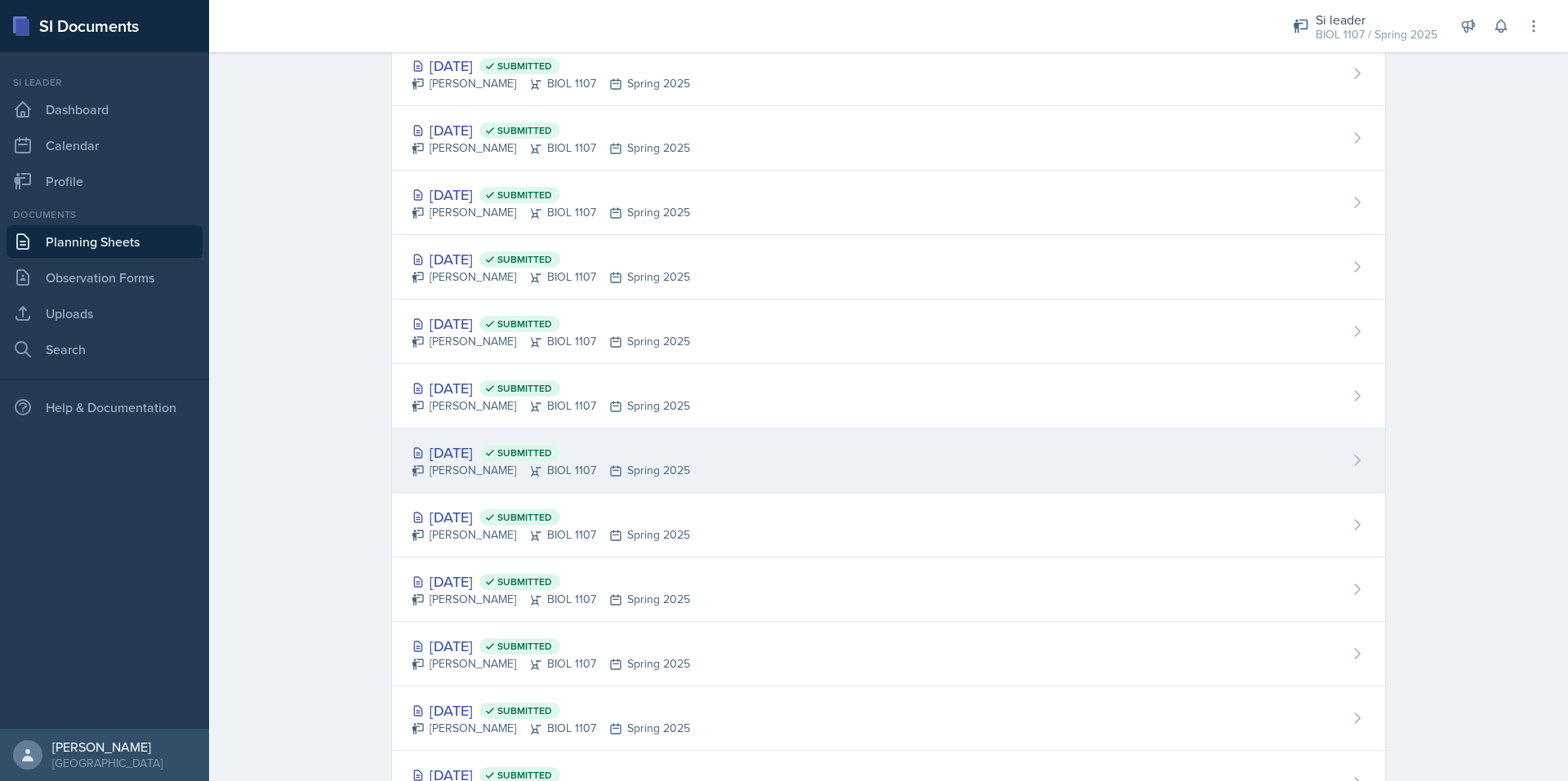
scroll to position [1157, 0]
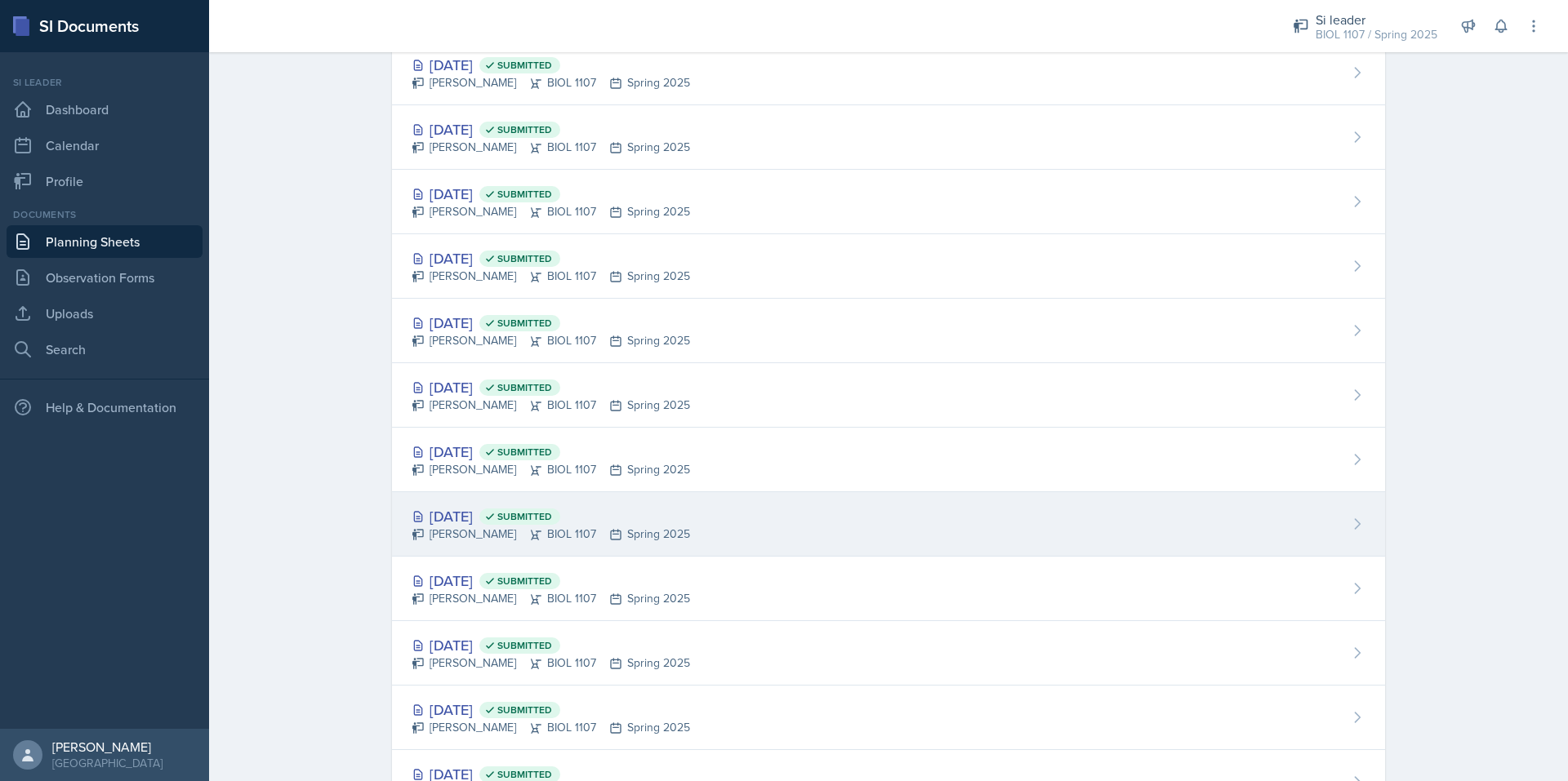
click at [475, 521] on div "[DATE] Submitted" at bounding box center [550, 516] width 278 height 22
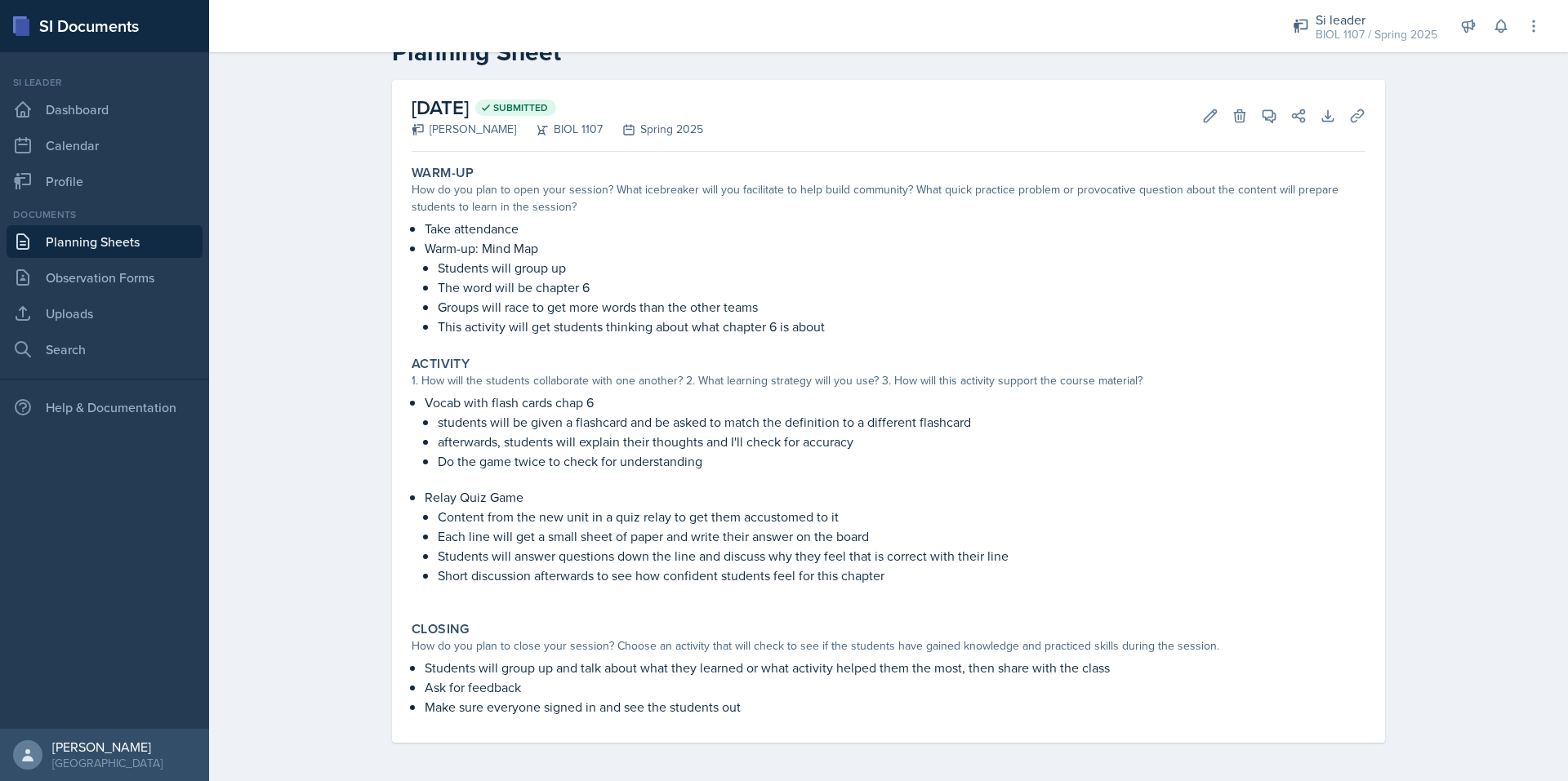
scroll to position [49, 0]
click at [114, 238] on link "Planning Sheets" at bounding box center [105, 241] width 196 height 33
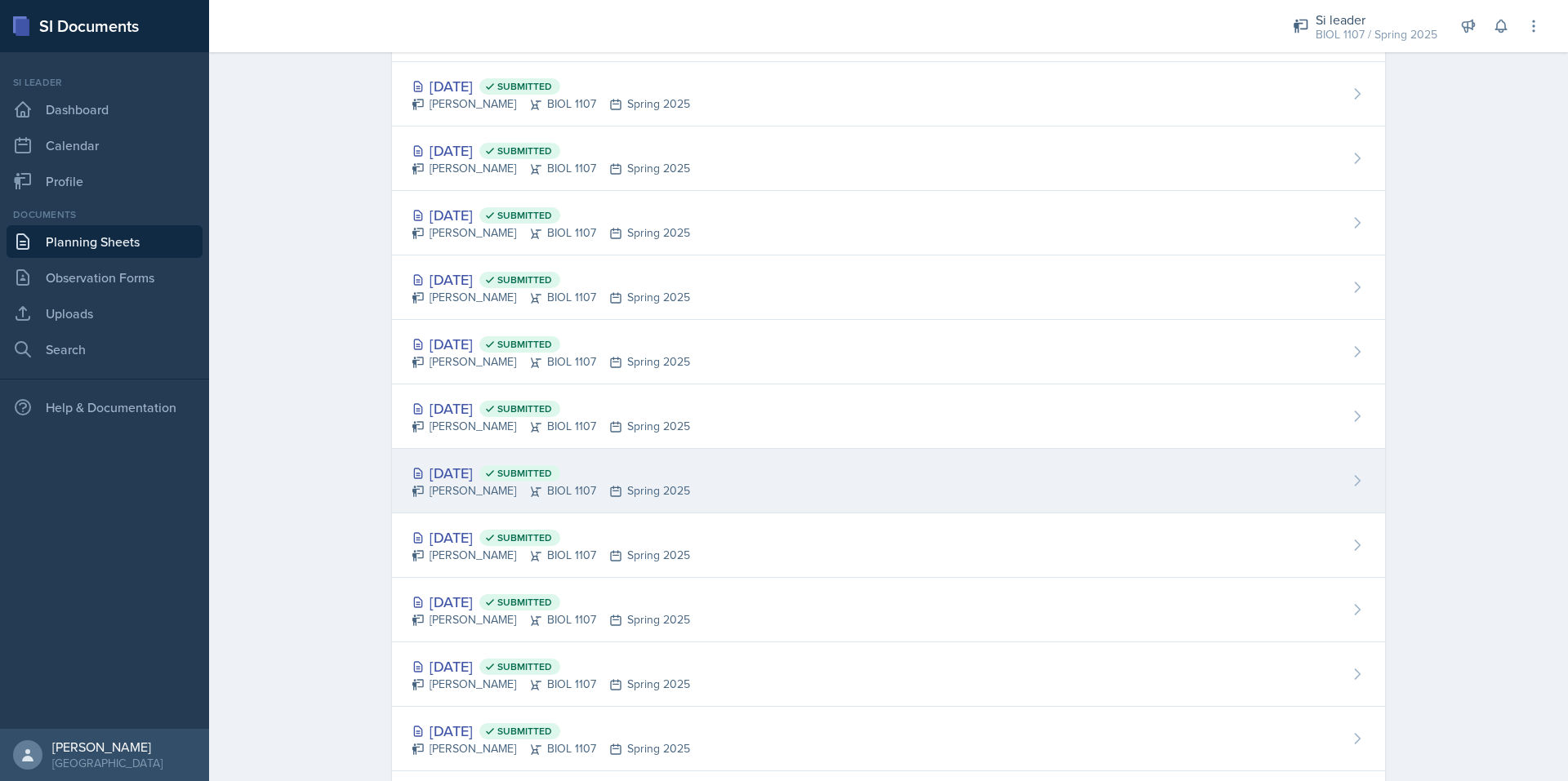
scroll to position [1136, 0]
click at [464, 469] on div "[DATE] Submitted" at bounding box center [550, 472] width 278 height 22
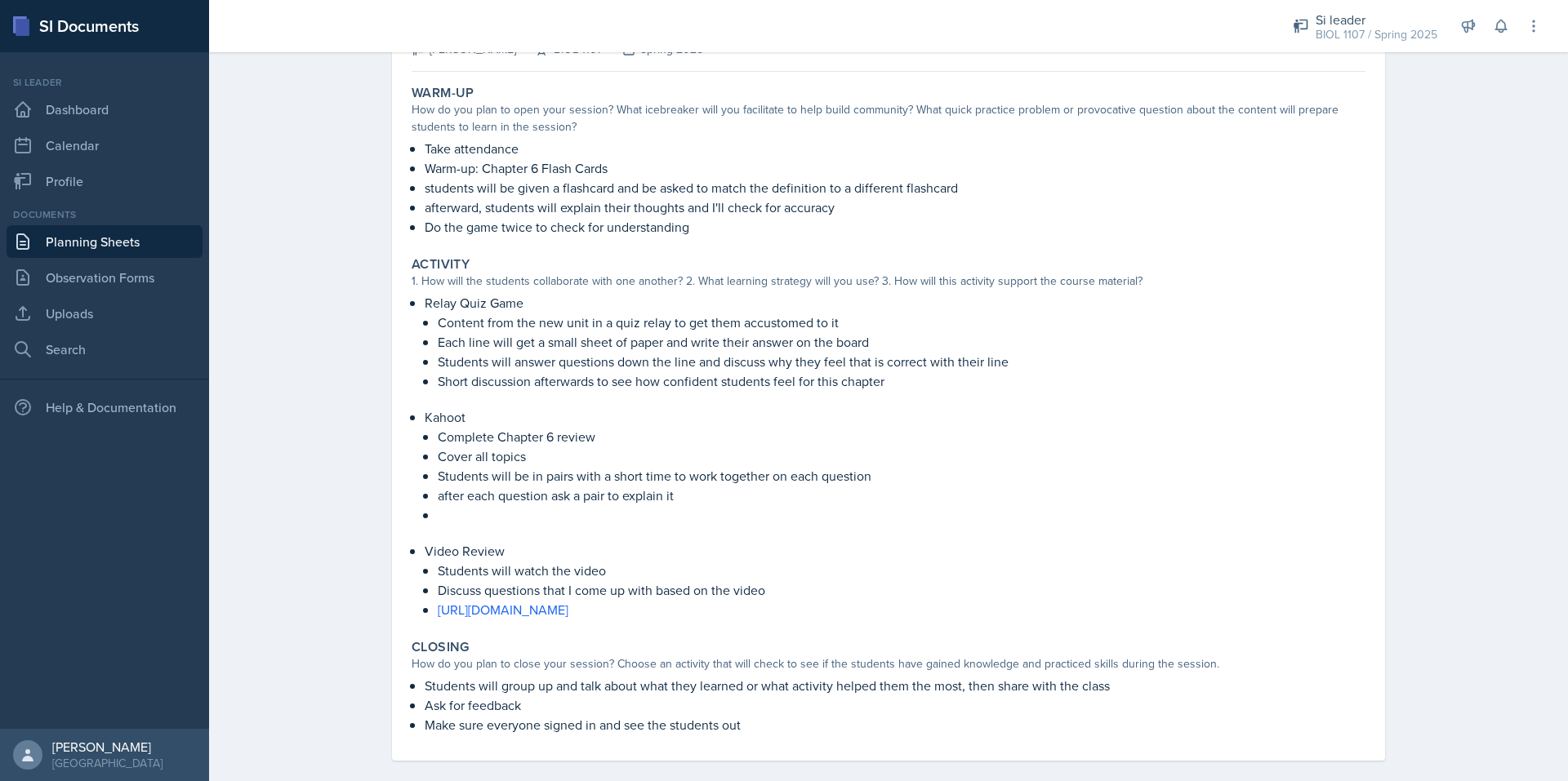
scroll to position [129, 0]
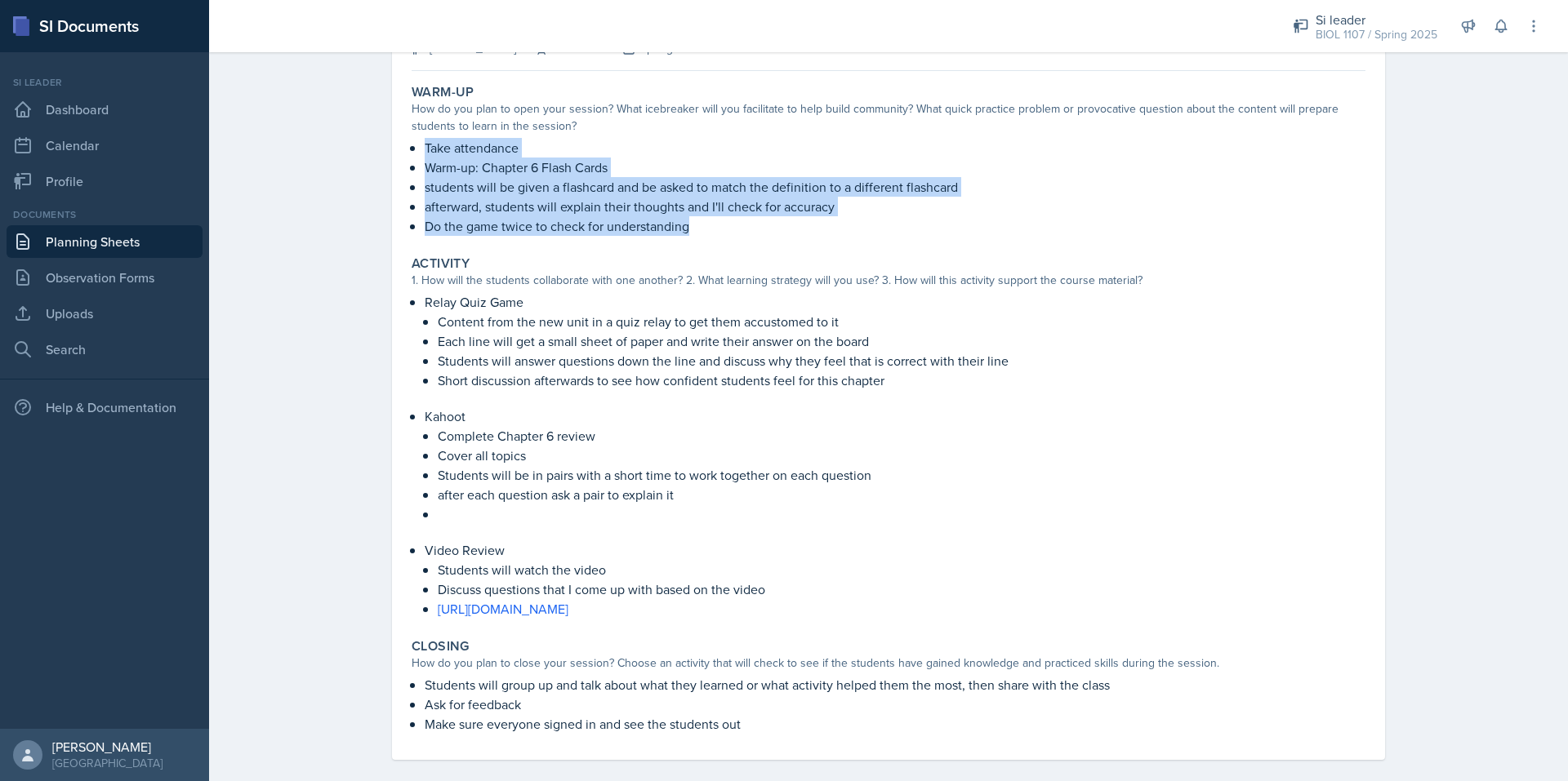
drag, startPoint x: 691, startPoint y: 228, endPoint x: 414, endPoint y: 155, distance: 286.5
click at [414, 155] on div "Take attendance Warm-up: Chapter 6 Flash Cards students will be given a flashca…" at bounding box center [888, 187] width 953 height 98
copy div "Take attendance Warm-up: Chapter 6 Flash Cards students will be given a flashca…"
drag, startPoint x: 730, startPoint y: 610, endPoint x: 424, endPoint y: 576, distance: 307.9
click at [424, 576] on li "Video Review Students will watch the video Discuss questions that I come up wit…" at bounding box center [895, 579] width 941 height 78
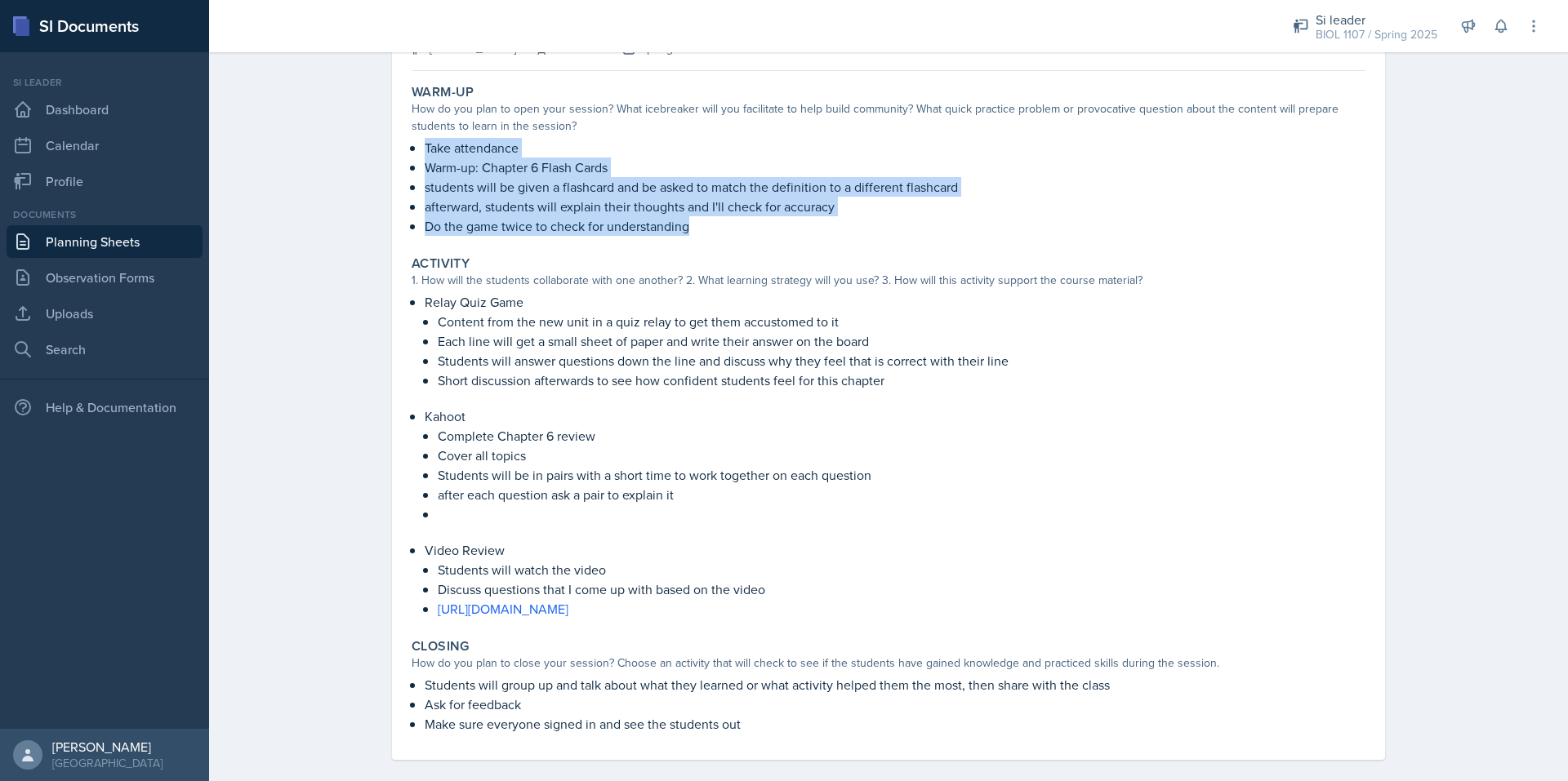
copy ul "Students will watch the video Discuss questions that I come up with based on th…"
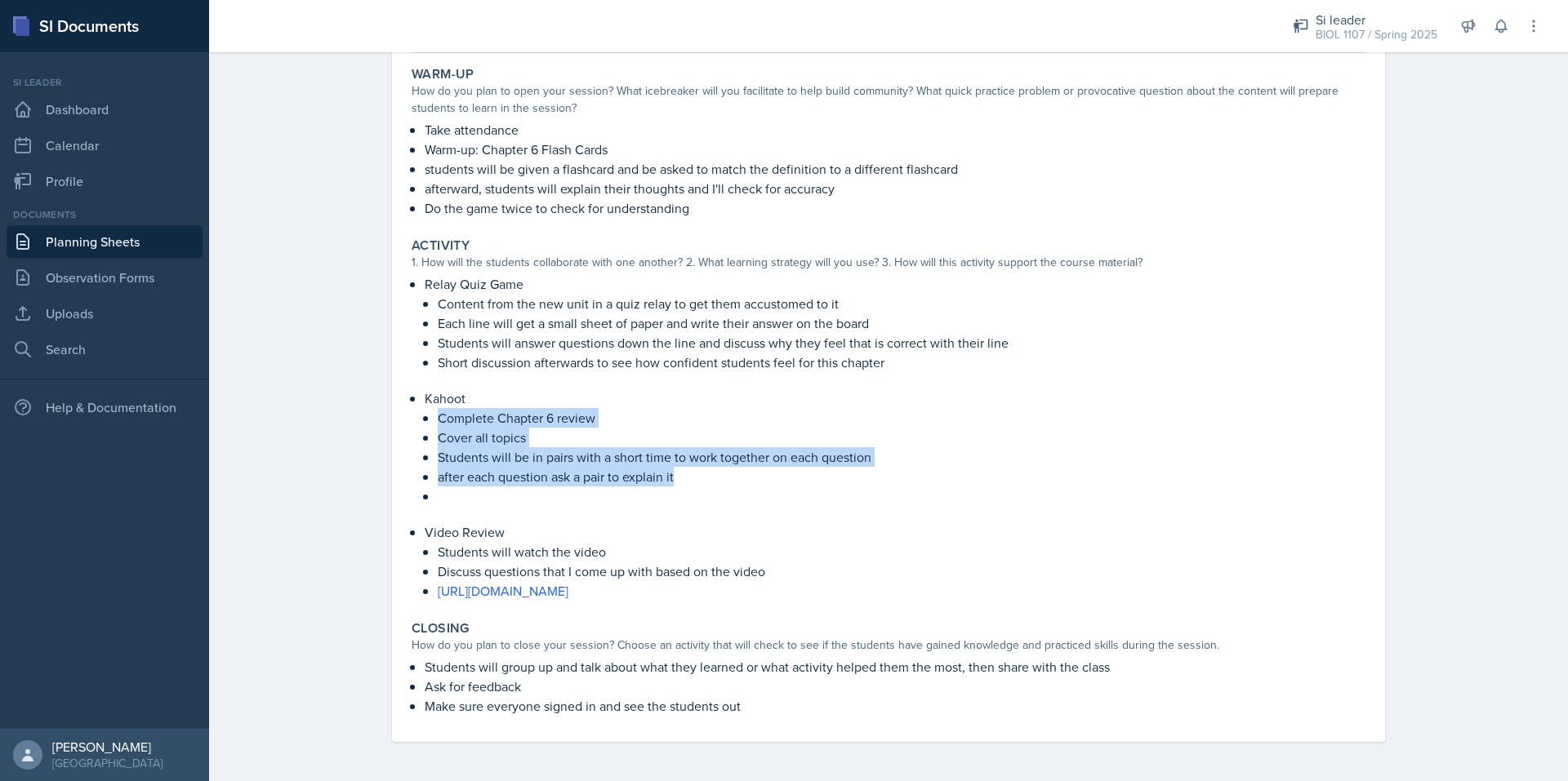
drag, startPoint x: 672, startPoint y: 475, endPoint x: 431, endPoint y: 421, distance: 247.0
click at [438, 421] on ul "Complete Chapter 6 review Cover all topics Students will be in pairs with a sho…" at bounding box center [901, 457] width 927 height 98
copy ul "Complete Chapter 6 review Cover all topics Students will be in pairs with a sho…"
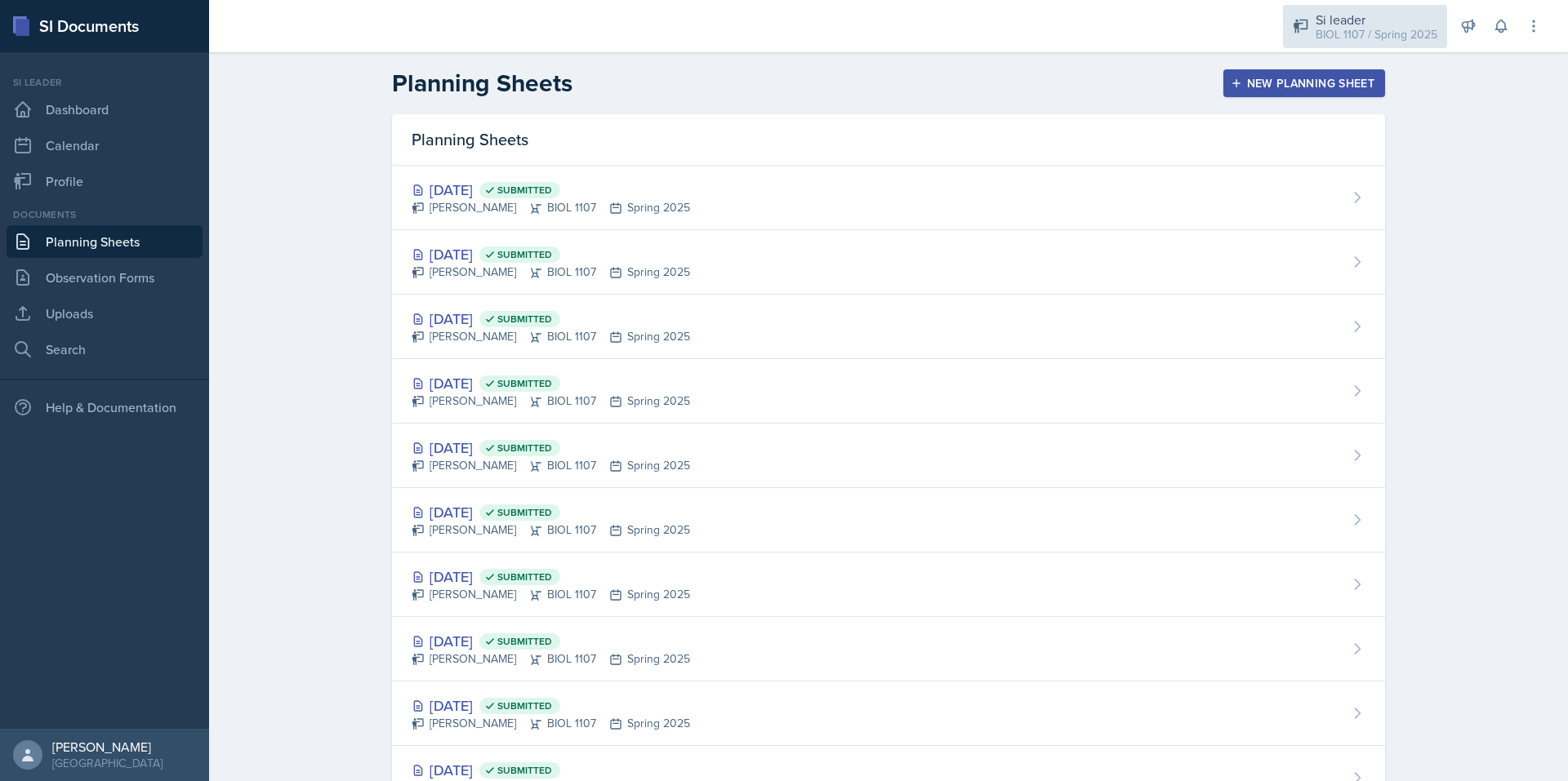
click at [1382, 30] on div "BIOL 1107 / Spring 2025" at bounding box center [1376, 35] width 121 height 17
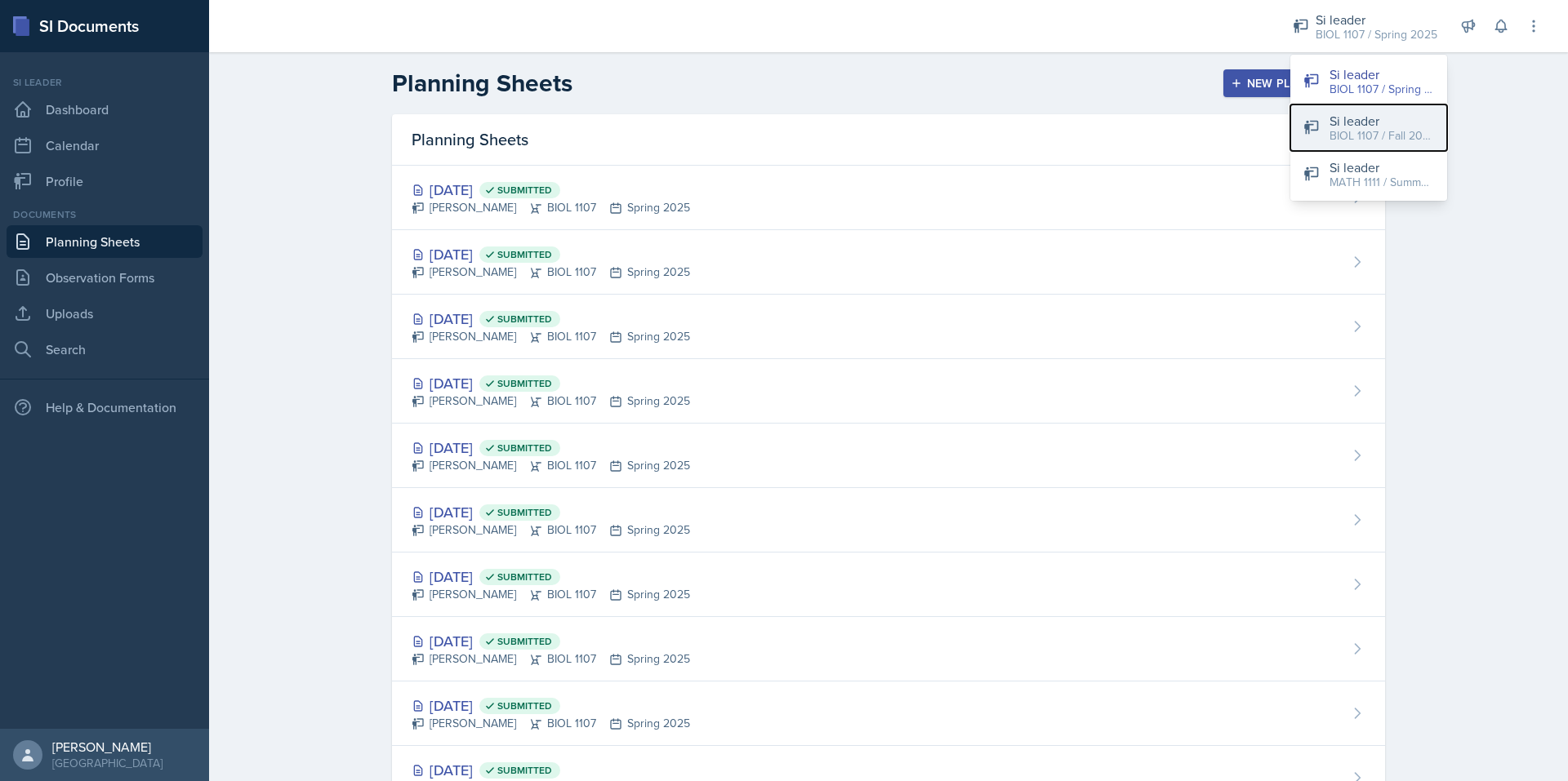
click at [1353, 124] on div "Si leader" at bounding box center [1381, 120] width 105 height 19
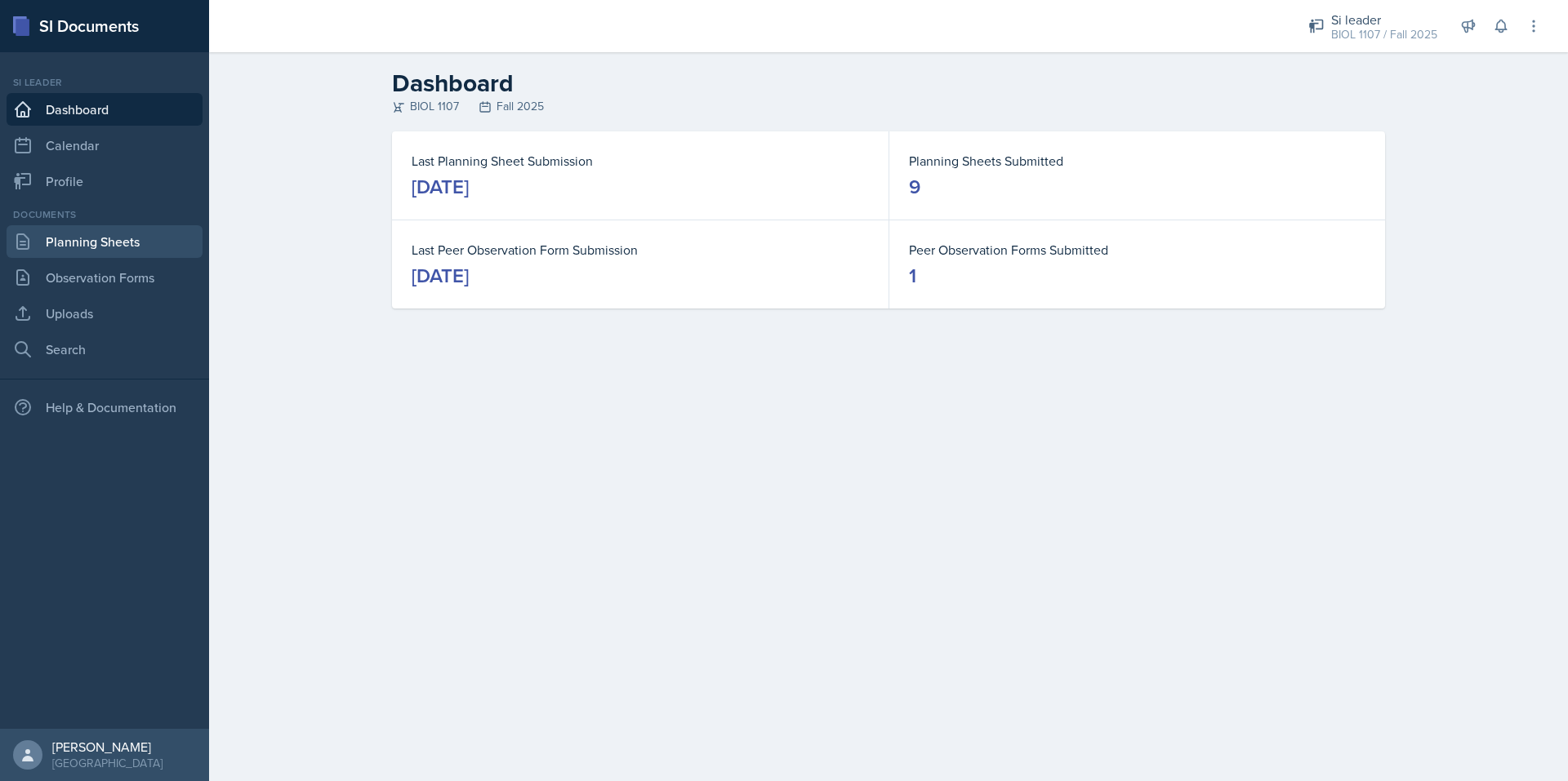
click at [142, 239] on link "Planning Sheets" at bounding box center [105, 241] width 196 height 33
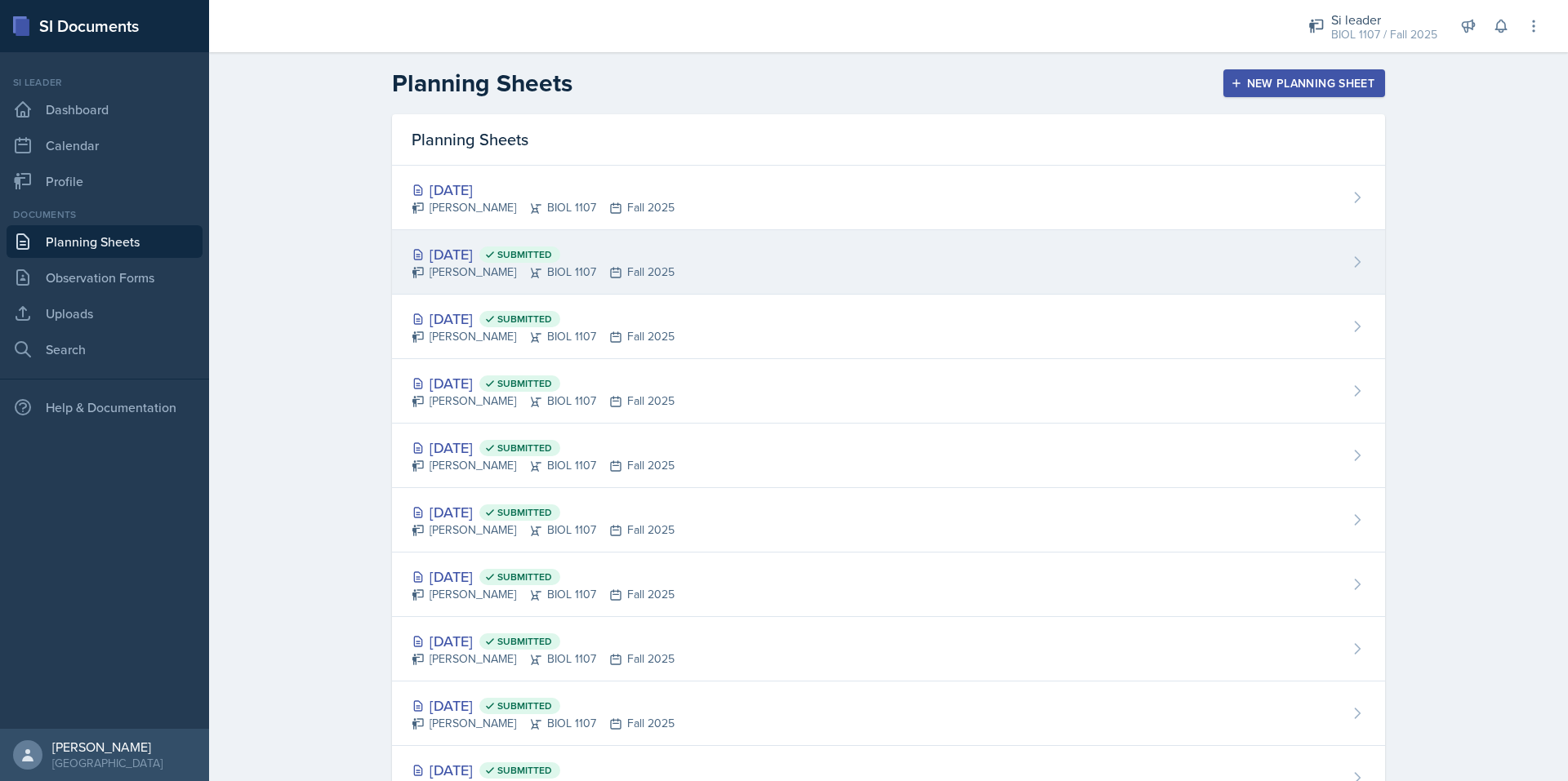
click at [462, 231] on div "Sep 23rd, 2025 Submitted Simas Simokaitis BIOL 1107 Fall 2025" at bounding box center [888, 262] width 993 height 64
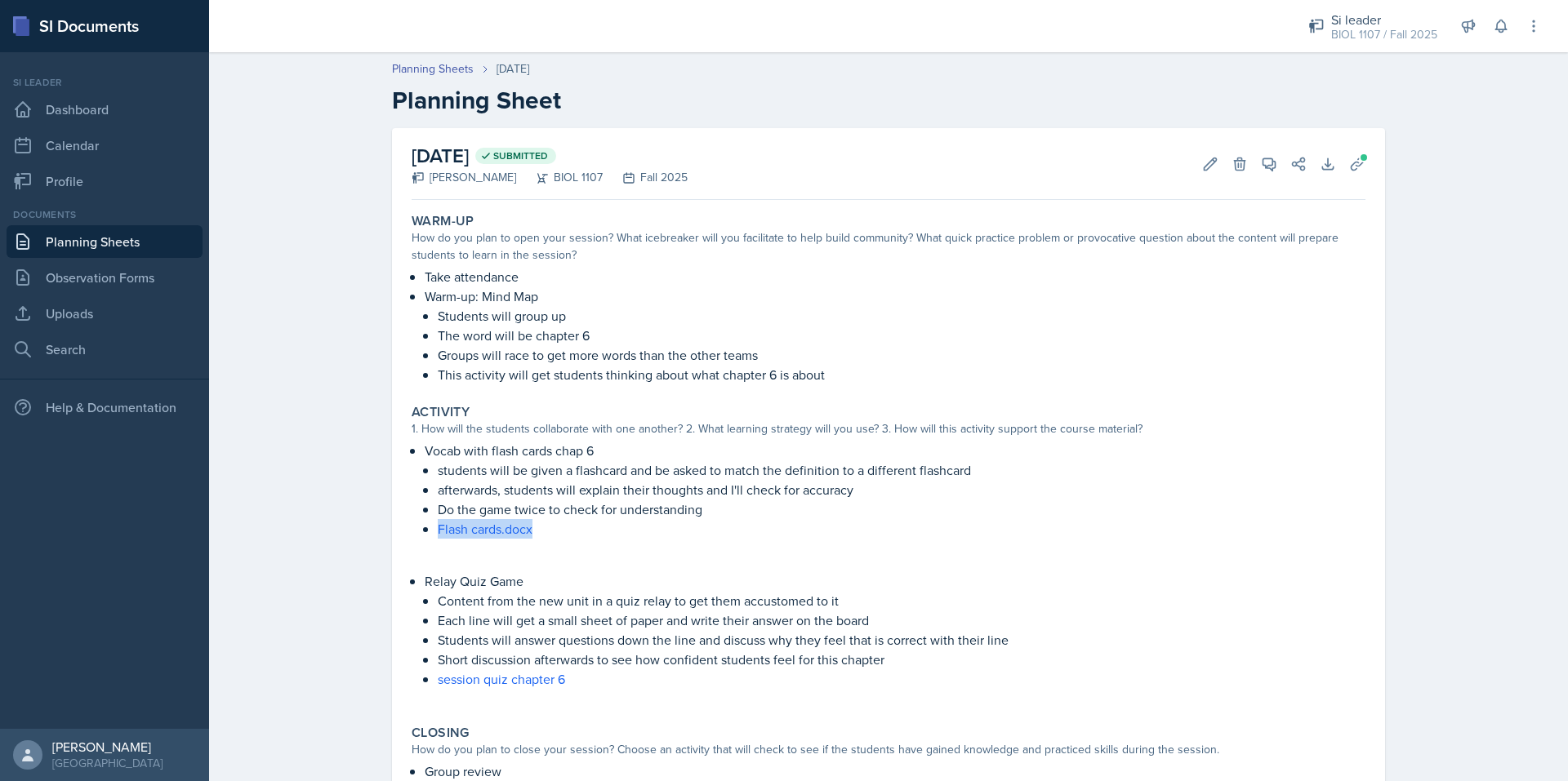
drag, startPoint x: 536, startPoint y: 526, endPoint x: 433, endPoint y: 538, distance: 103.7
click at [438, 538] on p "Flash cards.docx" at bounding box center [901, 529] width 927 height 19
copy link "Flash cards.docx"
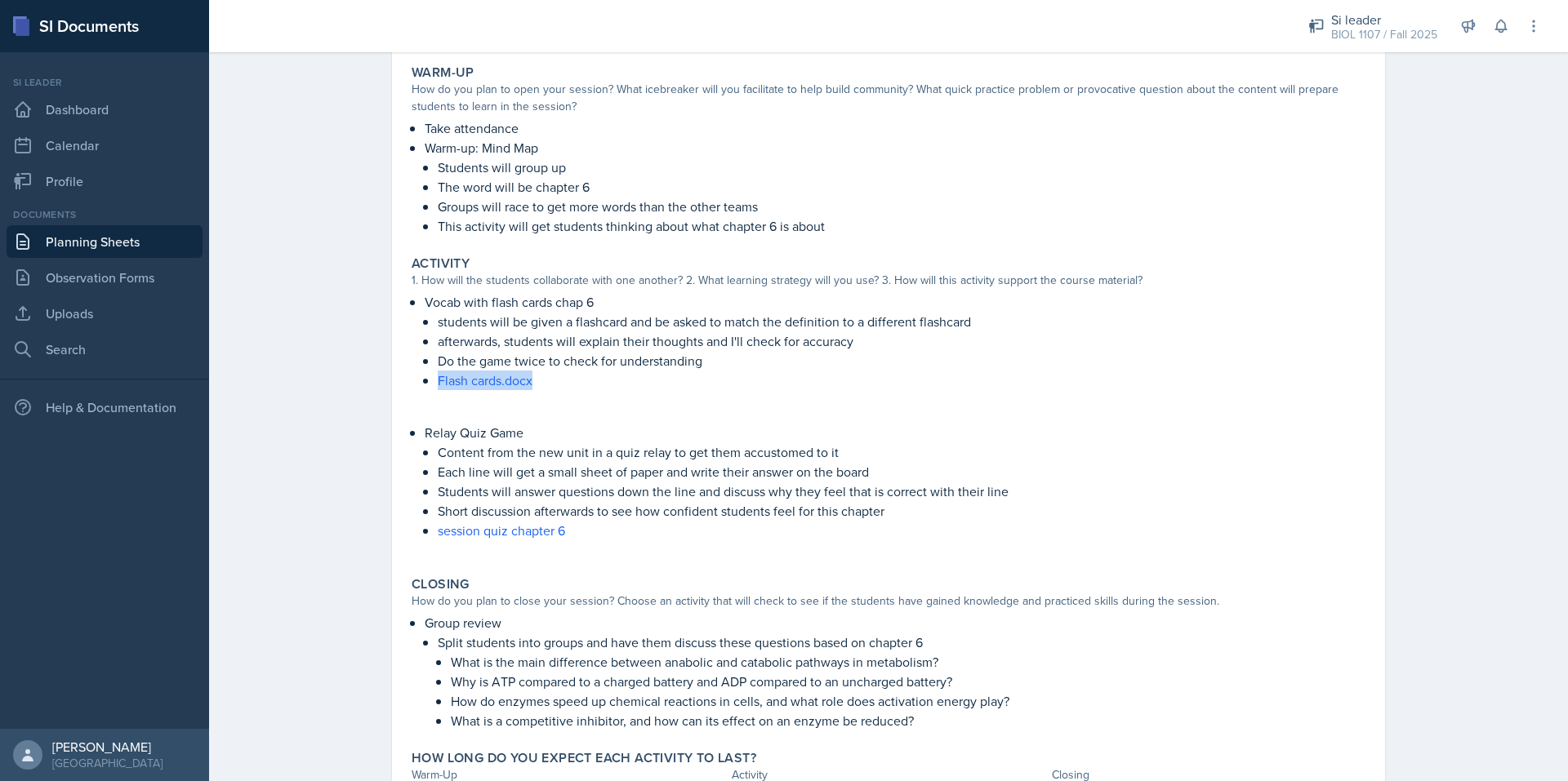
scroll to position [156, 0]
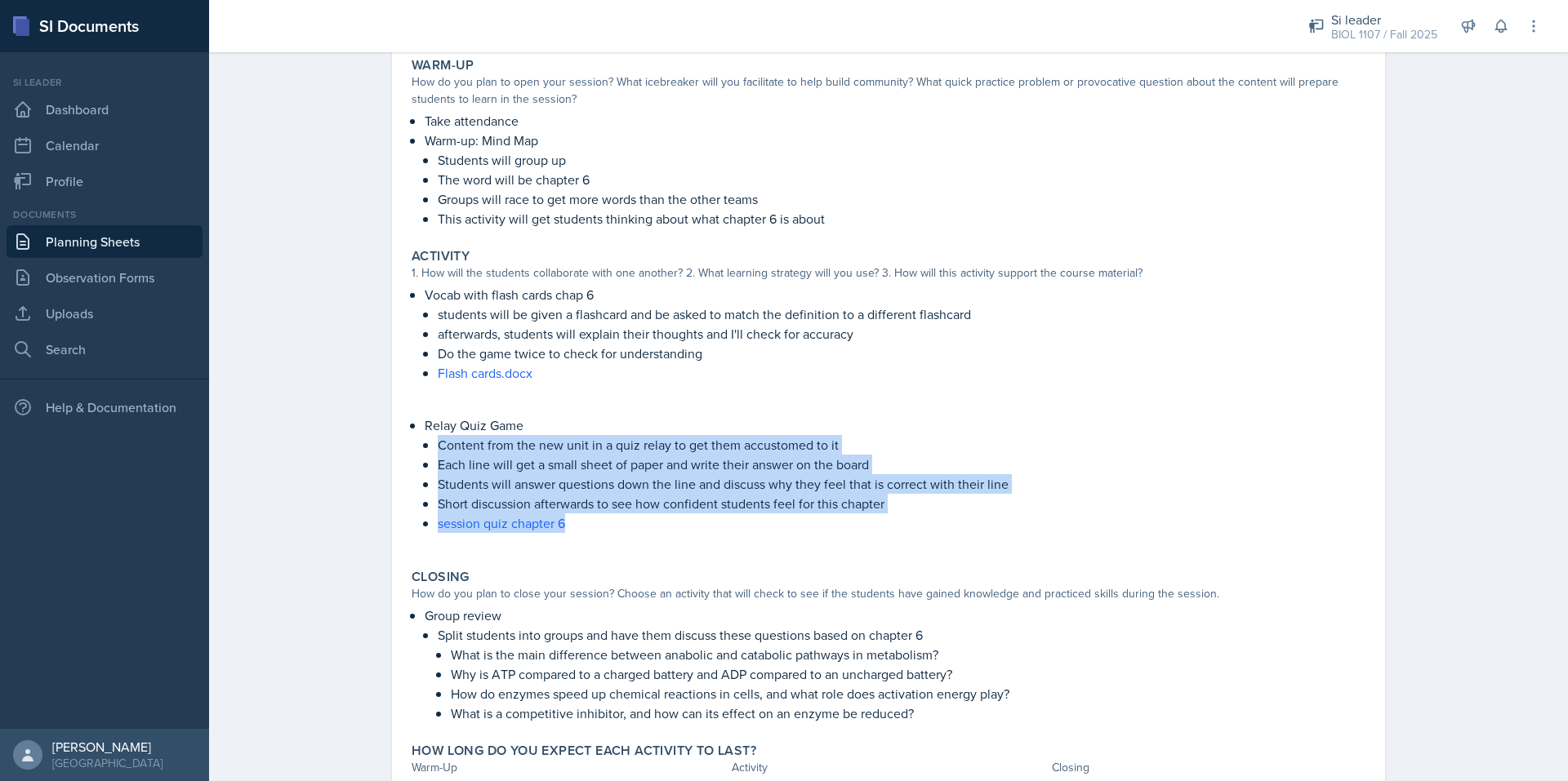
drag, startPoint x: 579, startPoint y: 515, endPoint x: 423, endPoint y: 451, distance: 168.6
click at [424, 451] on li "Relay Quiz Game Content from the new unit in a quiz relay to get them accustome…" at bounding box center [895, 474] width 941 height 117
copy ul "Content from the new unit in a quiz relay to get them accustomed to it Each lin…"
